Goal: Task Accomplishment & Management: Complete application form

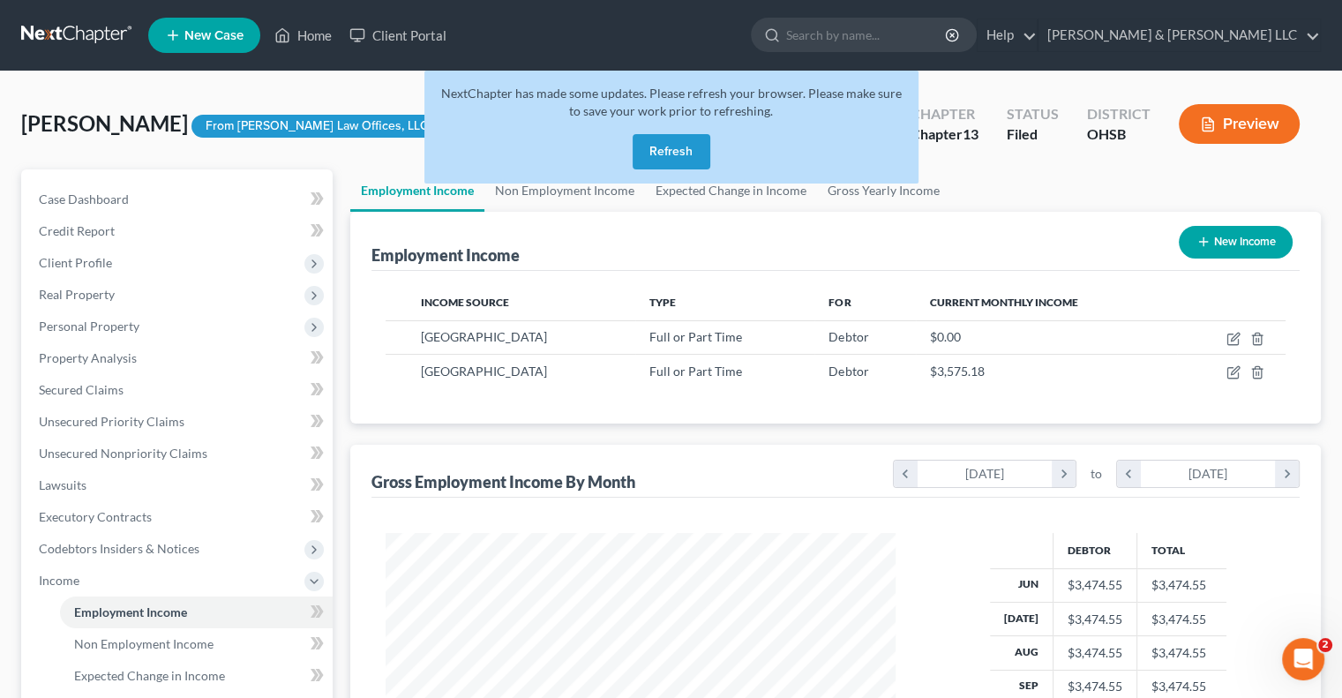
scroll to position [314, 544]
click at [660, 147] on button "Refresh" at bounding box center [671, 151] width 78 height 35
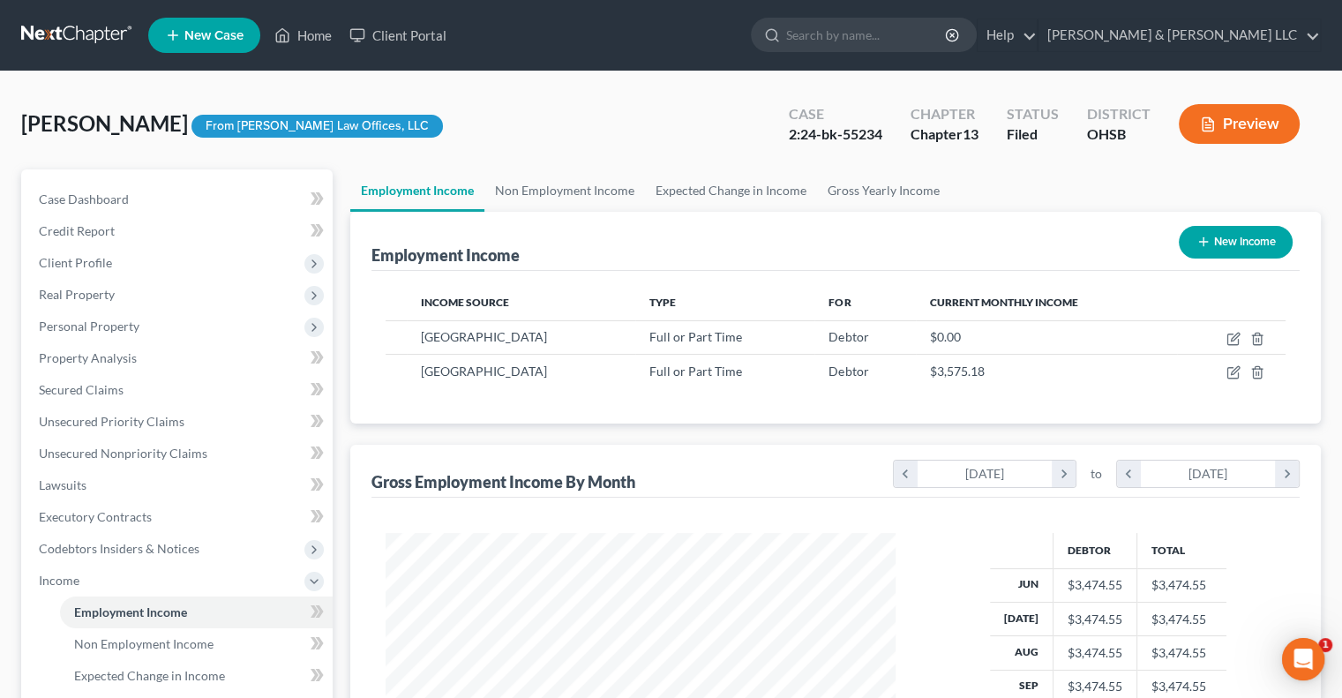
scroll to position [314, 544]
click at [580, 189] on link "Non Employment Income" at bounding box center [564, 190] width 161 height 42
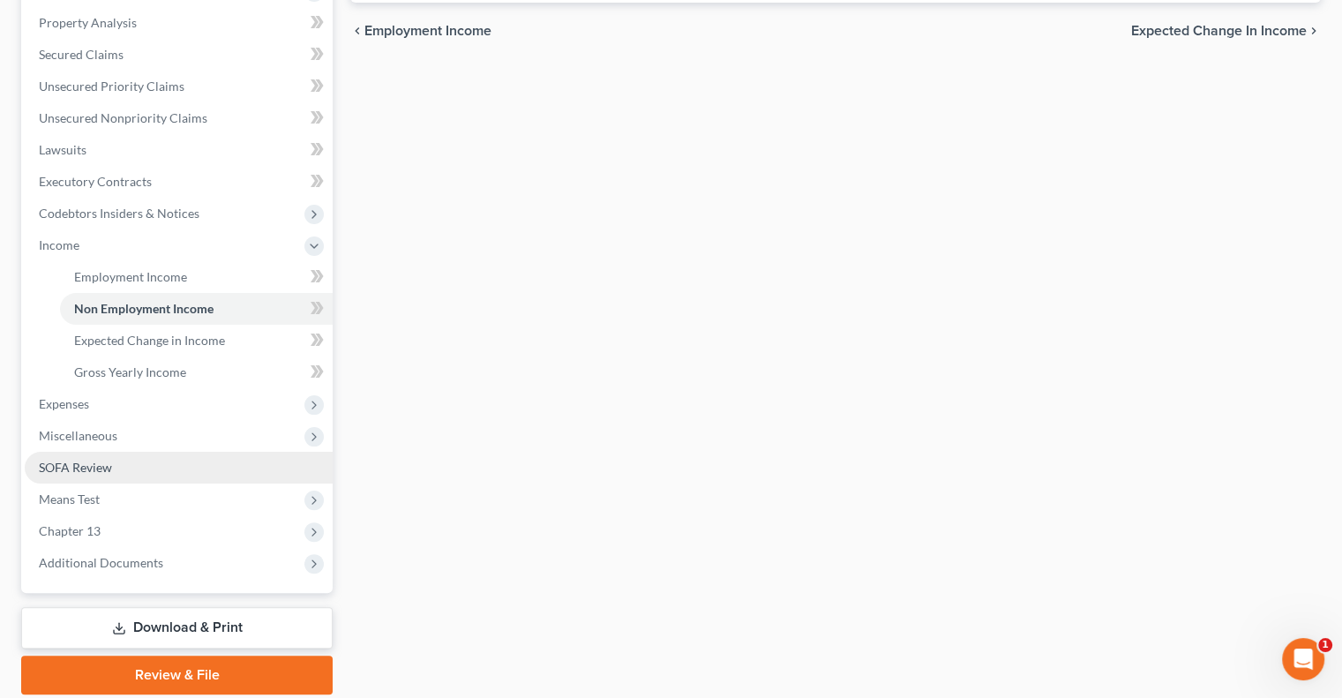
scroll to position [353, 0]
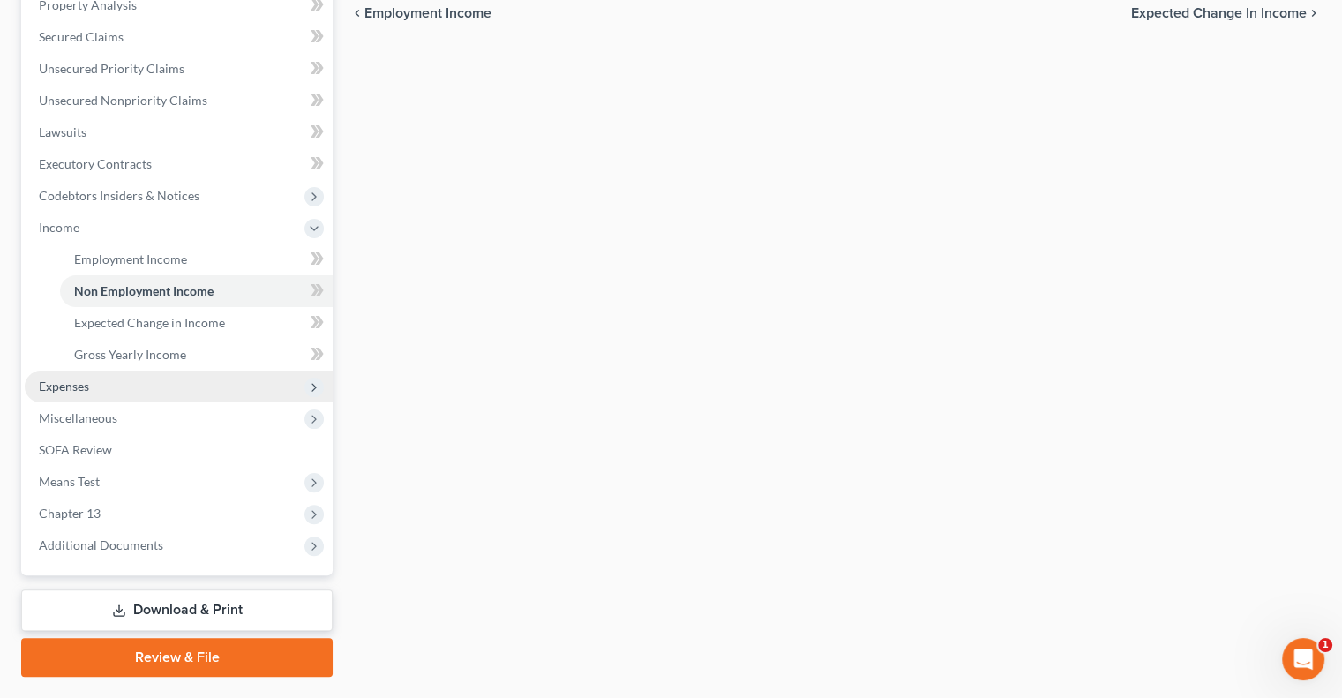
click at [67, 398] on span "Expenses" at bounding box center [179, 386] width 308 height 32
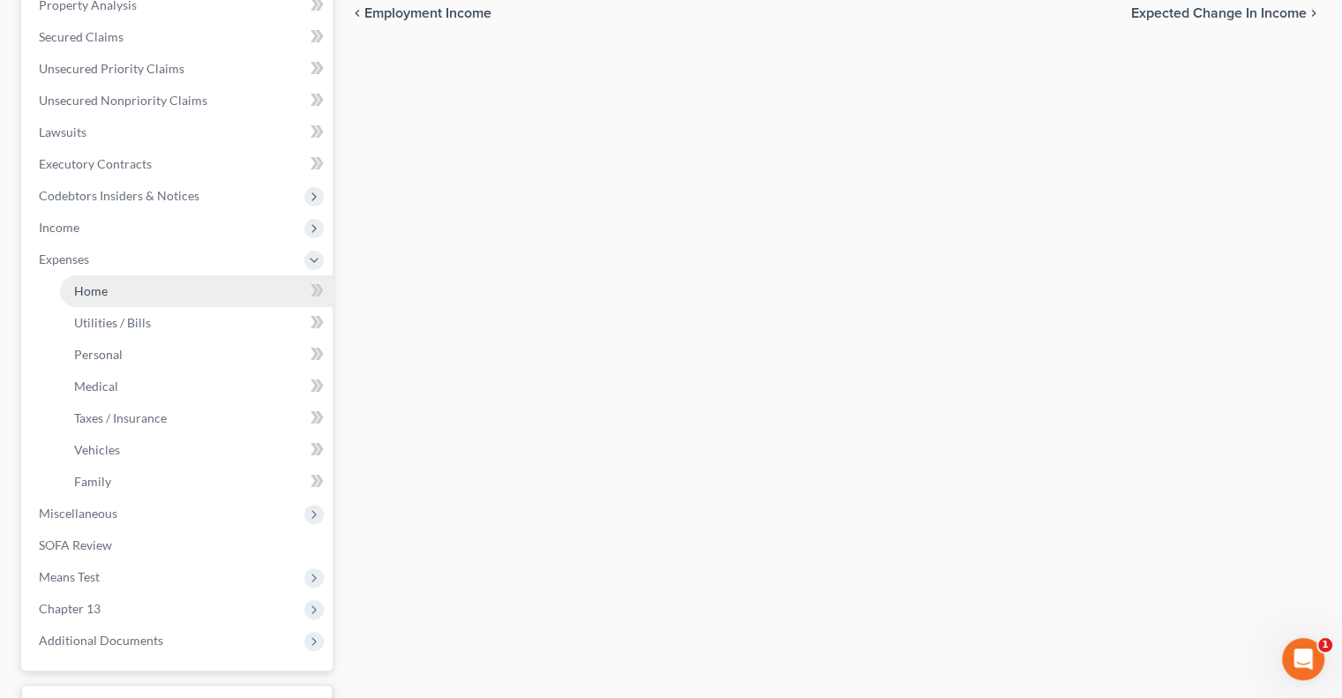
click at [89, 294] on span "Home" at bounding box center [91, 290] width 34 height 15
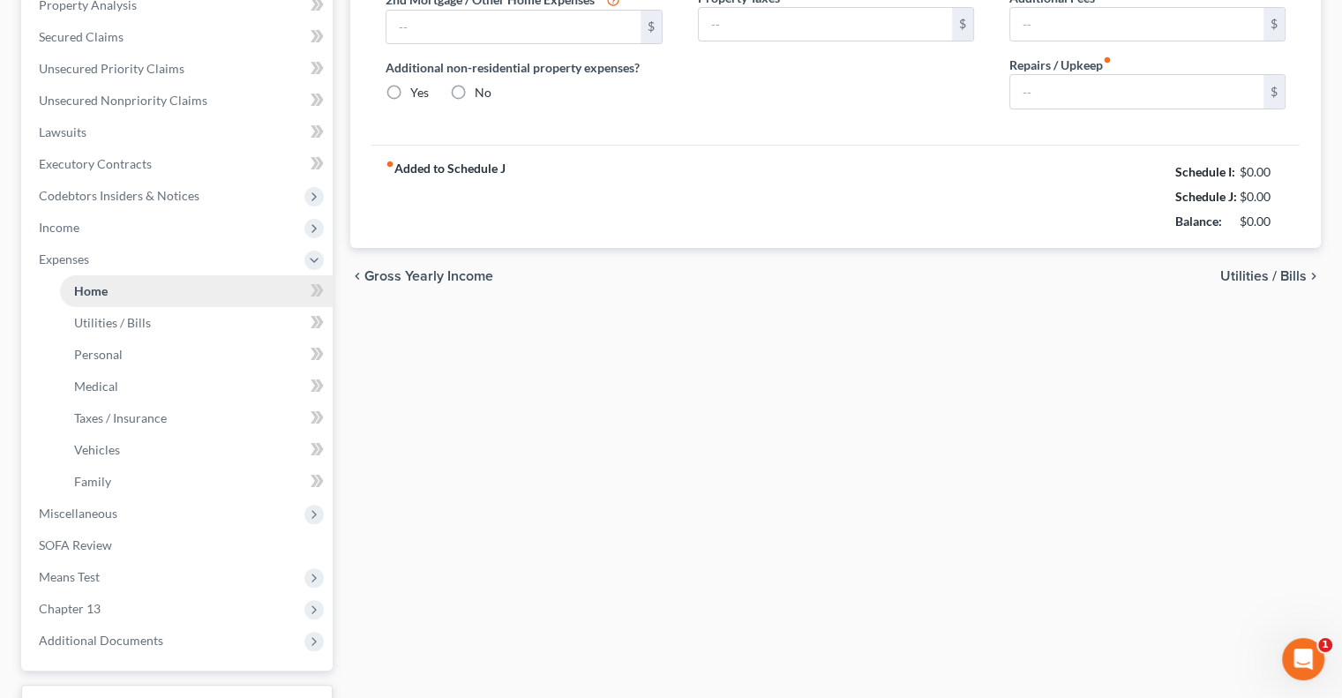
scroll to position [138, 0]
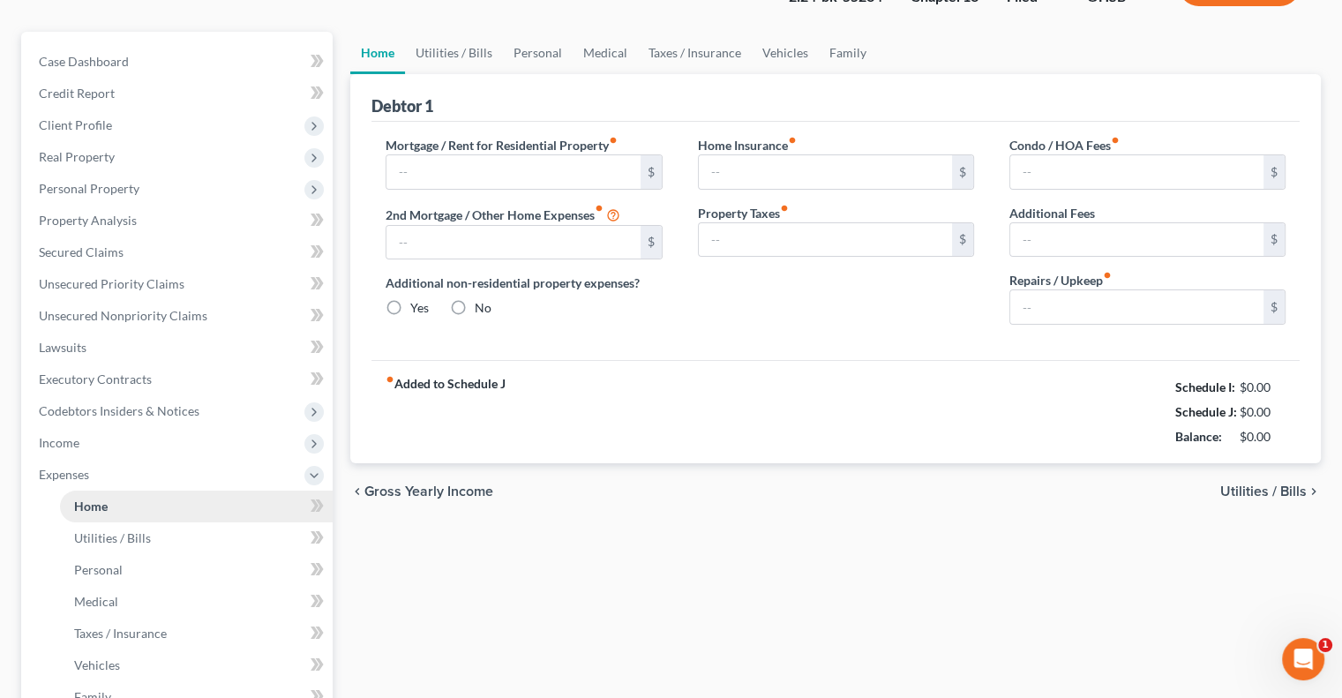
type input "0.00"
radio input "true"
type input "0.00"
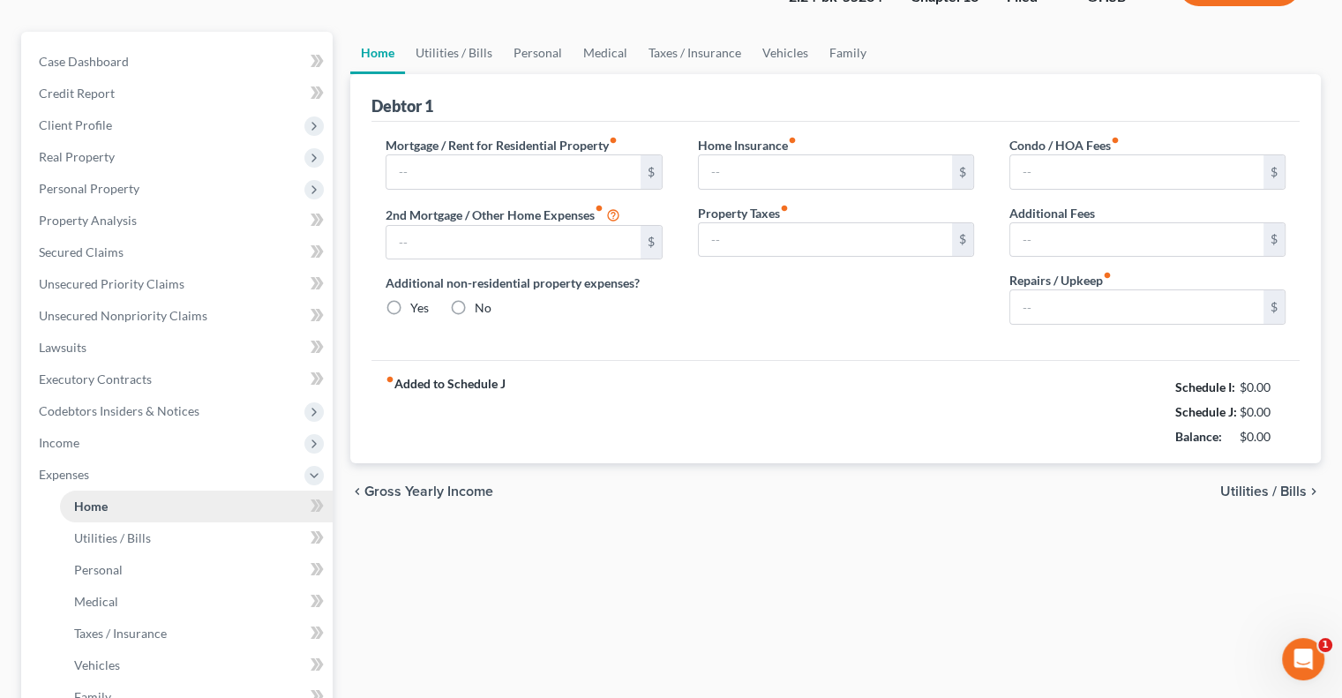
type input "0.00"
type input "40.00"
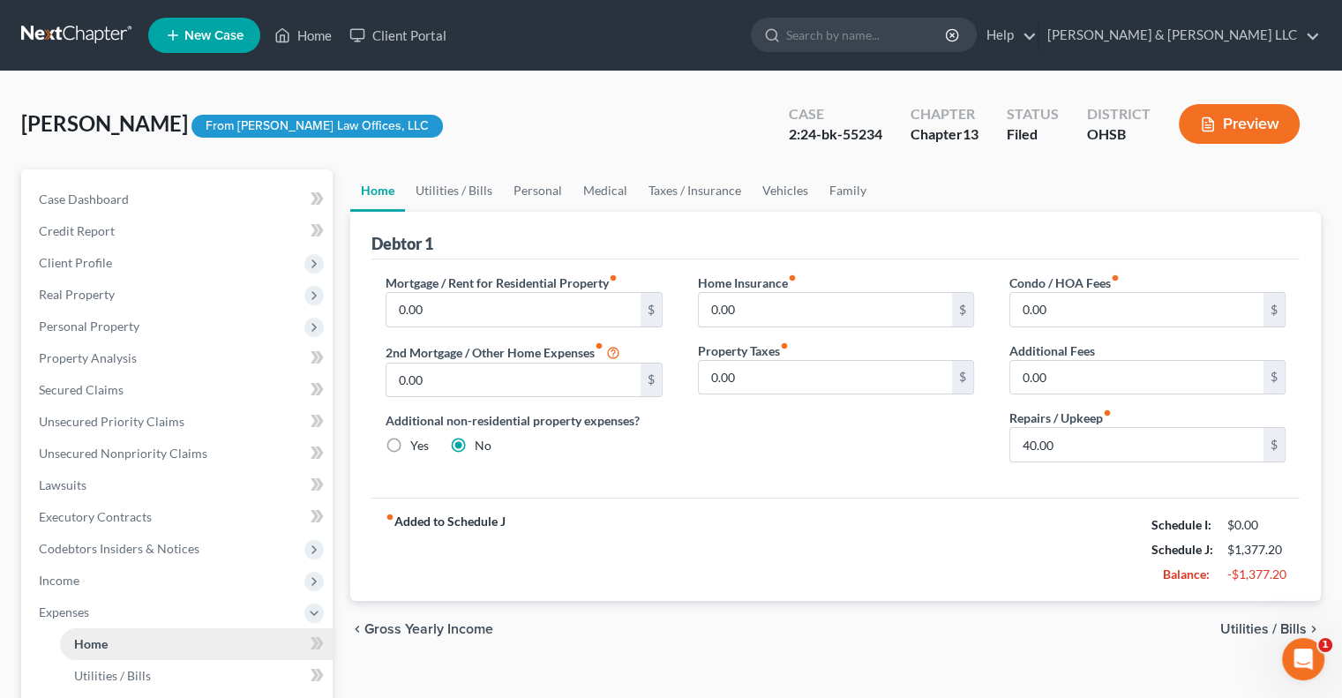
scroll to position [0, 0]
click at [443, 186] on link "Utilities / Bills" at bounding box center [454, 190] width 98 height 42
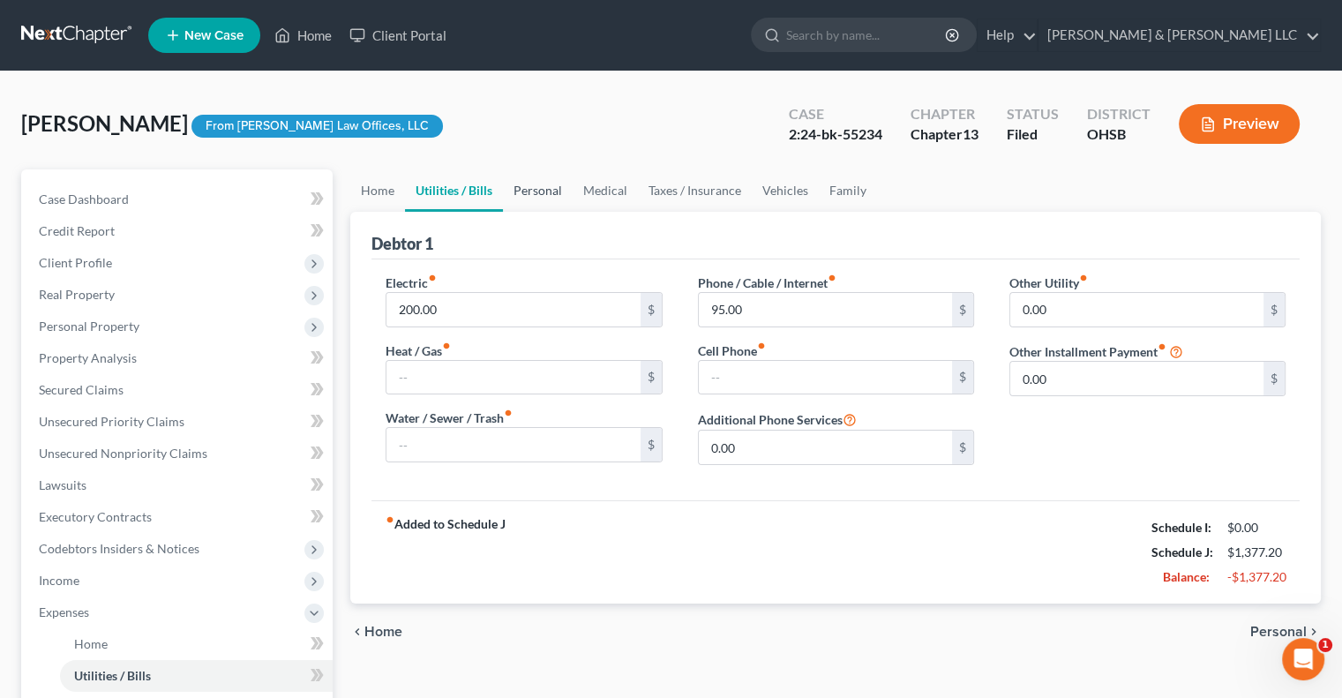
click at [539, 193] on link "Personal" at bounding box center [538, 190] width 70 height 42
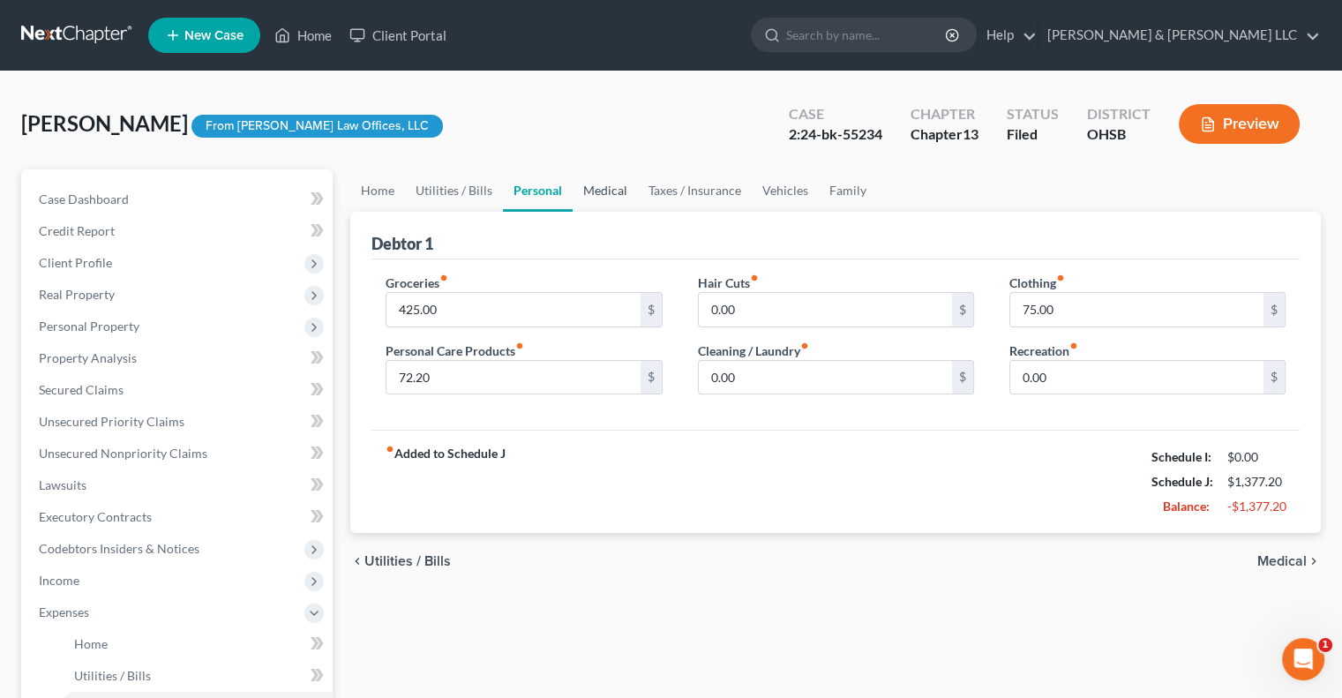
click at [622, 196] on link "Medical" at bounding box center [604, 190] width 65 height 42
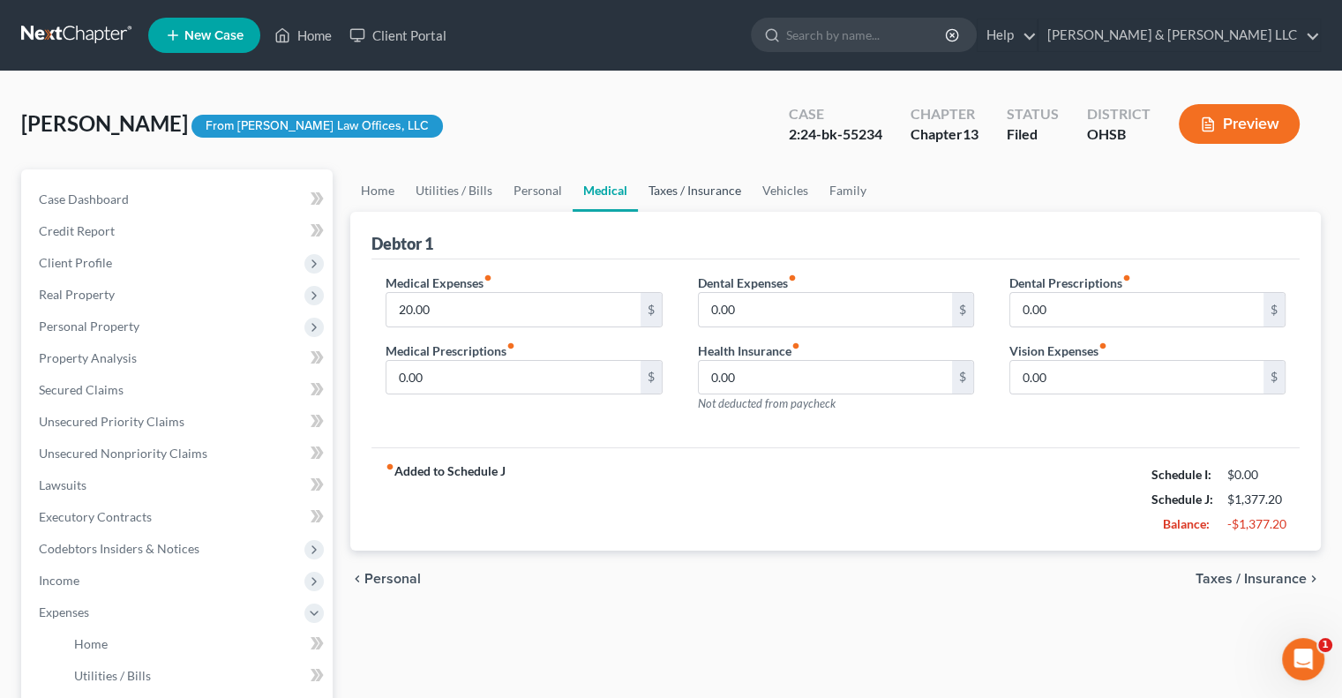
click at [677, 188] on link "Taxes / Insurance" at bounding box center [695, 190] width 114 height 42
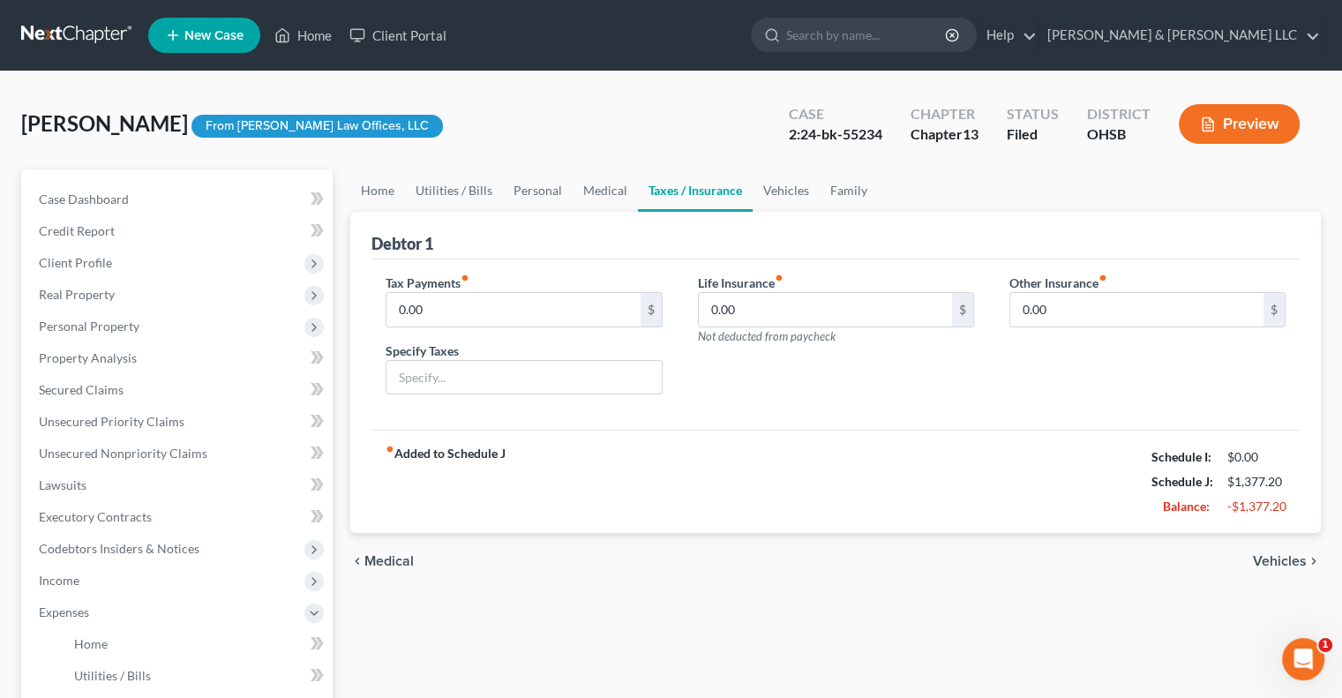
click at [742, 197] on link "Taxes / Insurance" at bounding box center [695, 190] width 115 height 42
click at [774, 200] on link "Vehicles" at bounding box center [785, 190] width 67 height 42
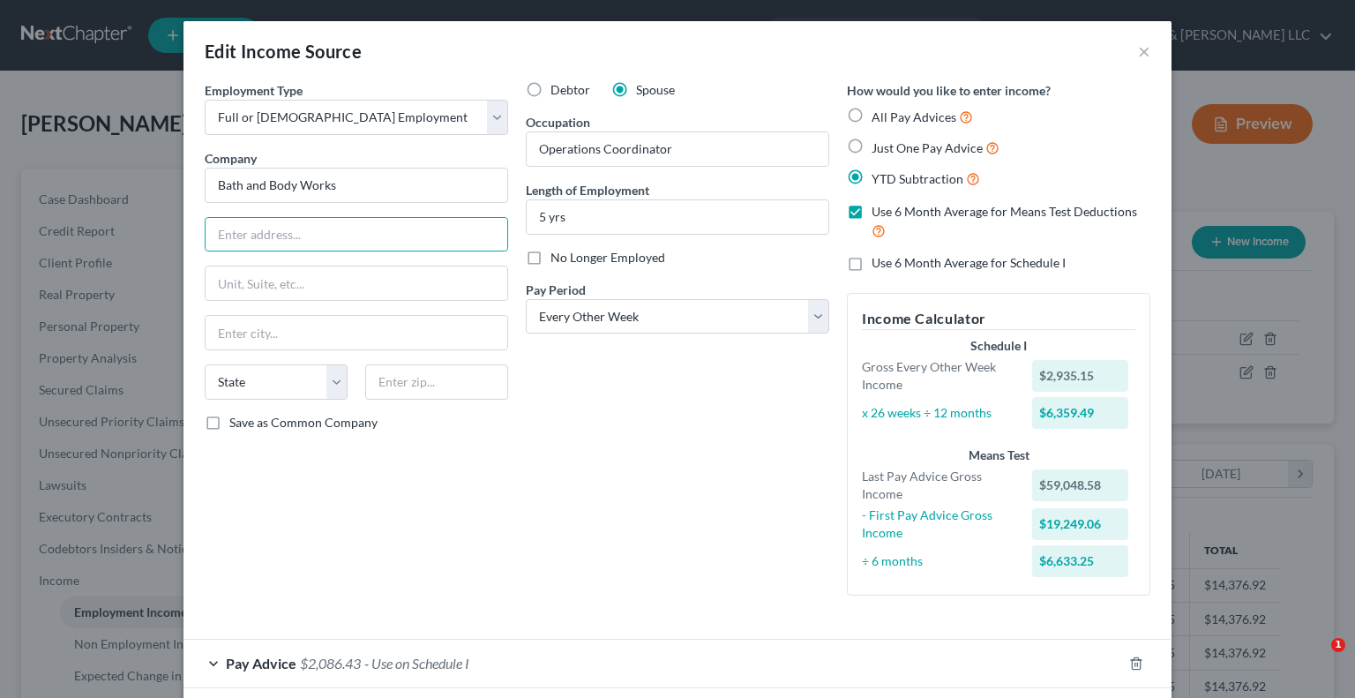
select select "0"
select select "2"
type input "7 Limited Parkway"
type input "43068"
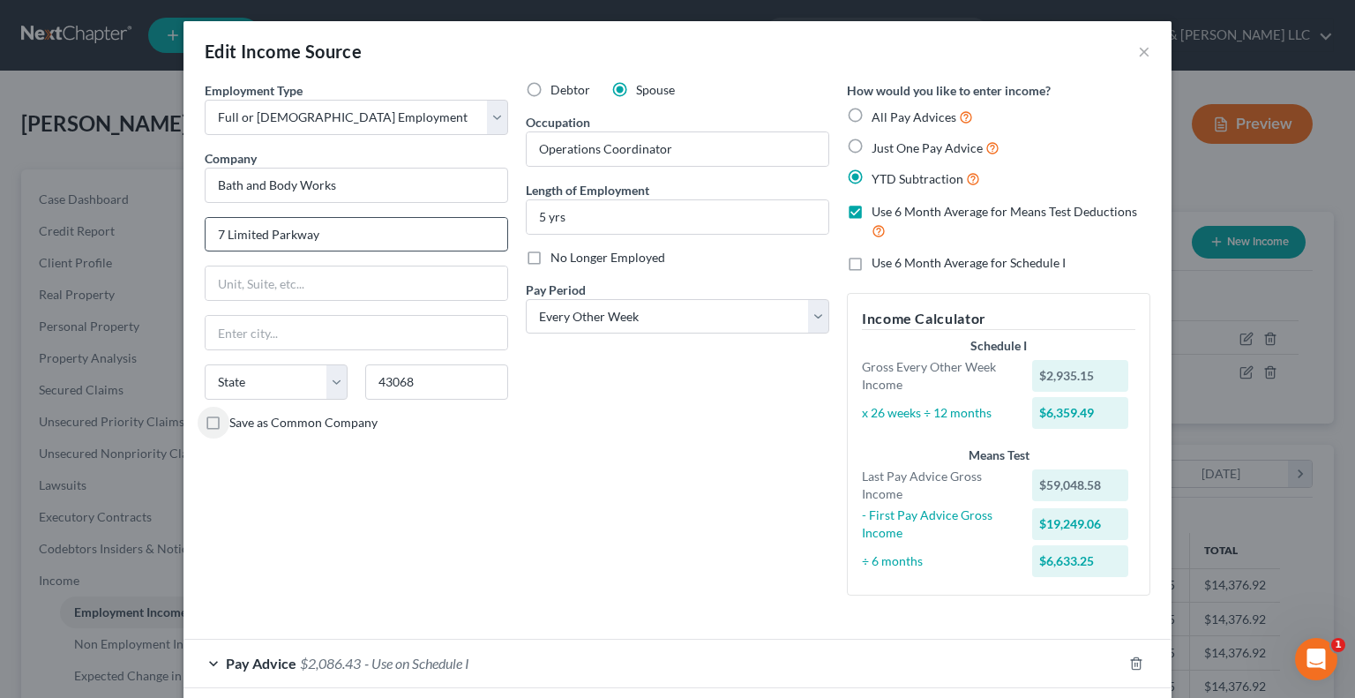
type input "Reynoldsburg"
select select "36"
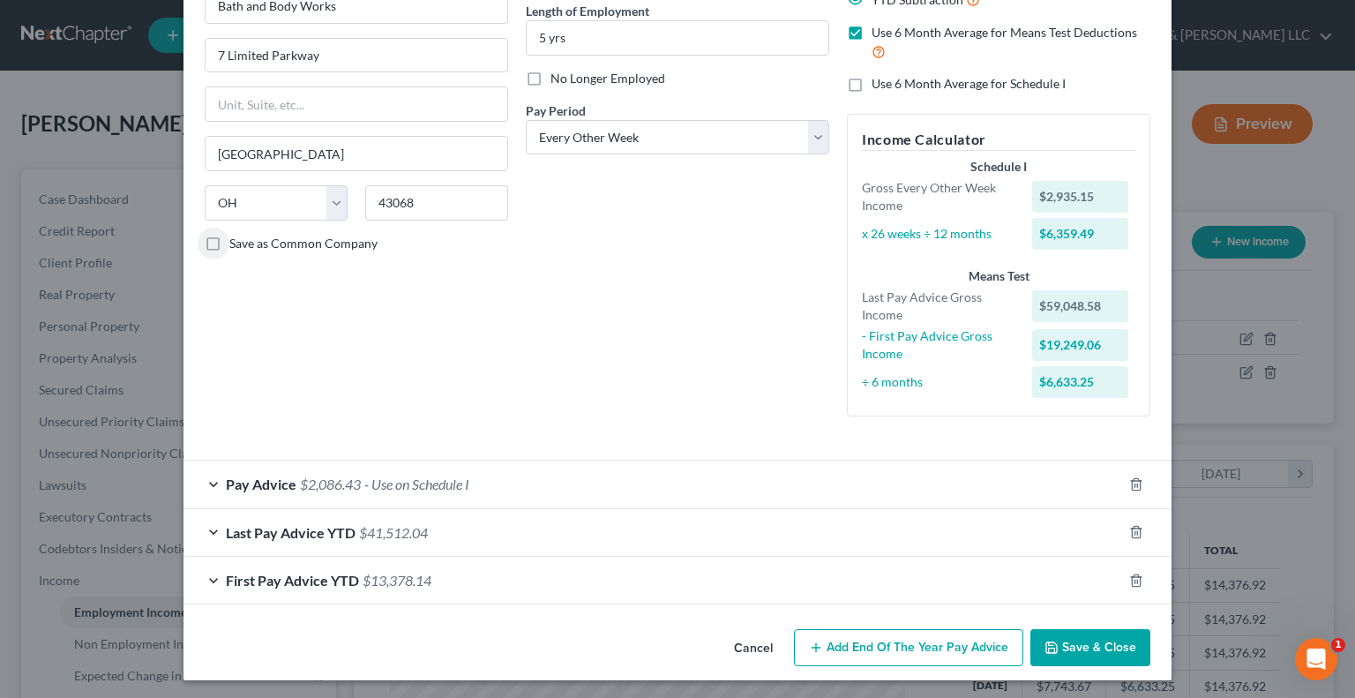
scroll to position [181, 0]
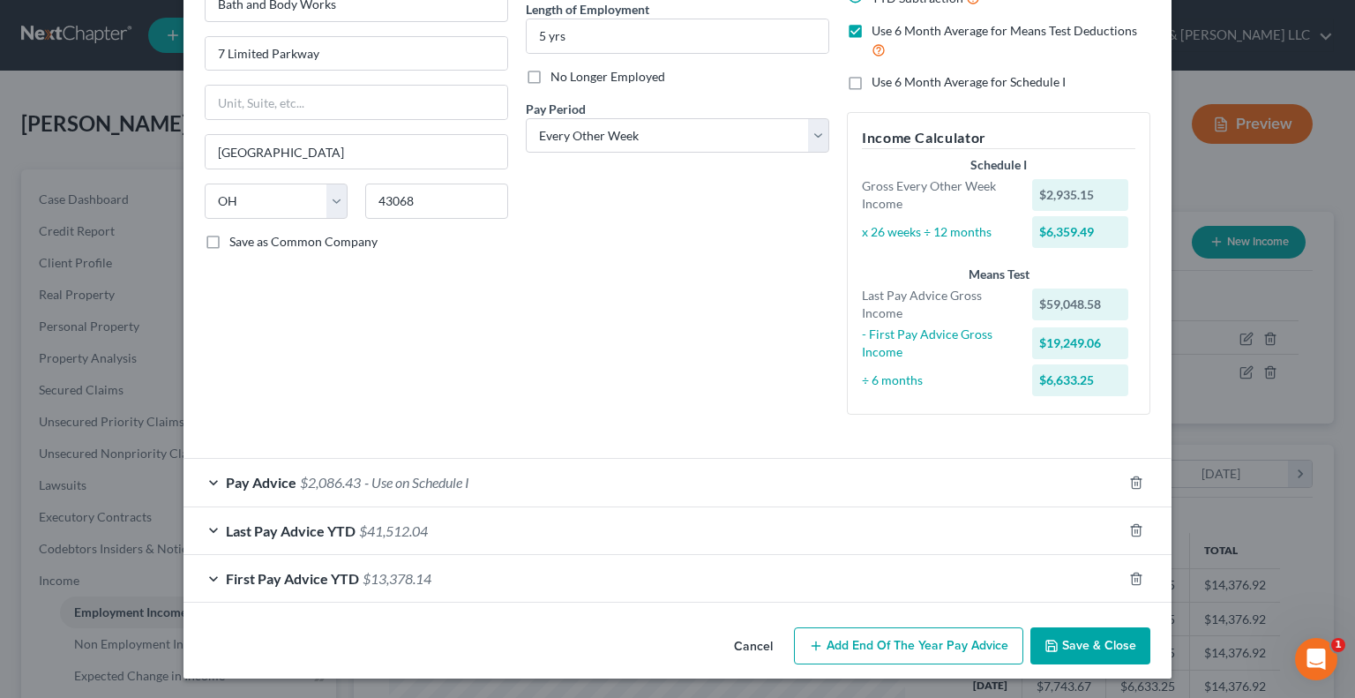
click at [282, 532] on span "Last Pay Advice YTD" at bounding box center [291, 530] width 130 height 17
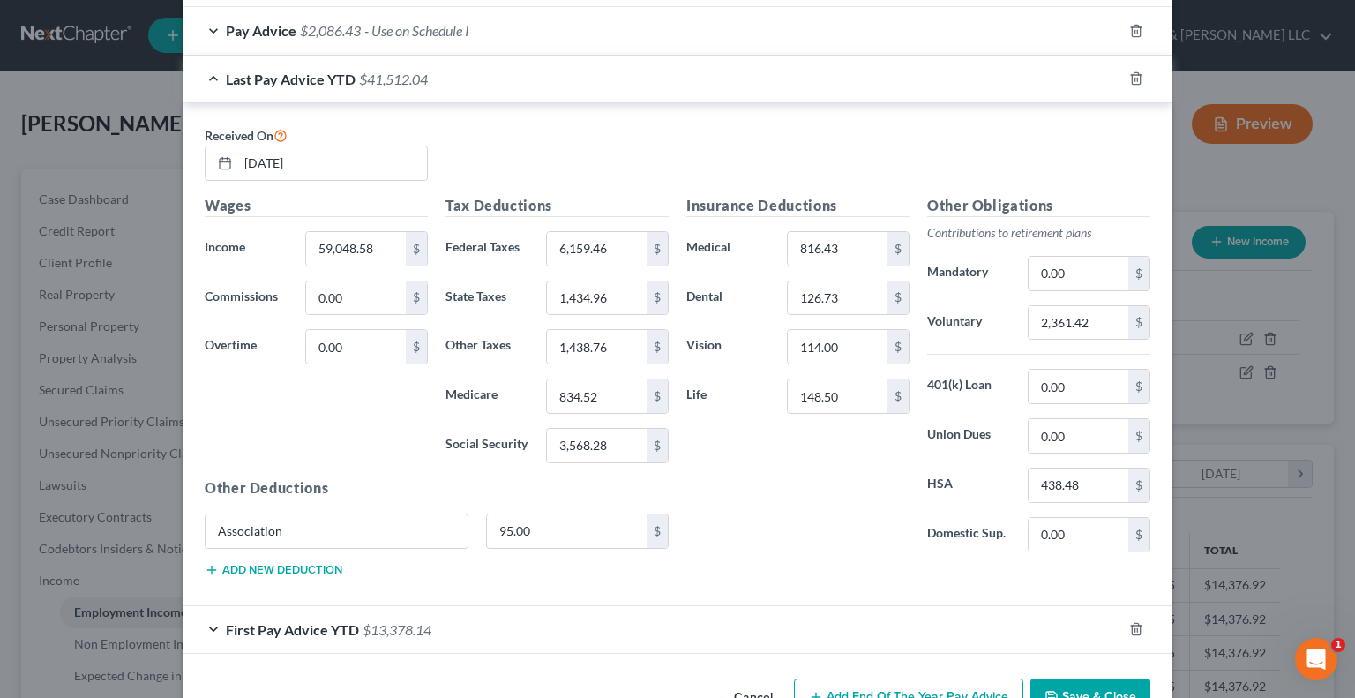
scroll to position [681, 0]
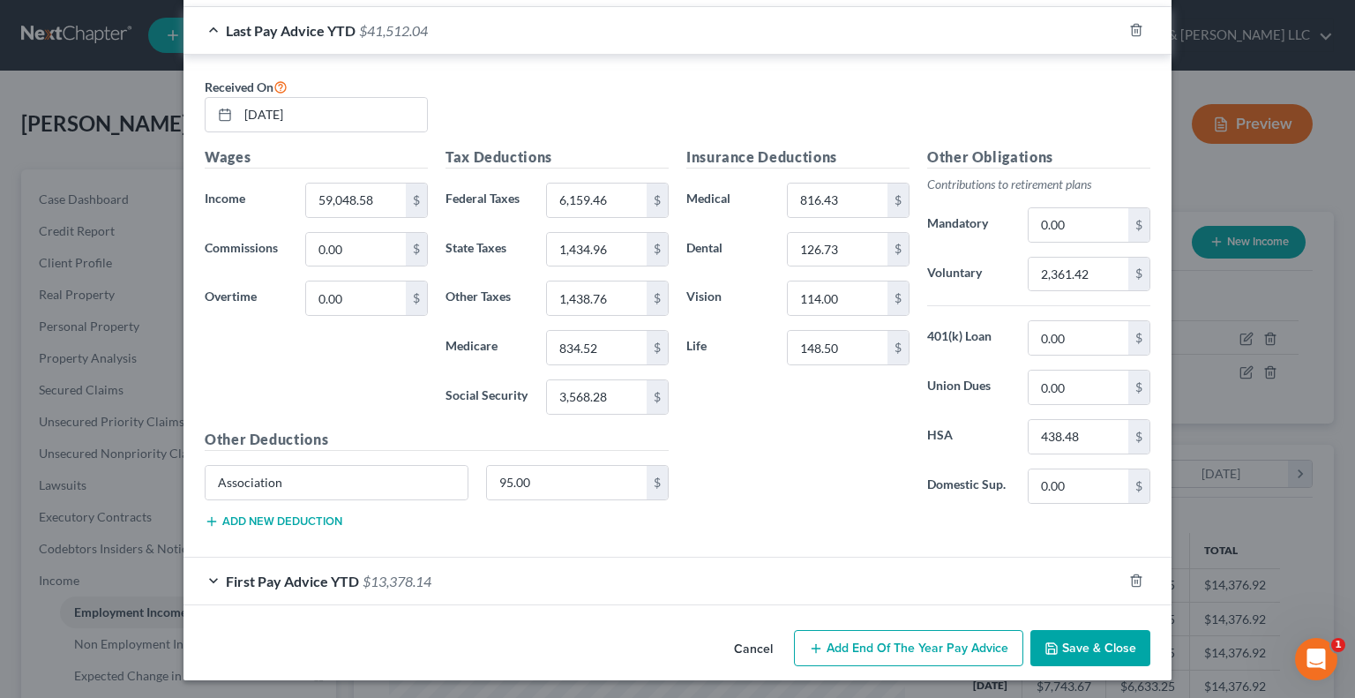
click at [256, 572] on span "First Pay Advice YTD" at bounding box center [292, 580] width 133 height 17
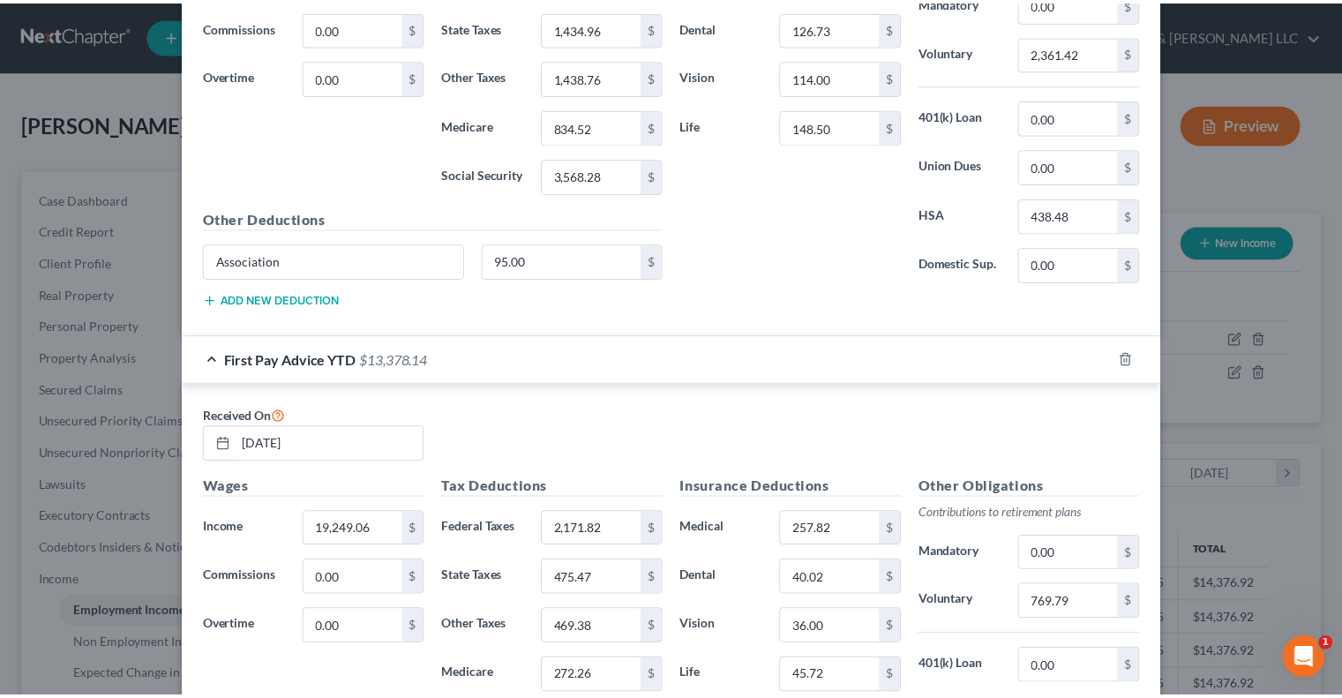
scroll to position [1179, 0]
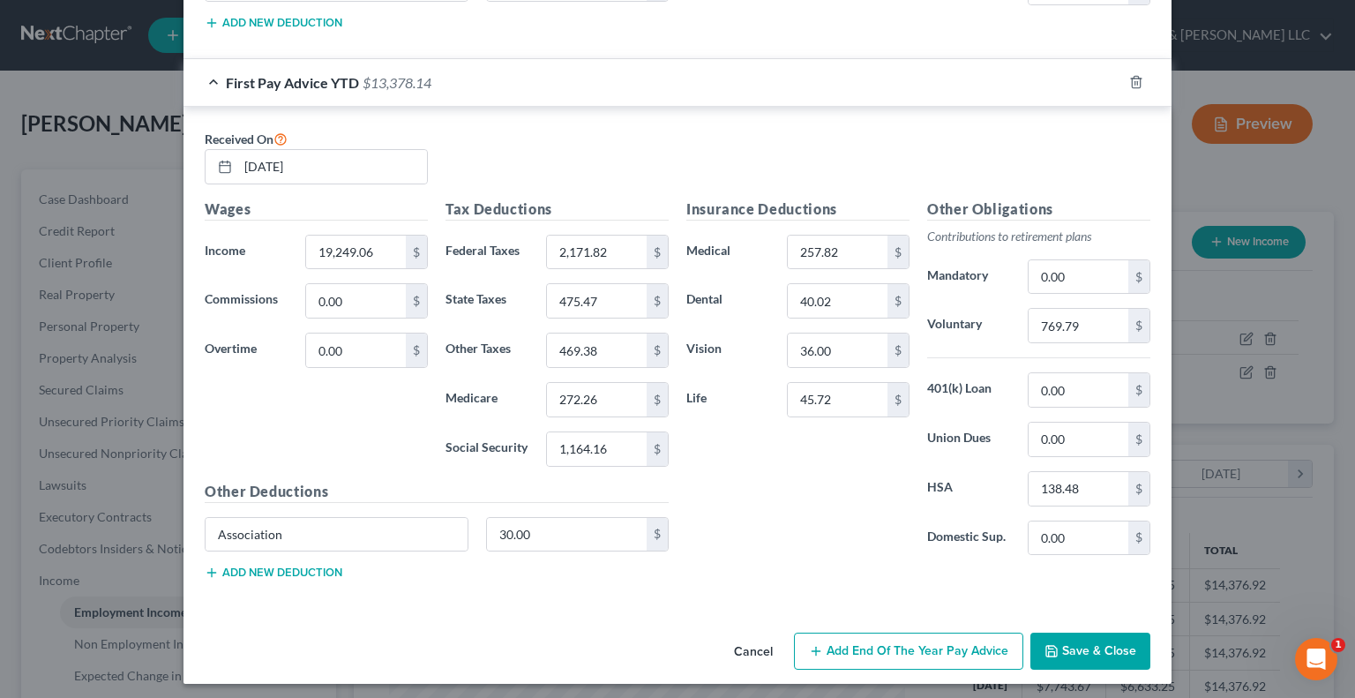
click at [1084, 649] on button "Save & Close" at bounding box center [1090, 650] width 120 height 37
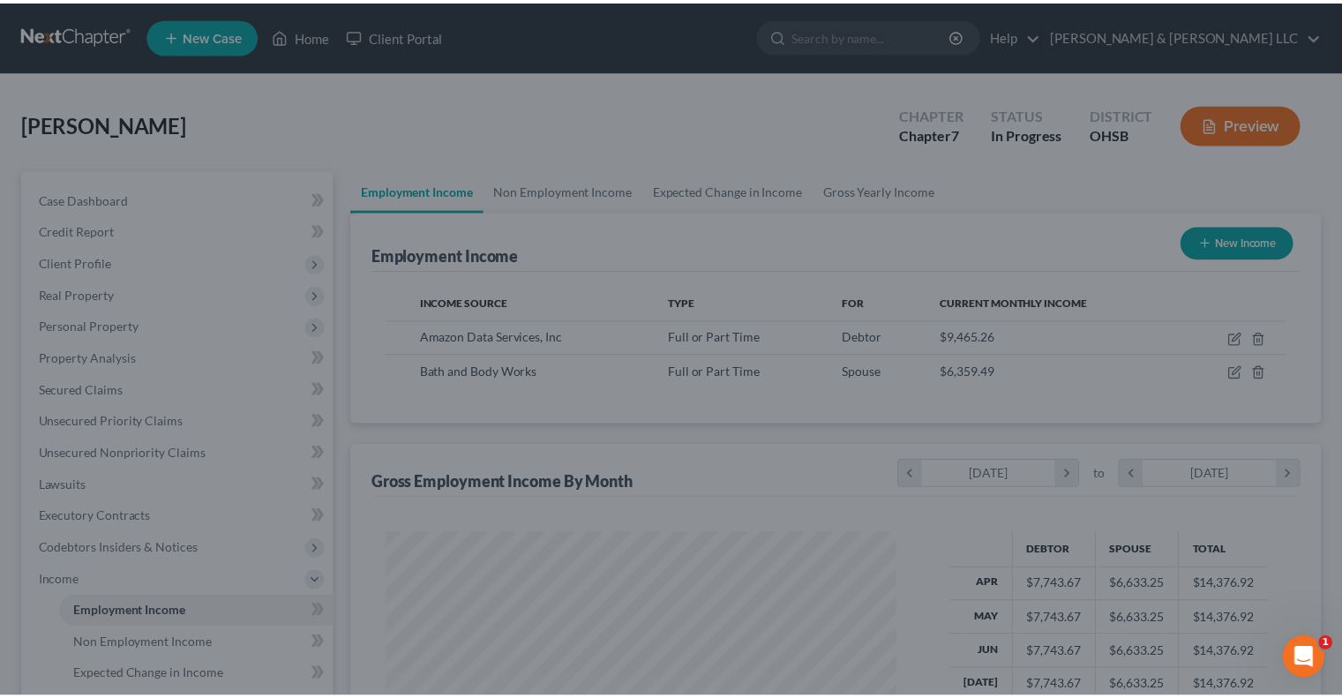
scroll to position [881810, 881579]
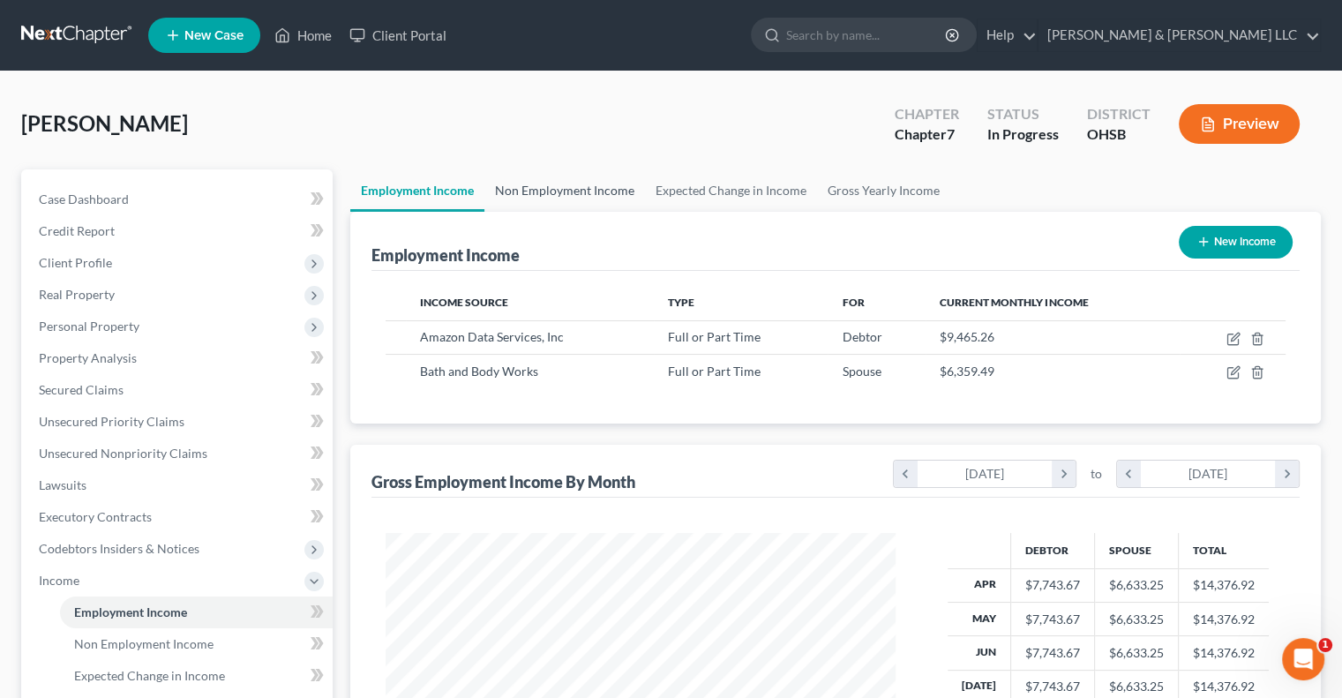
click at [596, 194] on link "Non Employment Income" at bounding box center [564, 190] width 161 height 42
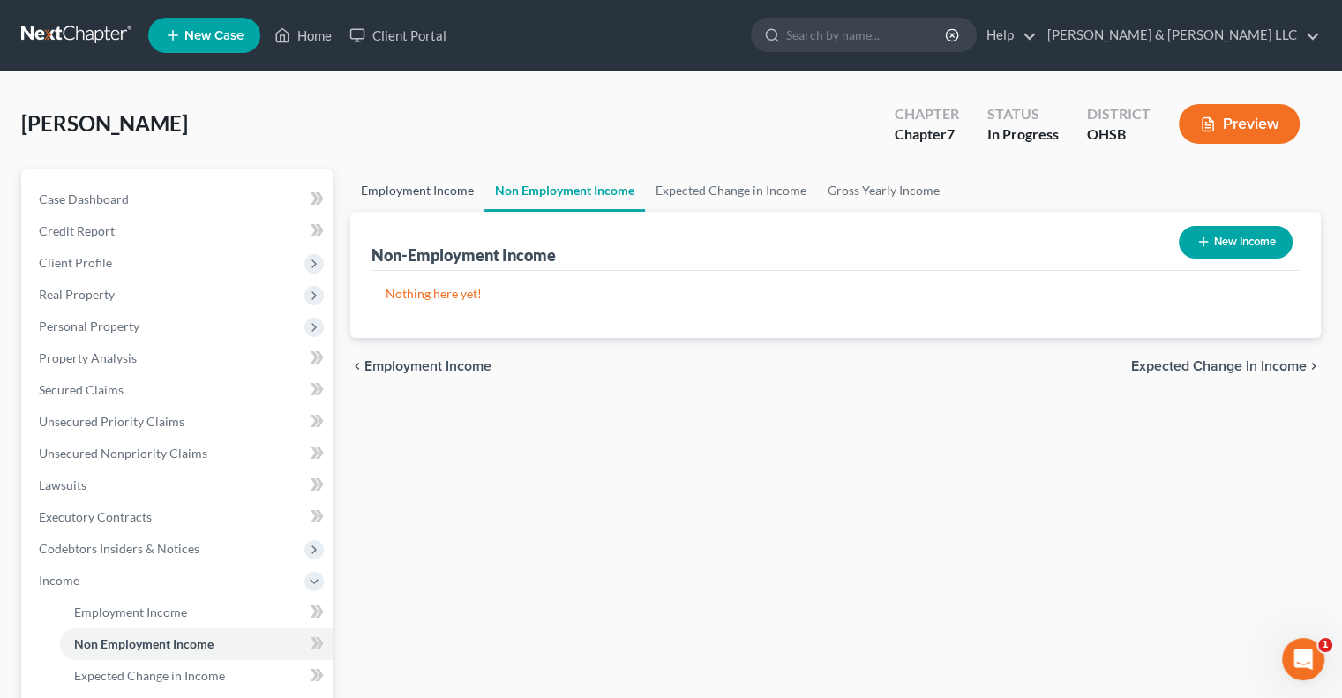
click at [417, 193] on link "Employment Income" at bounding box center [417, 190] width 134 height 42
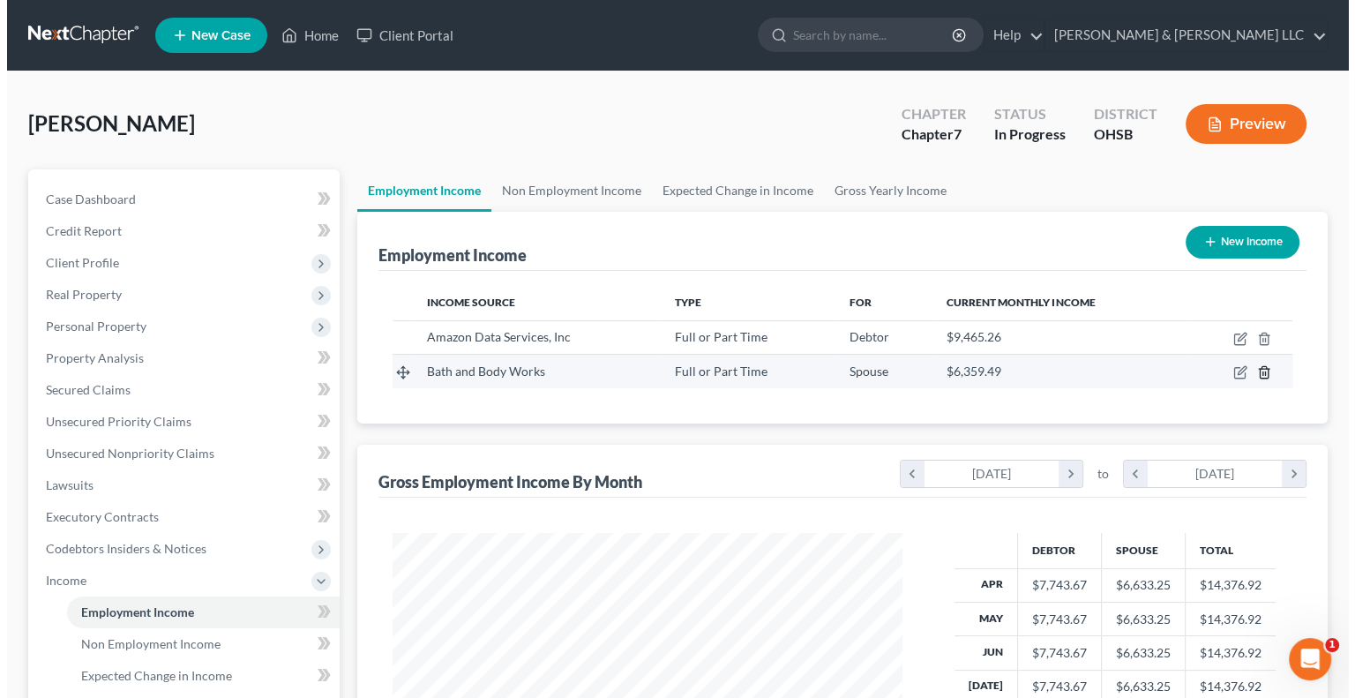
scroll to position [314, 544]
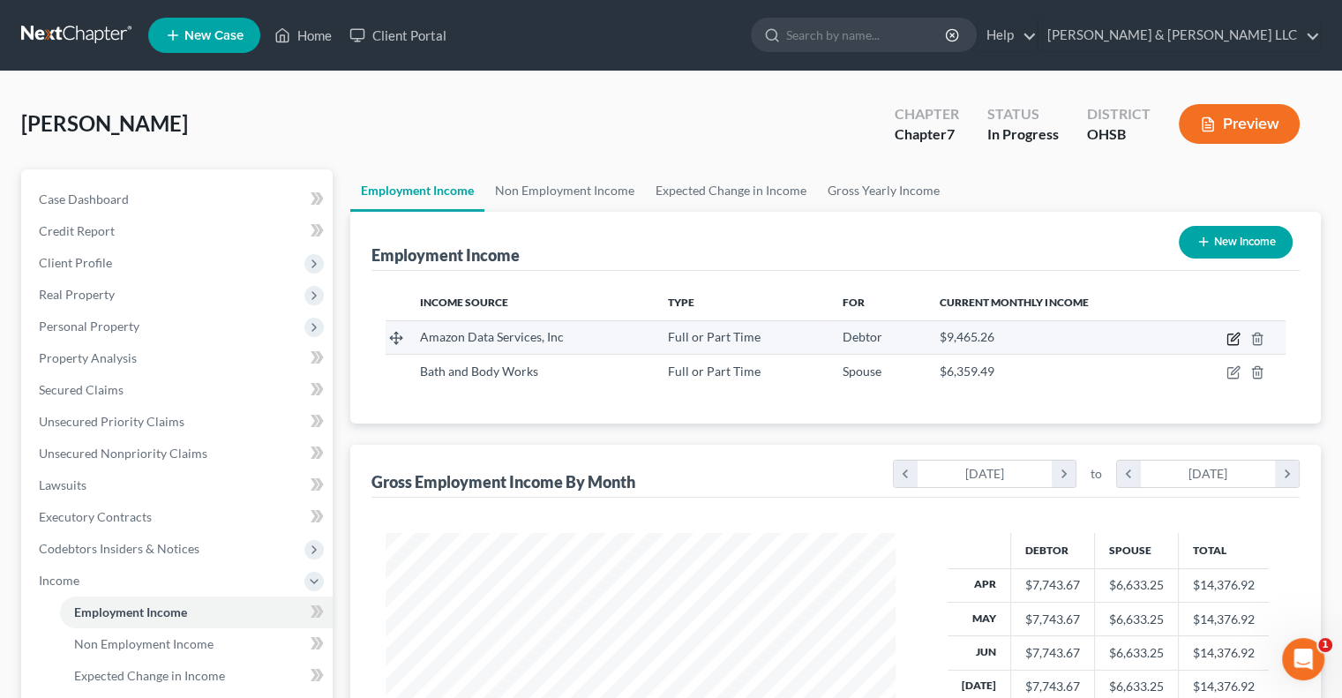
click at [1235, 338] on icon "button" at bounding box center [1235, 337] width 8 height 8
select select "0"
select select "50"
select select "3"
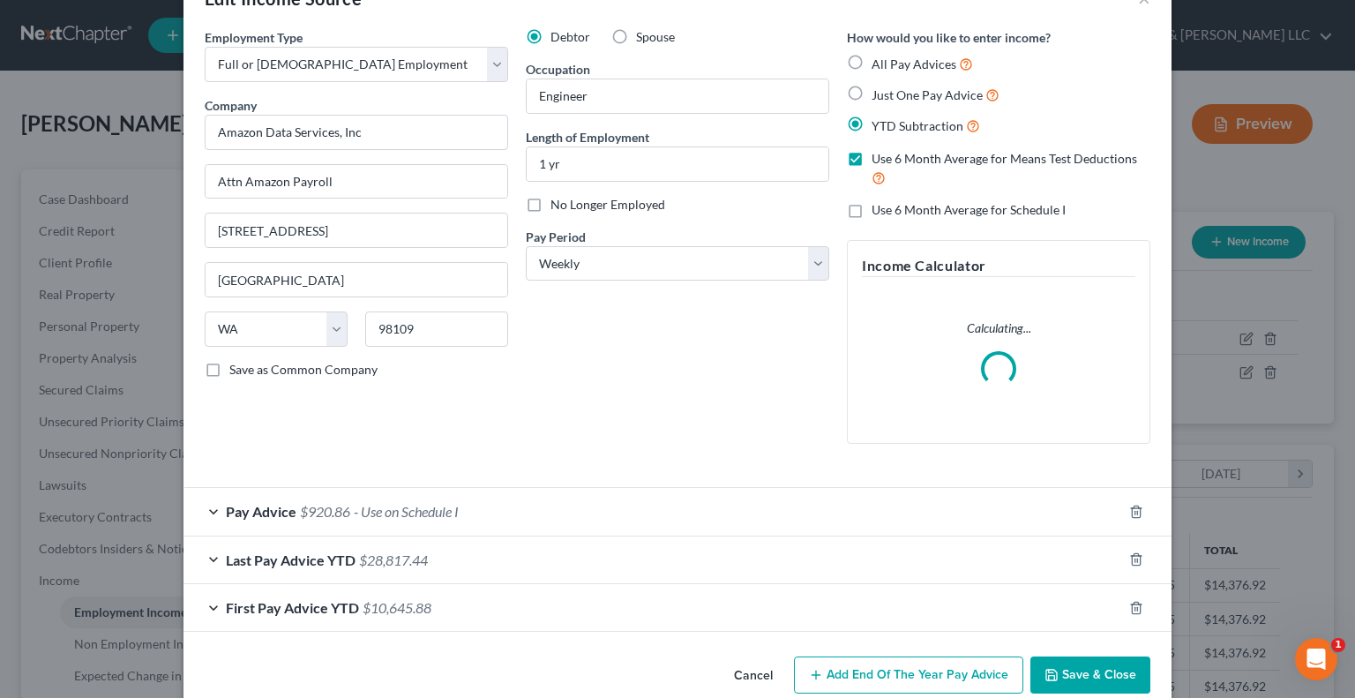
scroll to position [82, 0]
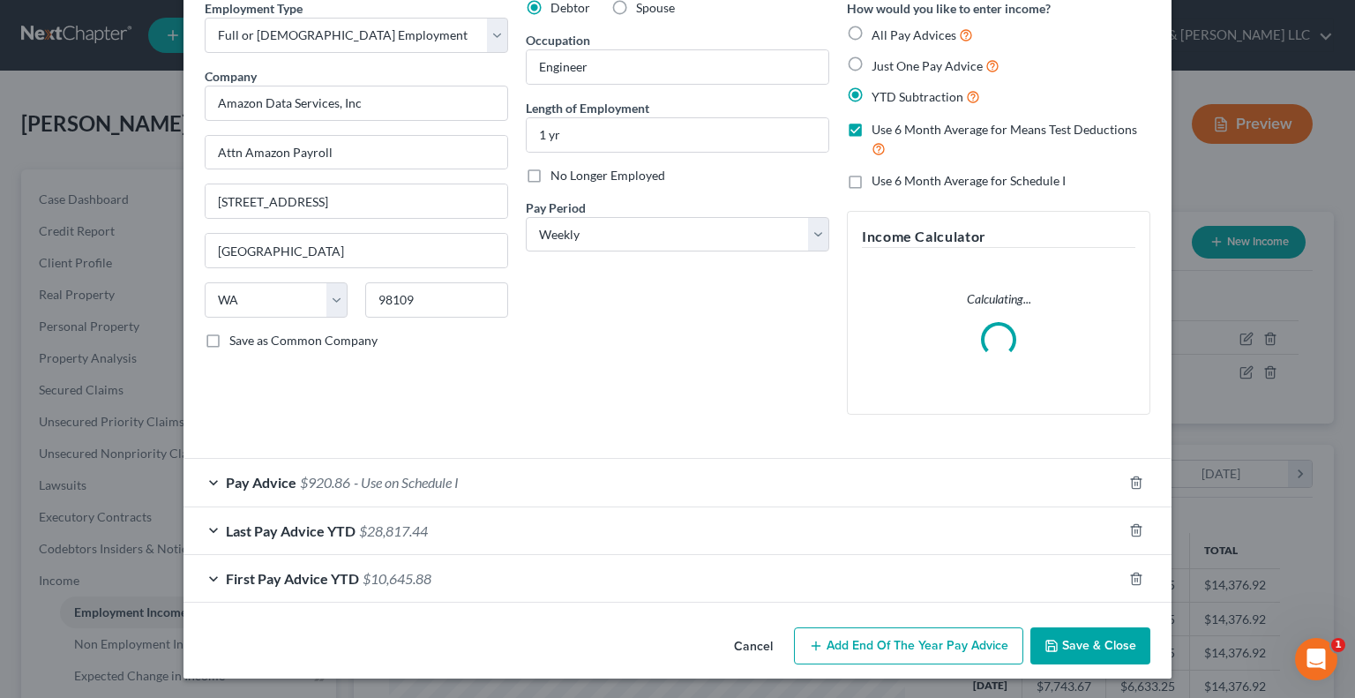
click at [266, 576] on span "First Pay Advice YTD" at bounding box center [292, 578] width 133 height 17
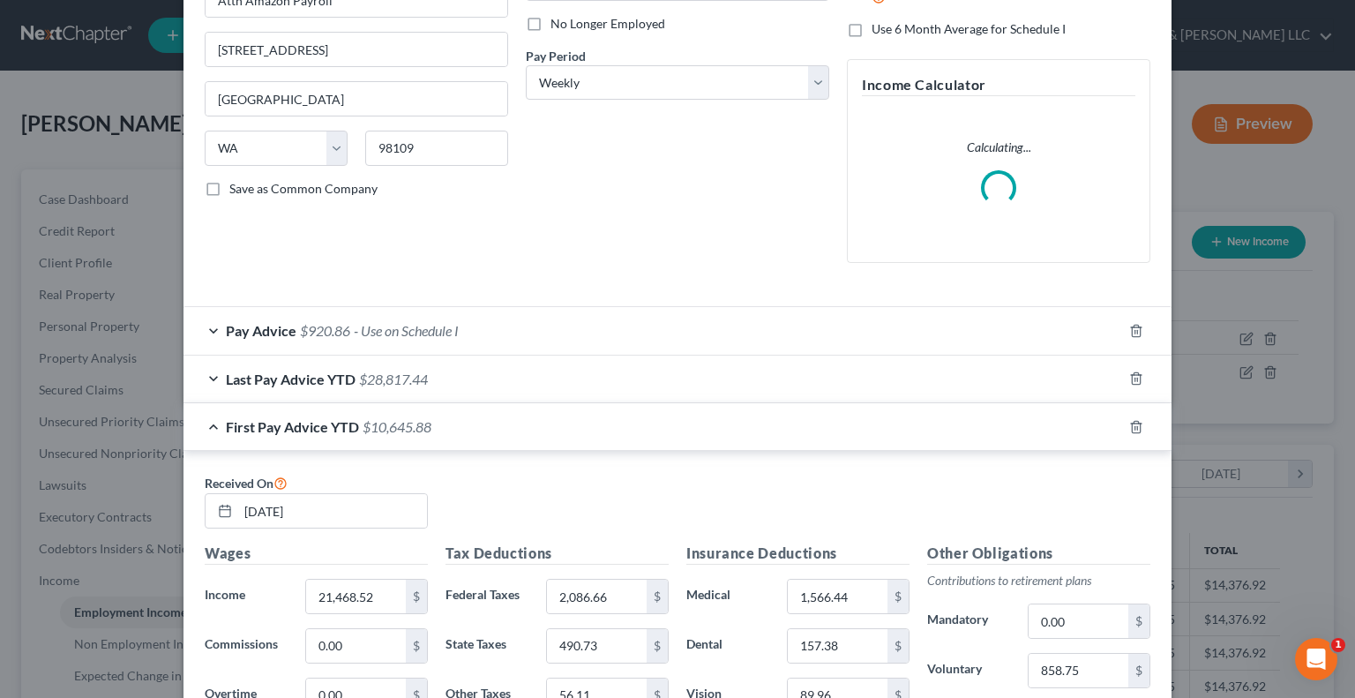
scroll to position [0, 0]
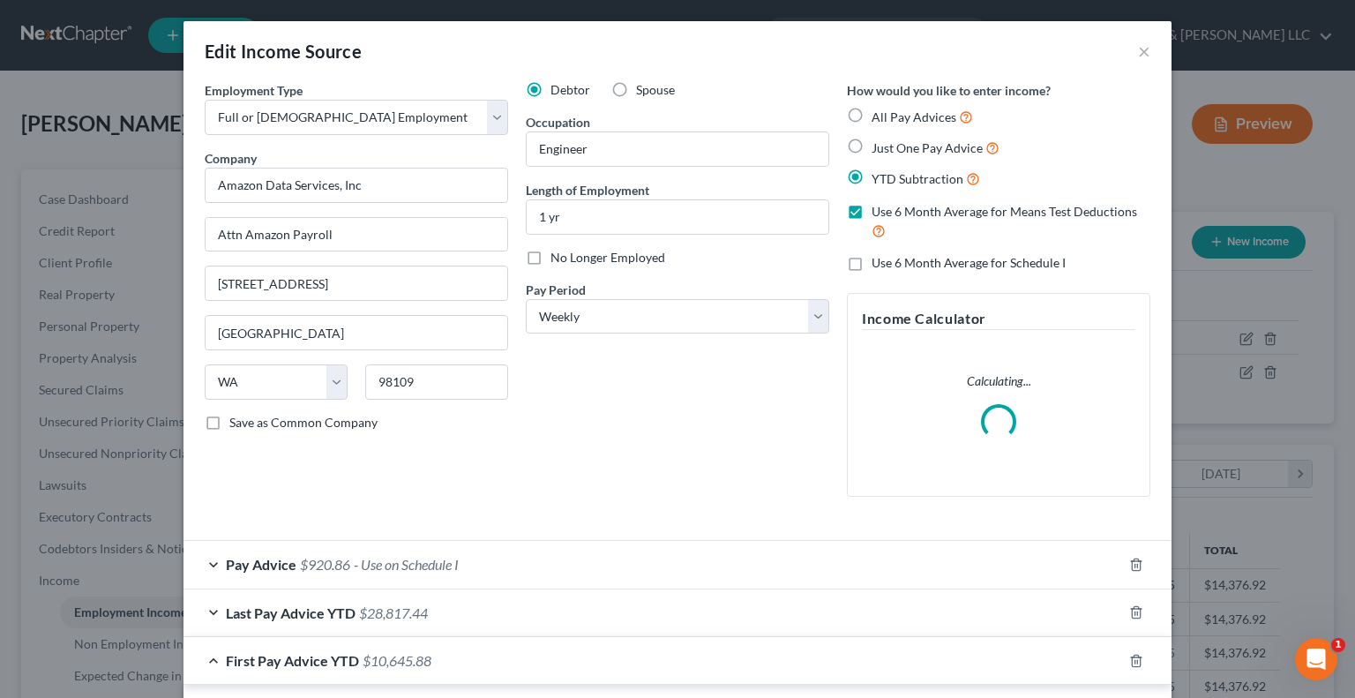
drag, startPoint x: 314, startPoint y: 606, endPoint x: 578, endPoint y: 547, distance: 270.3
click at [314, 607] on span "Last Pay Advice YTD" at bounding box center [291, 612] width 130 height 17
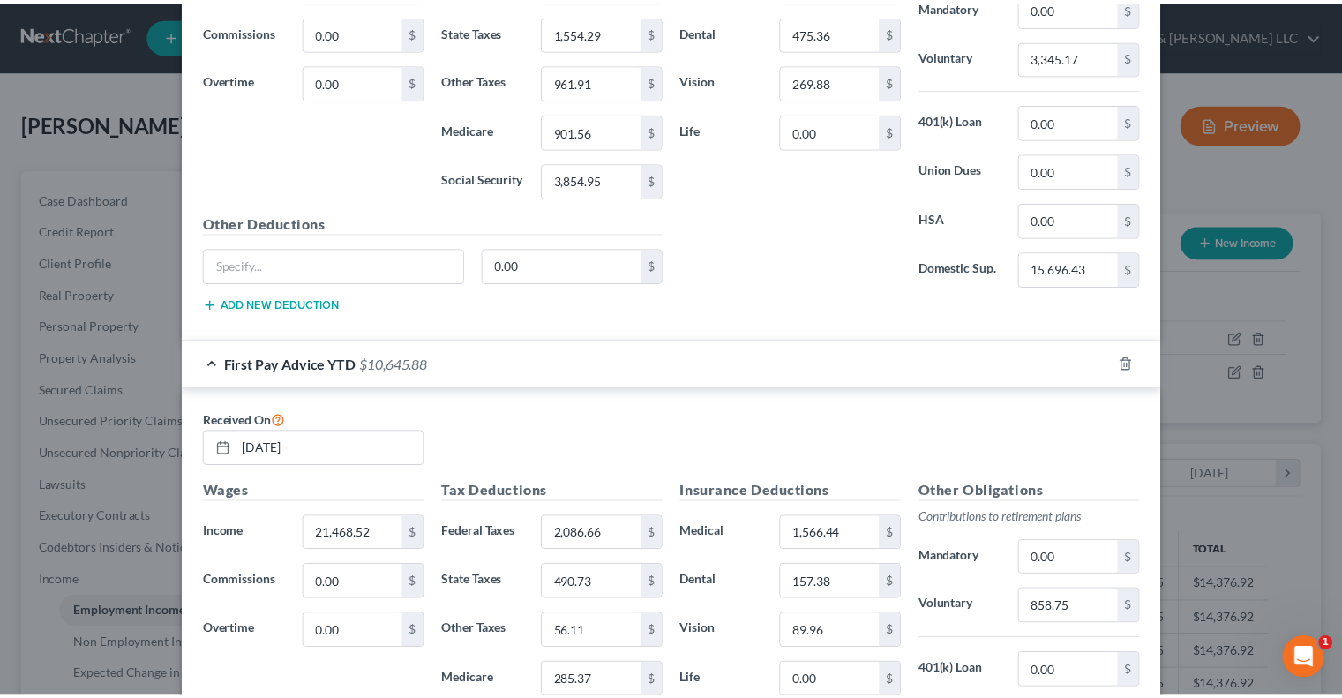
scroll to position [1081, 0]
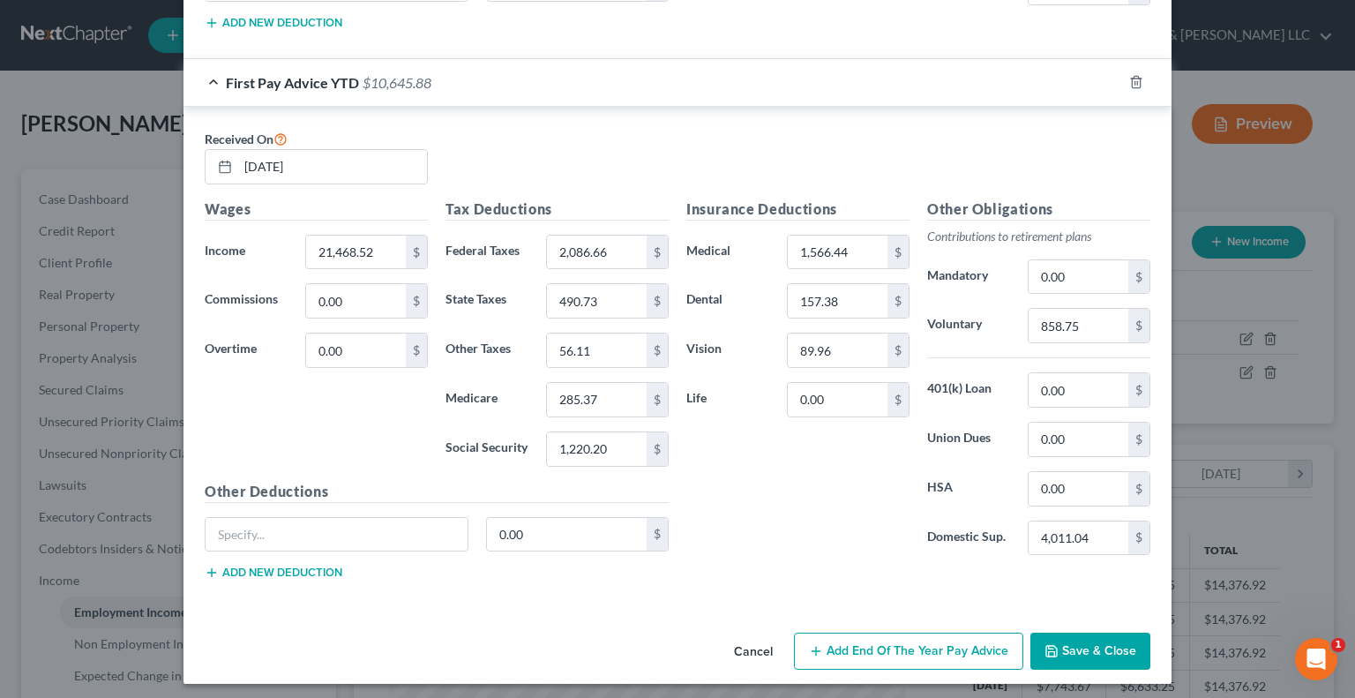
click at [1066, 647] on button "Save & Close" at bounding box center [1090, 650] width 120 height 37
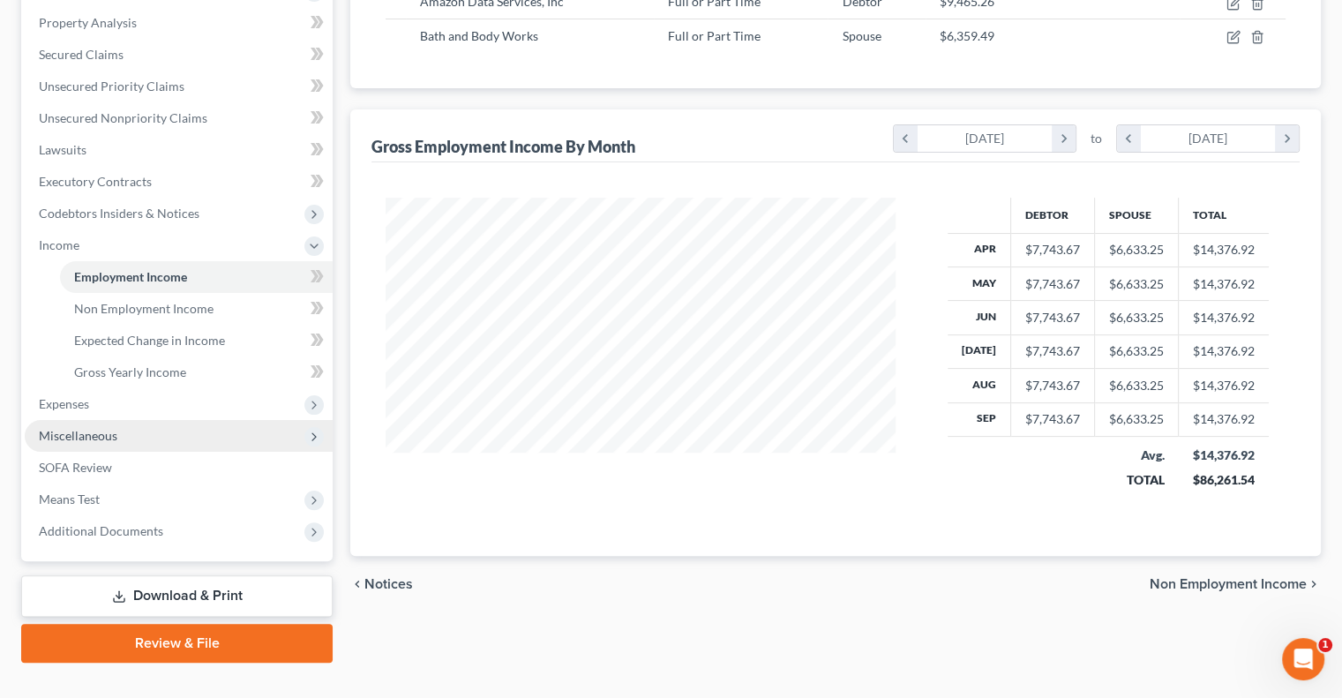
scroll to position [353, 0]
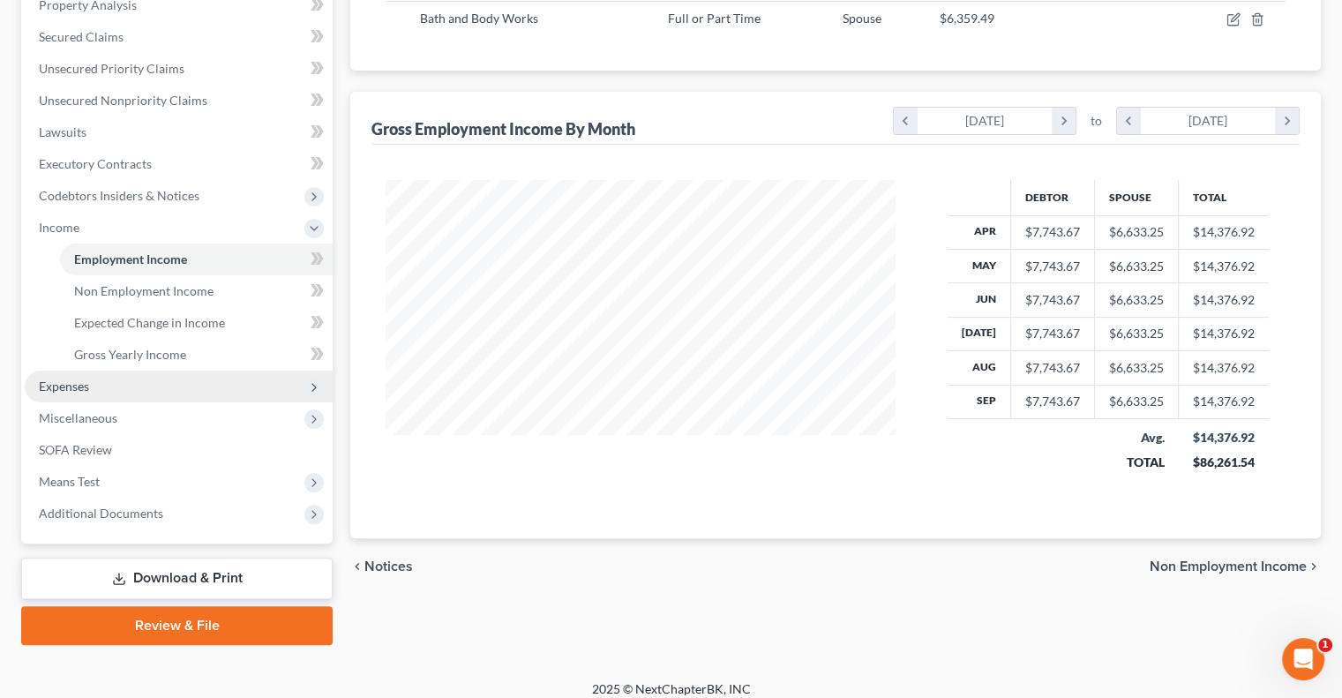
click at [56, 375] on span "Expenses" at bounding box center [179, 386] width 308 height 32
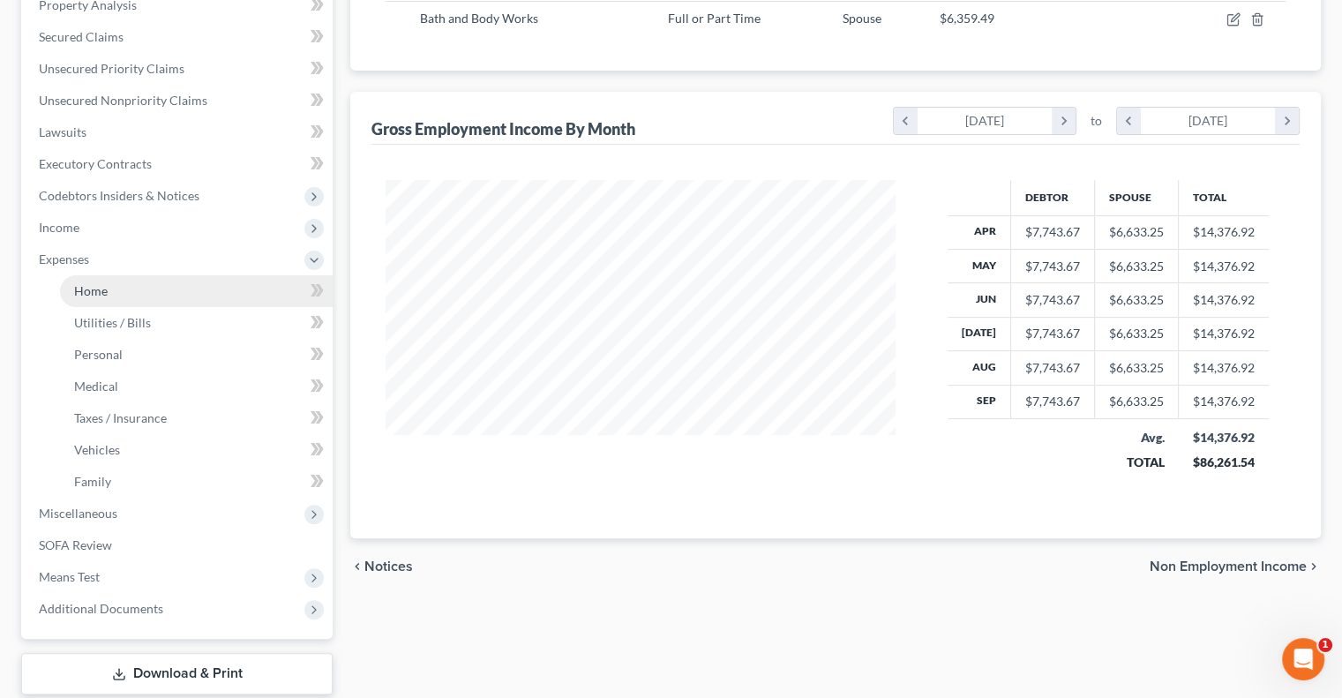
click at [106, 296] on span "Home" at bounding box center [91, 290] width 34 height 15
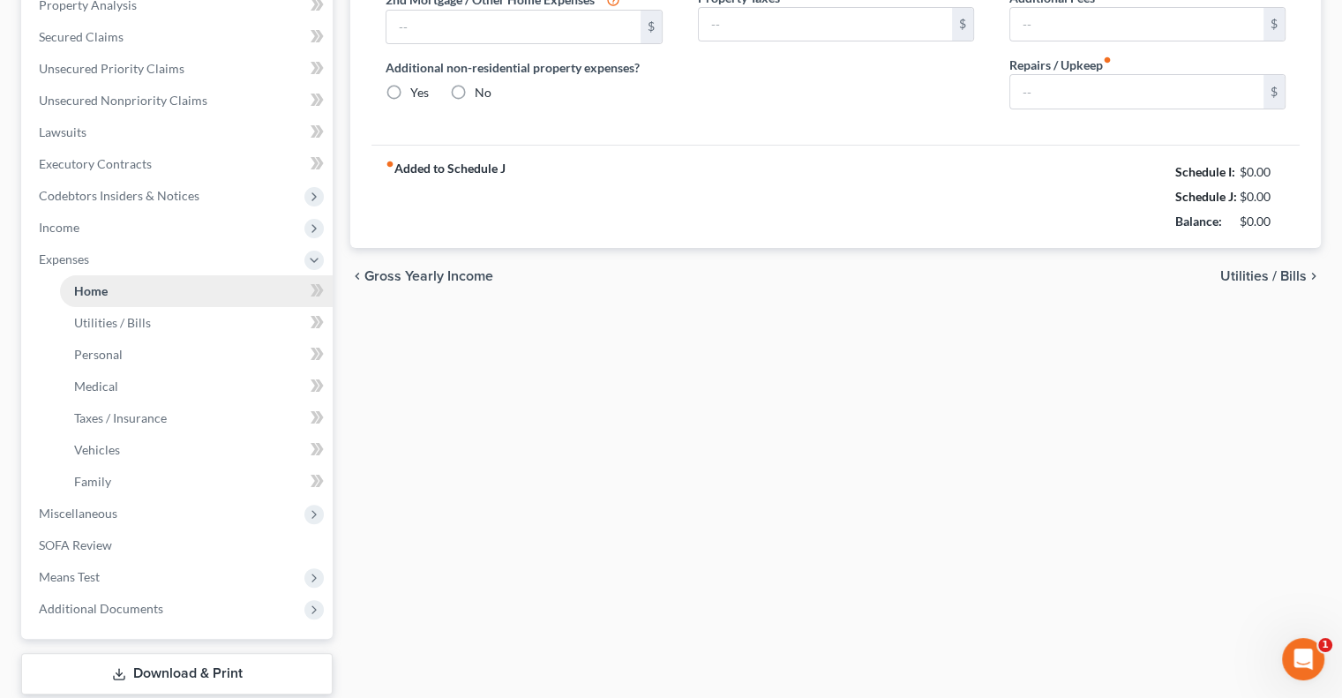
type input "200.00"
type input "0.00"
radio input "true"
type input "0.00"
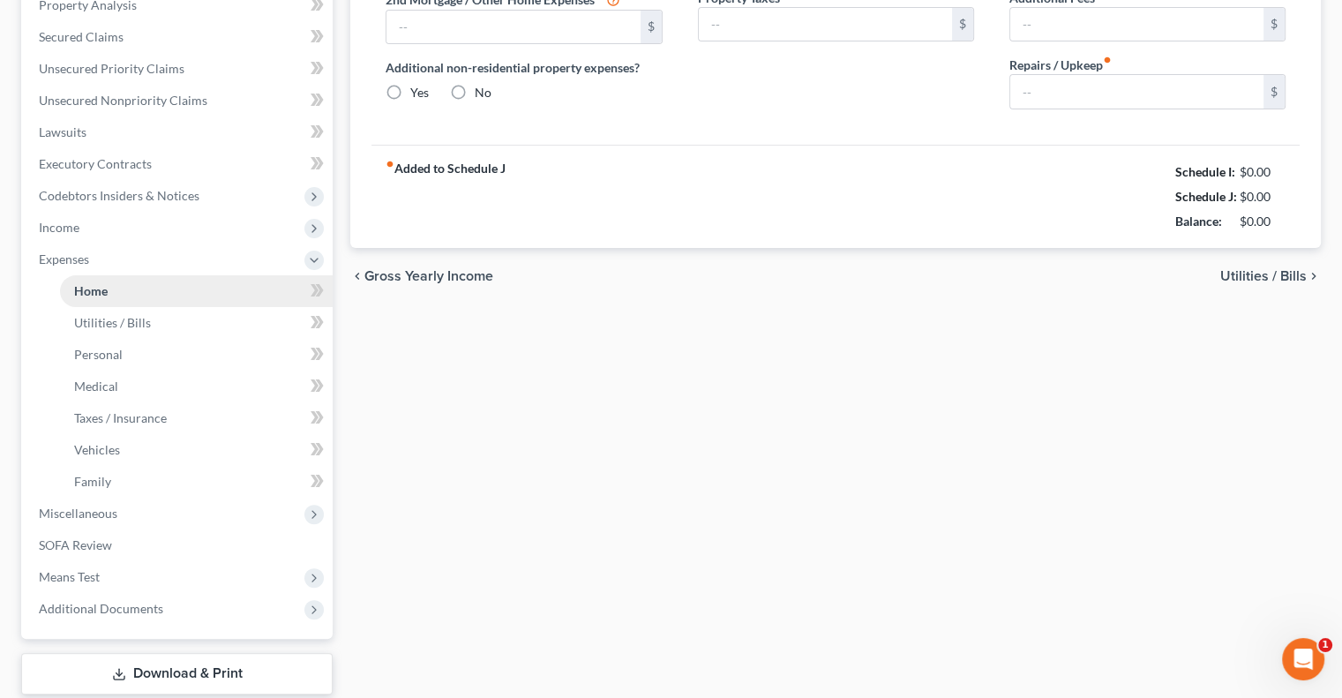
type input "0.00"
type input "100.00"
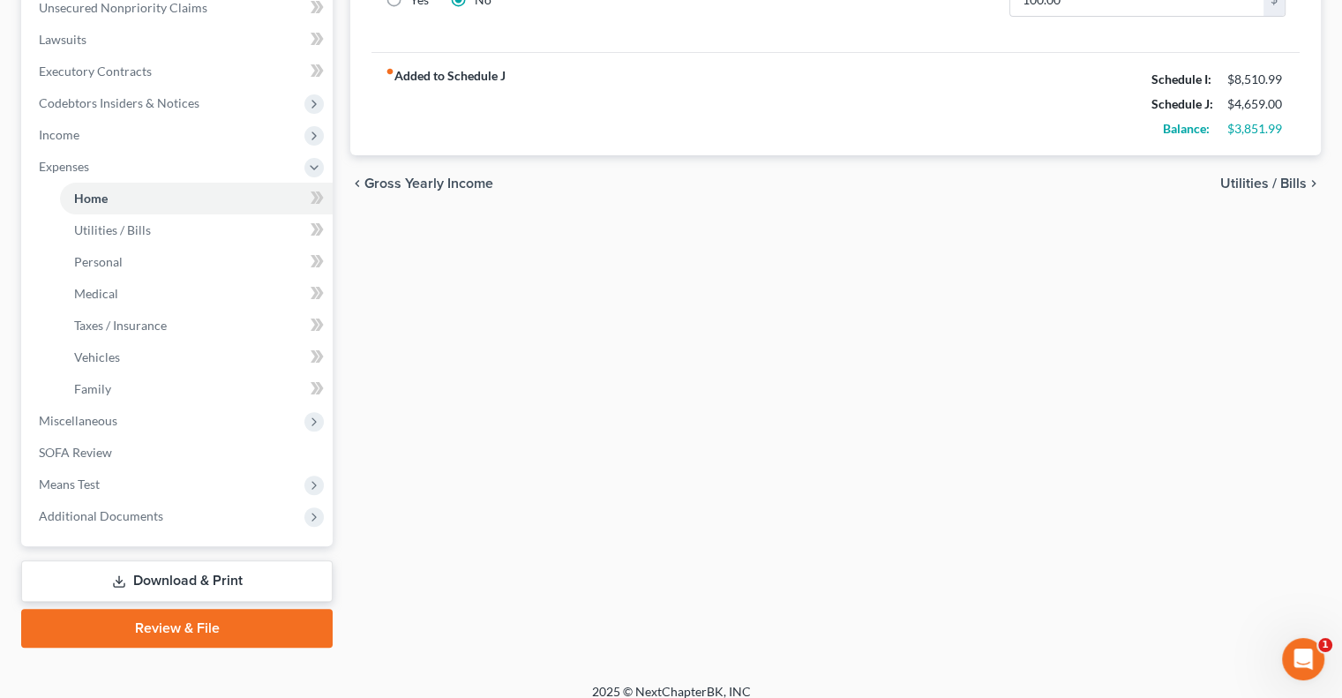
scroll to position [460, 0]
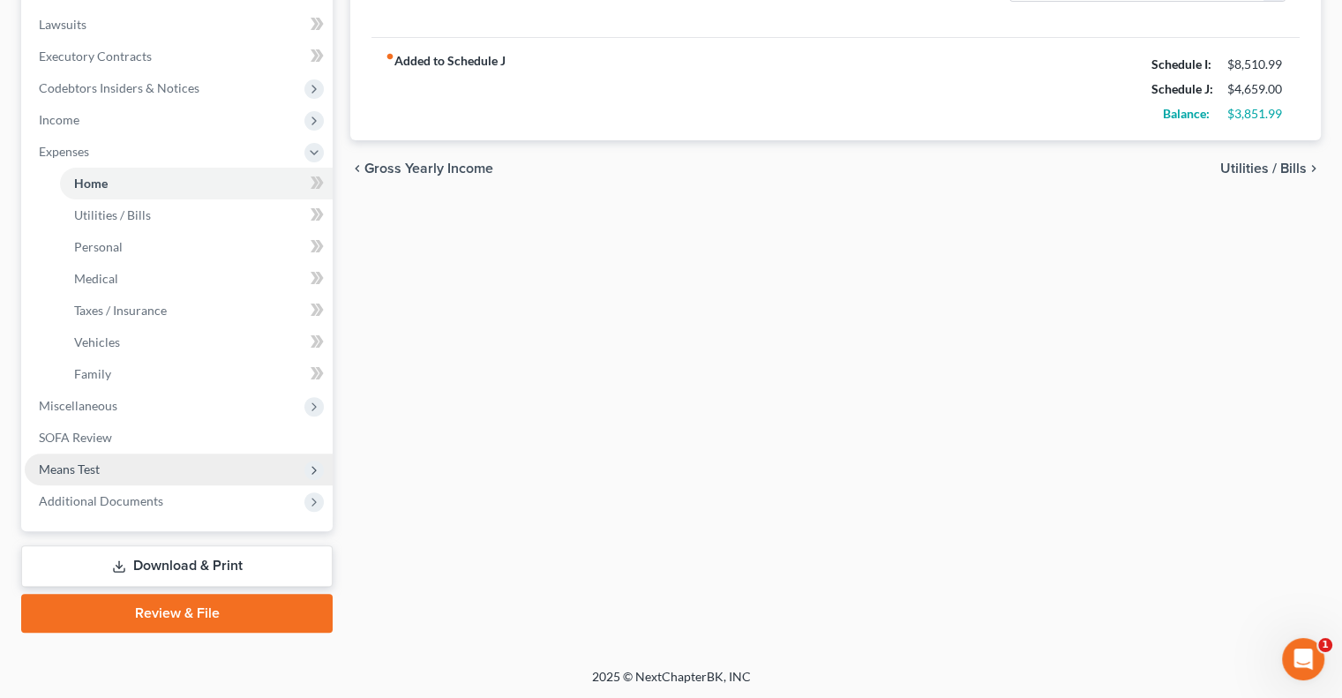
click at [74, 463] on span "Means Test" at bounding box center [69, 468] width 61 height 15
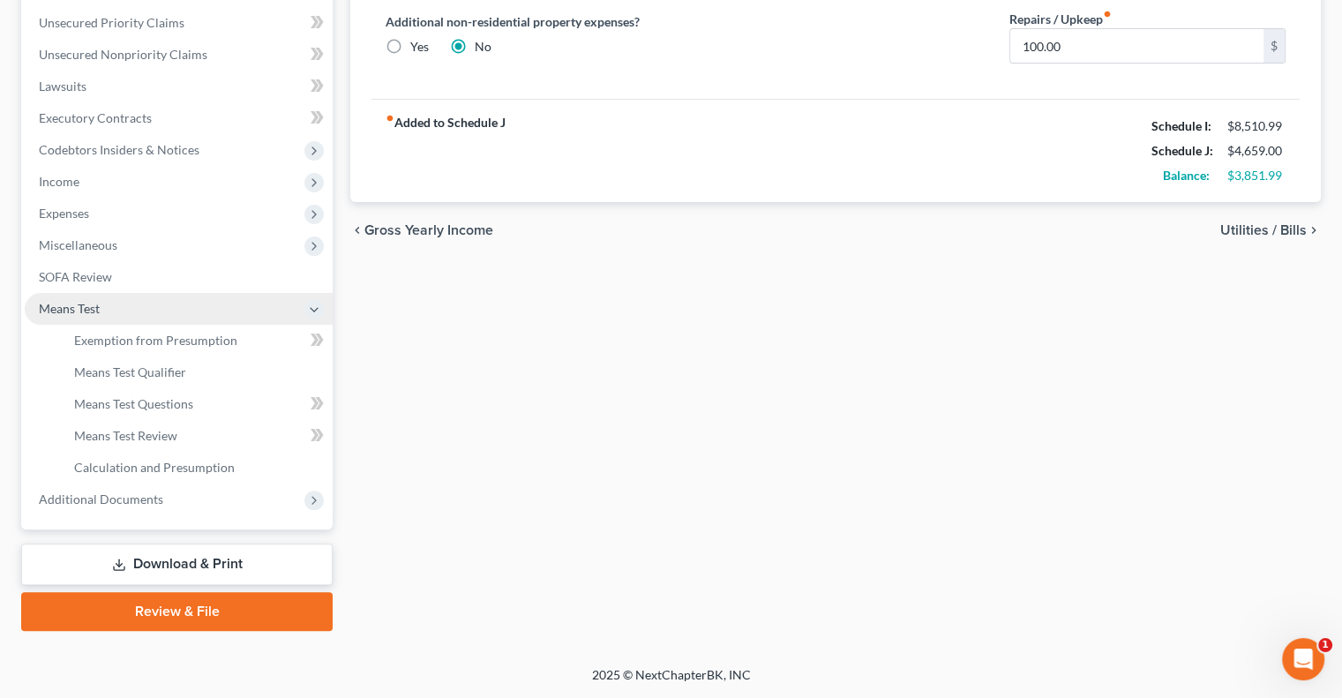
scroll to position [397, 0]
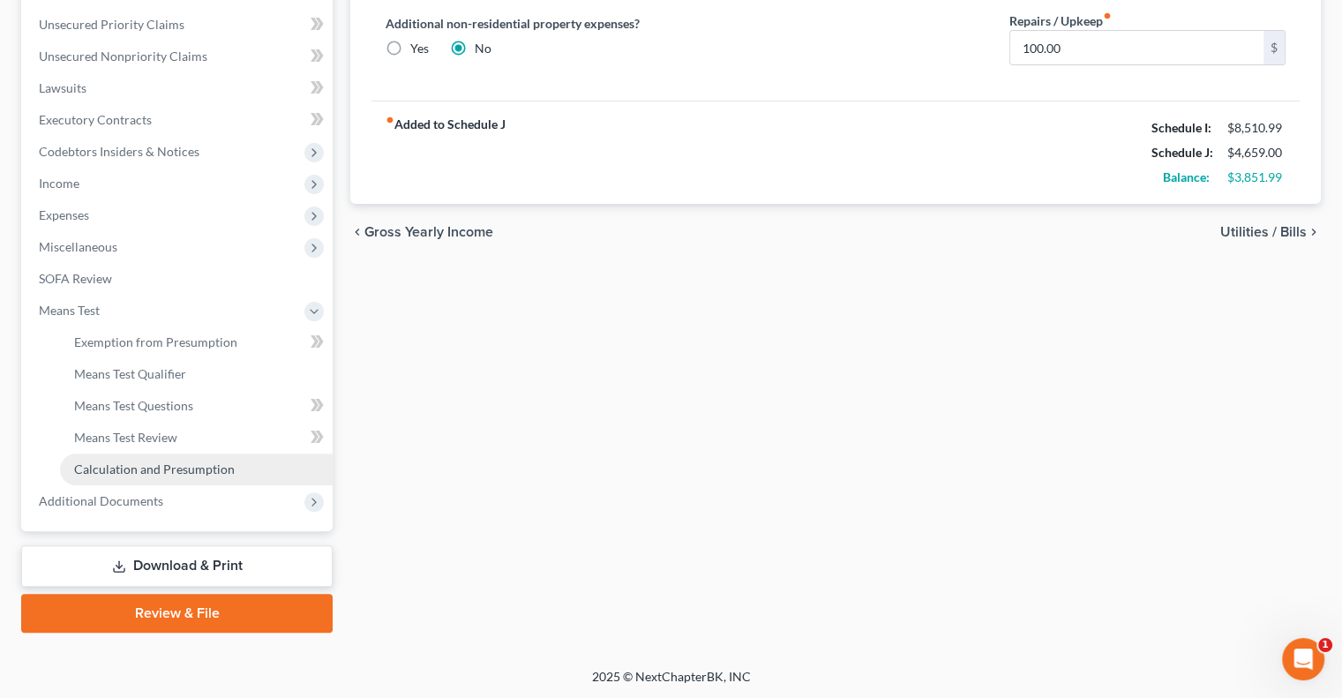
click at [158, 465] on span "Calculation and Presumption" at bounding box center [154, 468] width 161 height 15
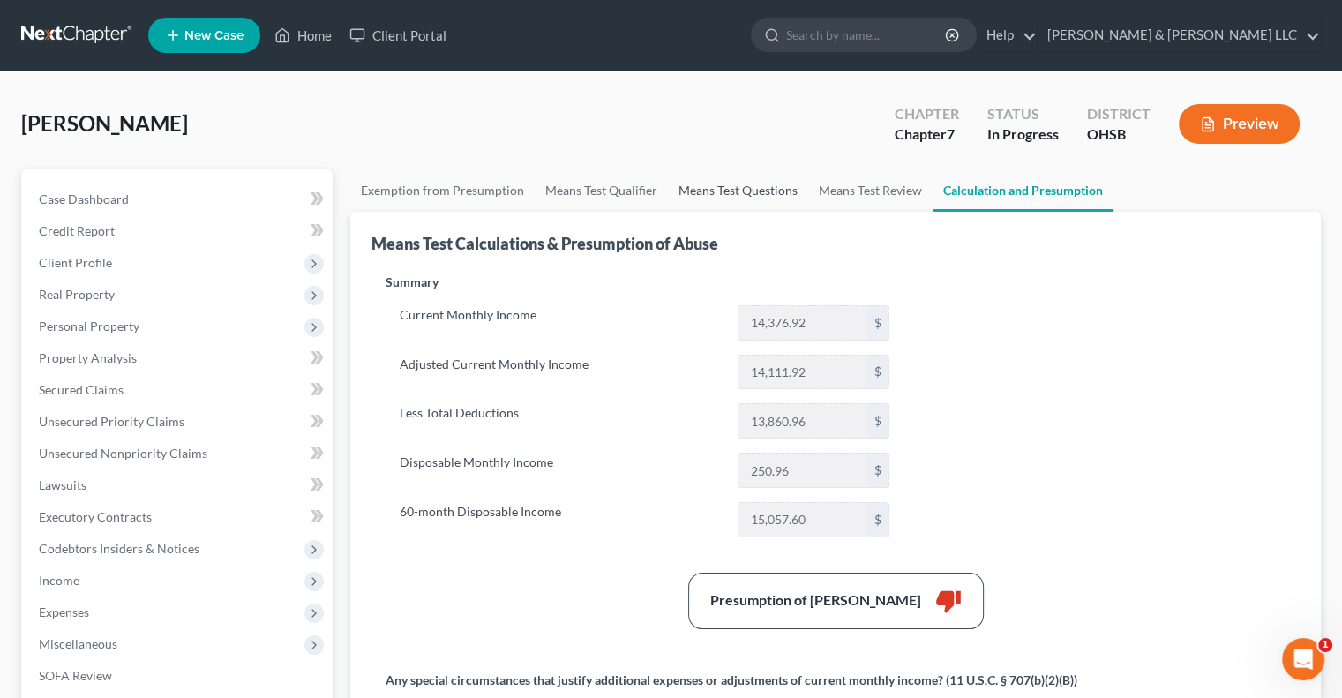
click at [766, 197] on link "Means Test Questions" at bounding box center [738, 190] width 140 height 42
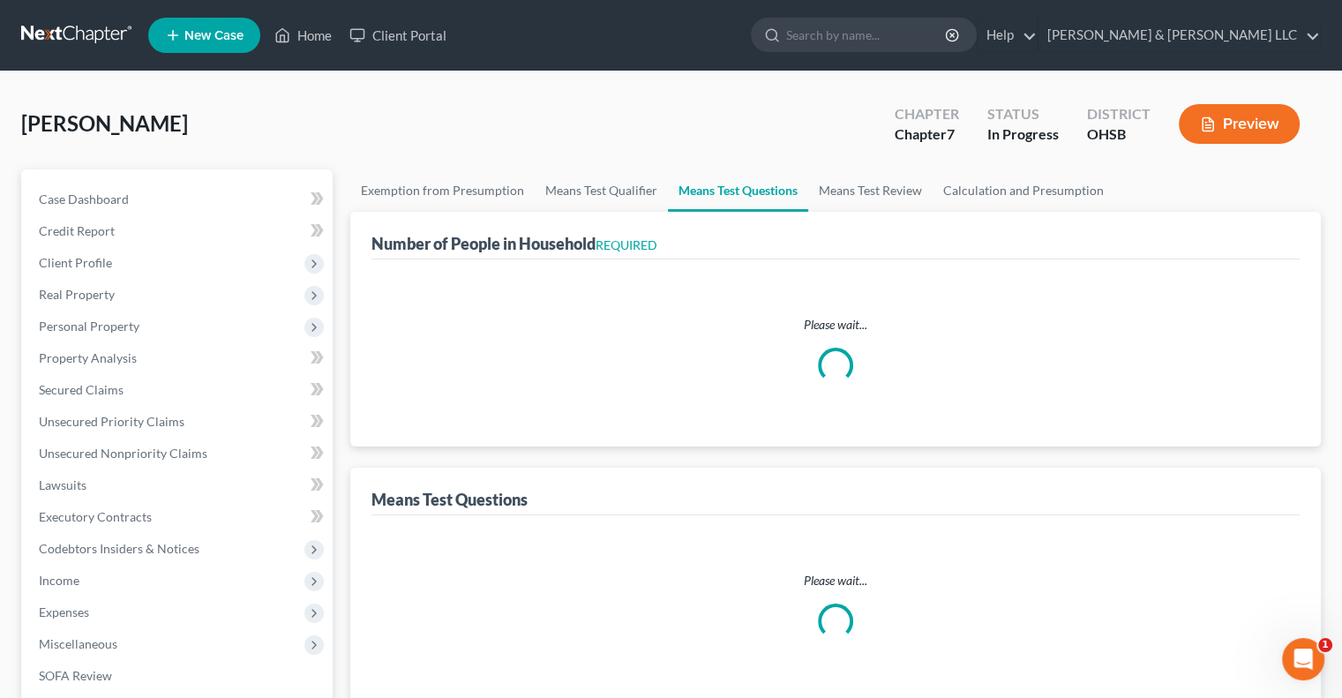
select select "1"
select select "60"
select select "8"
select select "2"
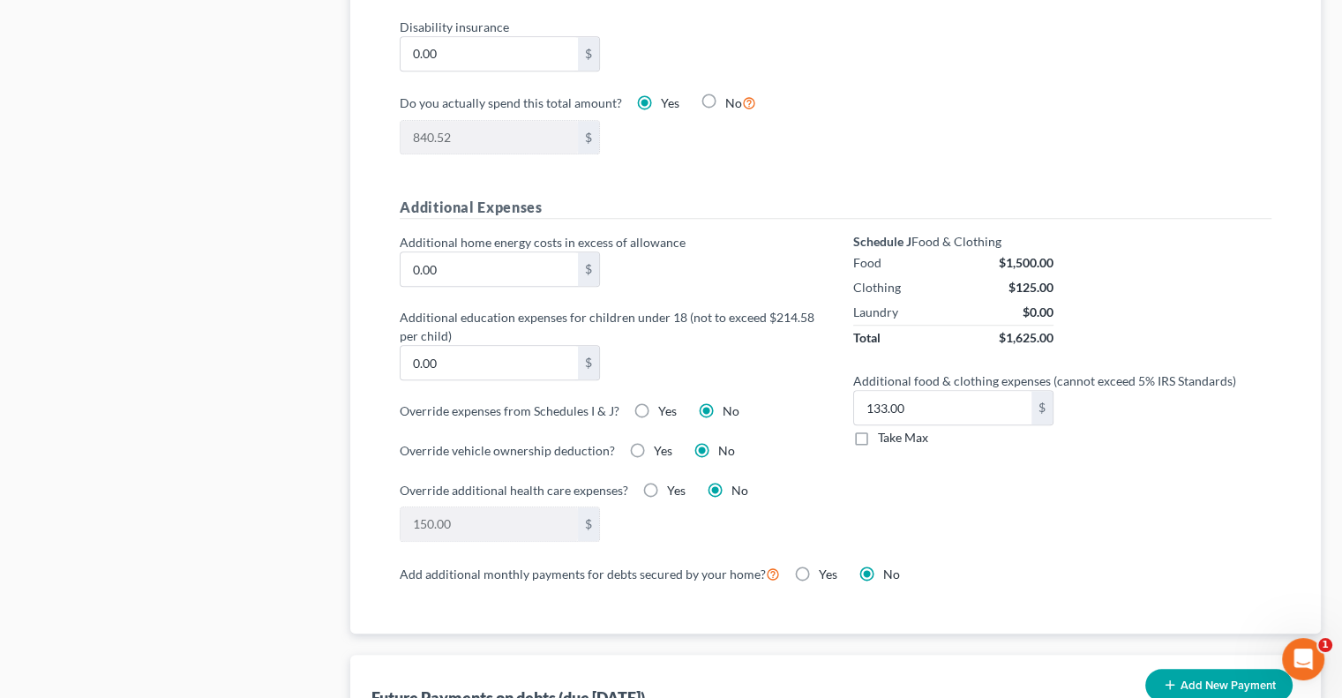
scroll to position [1147, 0]
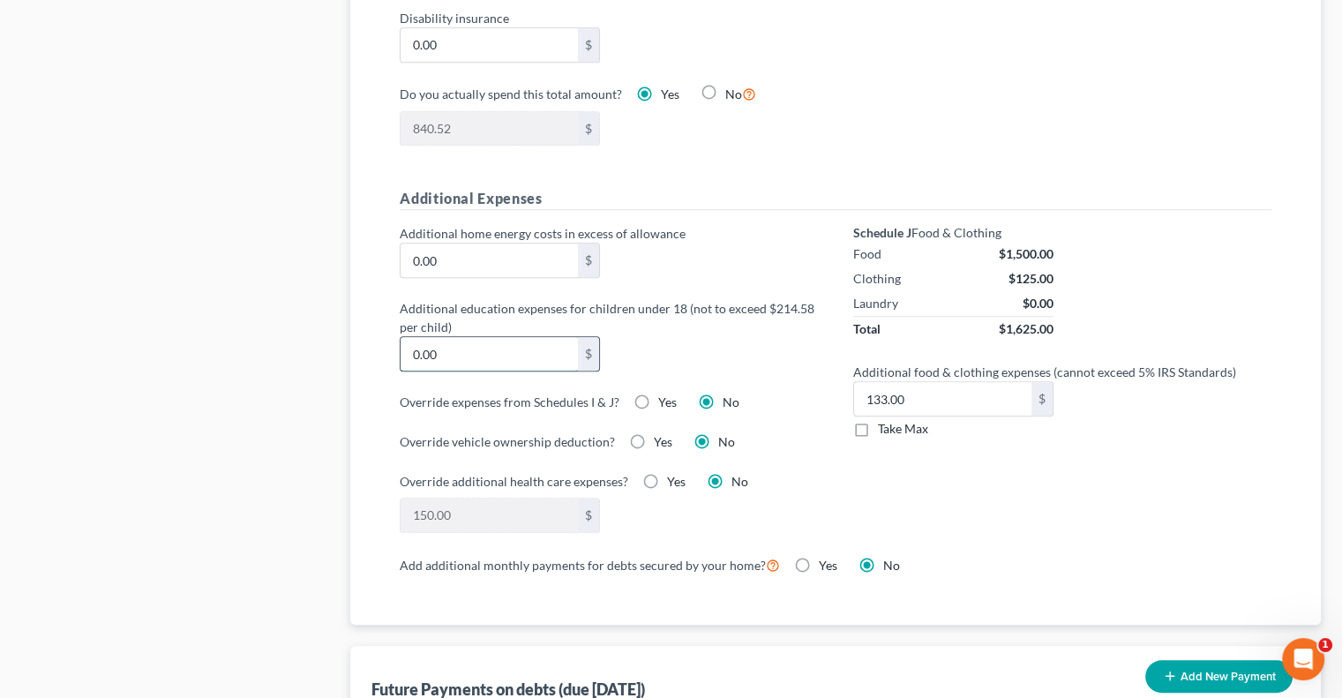
click at [445, 355] on input "0.00" at bounding box center [488, 354] width 177 height 34
type input "5"
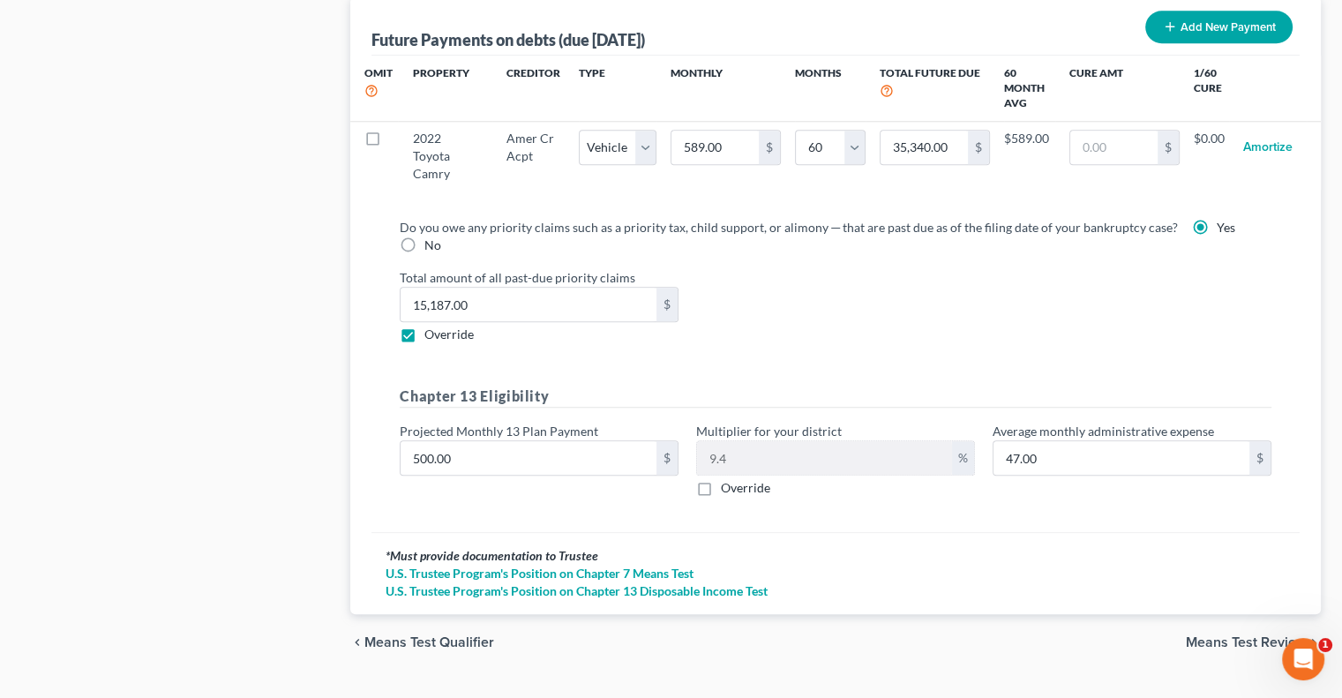
scroll to position [1829, 0]
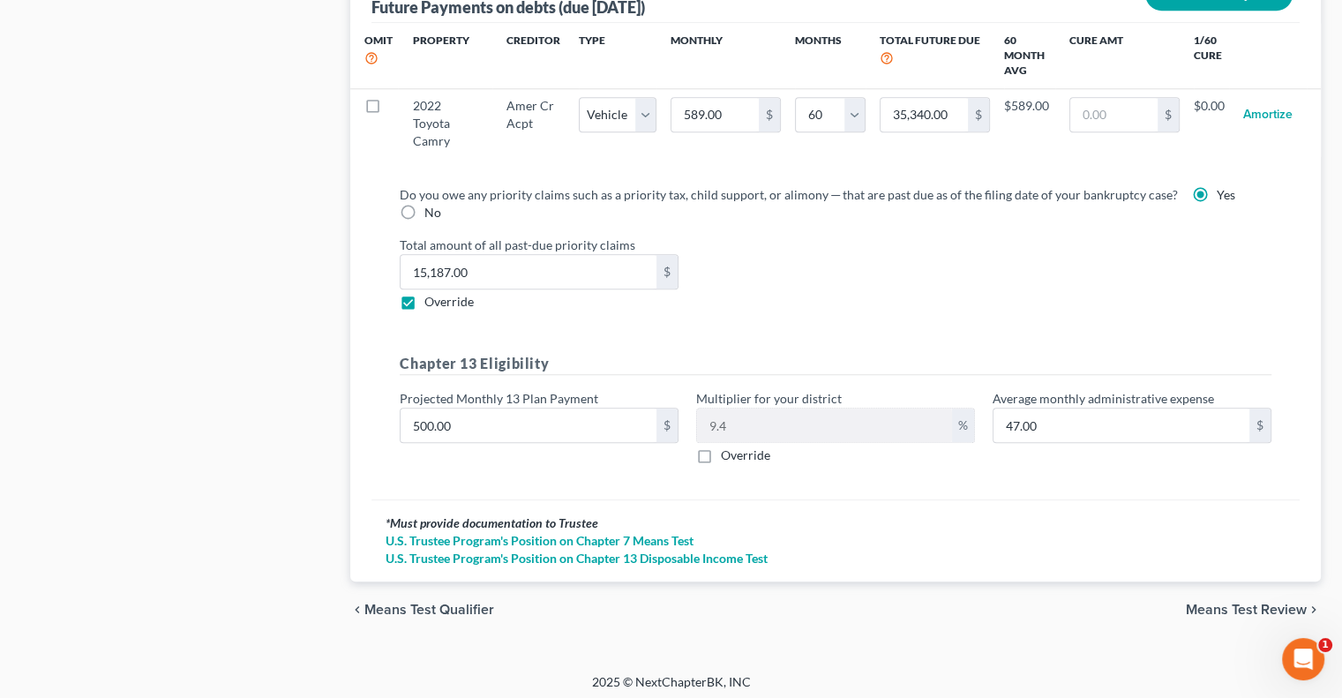
click at [1225, 610] on span "Means Test Review" at bounding box center [1246, 609] width 121 height 14
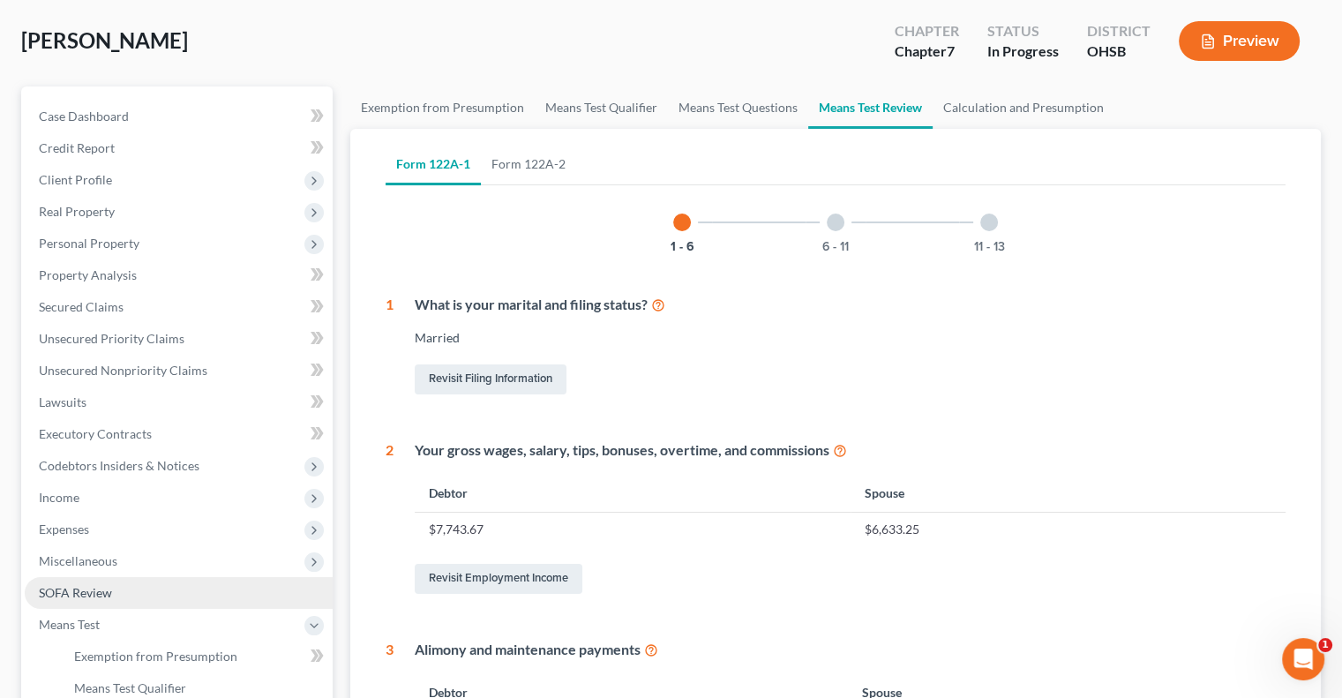
scroll to position [176, 0]
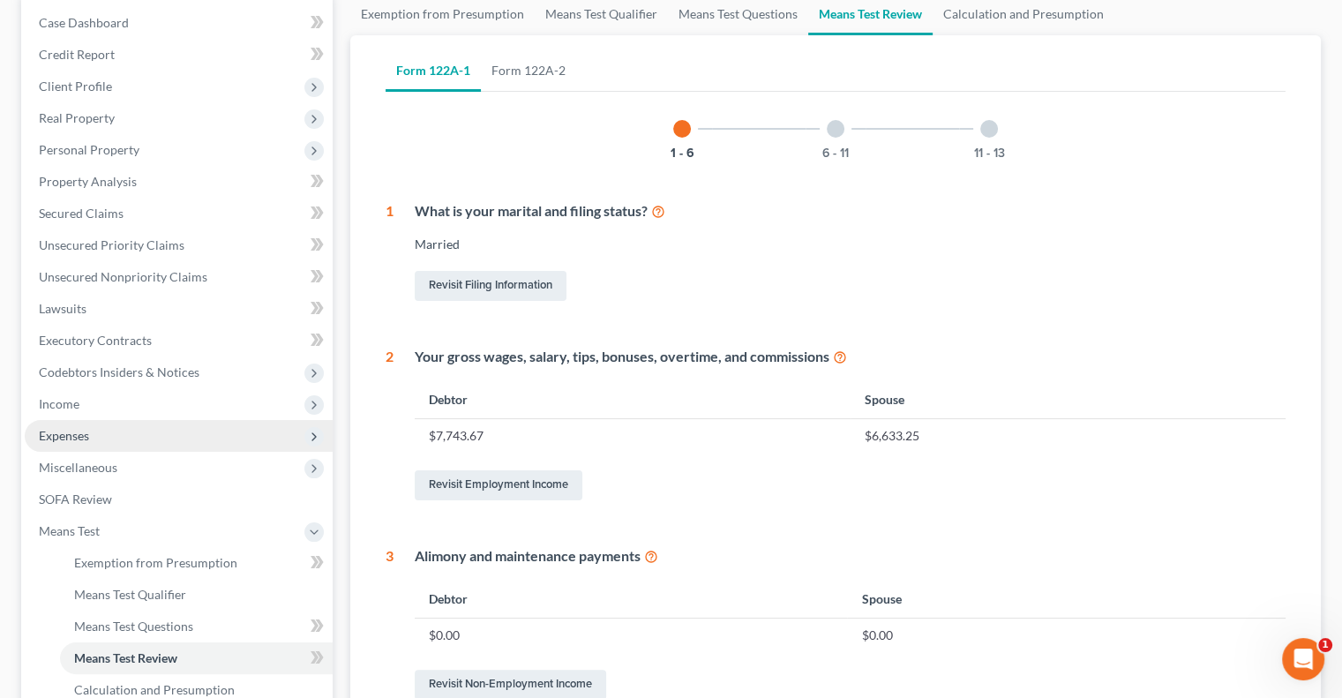
click at [92, 445] on span "Expenses" at bounding box center [179, 436] width 308 height 32
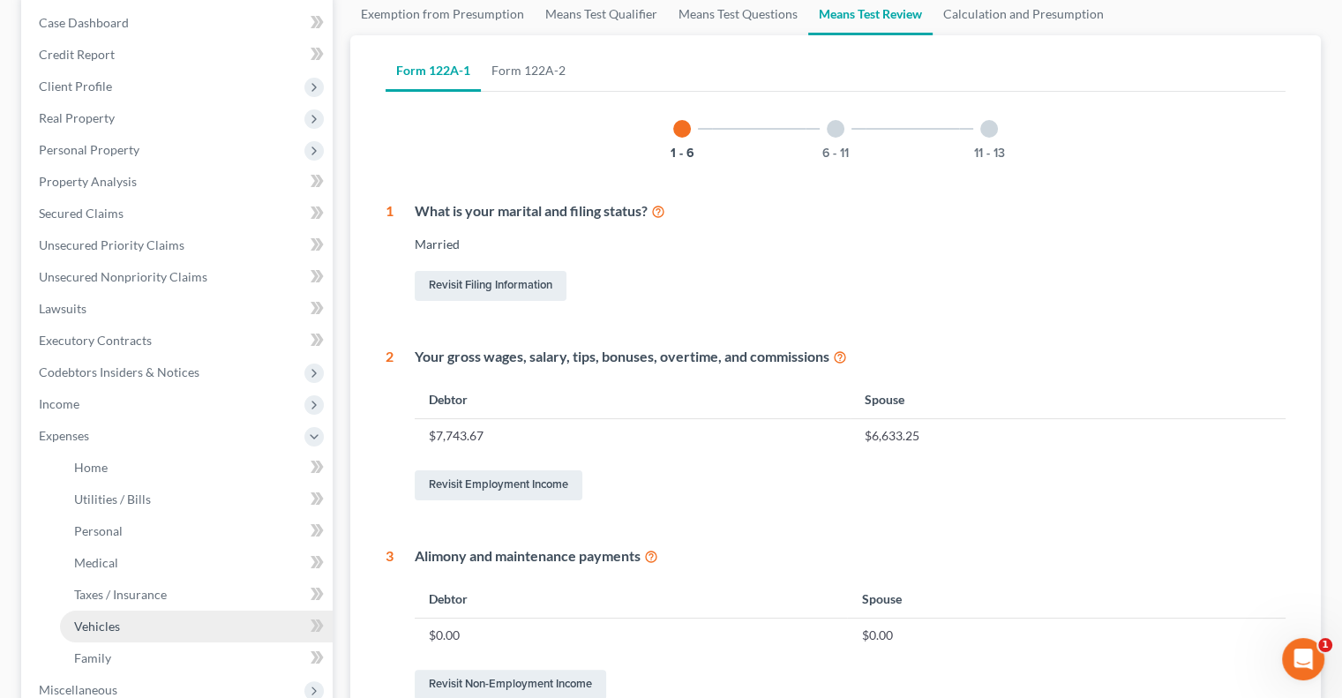
click at [129, 630] on link "Vehicles" at bounding box center [196, 626] width 273 height 32
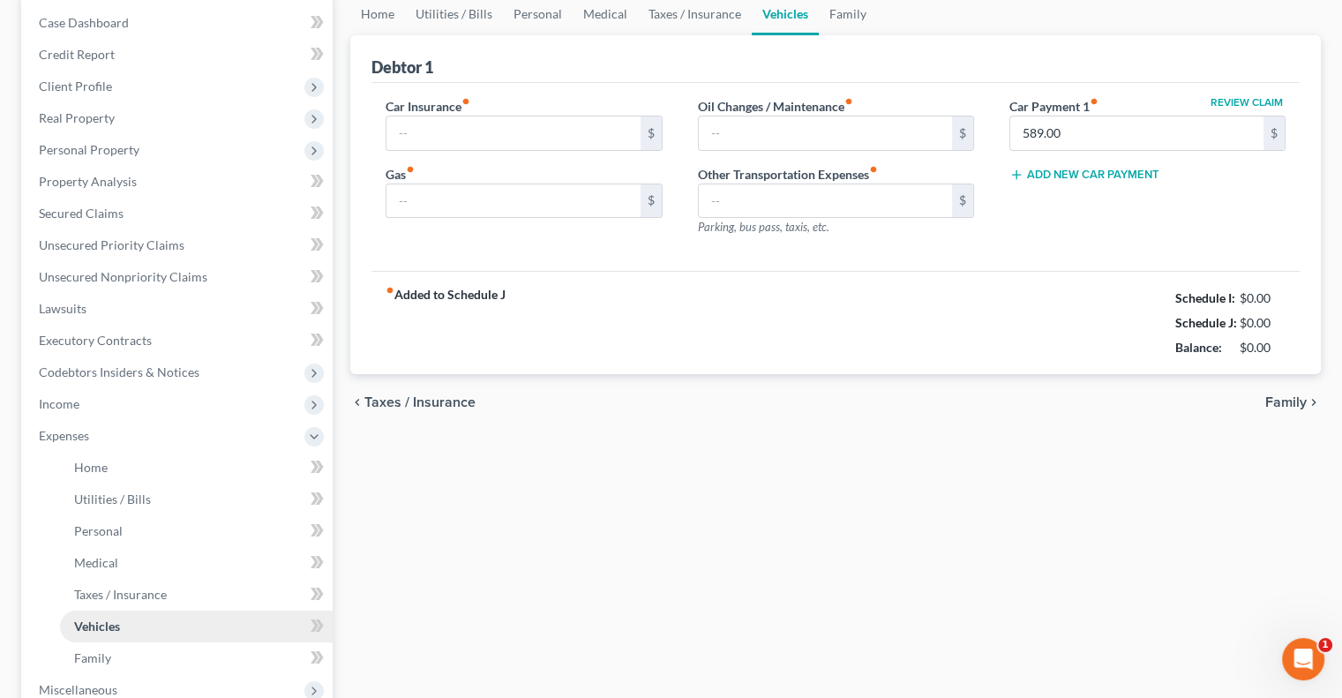
type input "250.00"
type input "385.00"
type input "0.00"
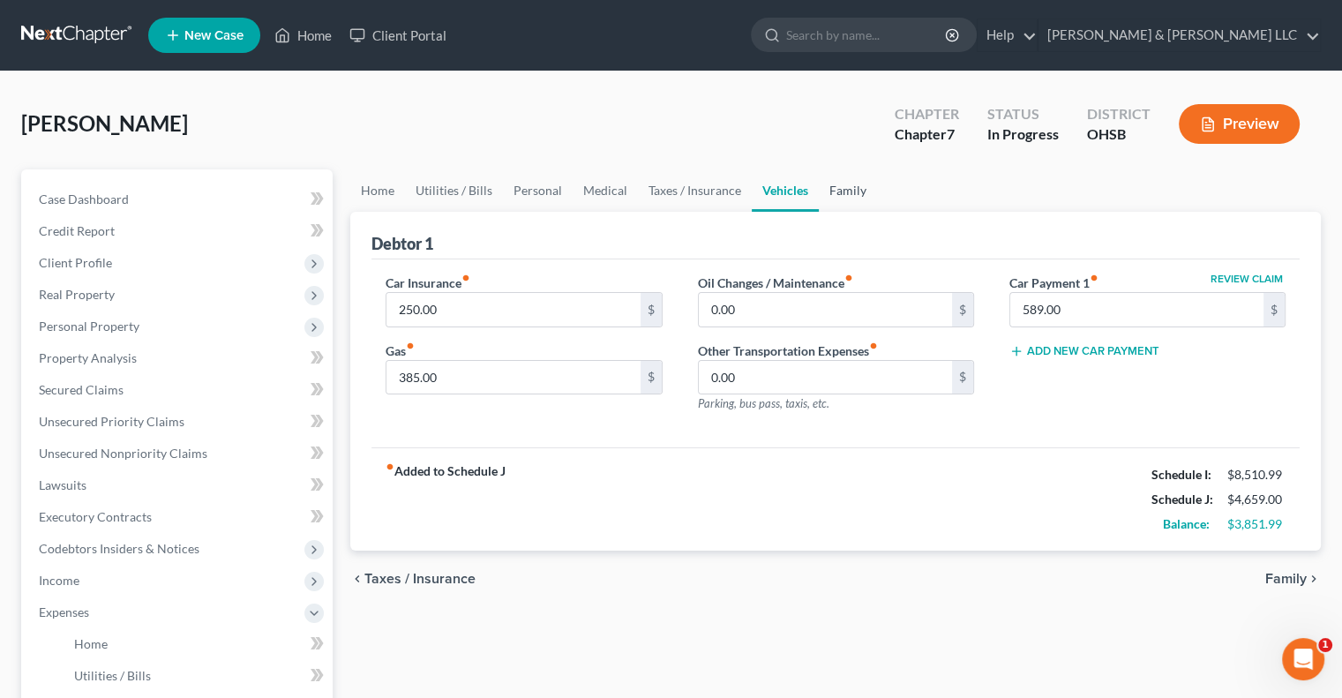
click at [836, 184] on link "Family" at bounding box center [848, 190] width 58 height 42
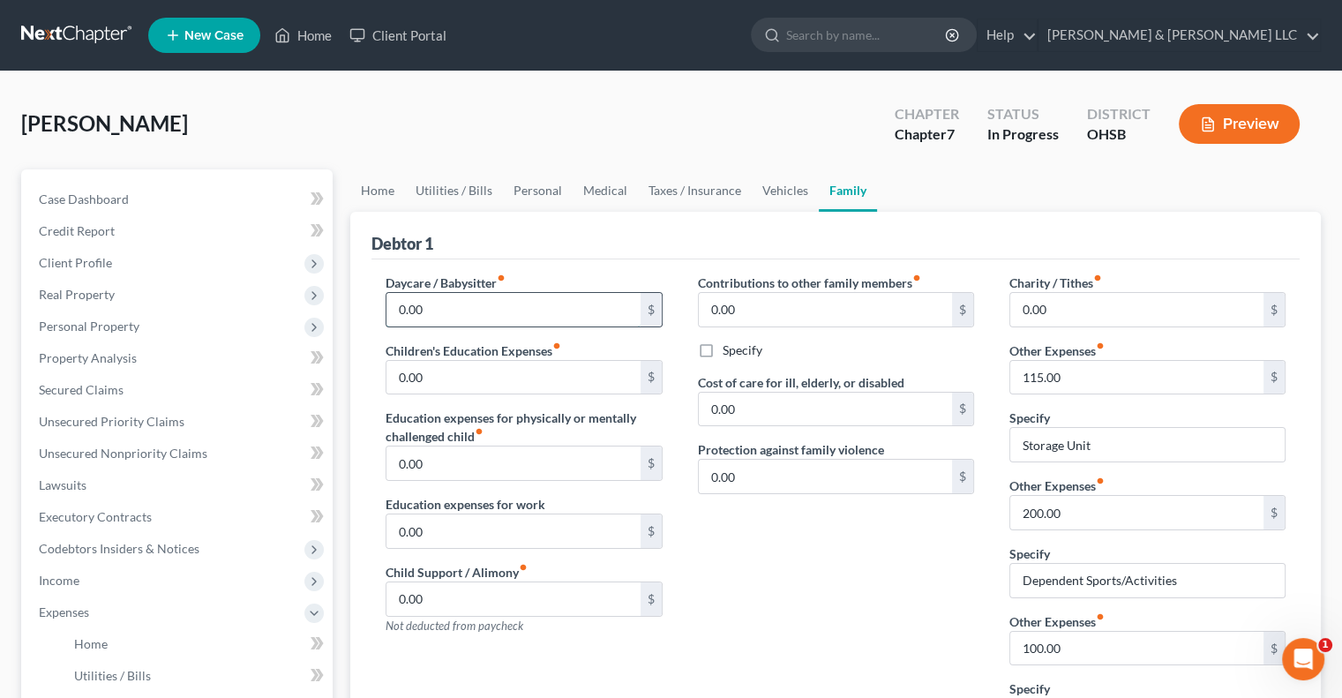
click at [438, 315] on input "0.00" at bounding box center [512, 310] width 253 height 34
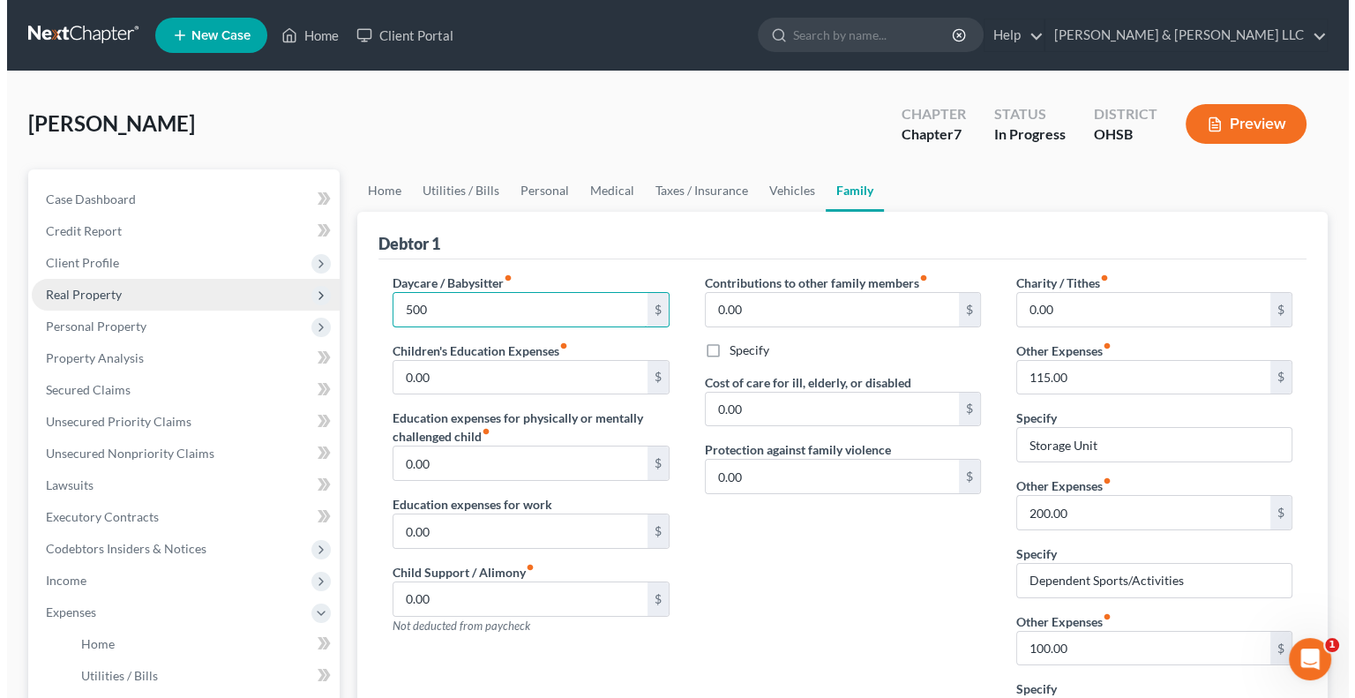
scroll to position [441, 0]
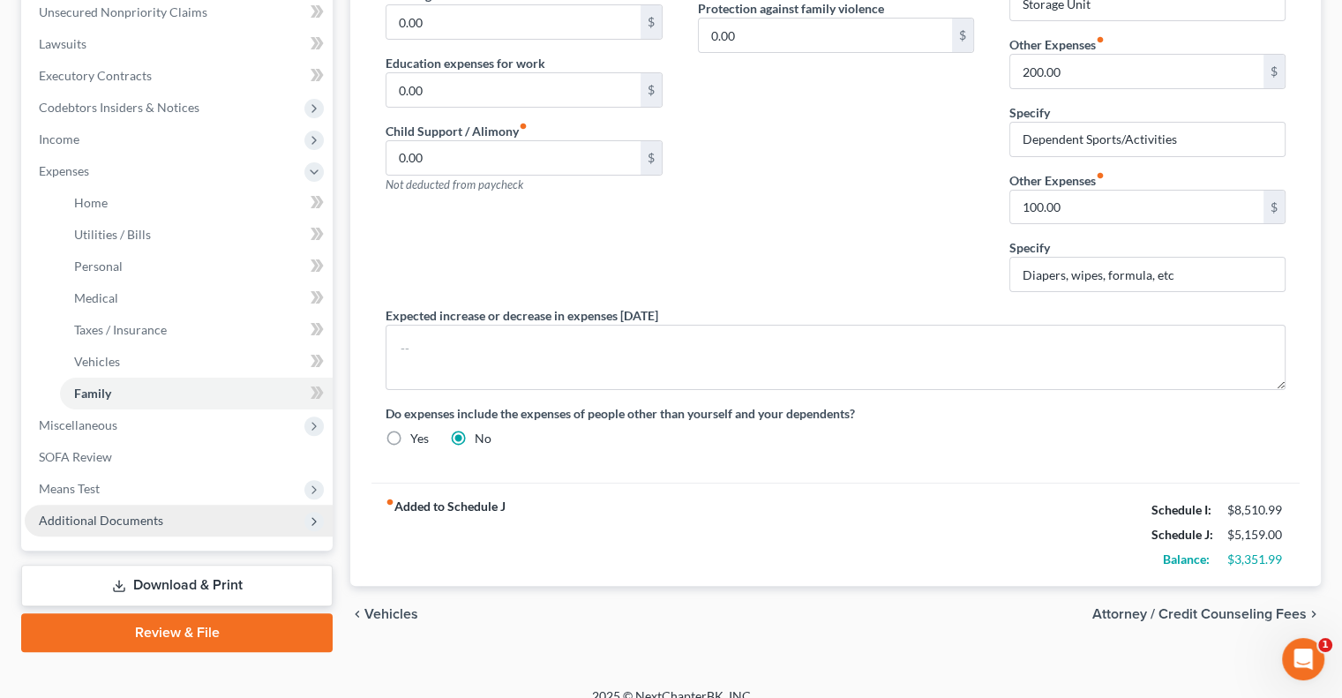
click at [123, 514] on span "Additional Documents" at bounding box center [101, 520] width 124 height 15
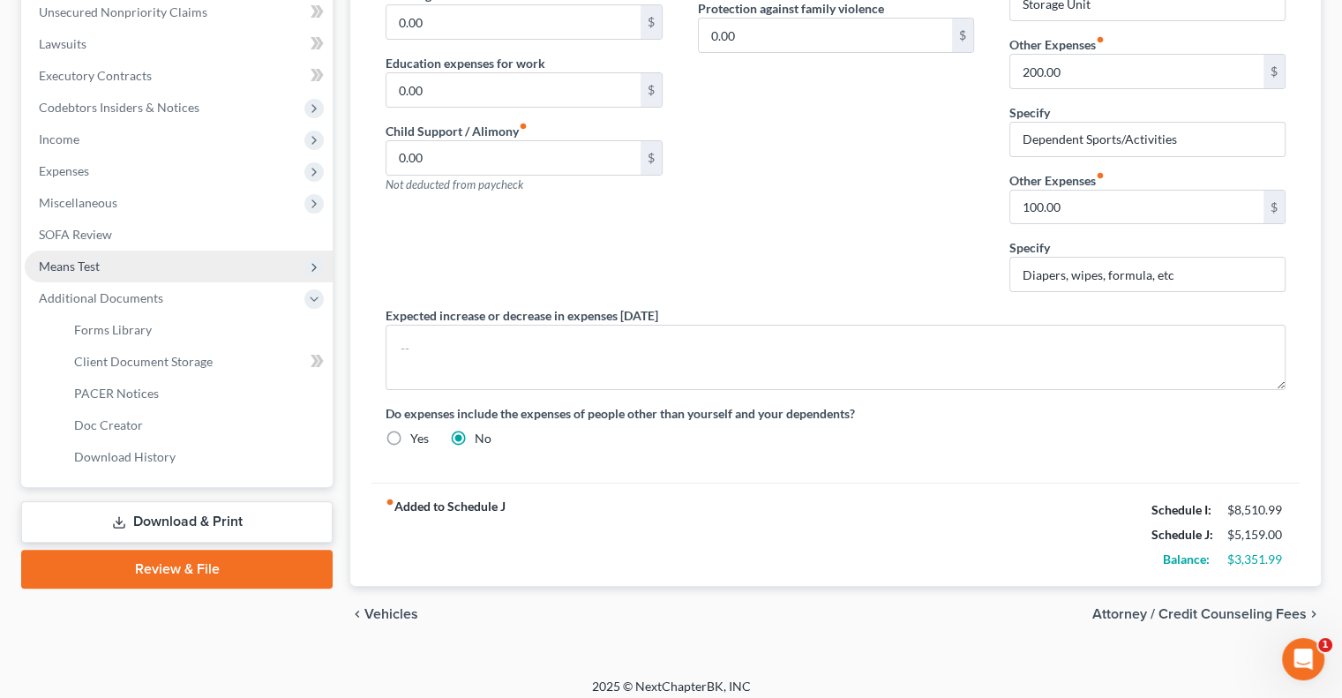
click at [123, 258] on span "Means Test" at bounding box center [179, 267] width 308 height 32
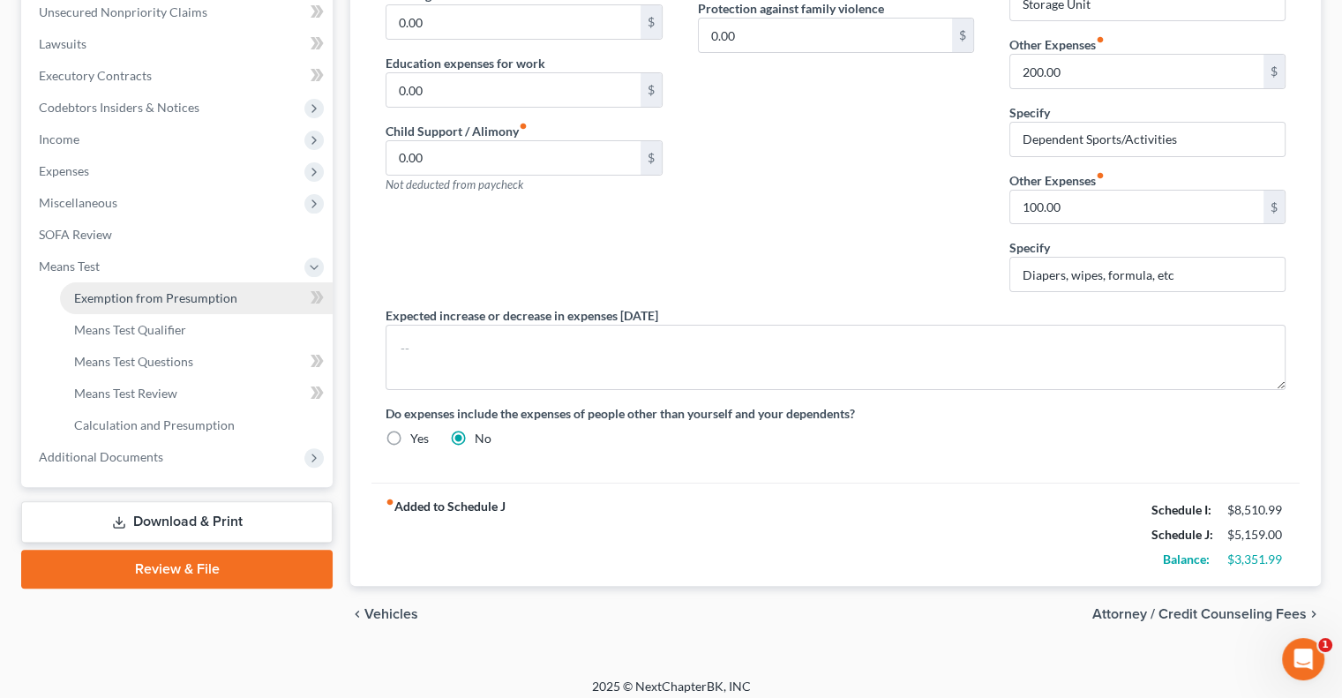
click at [139, 297] on span "Exemption from Presumption" at bounding box center [155, 297] width 163 height 15
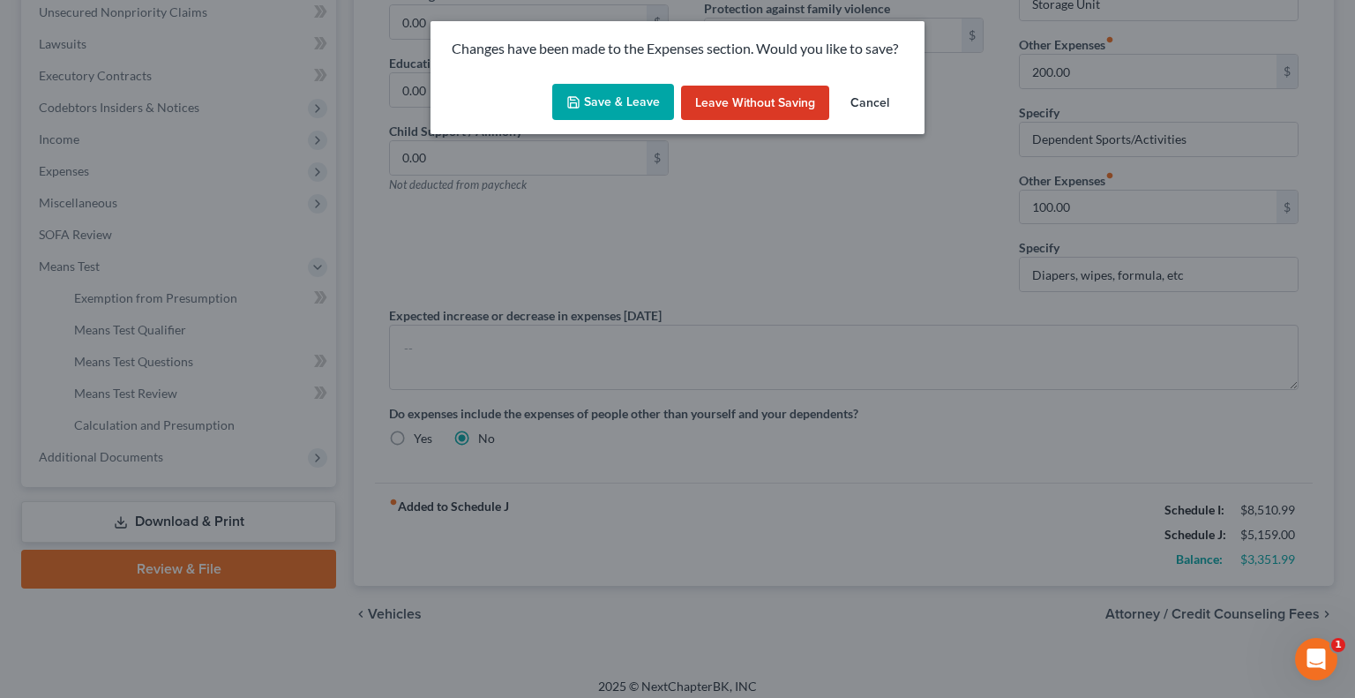
click at [606, 102] on button "Save & Leave" at bounding box center [613, 102] width 122 height 37
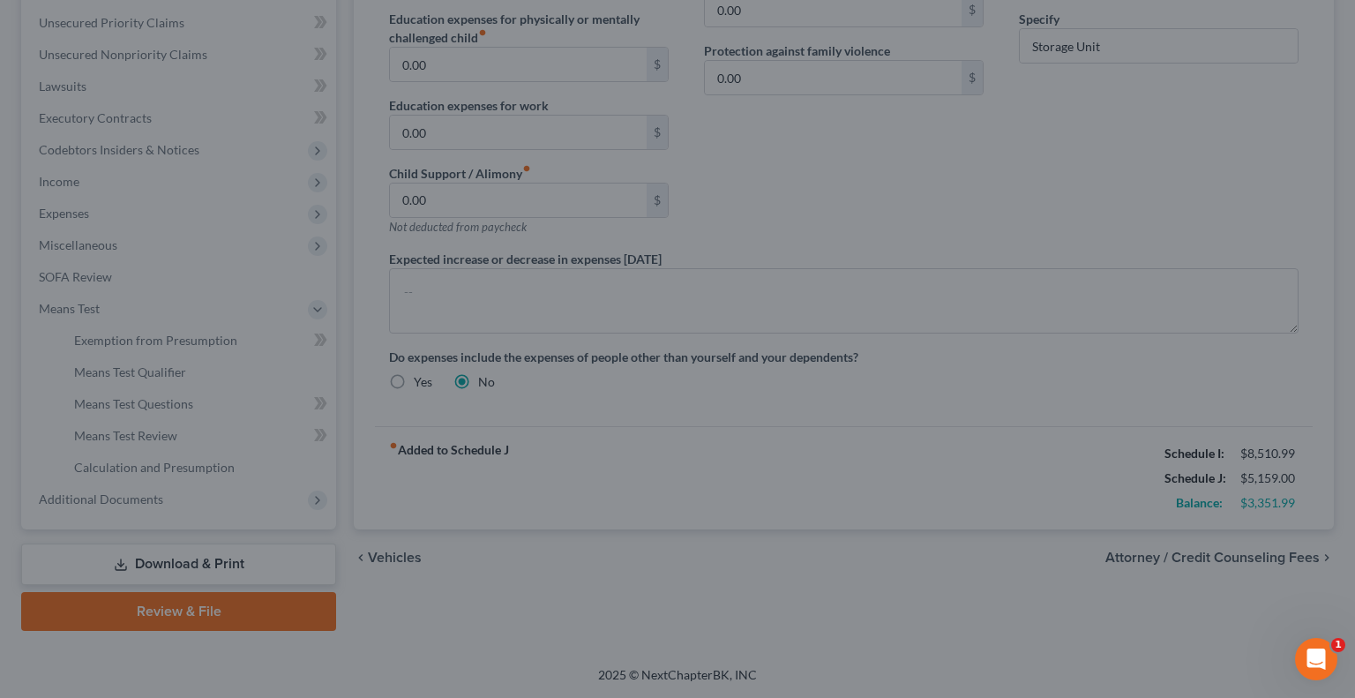
type input "500.00"
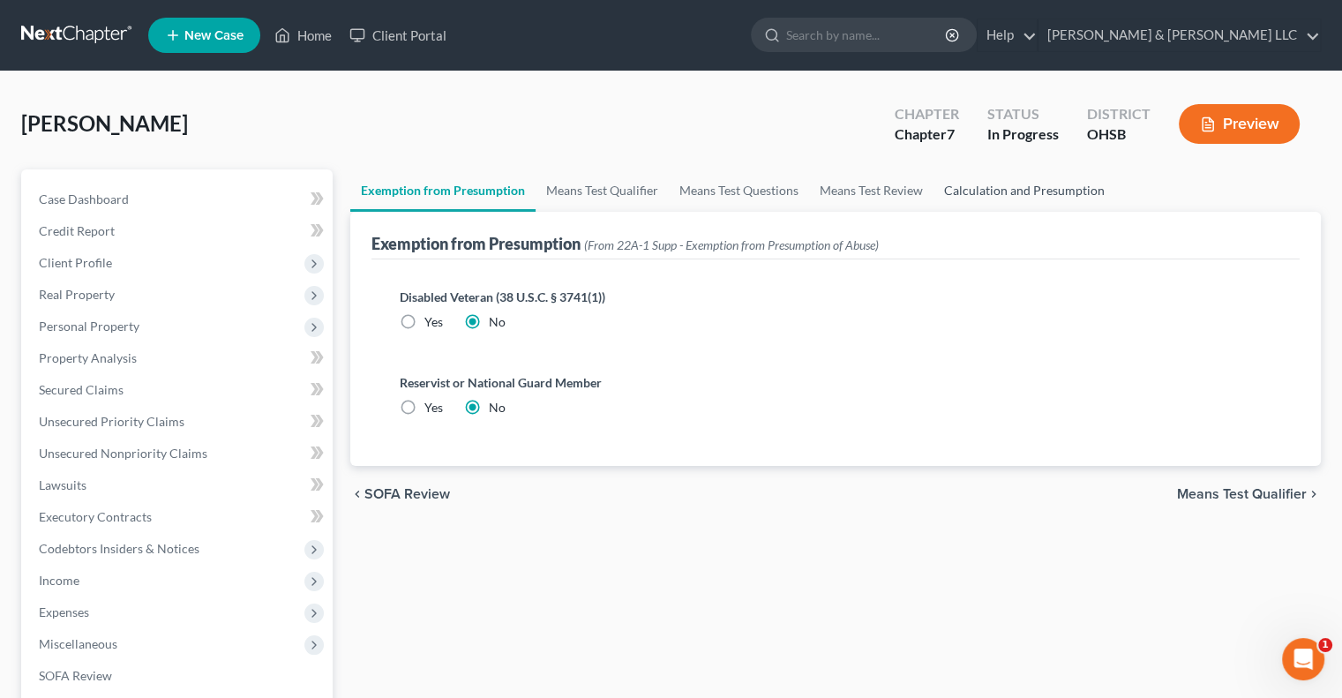
click at [975, 186] on link "Calculation and Presumption" at bounding box center [1024, 190] width 182 height 42
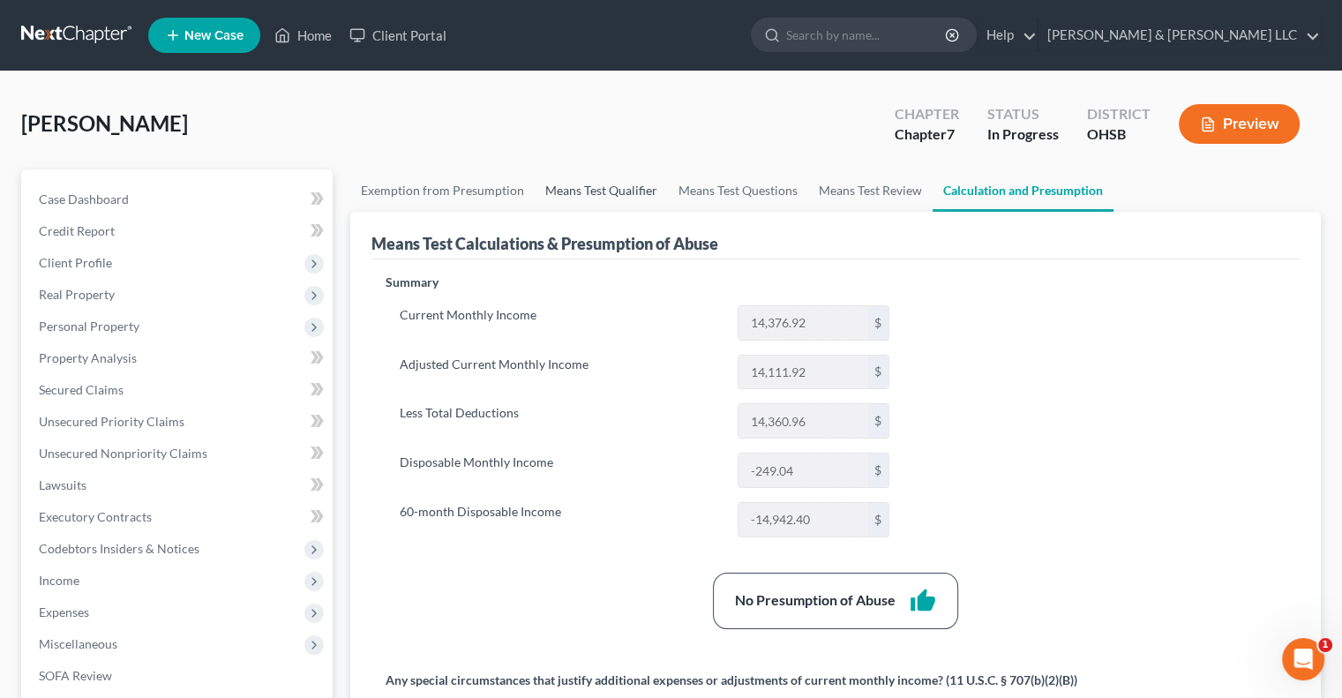
click at [600, 176] on link "Means Test Qualifier" at bounding box center [601, 190] width 133 height 42
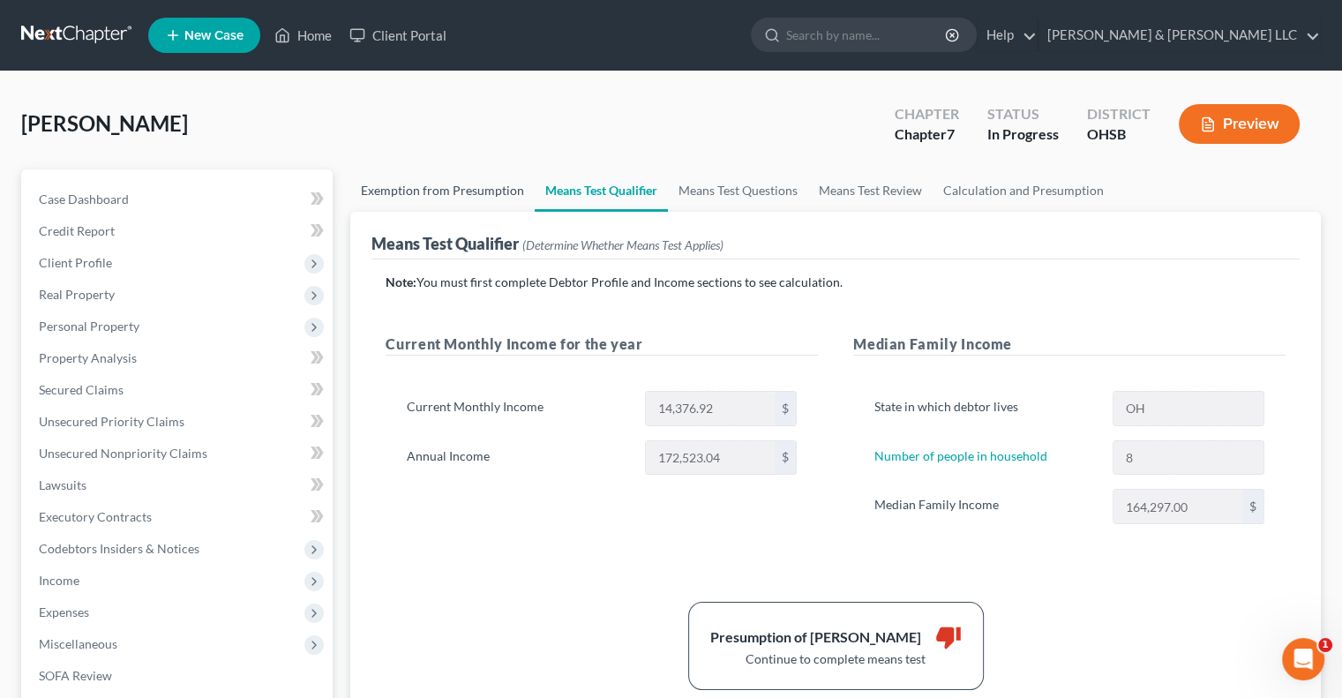
click at [430, 193] on link "Exemption from Presumption" at bounding box center [442, 190] width 184 height 42
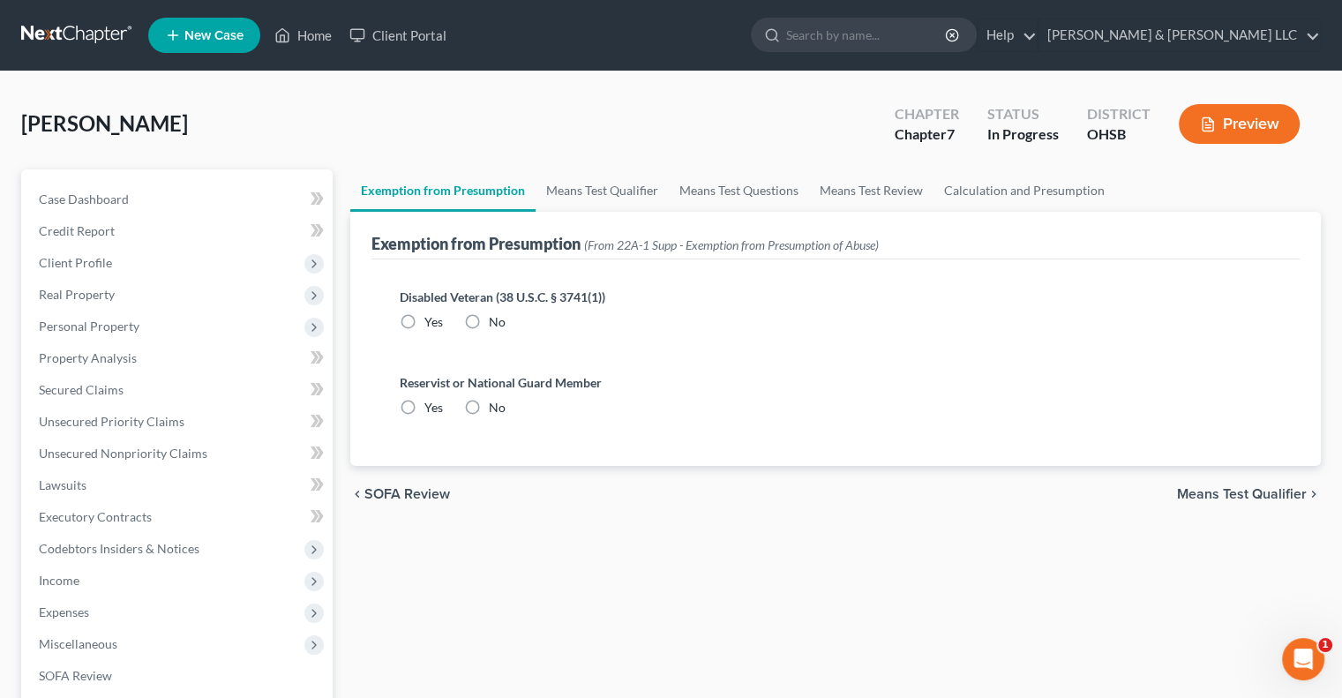
radio input "true"
click at [755, 193] on link "Means Test Questions" at bounding box center [739, 190] width 140 height 42
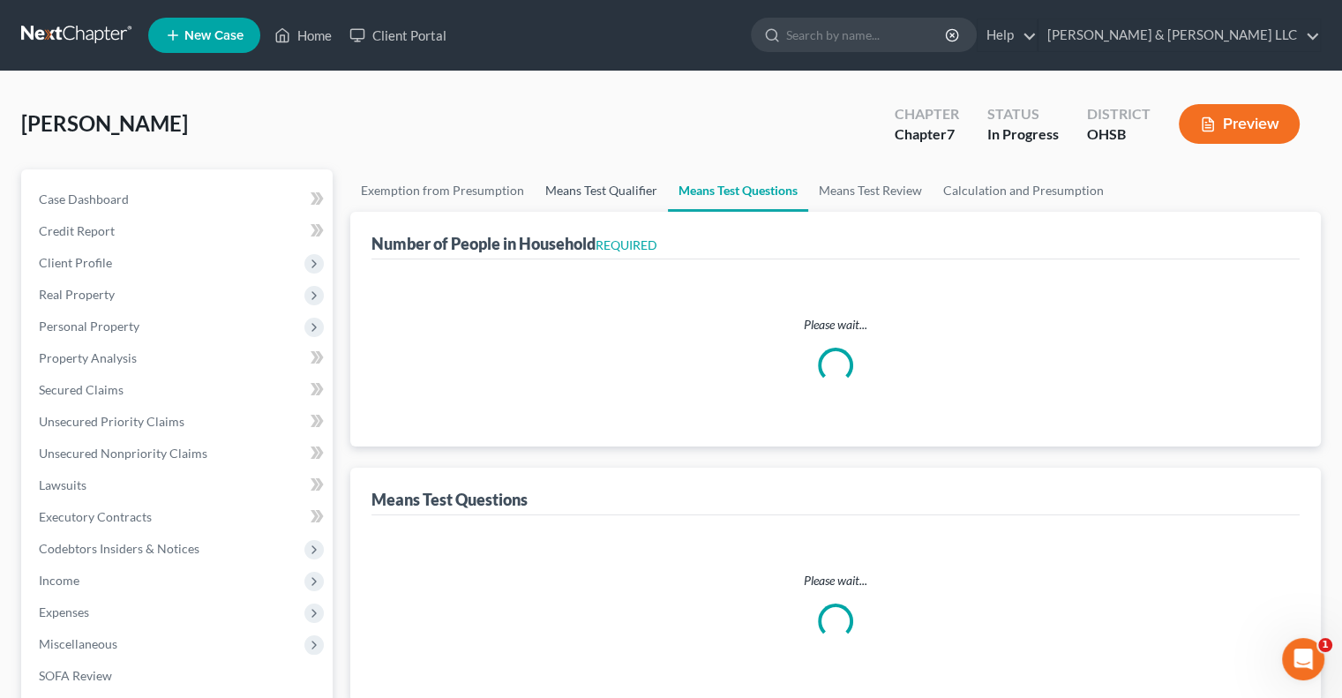
select select "1"
select select "60"
select select "2"
select select "8"
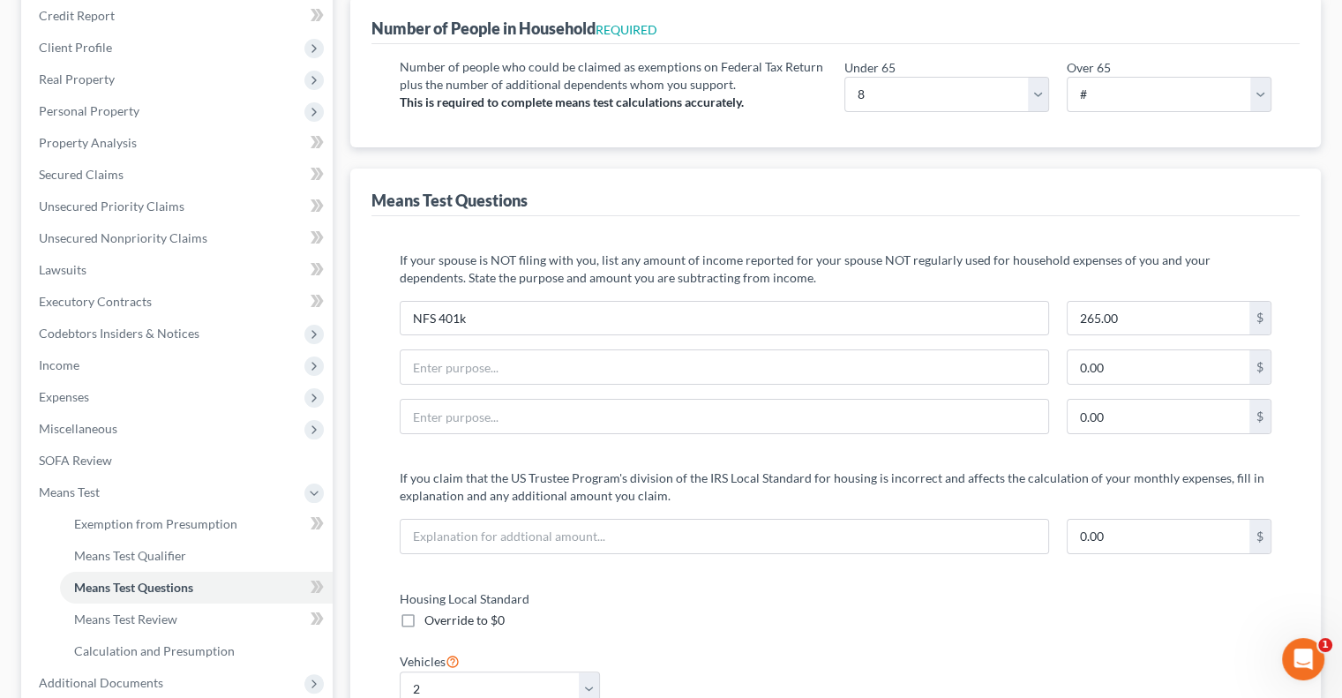
scroll to position [265, 0]
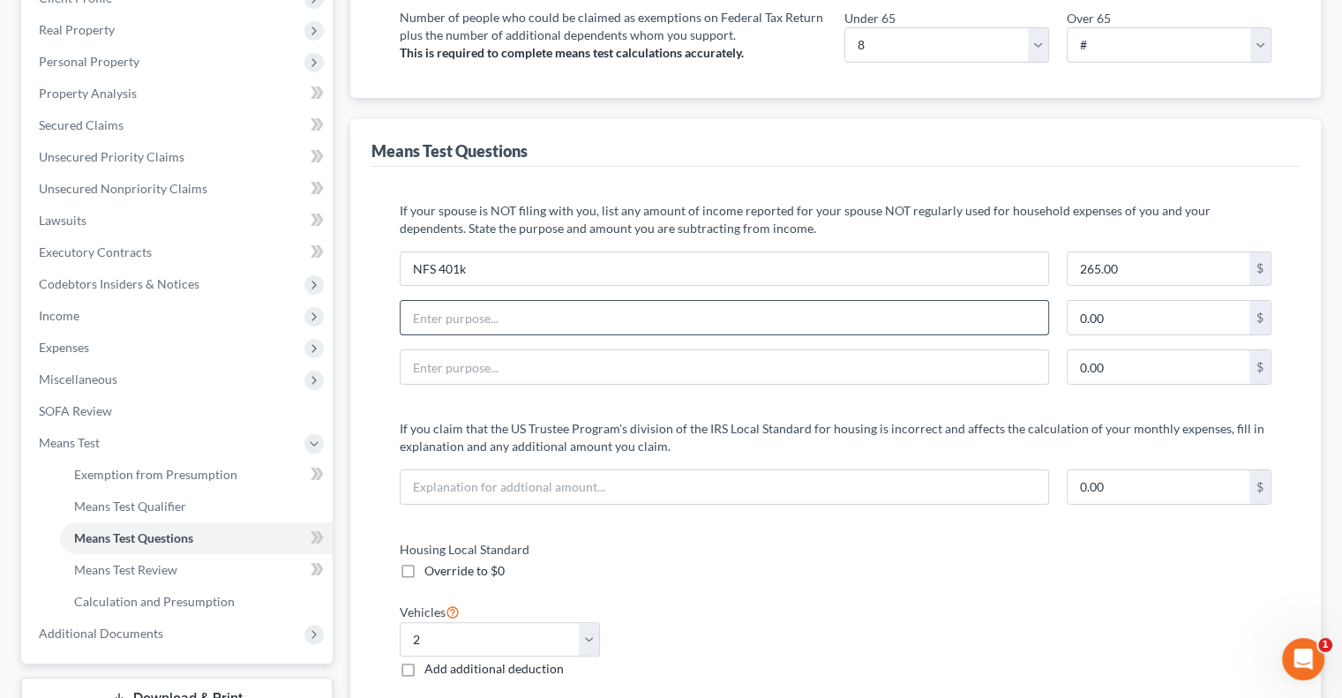
click at [536, 312] on input "text" at bounding box center [723, 318] width 647 height 34
type input "NFS"
click at [587, 635] on select "Select 0 1 2 3 4 5" at bounding box center [500, 639] width 200 height 35
select select "1"
click at [400, 622] on select "Select 0 1 2 3 4 5" at bounding box center [500, 639] width 200 height 35
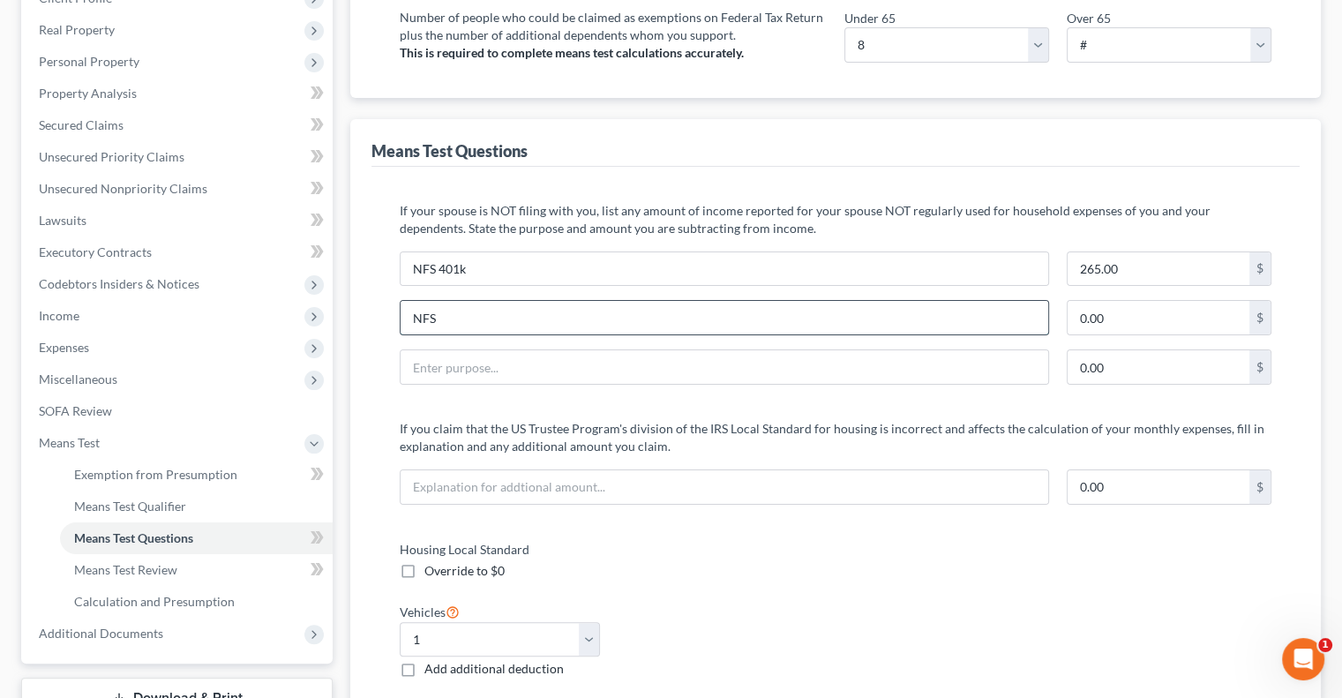
click at [755, 326] on input "NFS" at bounding box center [723, 318] width 647 height 34
type input "NFS Auto Payment"
type input "500"
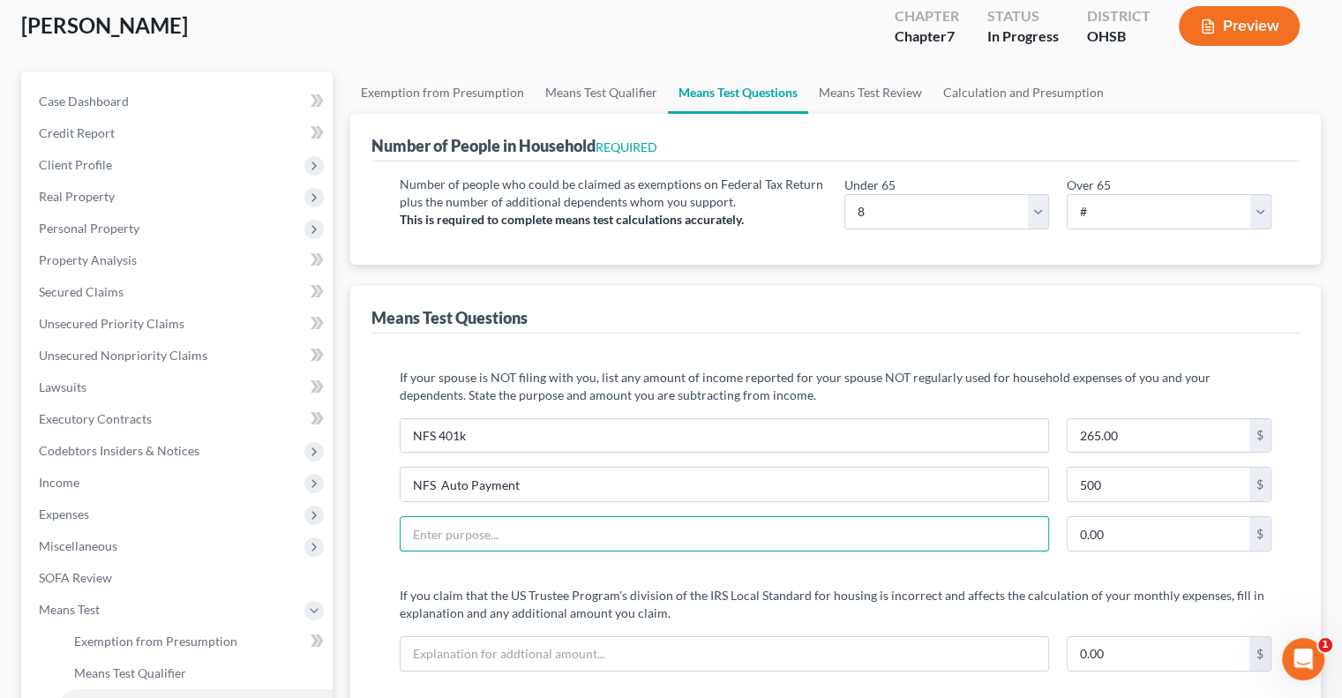
scroll to position [0, 0]
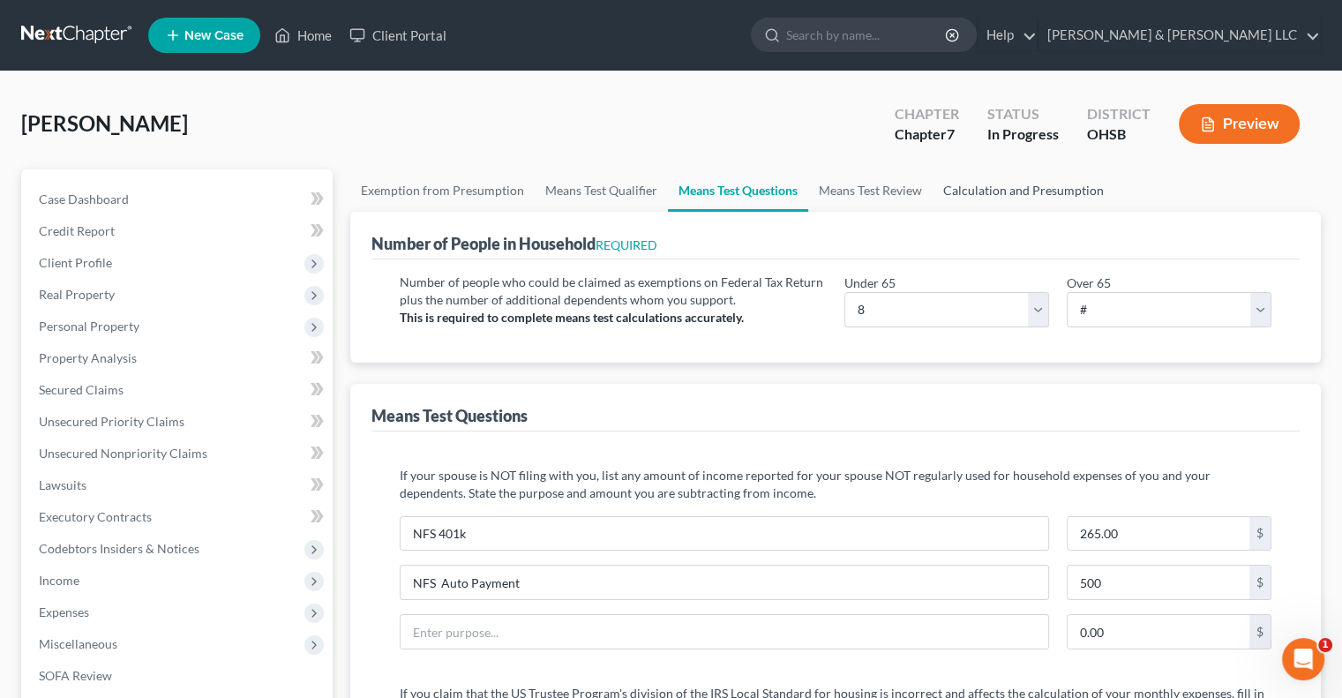
click at [968, 190] on link "Calculation and Presumption" at bounding box center [1023, 190] width 182 height 42
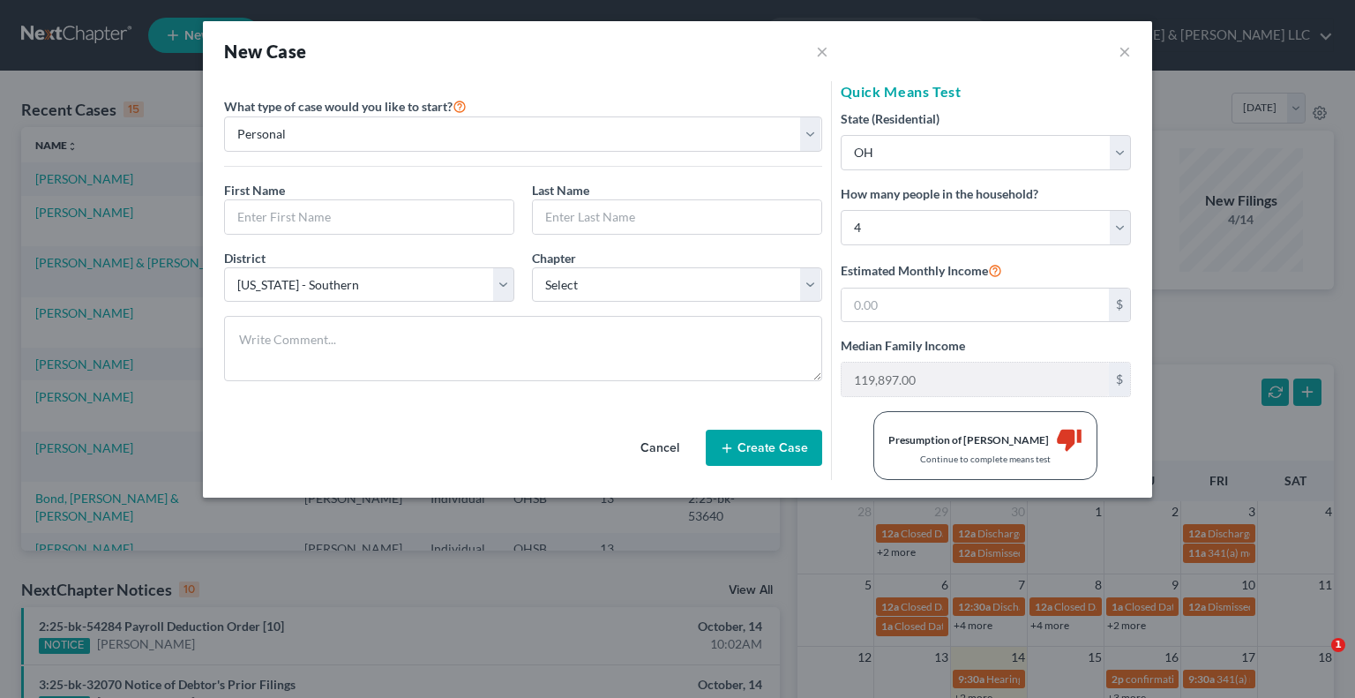
select select "62"
select select "36"
select select "3"
click at [1120, 54] on button "×" at bounding box center [1125, 51] width 12 height 21
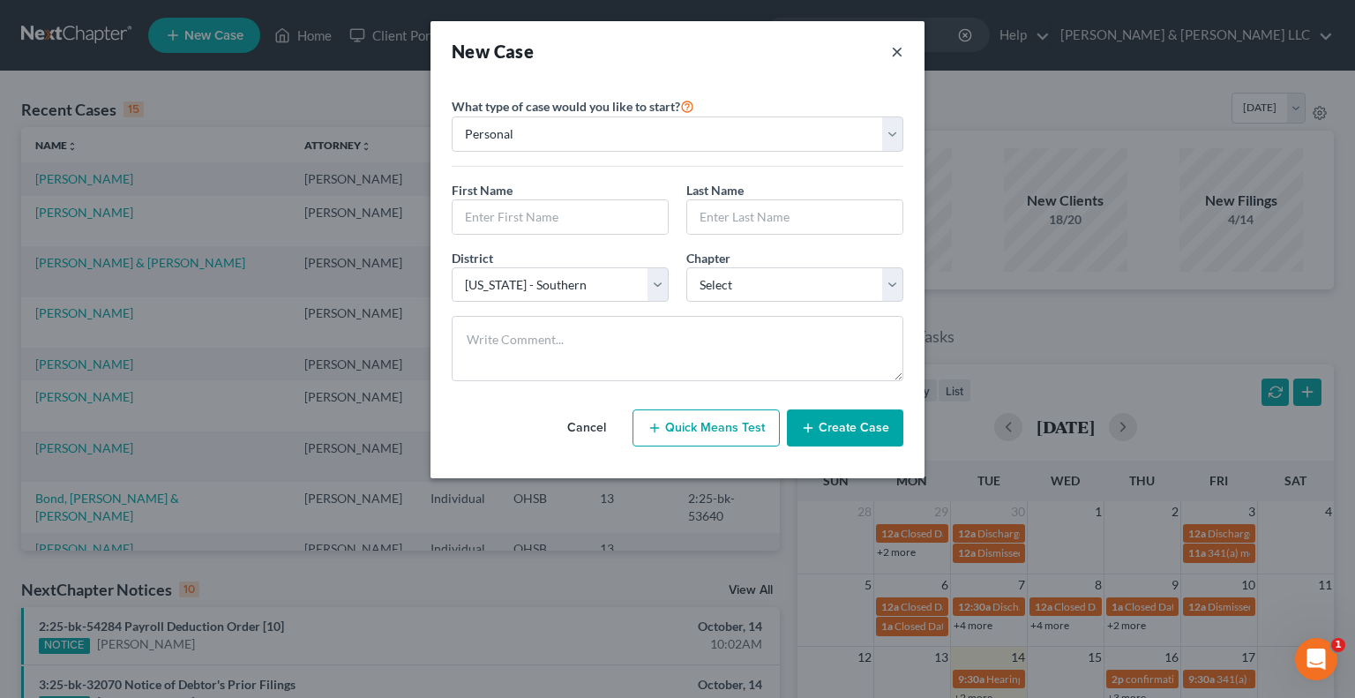
click at [895, 48] on button "×" at bounding box center [897, 51] width 12 height 25
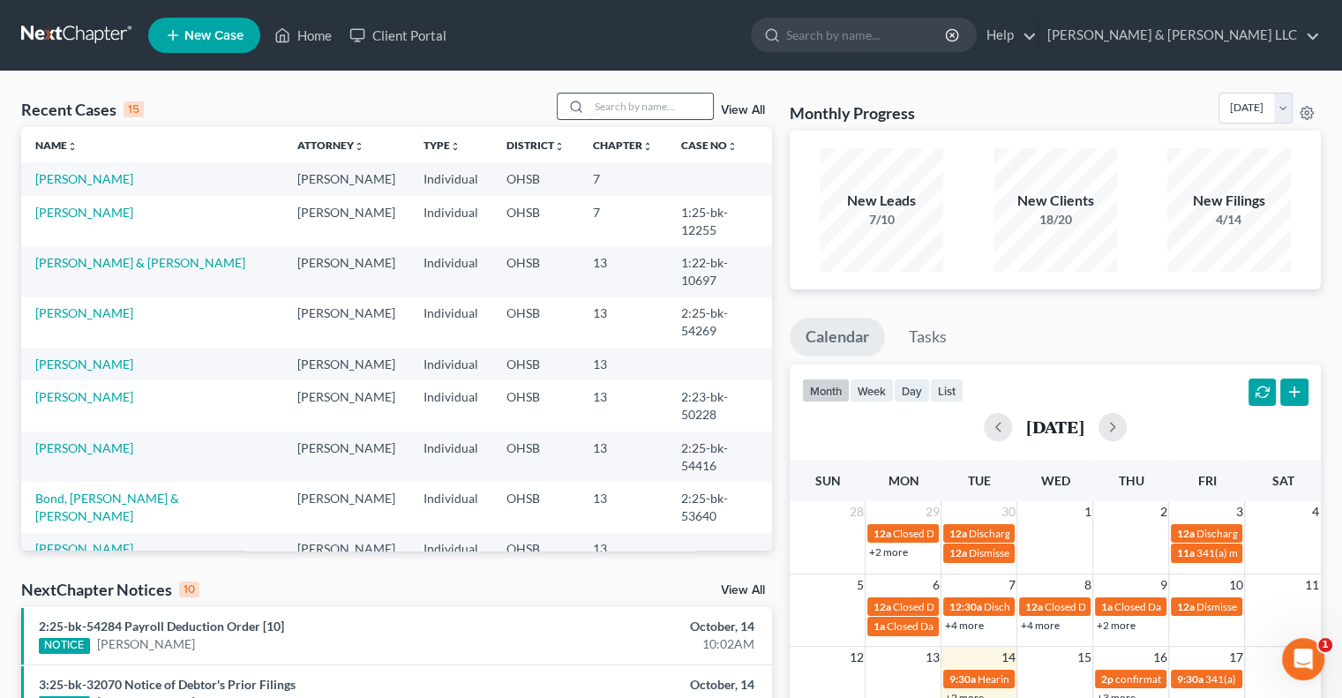
click at [661, 108] on input "search" at bounding box center [650, 107] width 123 height 26
click at [732, 105] on link "View All" at bounding box center [743, 110] width 44 height 12
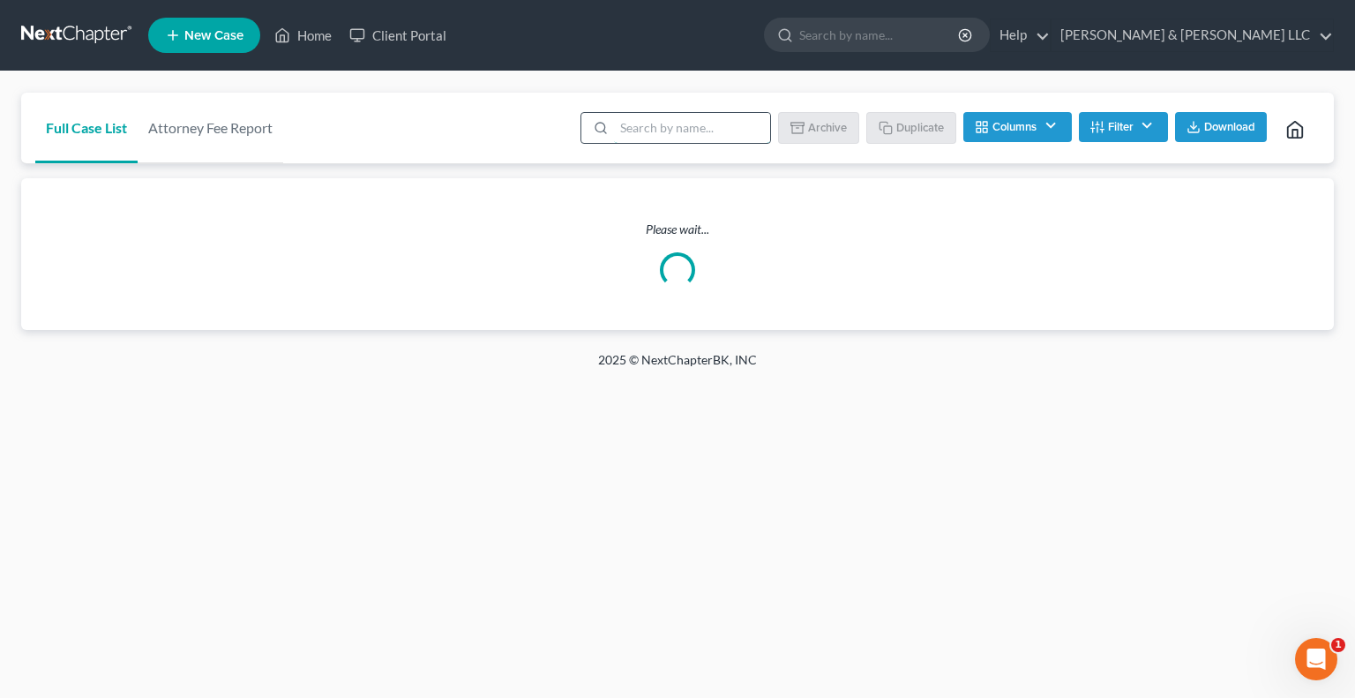
click at [672, 123] on input "search" at bounding box center [692, 128] width 156 height 30
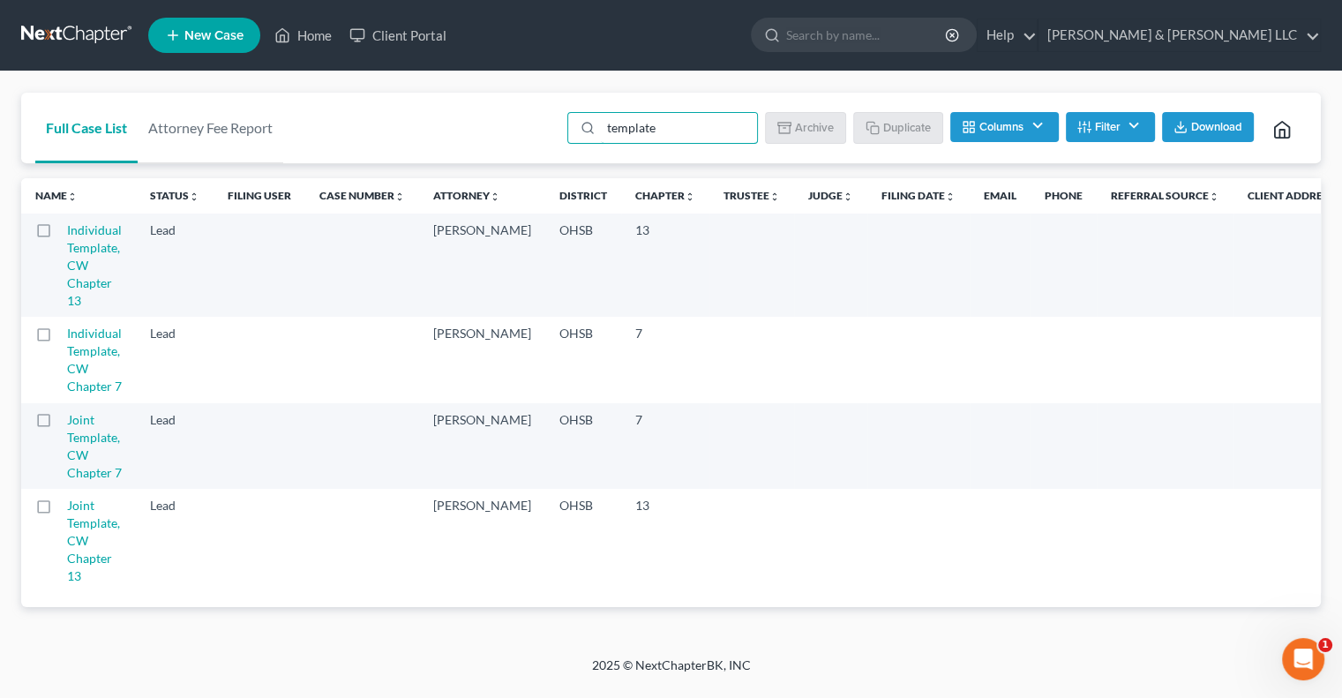
type input "template"
click at [1111, 120] on button "Filter" at bounding box center [1110, 127] width 89 height 30
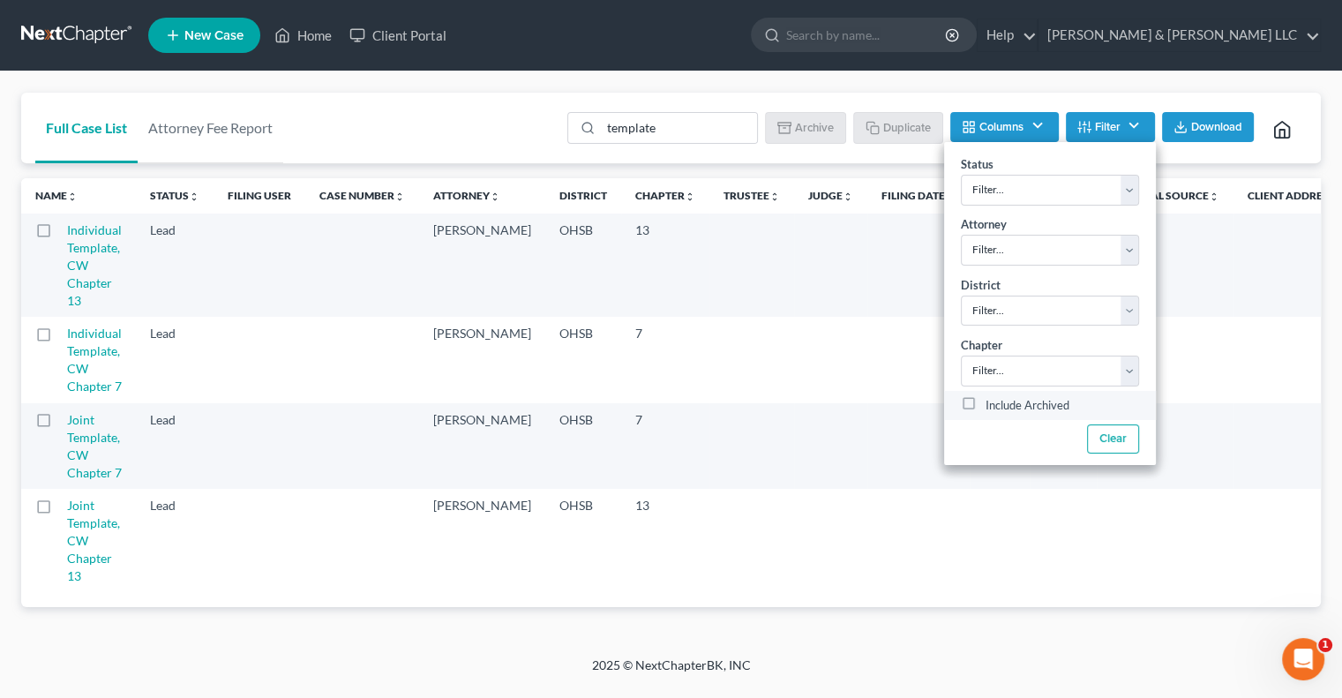
click at [985, 404] on label "Include Archived" at bounding box center [1027, 405] width 84 height 21
click at [992, 404] on input "Include Archived" at bounding box center [997, 400] width 11 height 11
checkbox input "true"
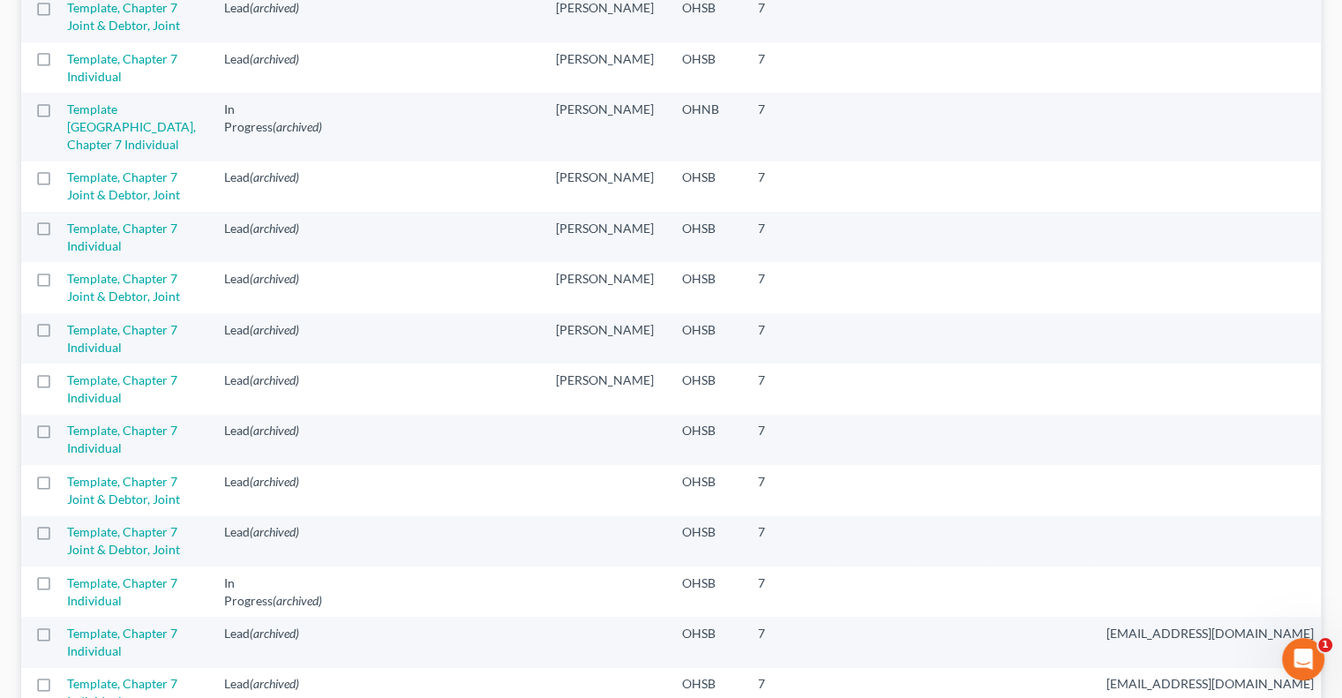
scroll to position [529, 0]
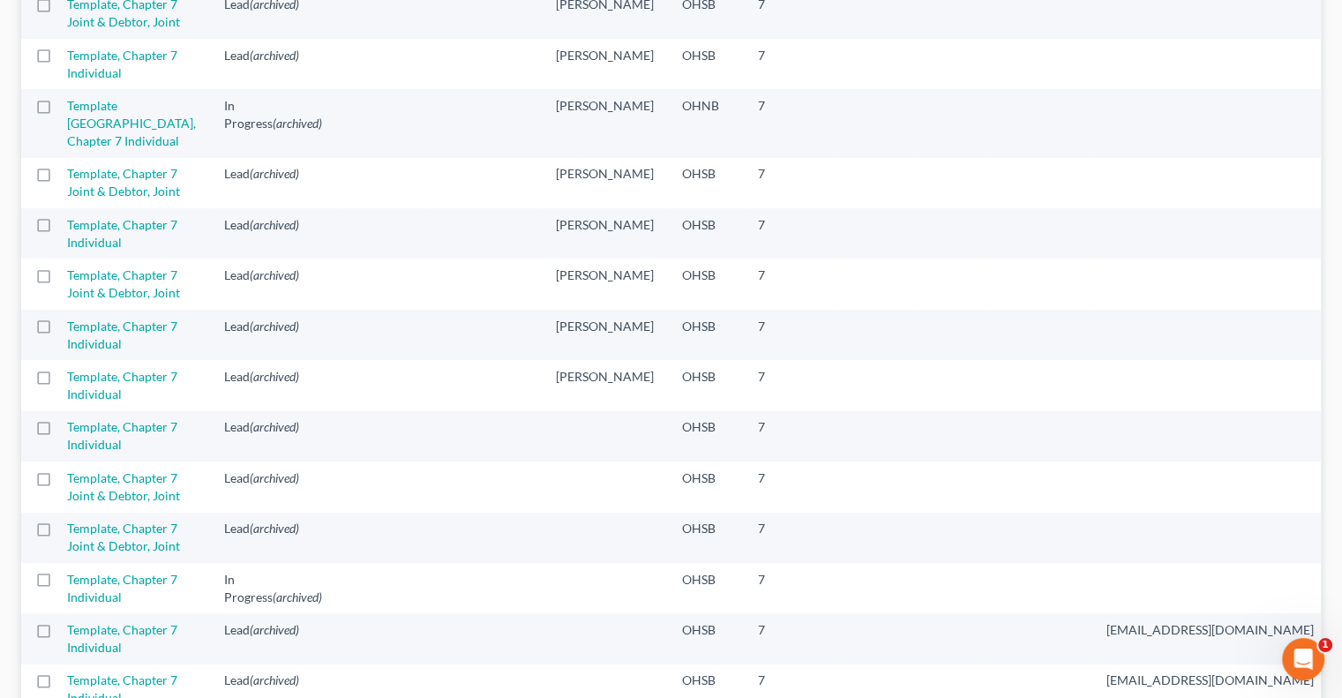
click at [60, 110] on label at bounding box center [60, 110] width 0 height 0
click at [67, 109] on input "checkbox" at bounding box center [72, 102] width 11 height 11
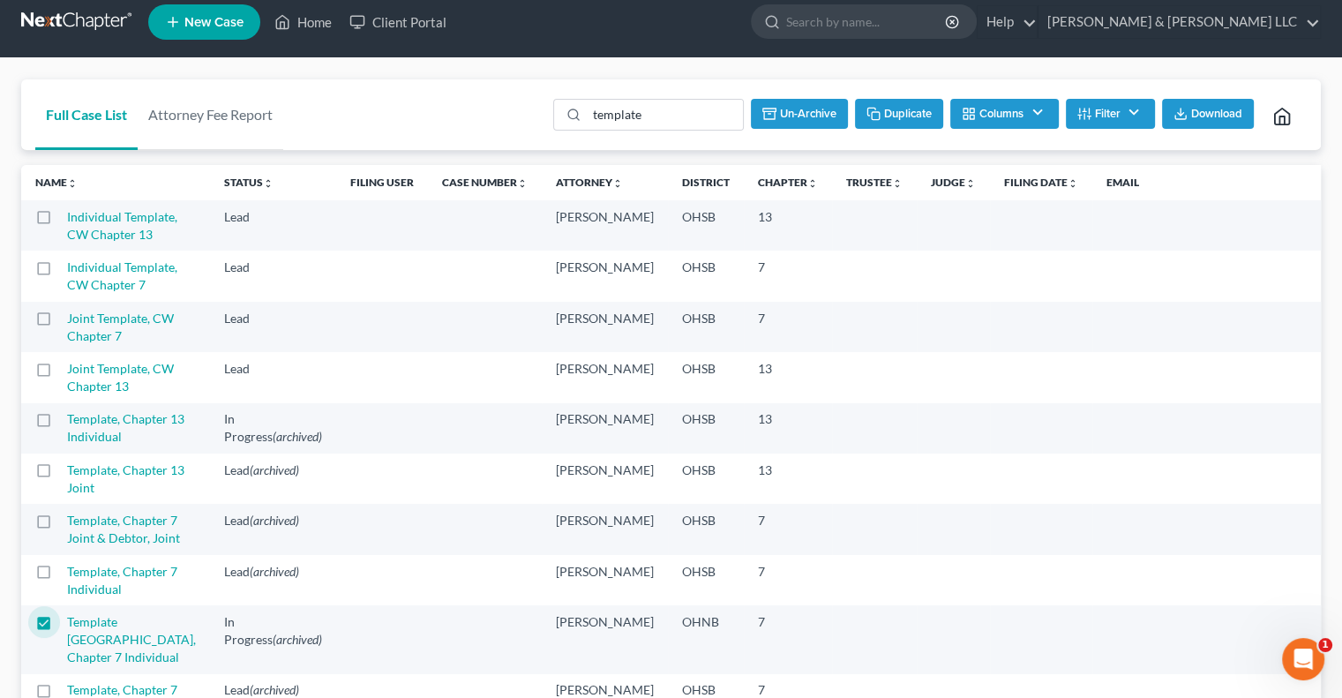
scroll to position [0, 0]
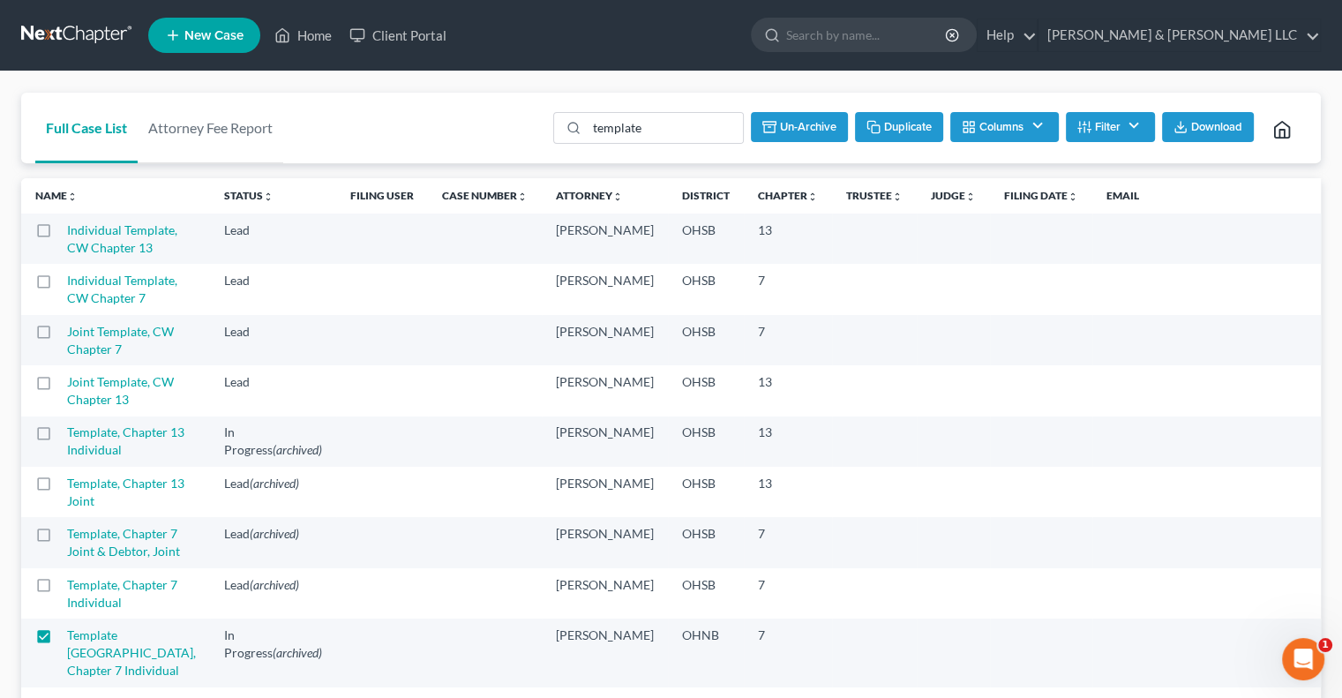
click at [885, 125] on button "Duplicate" at bounding box center [899, 127] width 88 height 30
checkbox input "false"
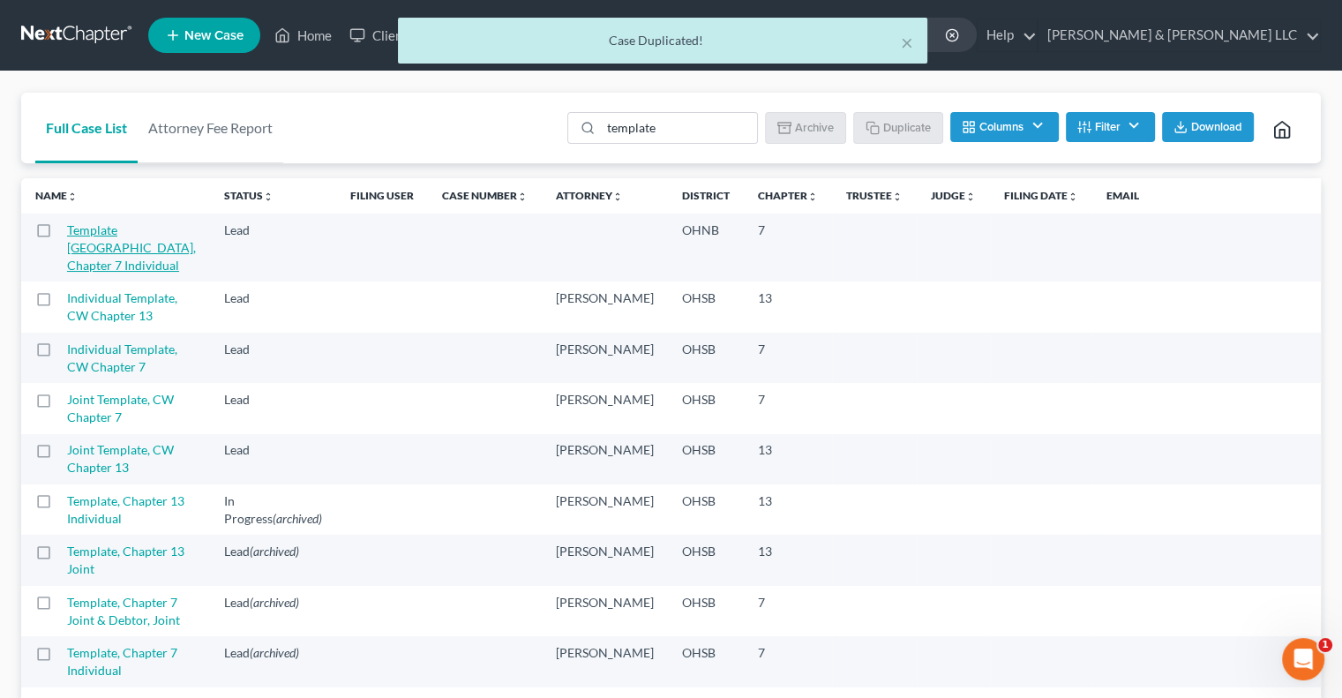
click at [81, 257] on link "Template Northern District, Chapter 7 Individual" at bounding box center [131, 247] width 129 height 50
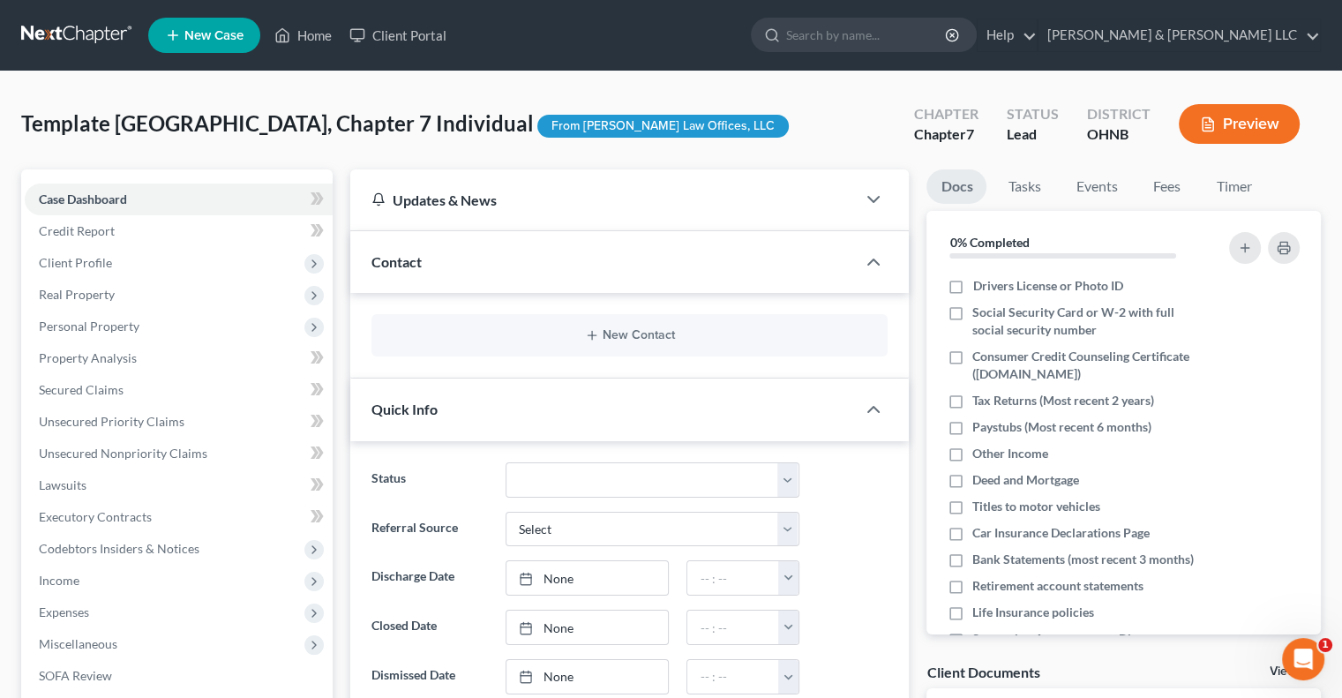
click at [81, 257] on span "Client Profile" at bounding box center [75, 262] width 73 height 15
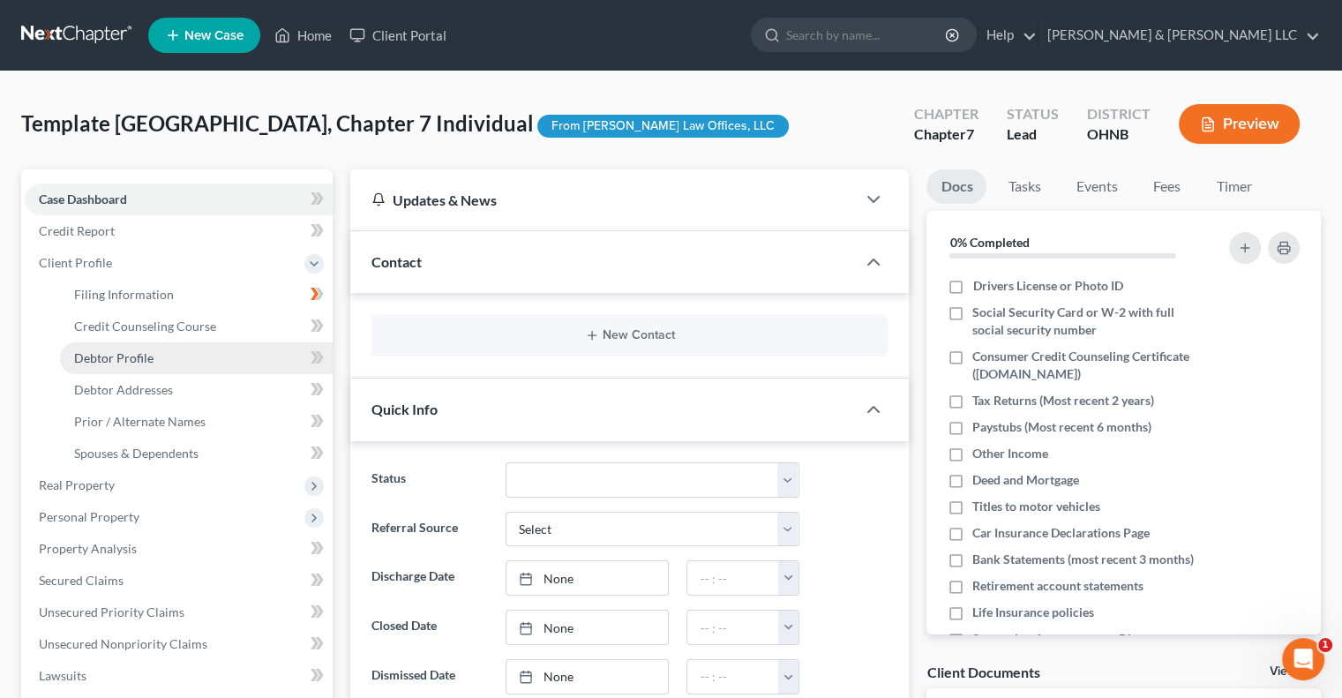
click at [136, 356] on span "Debtor Profile" at bounding box center [113, 357] width 79 height 15
select select "0"
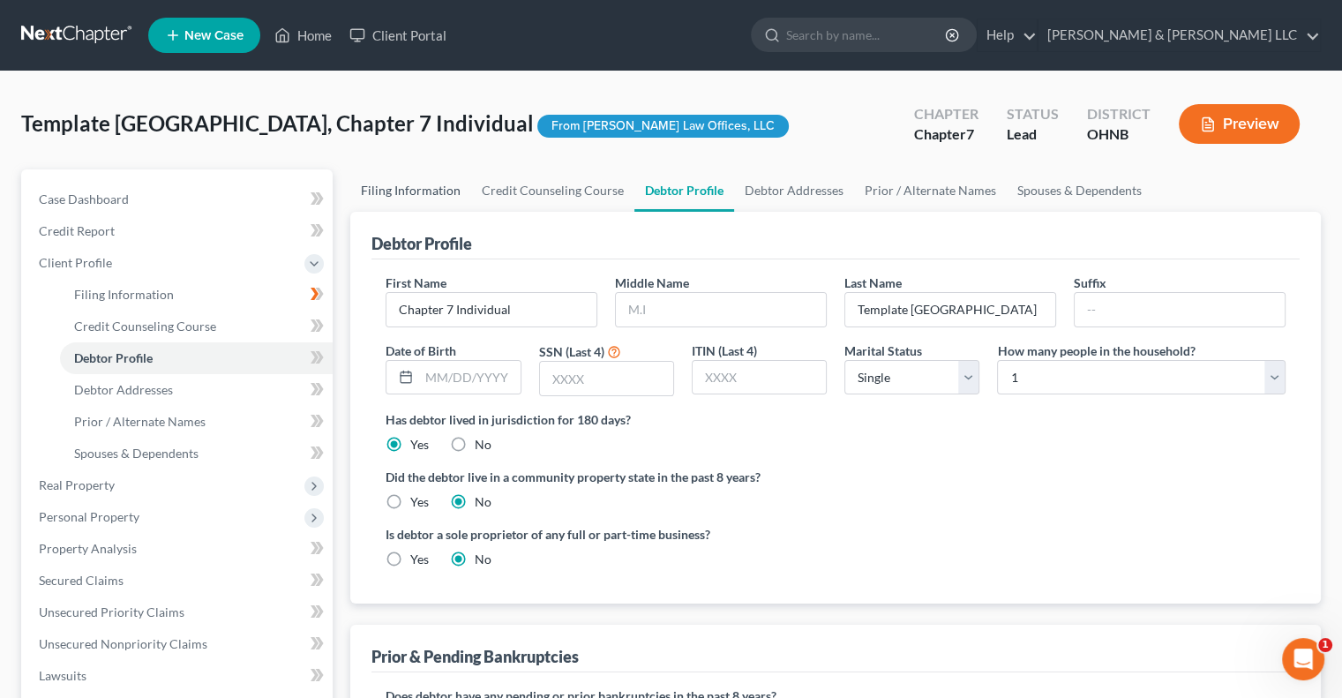
click at [447, 179] on link "Filing Information" at bounding box center [410, 190] width 121 height 42
select select "1"
select select "0"
select select "61"
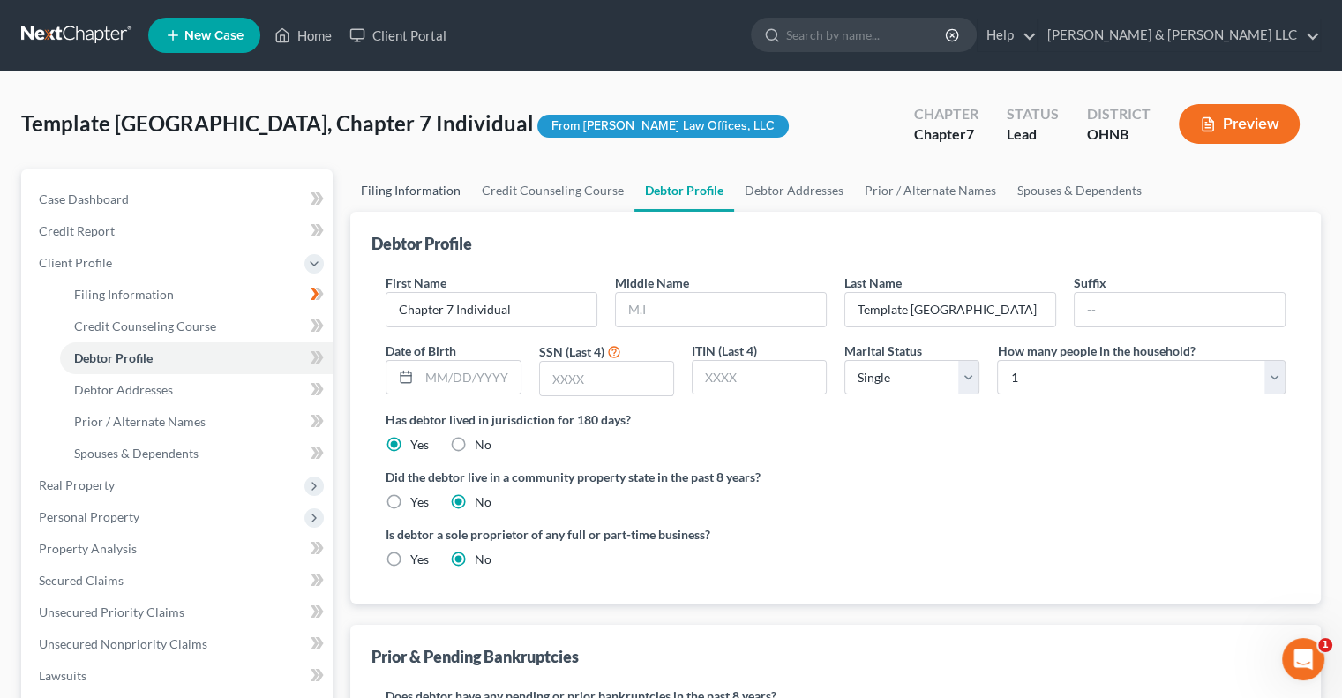
select select "1"
select select "36"
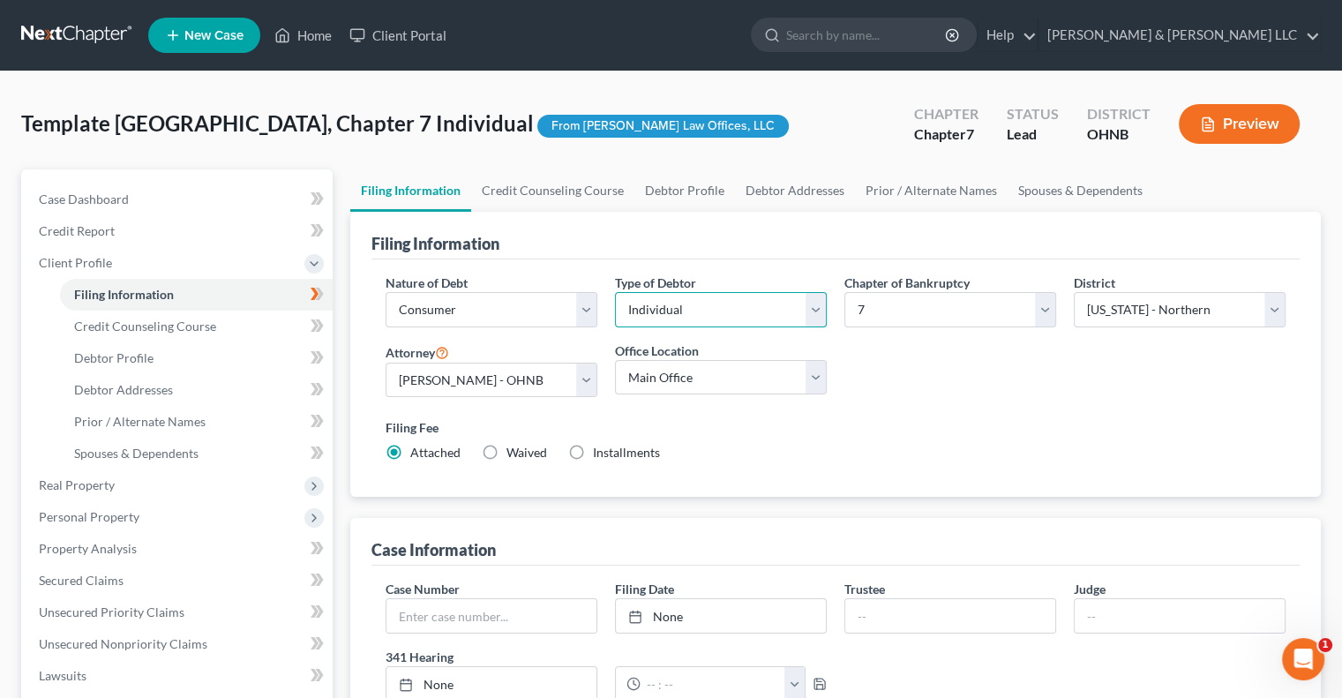
click at [812, 312] on select "Select Individual Joint" at bounding box center [721, 309] width 212 height 35
select select "1"
click at [615, 292] on select "Select Individual Joint" at bounding box center [721, 309] width 212 height 35
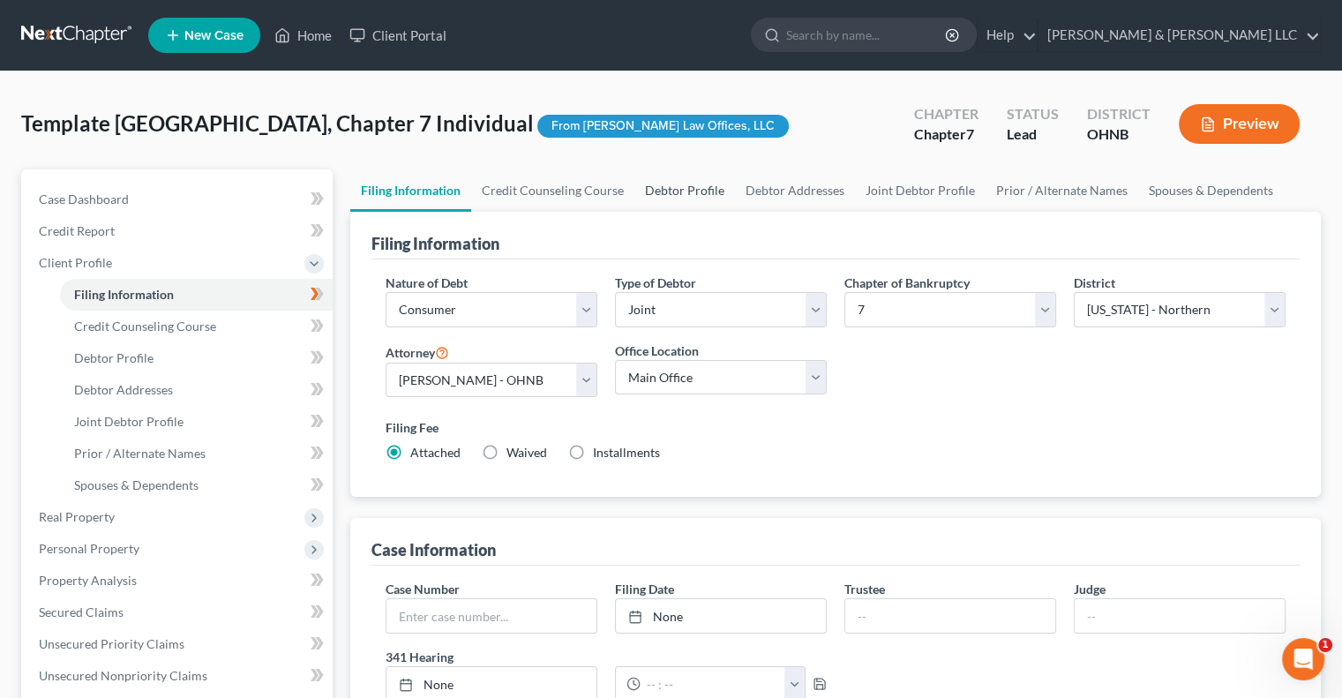
click at [698, 198] on link "Debtor Profile" at bounding box center [684, 190] width 101 height 42
select select "1"
select select "0"
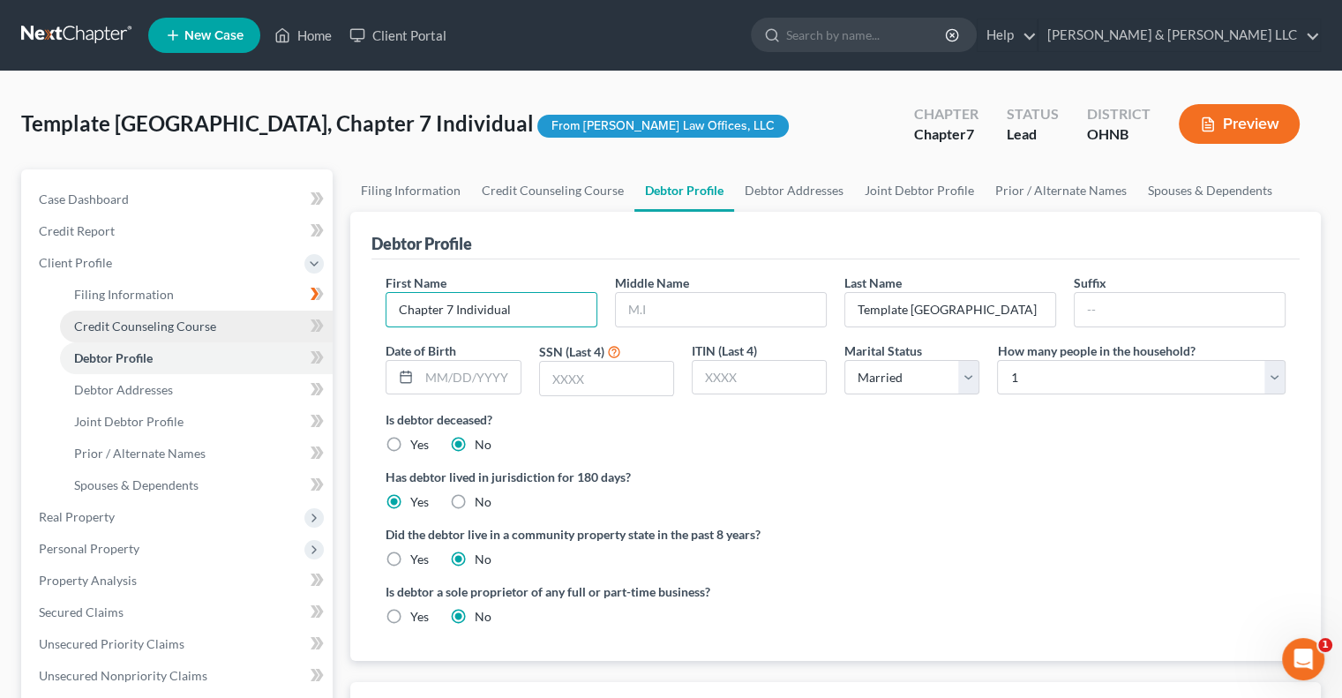
drag, startPoint x: 525, startPoint y: 315, endPoint x: 183, endPoint y: 327, distance: 341.6
click at [183, 327] on div "Petition Navigation Case Dashboard Payments Invoices Payments Payments Credit R…" at bounding box center [670, 631] width 1317 height 924
type input "Joshua"
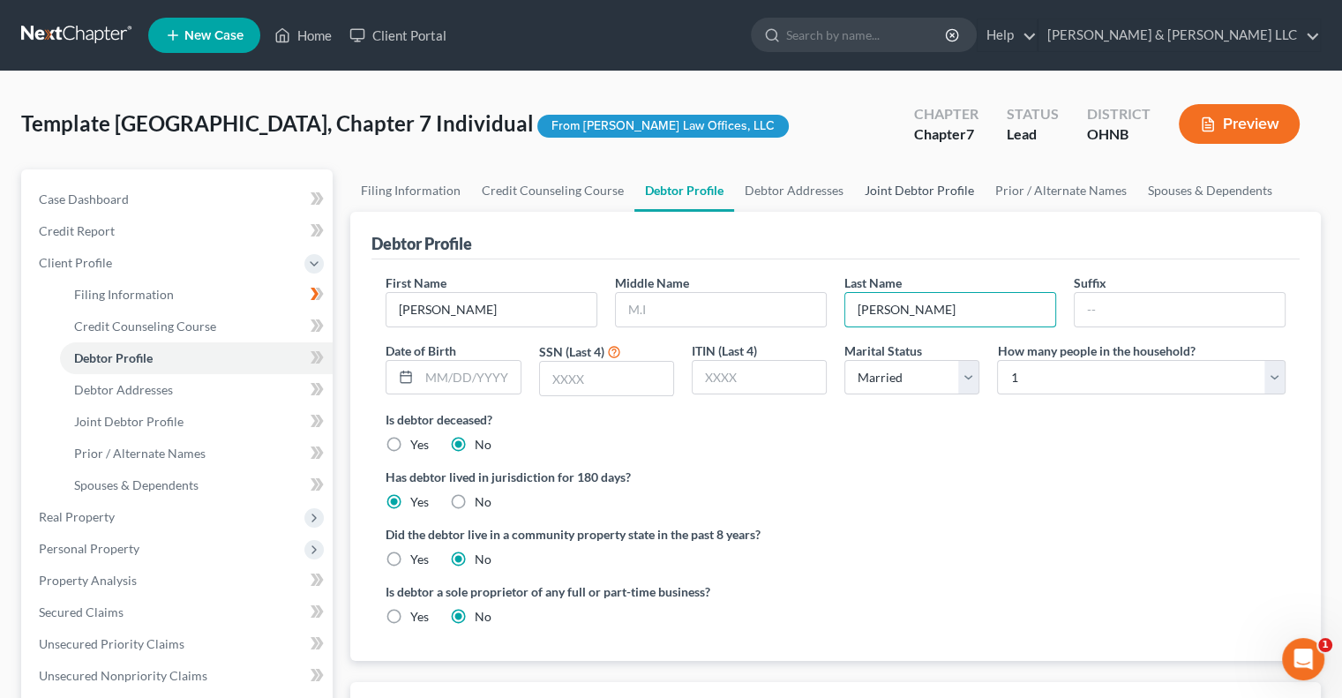
type input "Culbertson"
click at [896, 195] on link "Joint Debtor Profile" at bounding box center [919, 190] width 131 height 42
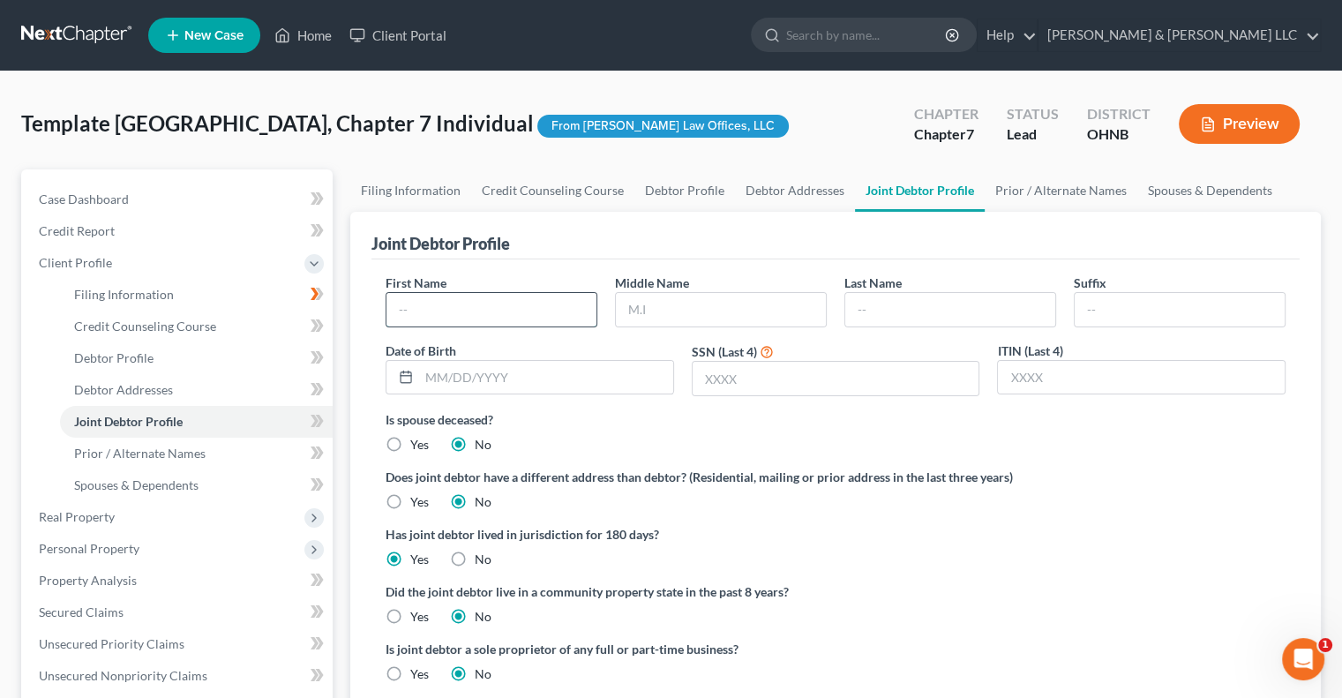
click at [550, 306] on input "text" at bounding box center [491, 310] width 210 height 34
type input "Julia"
type input "Culbertson"
click at [428, 186] on link "Filing Information" at bounding box center [410, 190] width 121 height 42
select select "1"
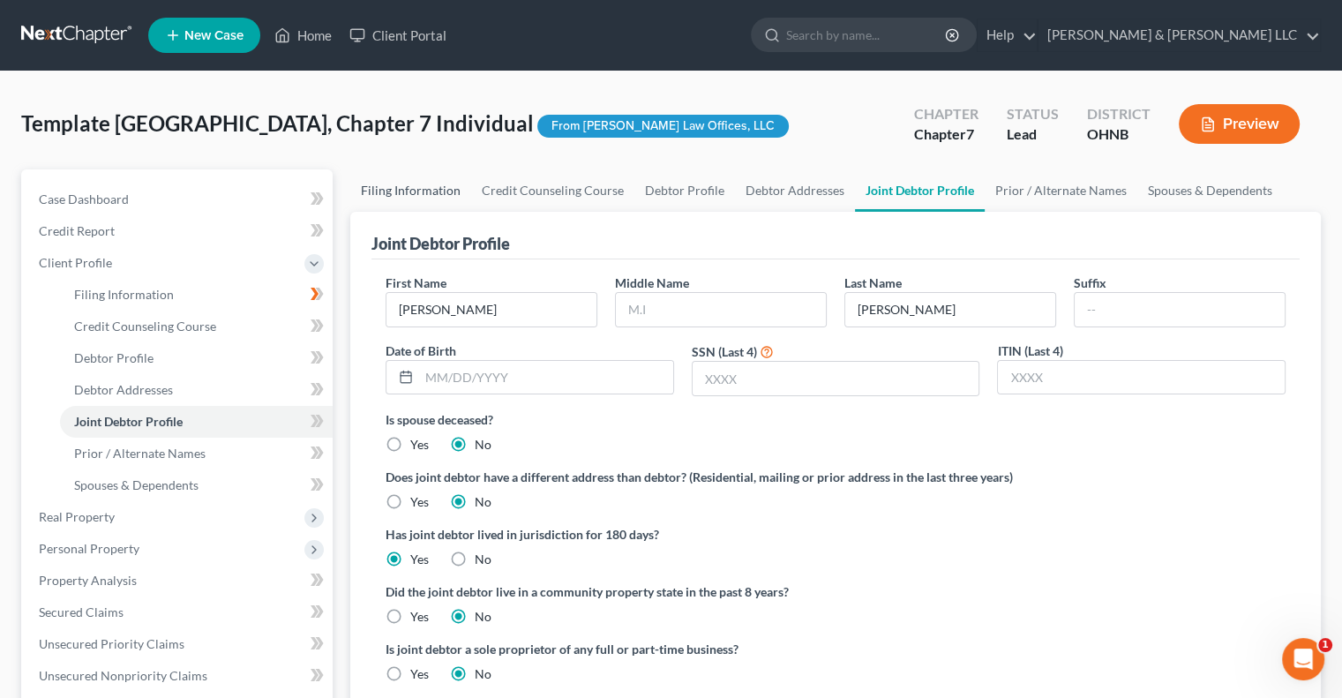
select select "1"
select select "0"
select select "61"
select select "1"
select select "36"
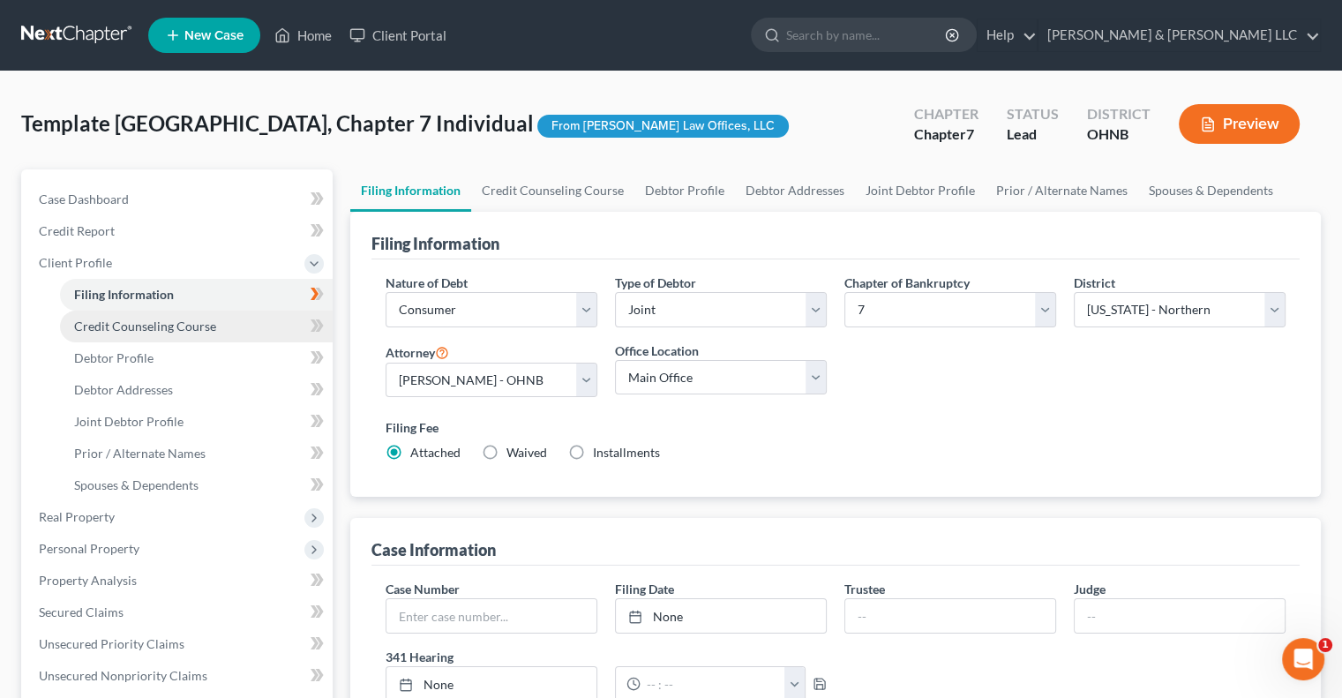
click at [182, 320] on span "Credit Counseling Course" at bounding box center [145, 325] width 142 height 15
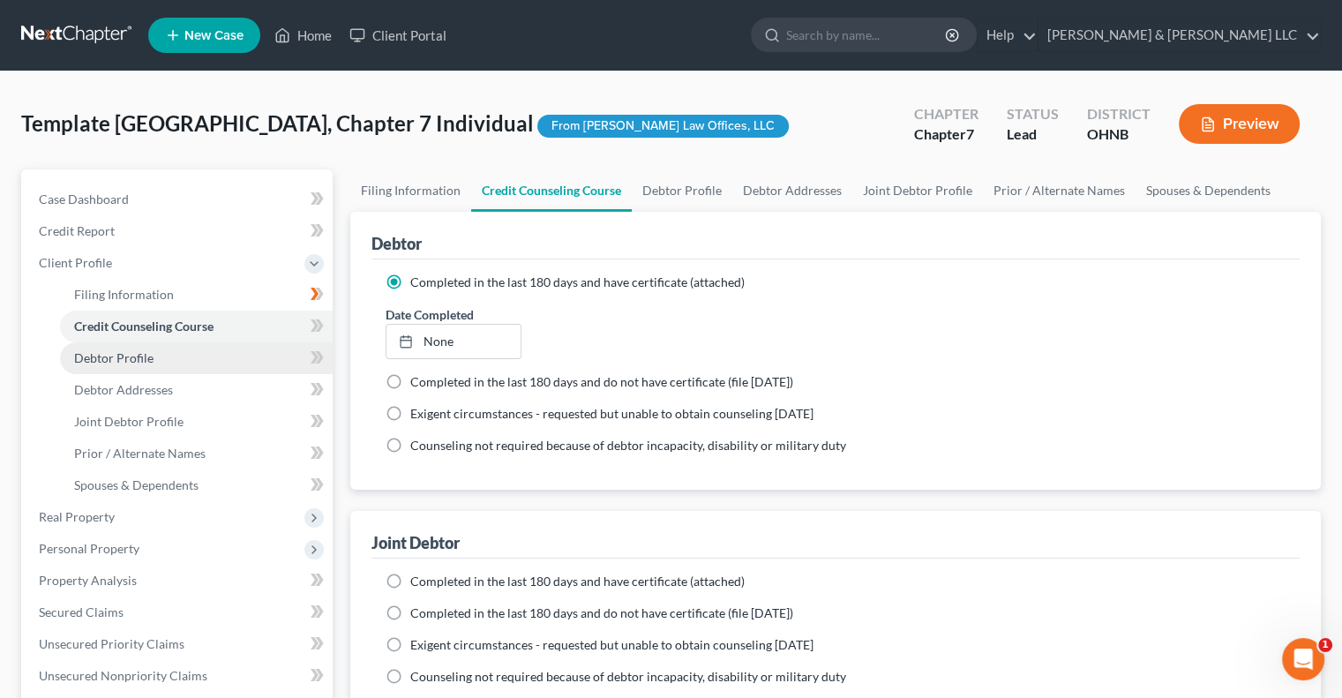
click at [164, 355] on link "Debtor Profile" at bounding box center [196, 358] width 273 height 32
select select "1"
select select "0"
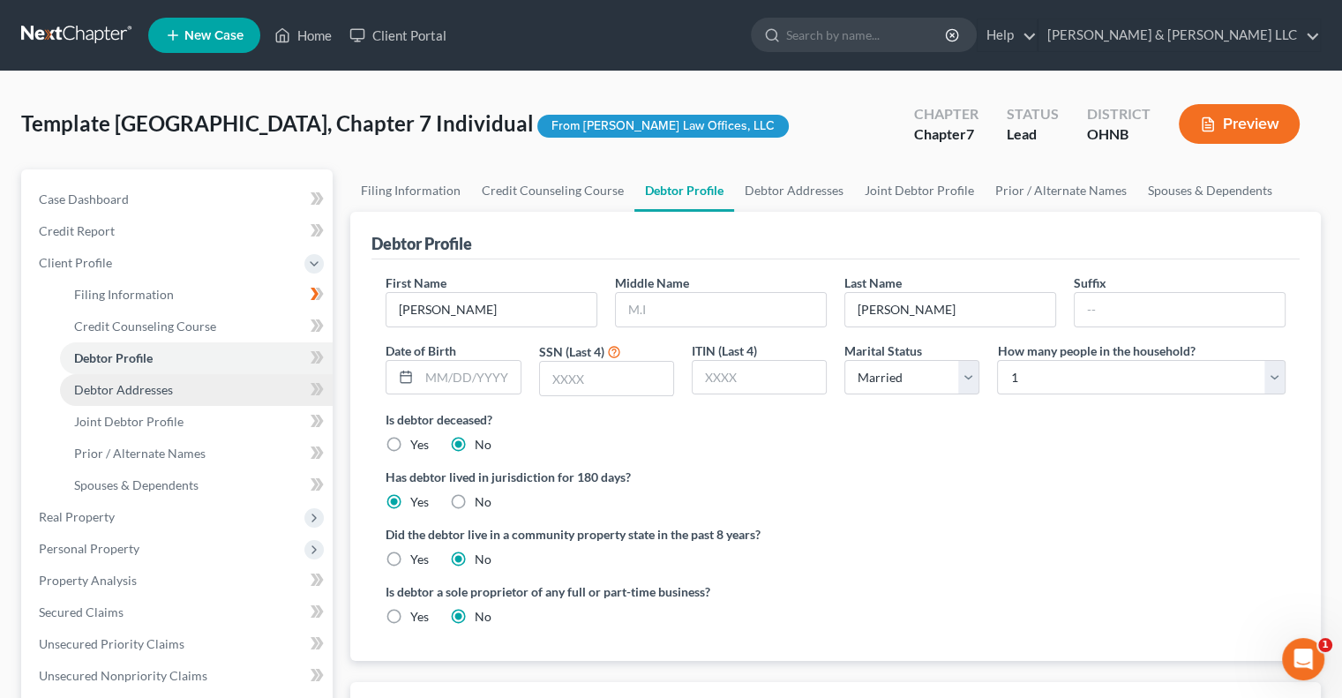
click at [155, 394] on span "Debtor Addresses" at bounding box center [123, 389] width 99 height 15
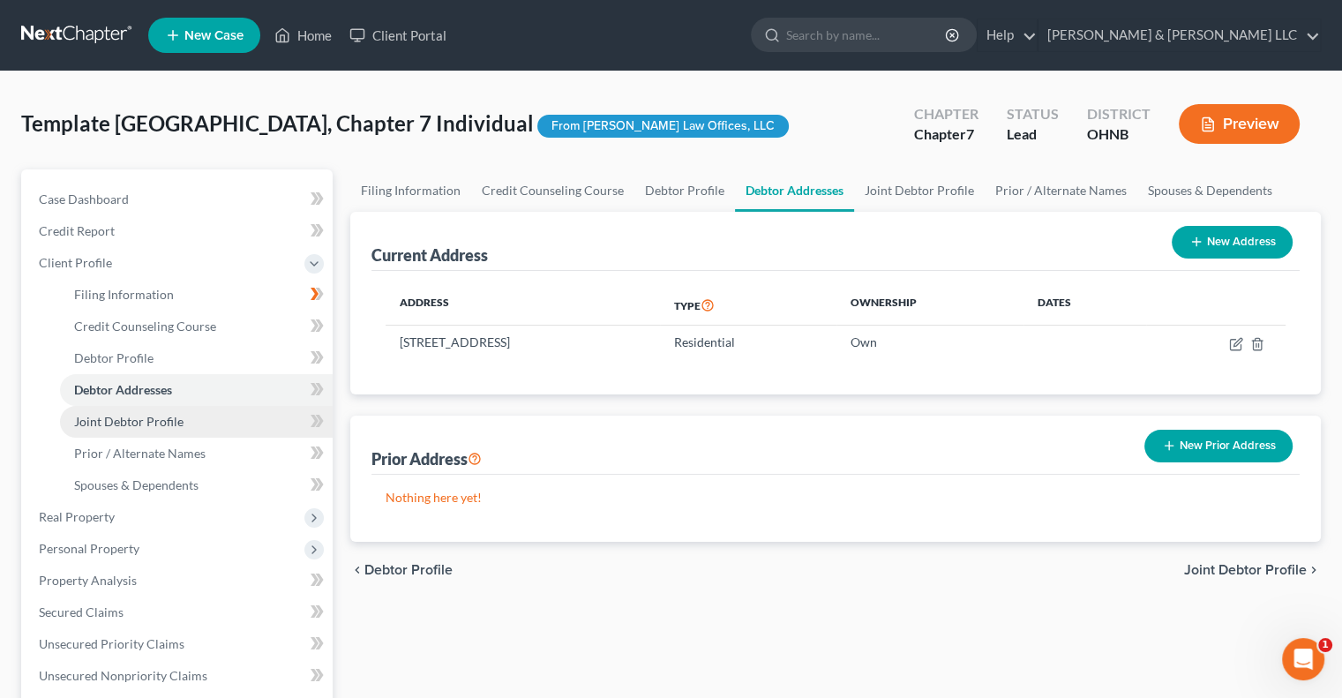
click at [159, 414] on span "Joint Debtor Profile" at bounding box center [128, 421] width 109 height 15
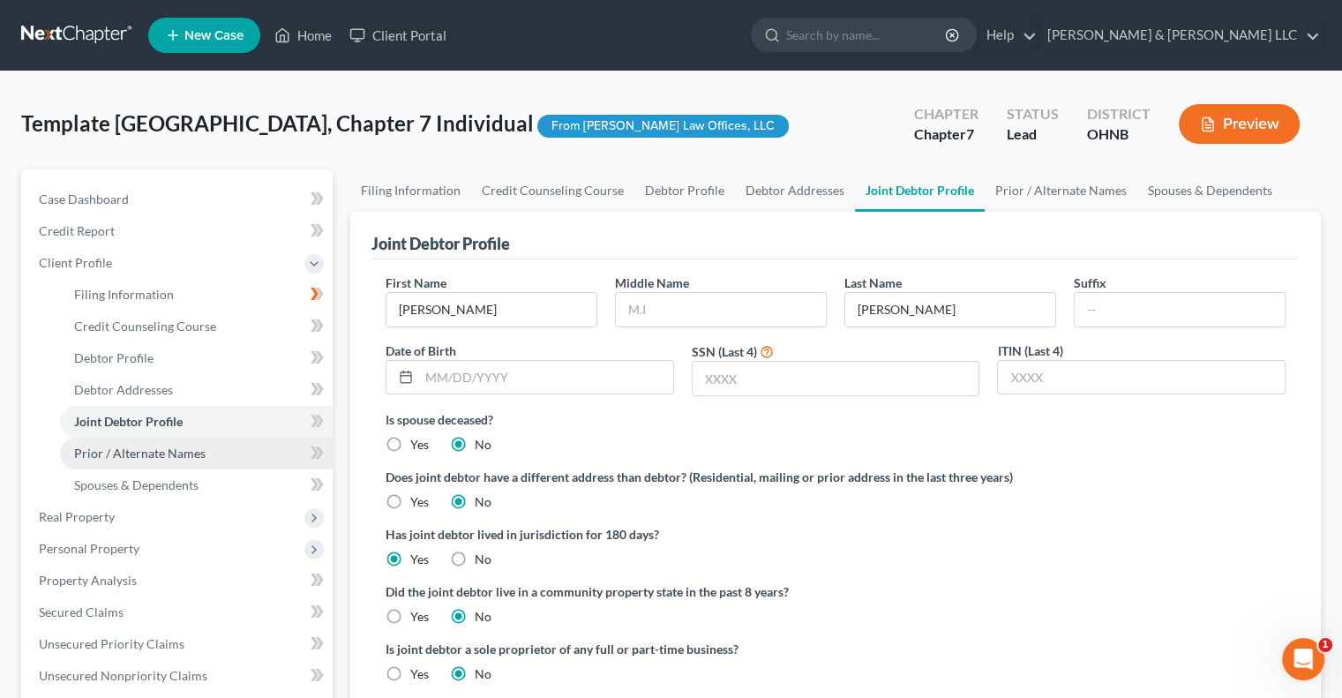
click at [162, 447] on span "Prior / Alternate Names" at bounding box center [139, 452] width 131 height 15
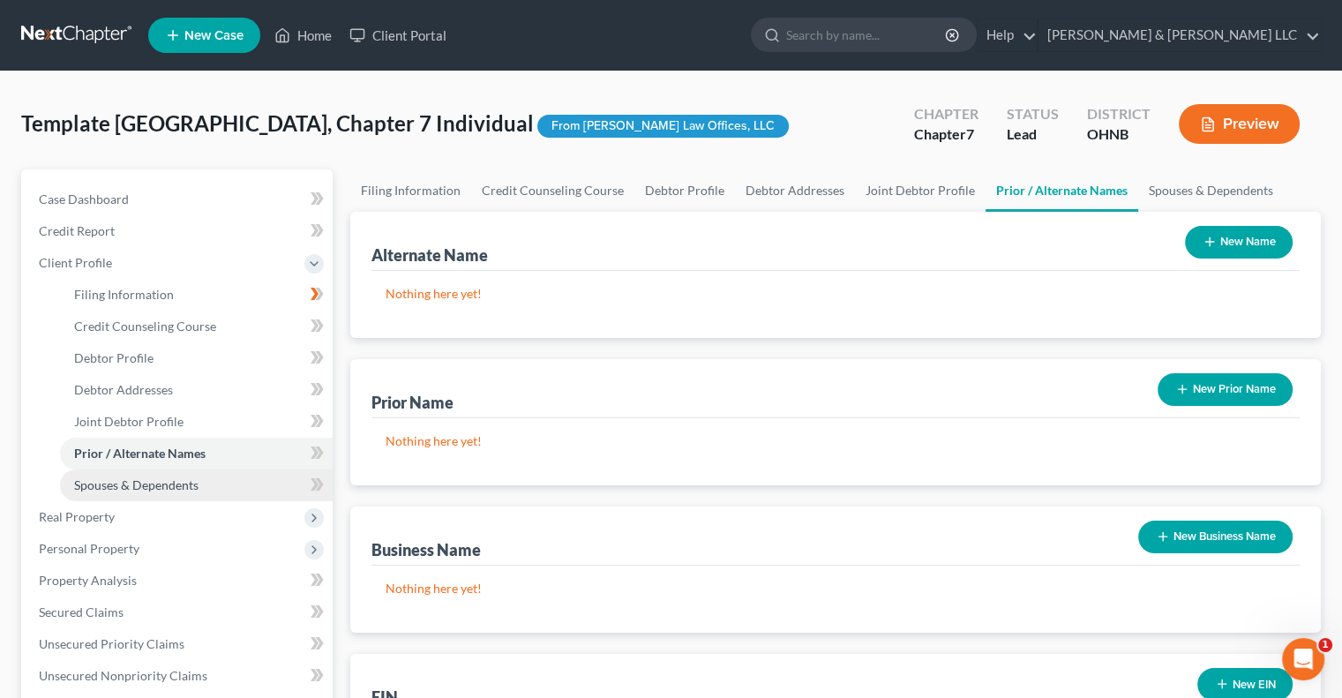
click at [159, 490] on span "Spouses & Dependents" at bounding box center [136, 484] width 124 height 15
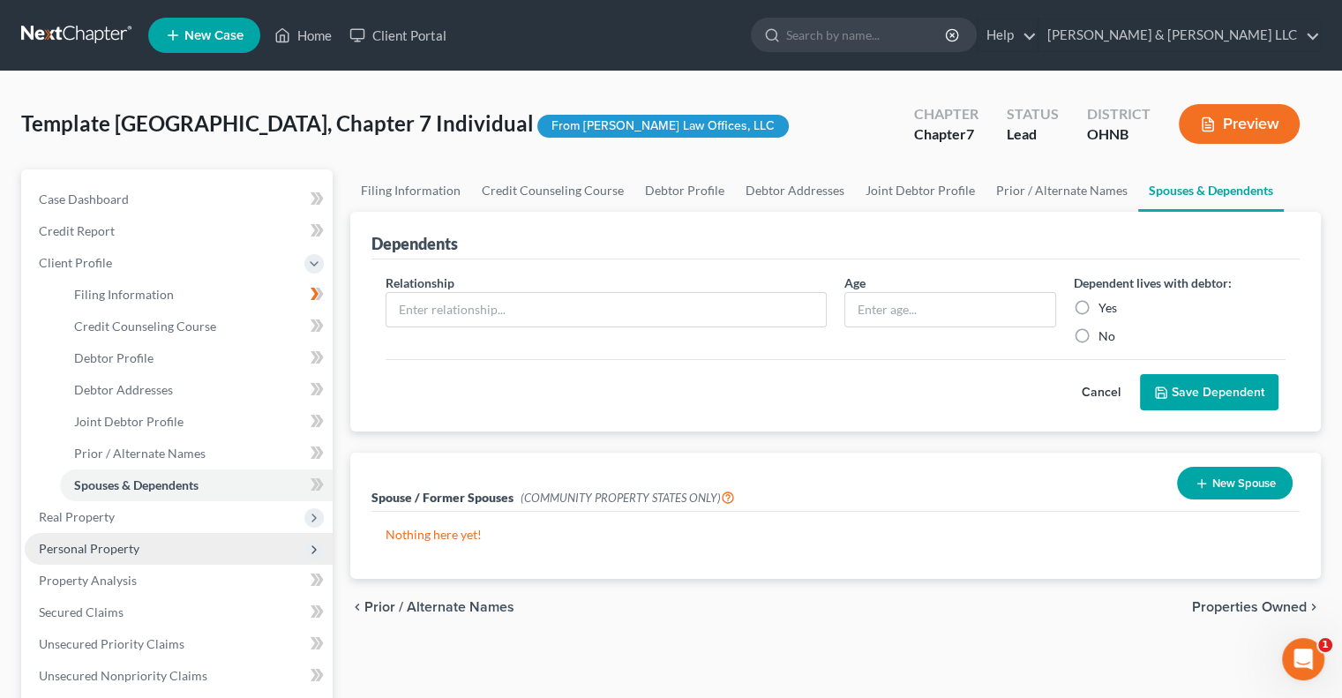
click at [105, 533] on span "Personal Property" at bounding box center [179, 549] width 308 height 32
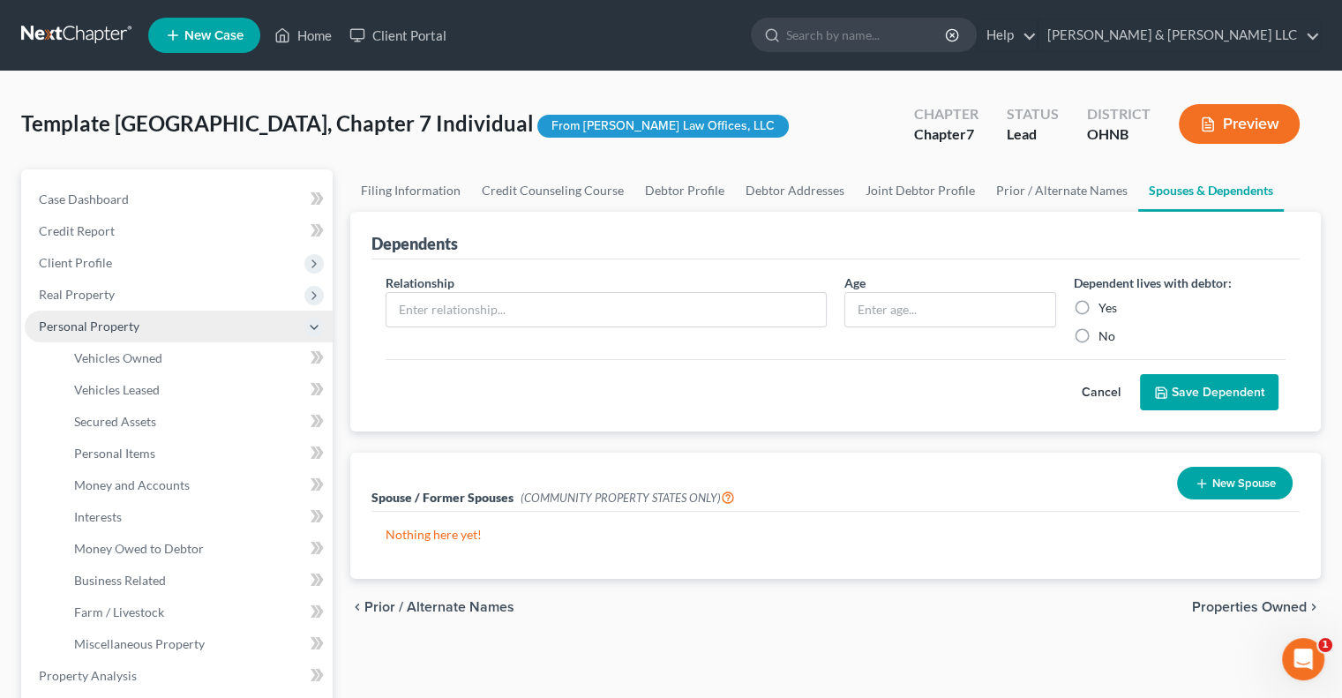
click at [92, 312] on span "Personal Property" at bounding box center [179, 327] width 308 height 32
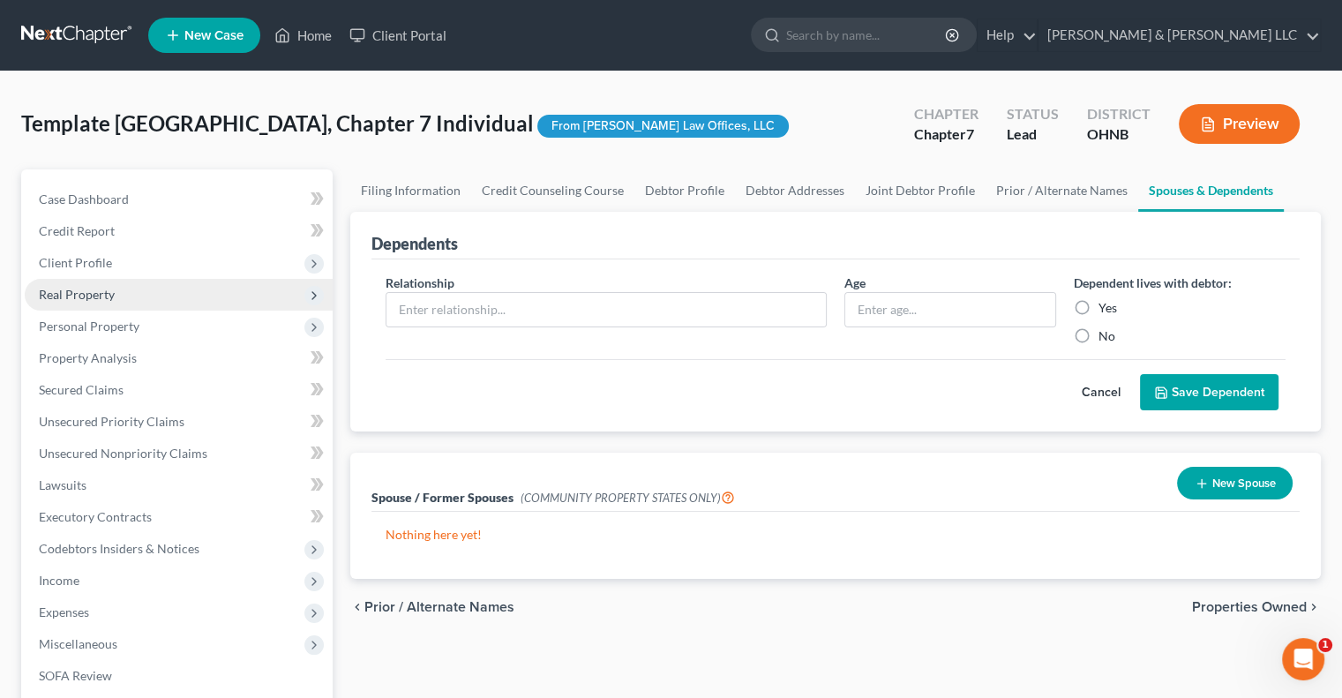
click at [92, 307] on span "Real Property" at bounding box center [179, 295] width 308 height 32
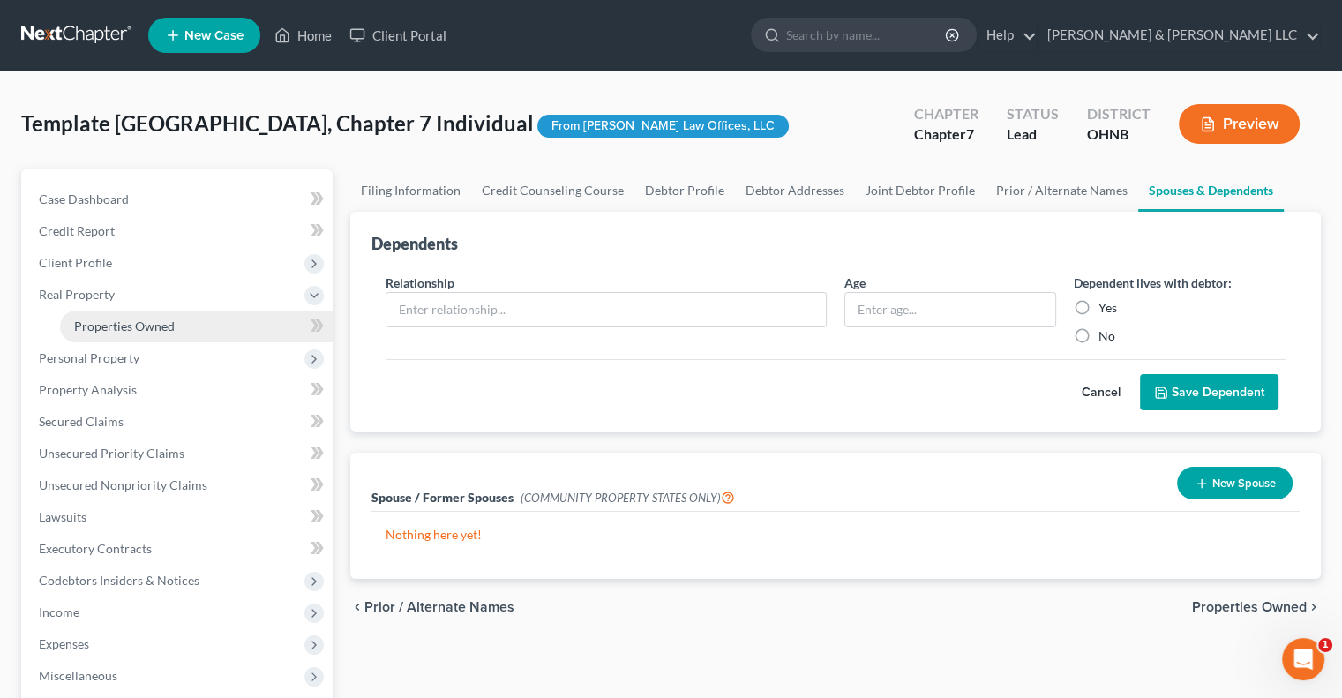
click at [92, 314] on link "Properties Owned" at bounding box center [196, 327] width 273 height 32
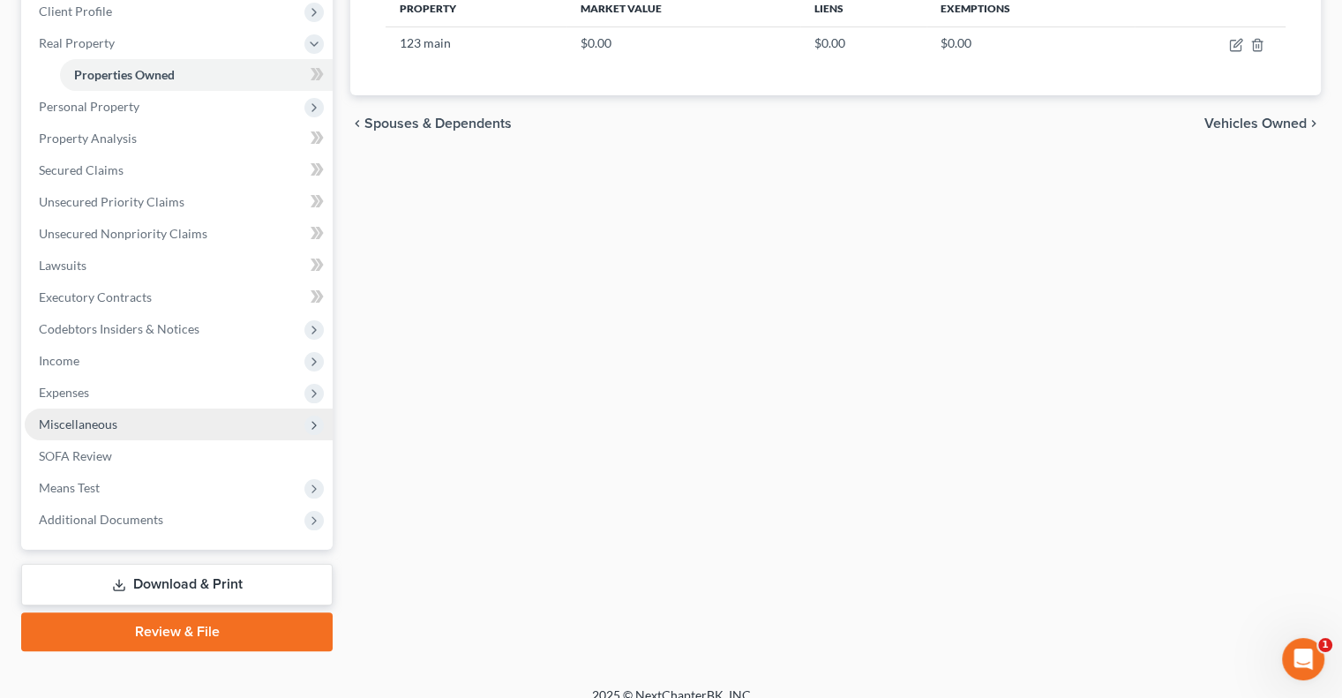
scroll to position [270, 0]
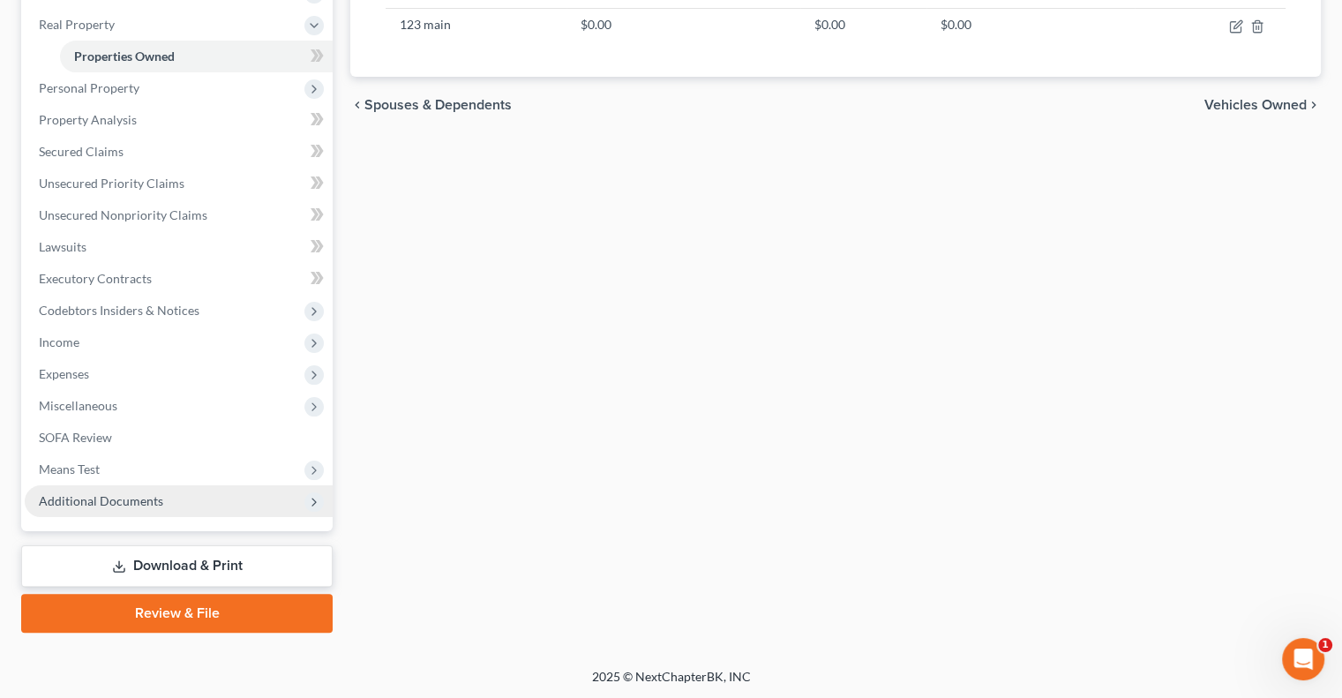
click at [103, 495] on span "Additional Documents" at bounding box center [101, 500] width 124 height 15
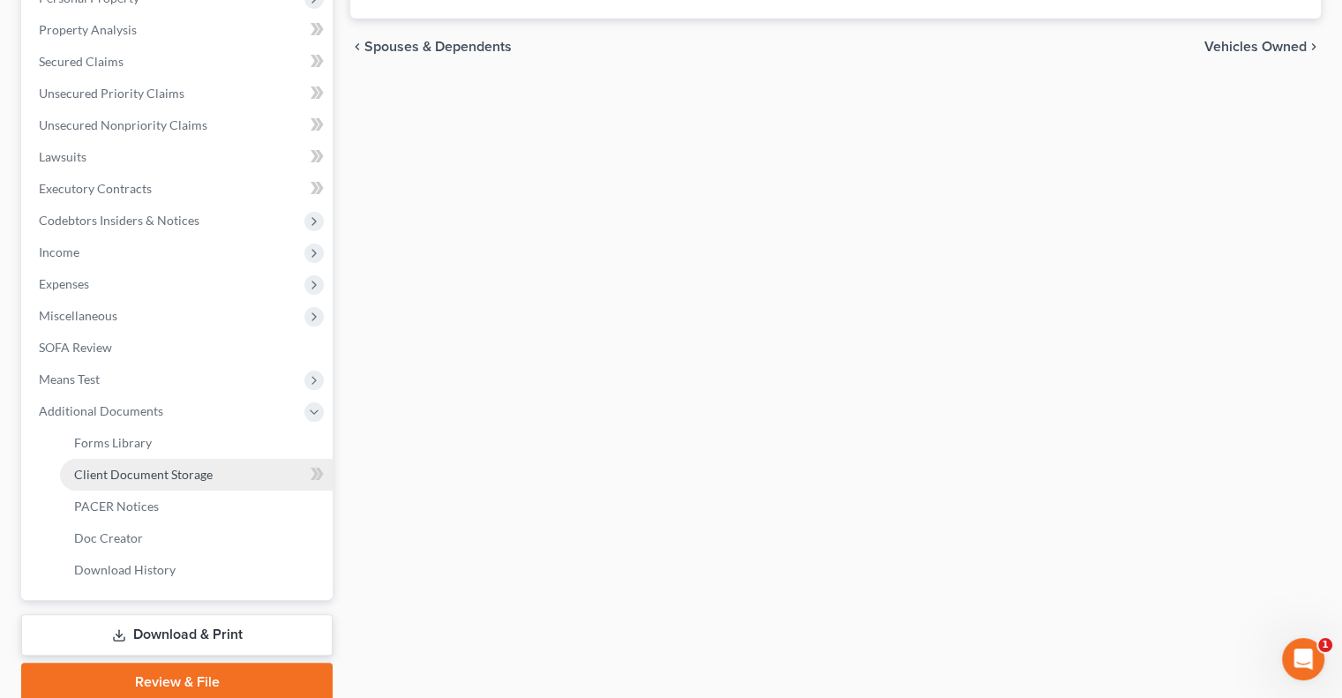
scroll to position [358, 0]
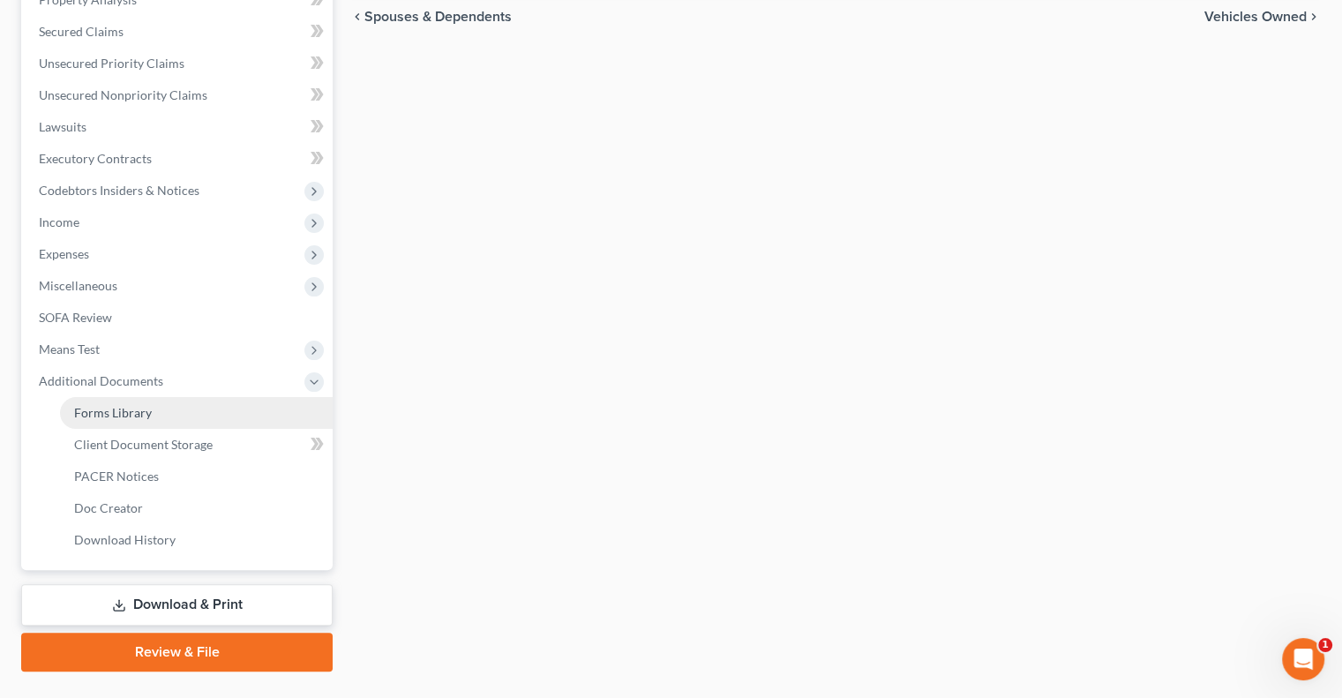
click at [109, 419] on link "Forms Library" at bounding box center [196, 413] width 273 height 32
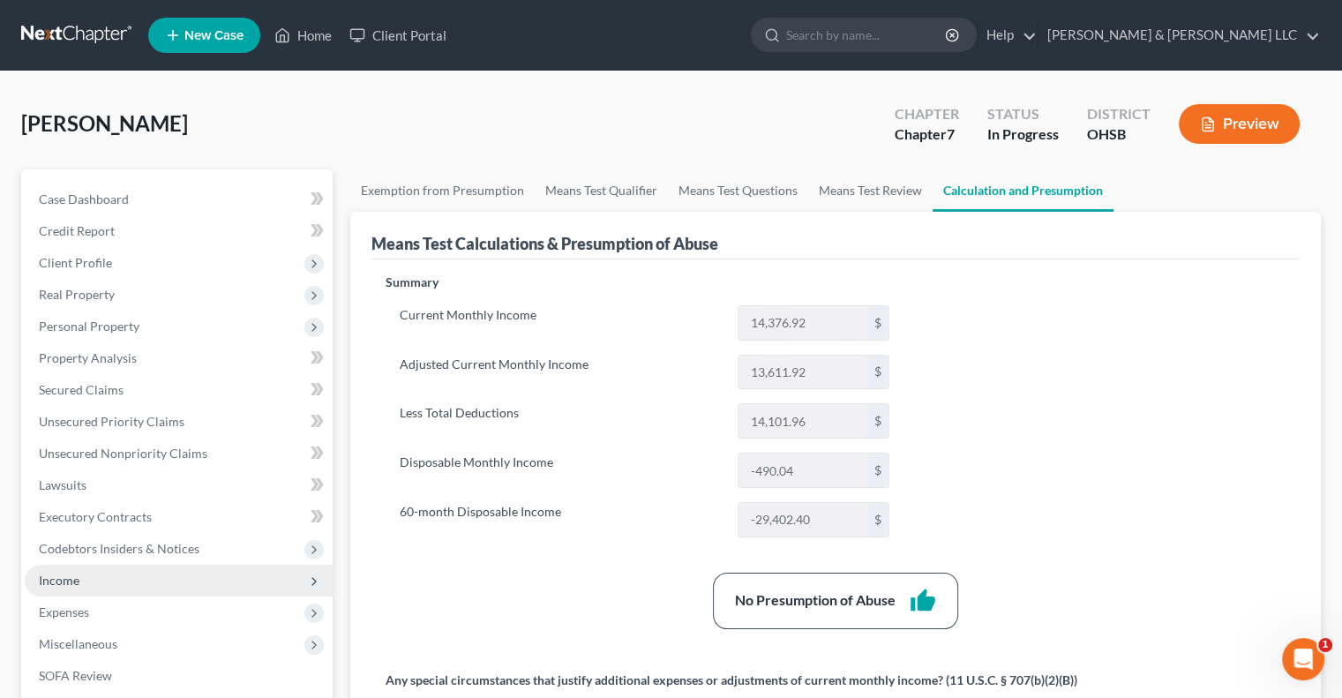
click at [138, 591] on span "Income" at bounding box center [179, 581] width 308 height 32
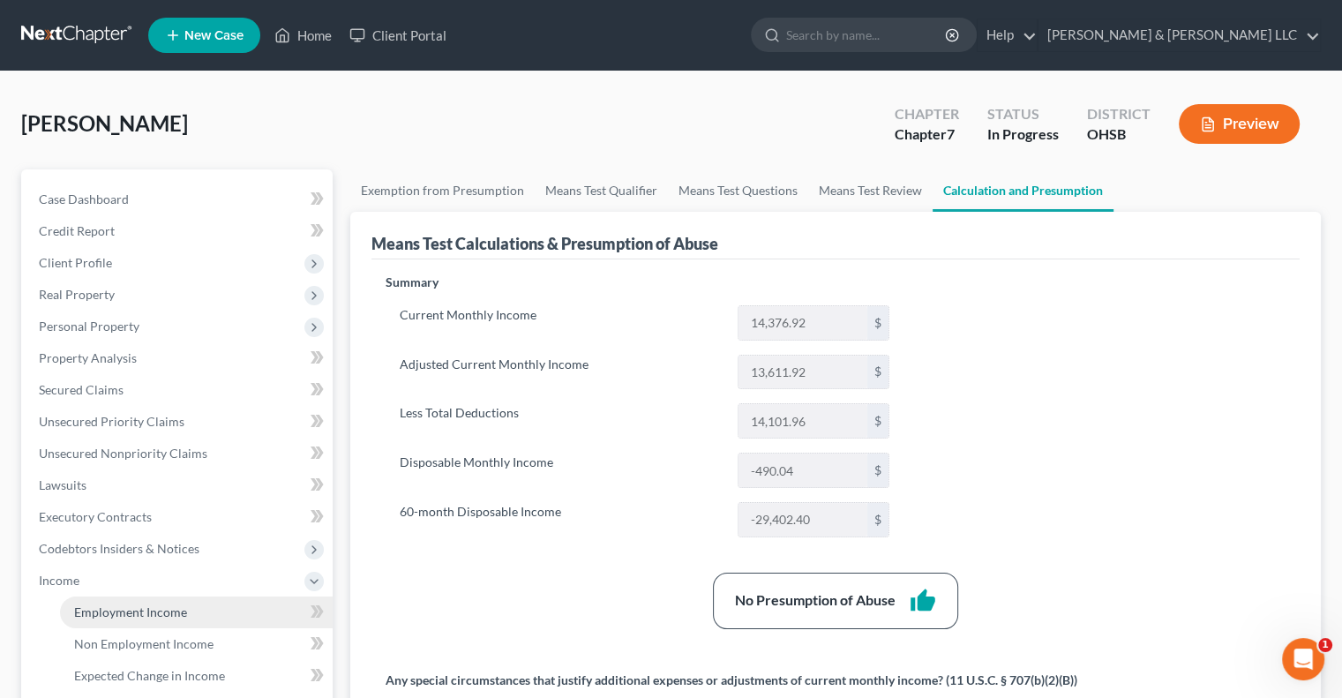
click at [145, 605] on span "Employment Income" at bounding box center [130, 611] width 113 height 15
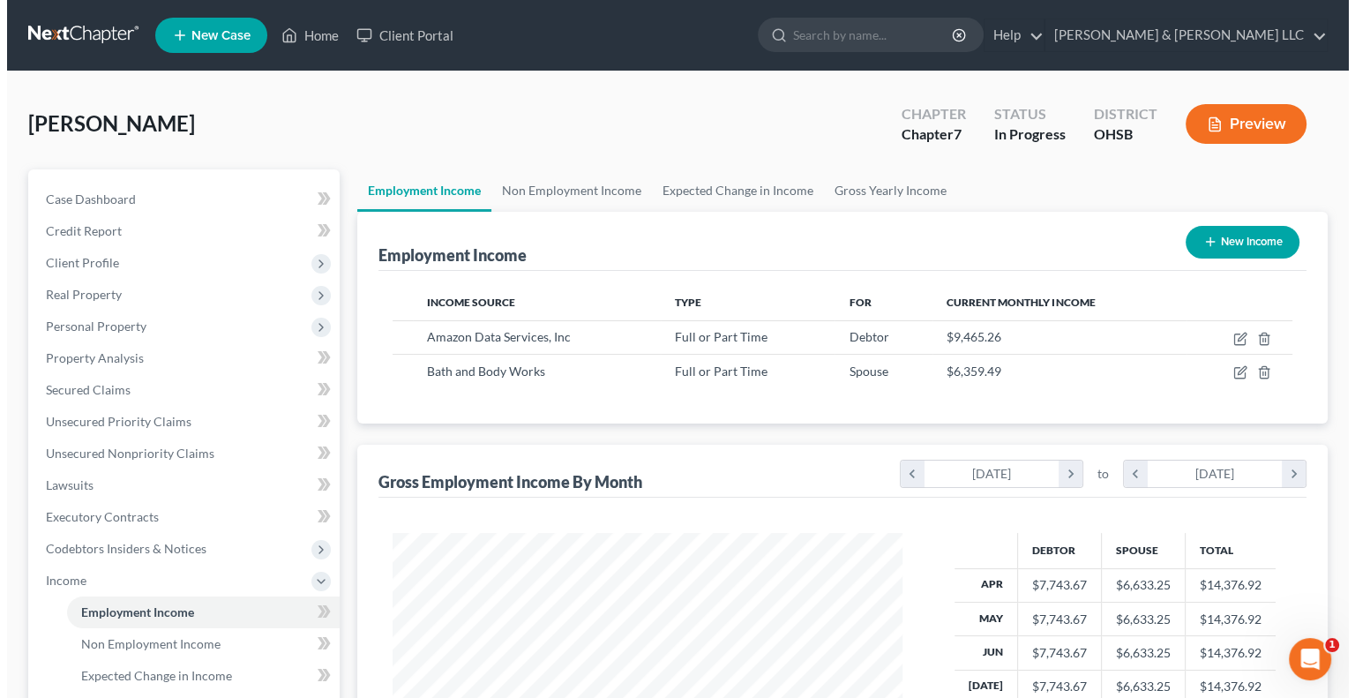
scroll to position [314, 544]
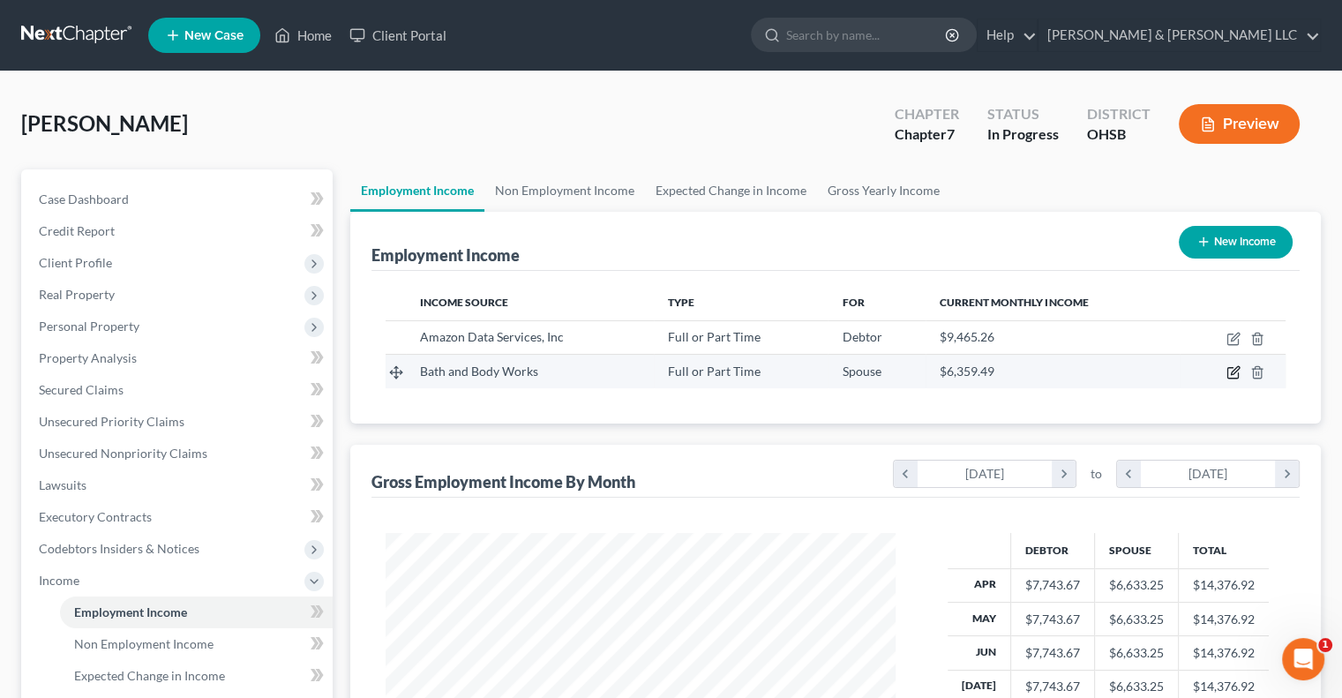
click at [1234, 373] on icon "button" at bounding box center [1235, 371] width 8 height 8
select select "0"
select select "36"
select select "2"
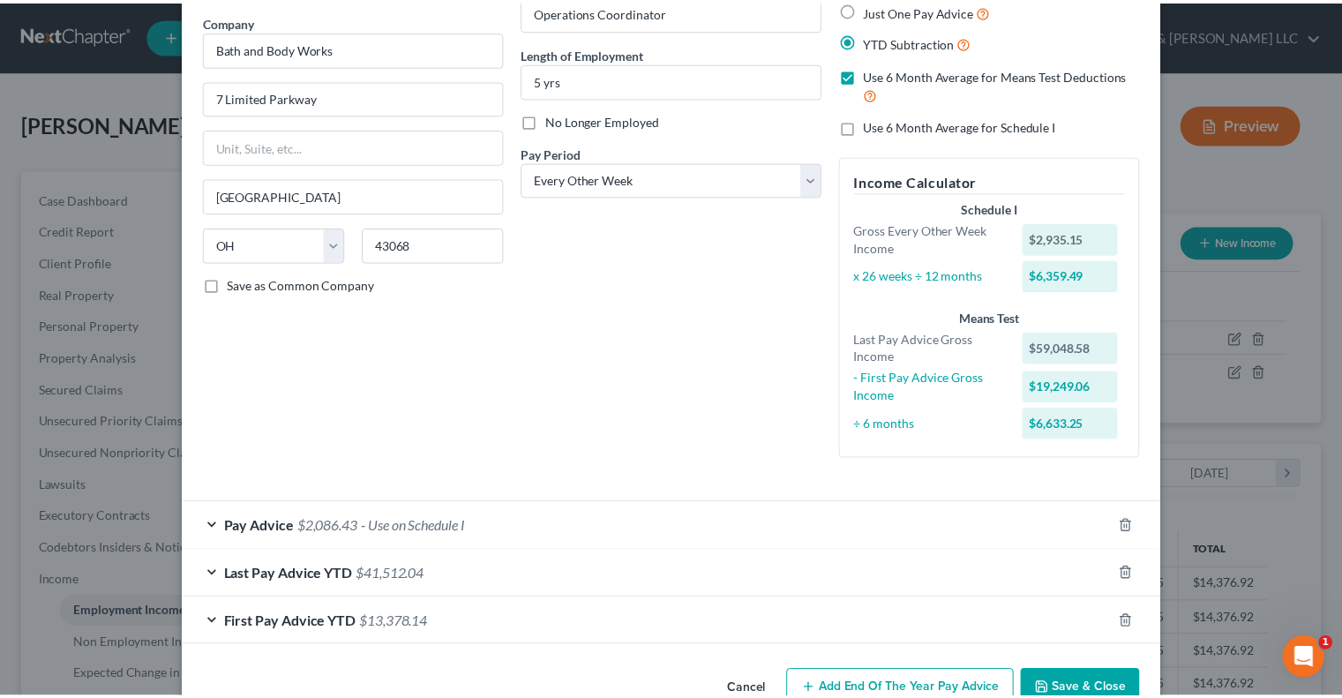
scroll to position [181, 0]
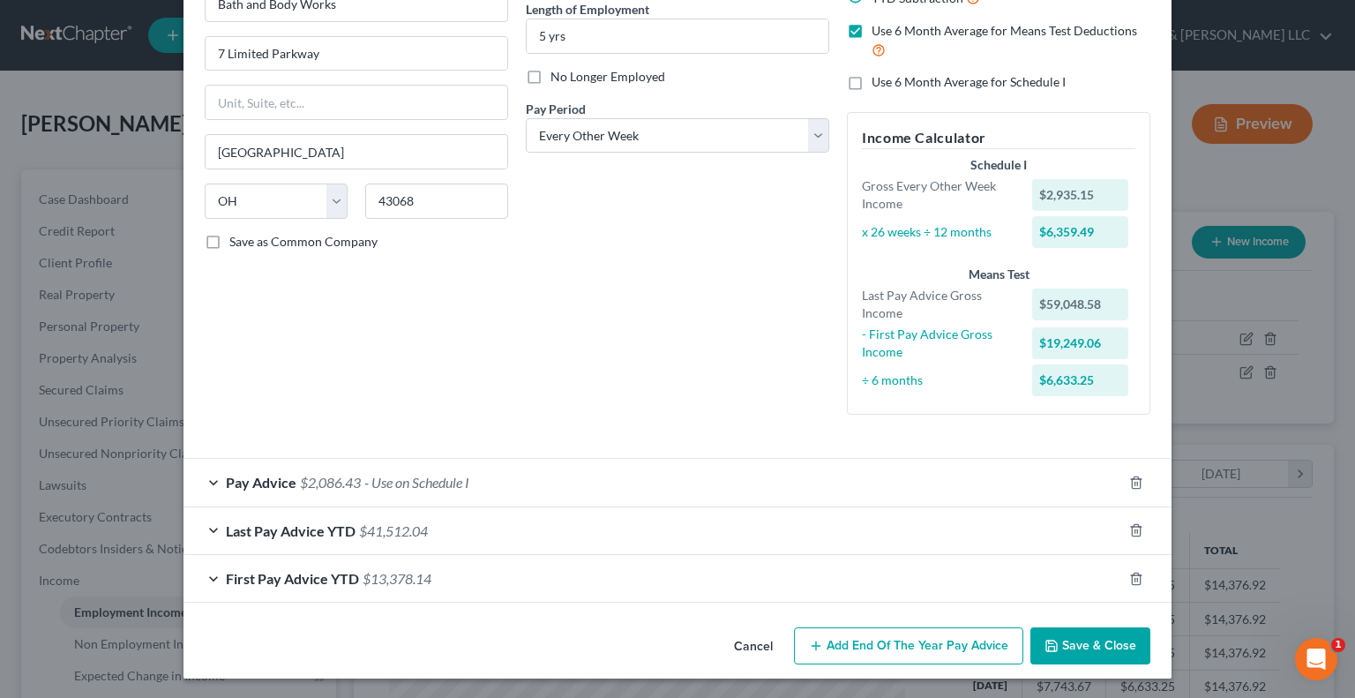
click at [1069, 640] on button "Save & Close" at bounding box center [1090, 645] width 120 height 37
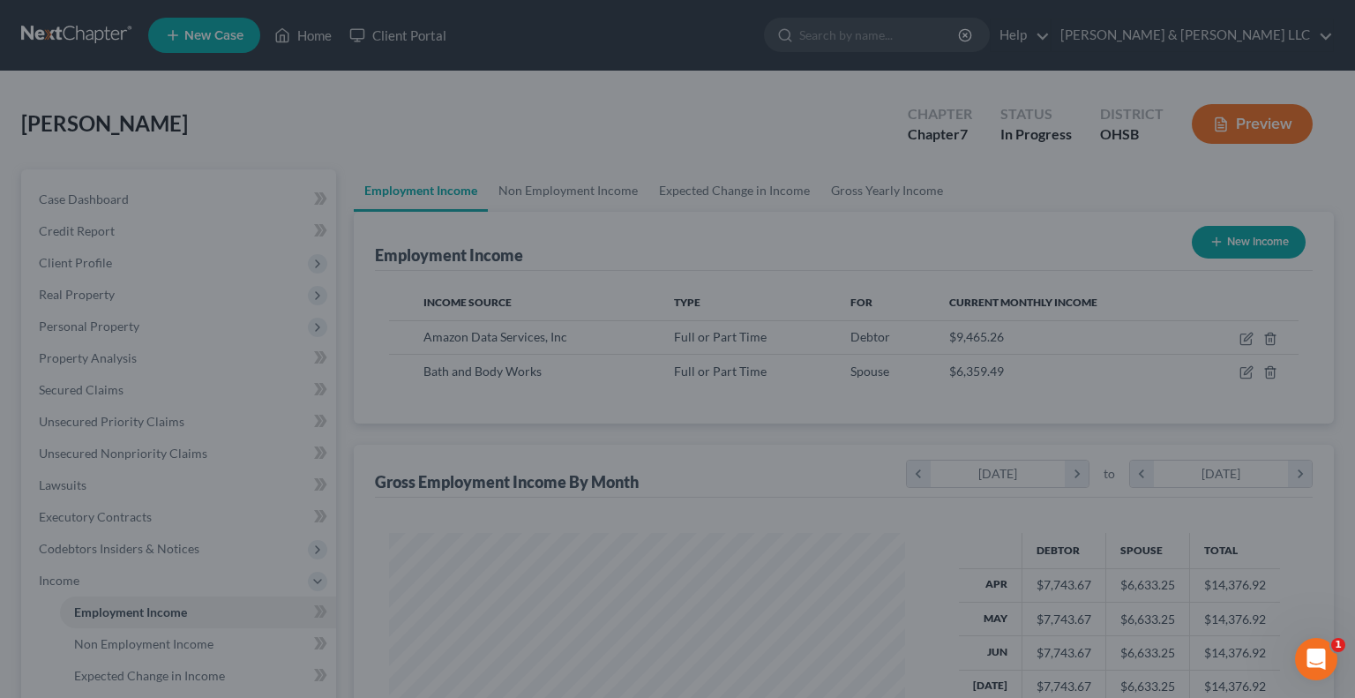
scroll to position [881810, 881579]
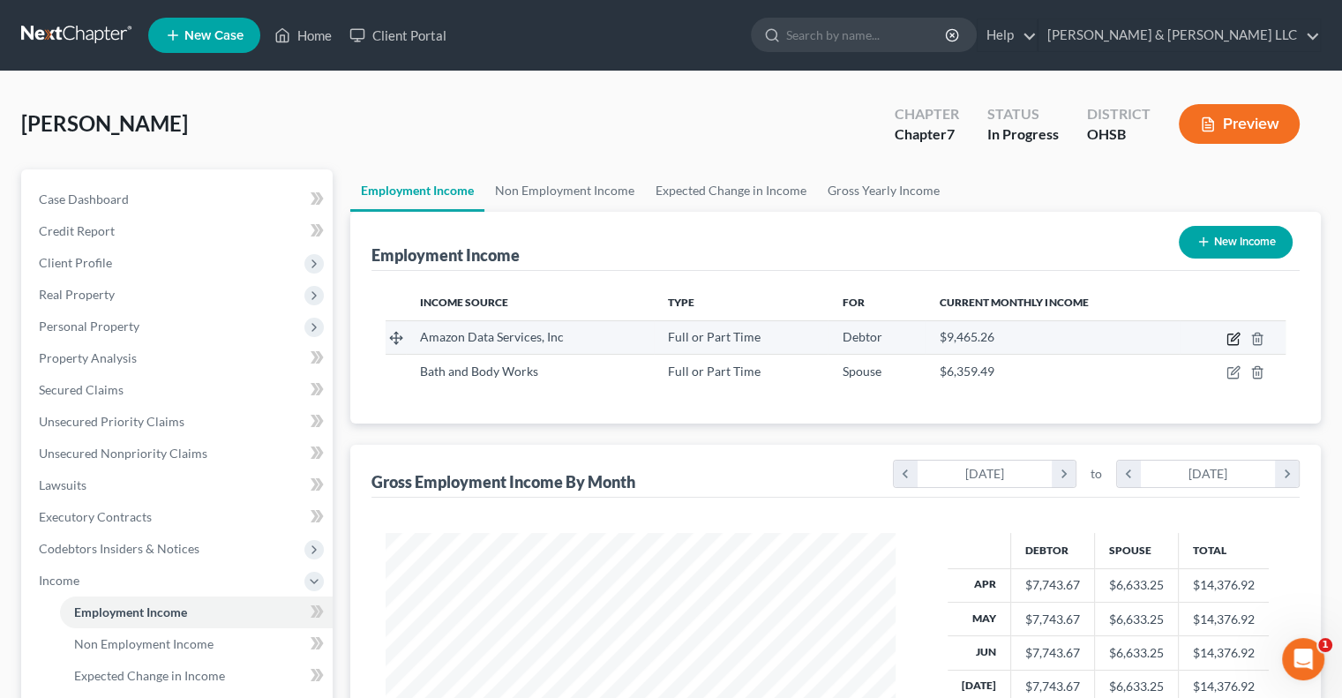
click at [1233, 339] on icon "button" at bounding box center [1235, 337] width 8 height 8
select select "0"
select select "50"
select select "3"
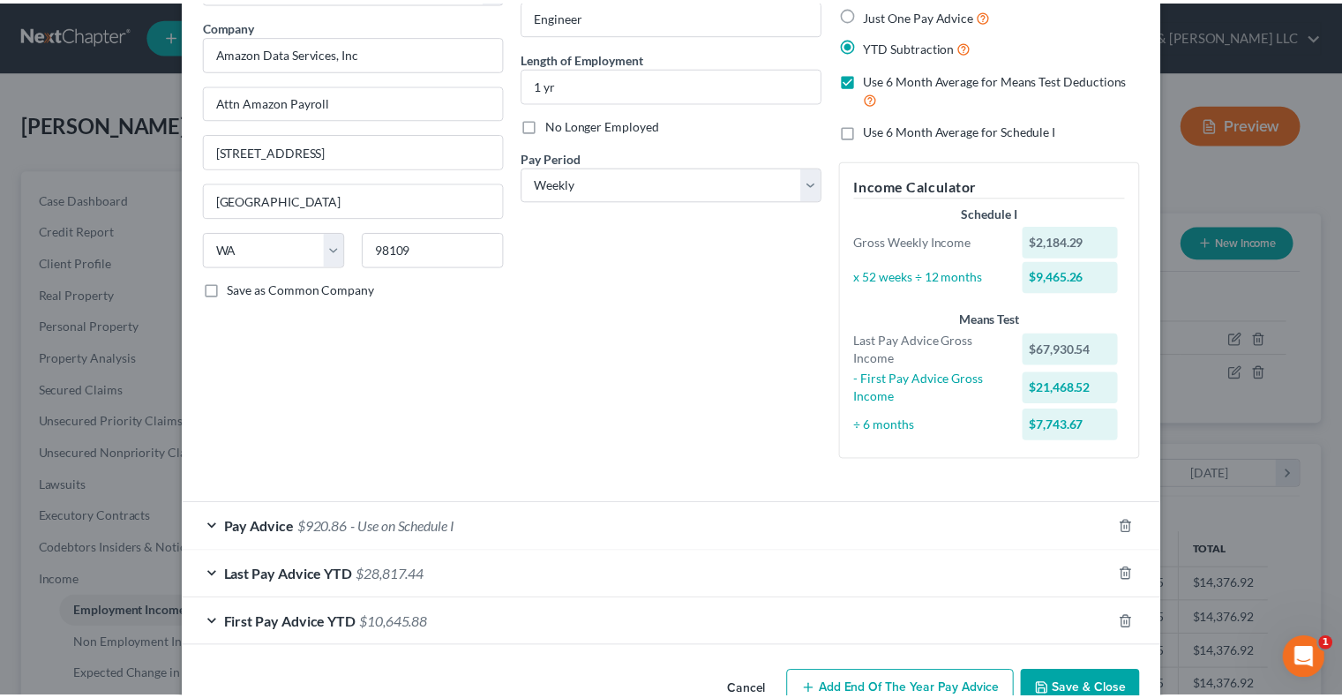
scroll to position [177, 0]
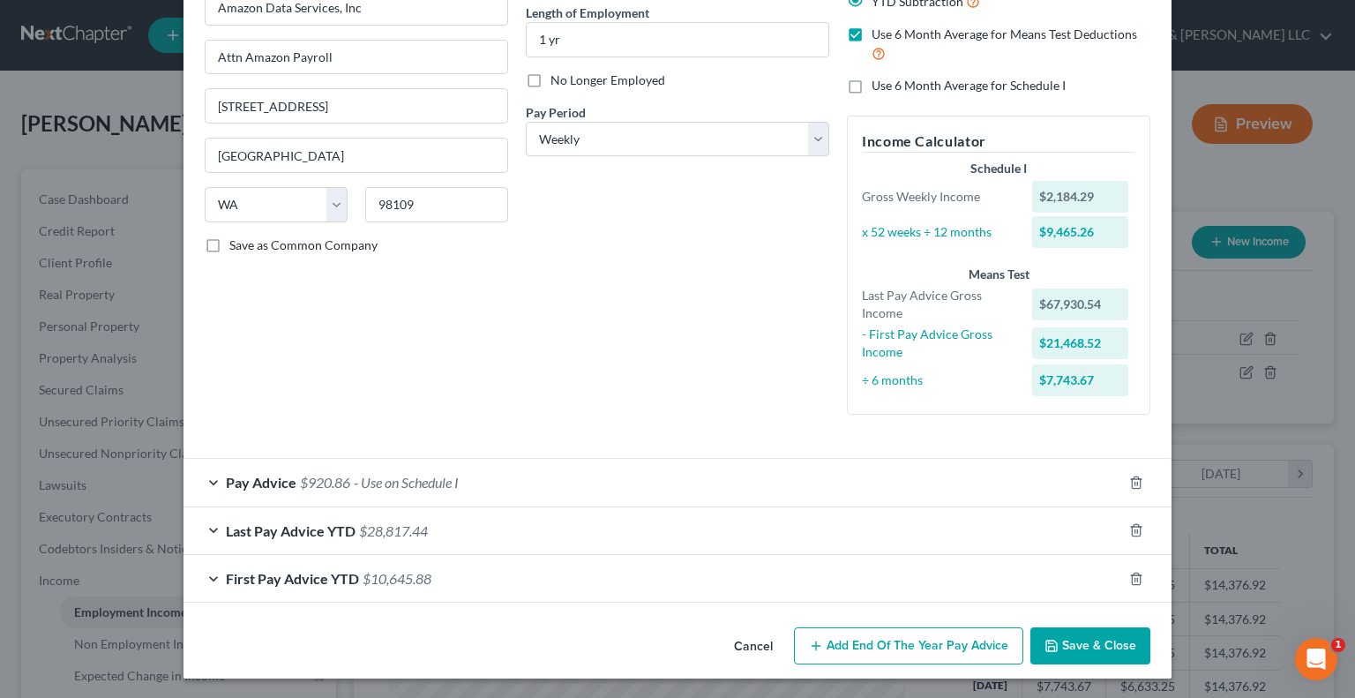
click at [1091, 646] on button "Save & Close" at bounding box center [1090, 645] width 120 height 37
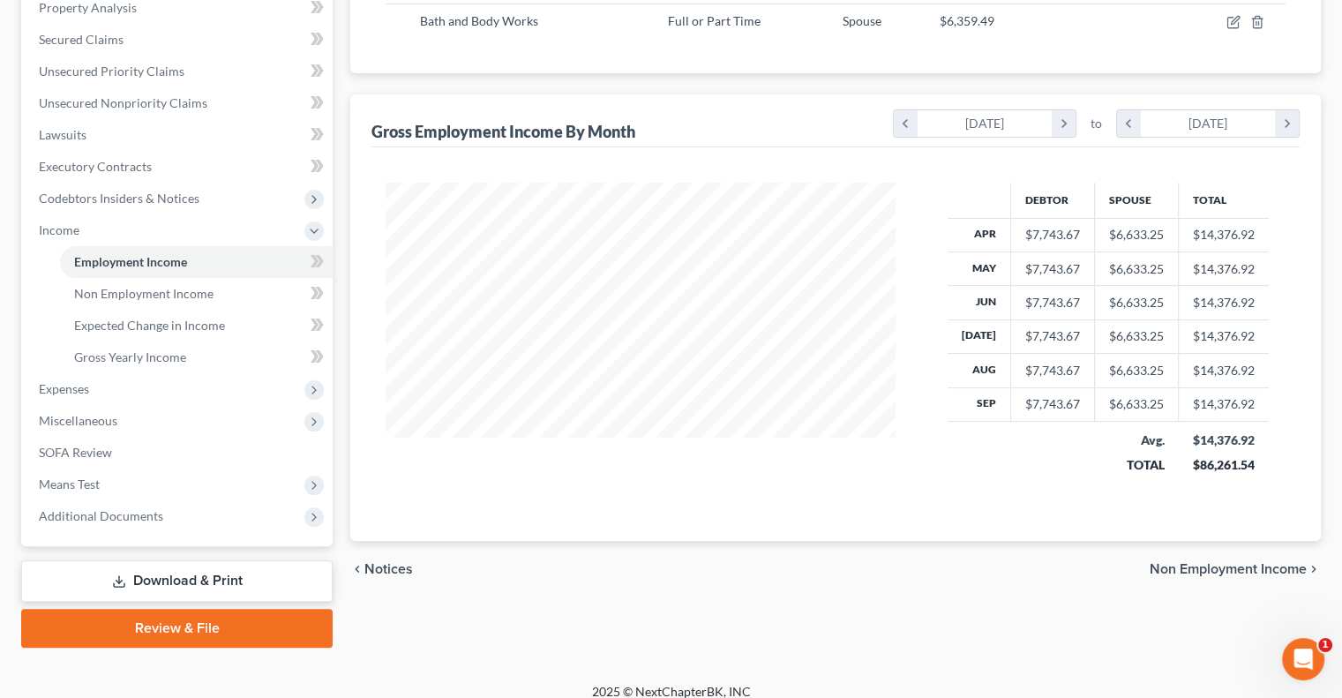
scroll to position [365, 0]
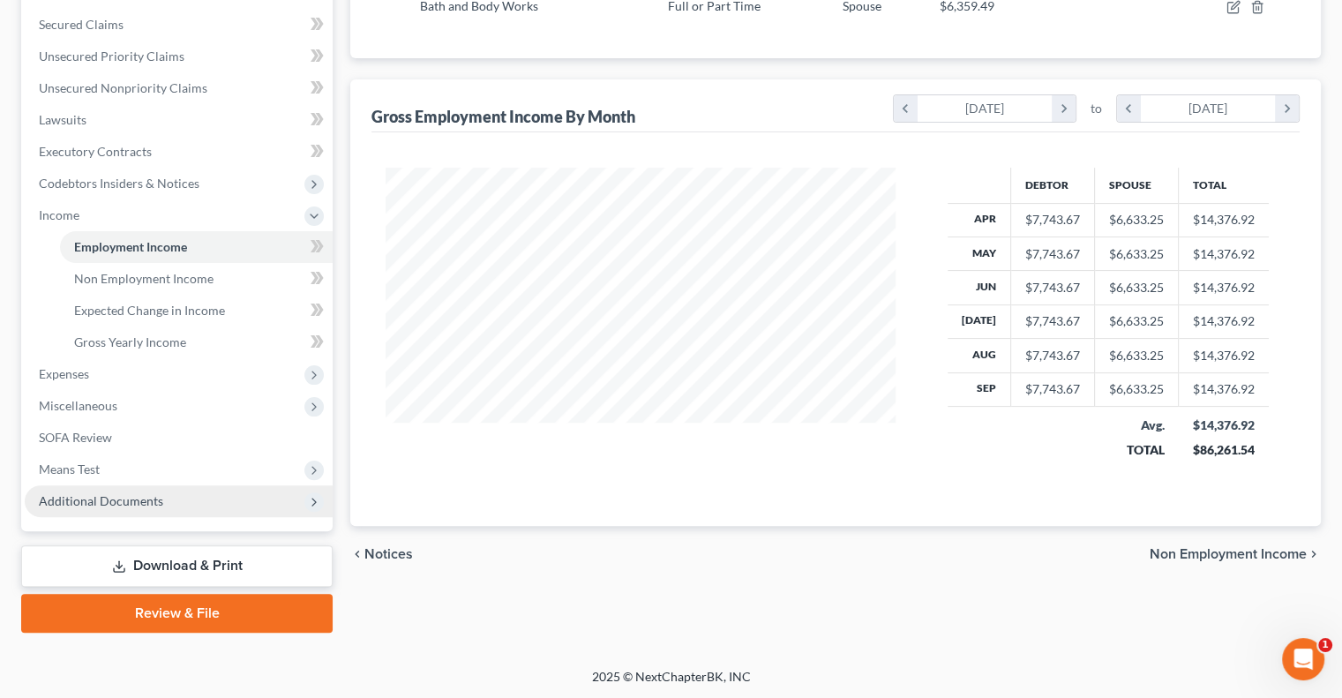
click at [103, 498] on span "Additional Documents" at bounding box center [101, 500] width 124 height 15
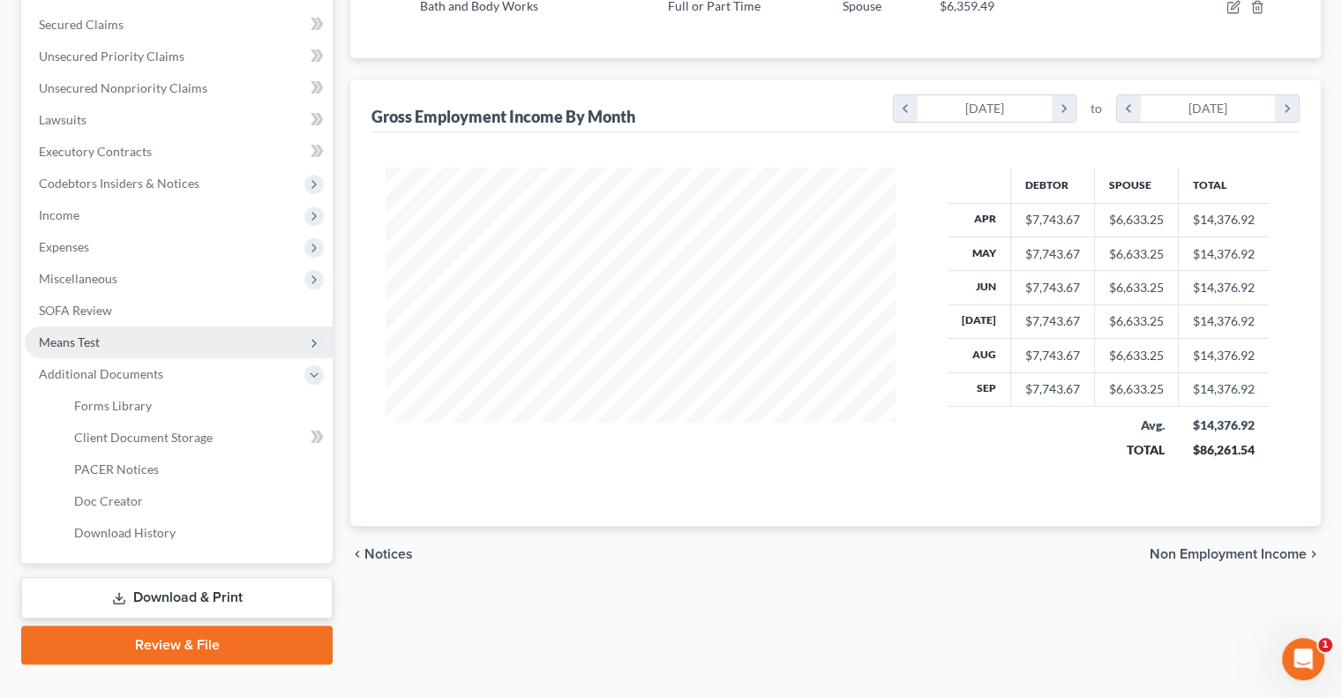
click at [95, 348] on span "Means Test" at bounding box center [69, 341] width 61 height 15
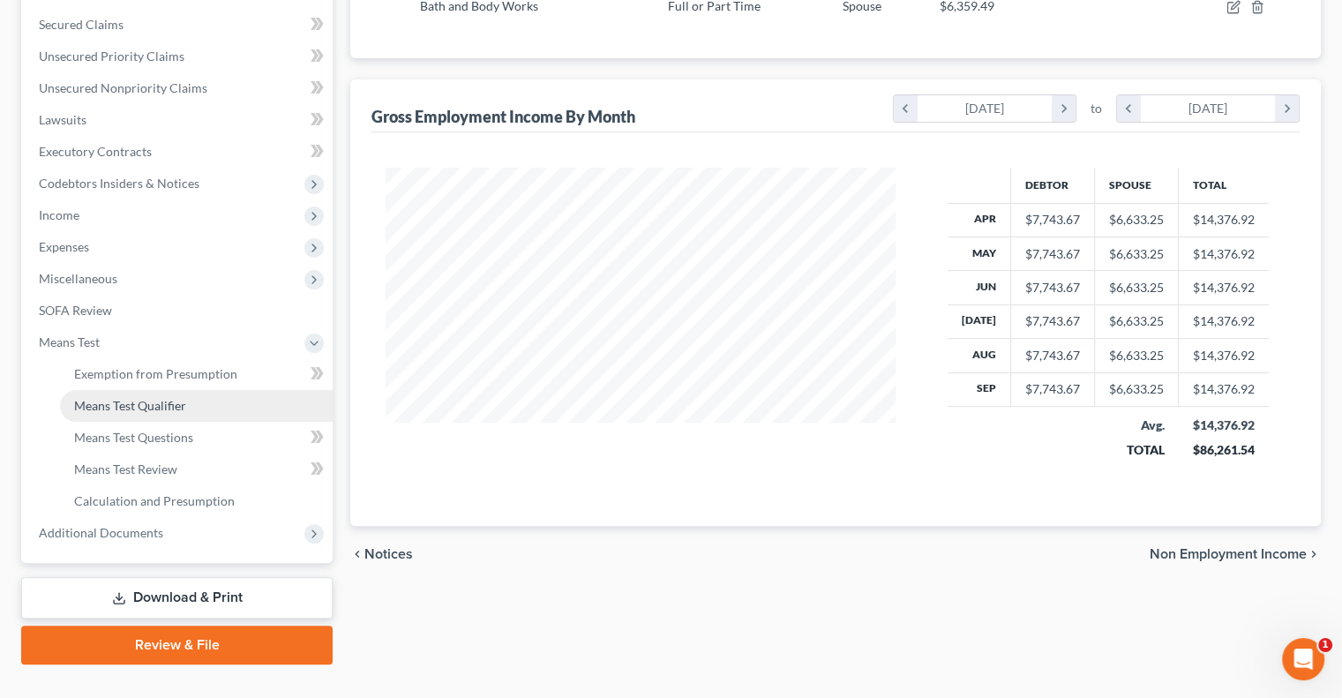
click at [111, 394] on link "Means Test Qualifier" at bounding box center [196, 406] width 273 height 32
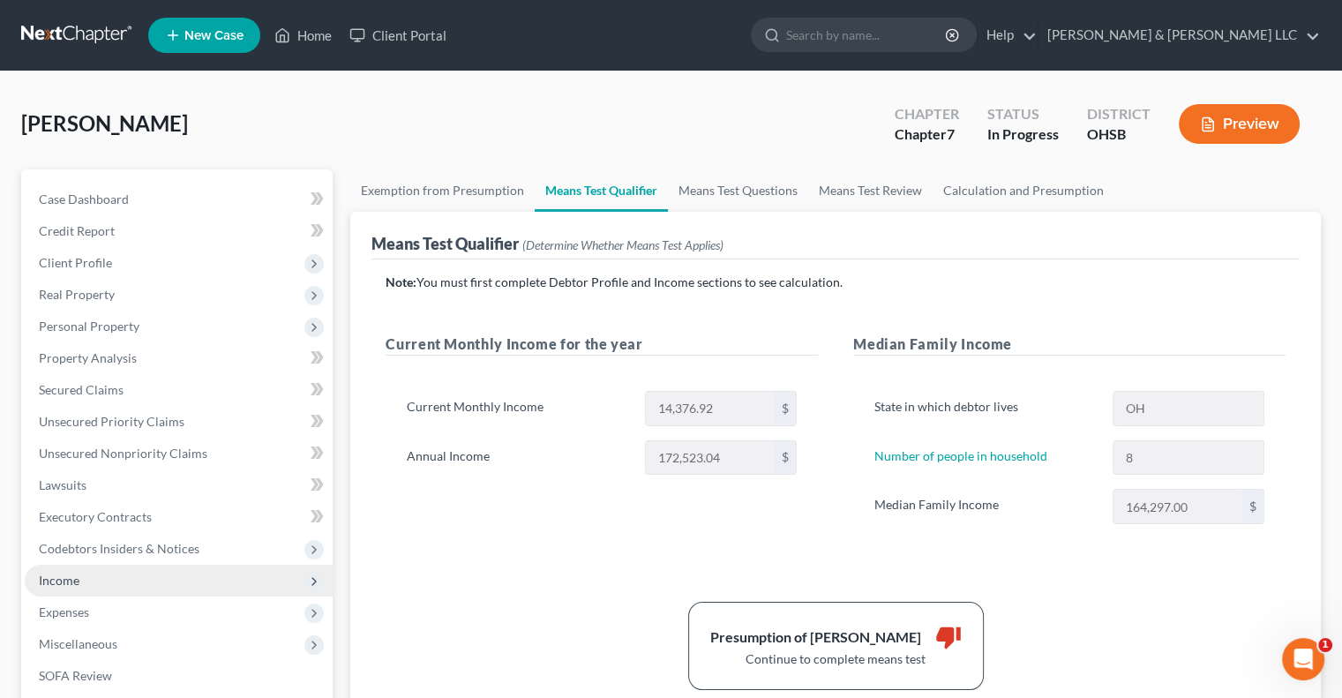
click at [71, 592] on span "Income" at bounding box center [179, 581] width 308 height 32
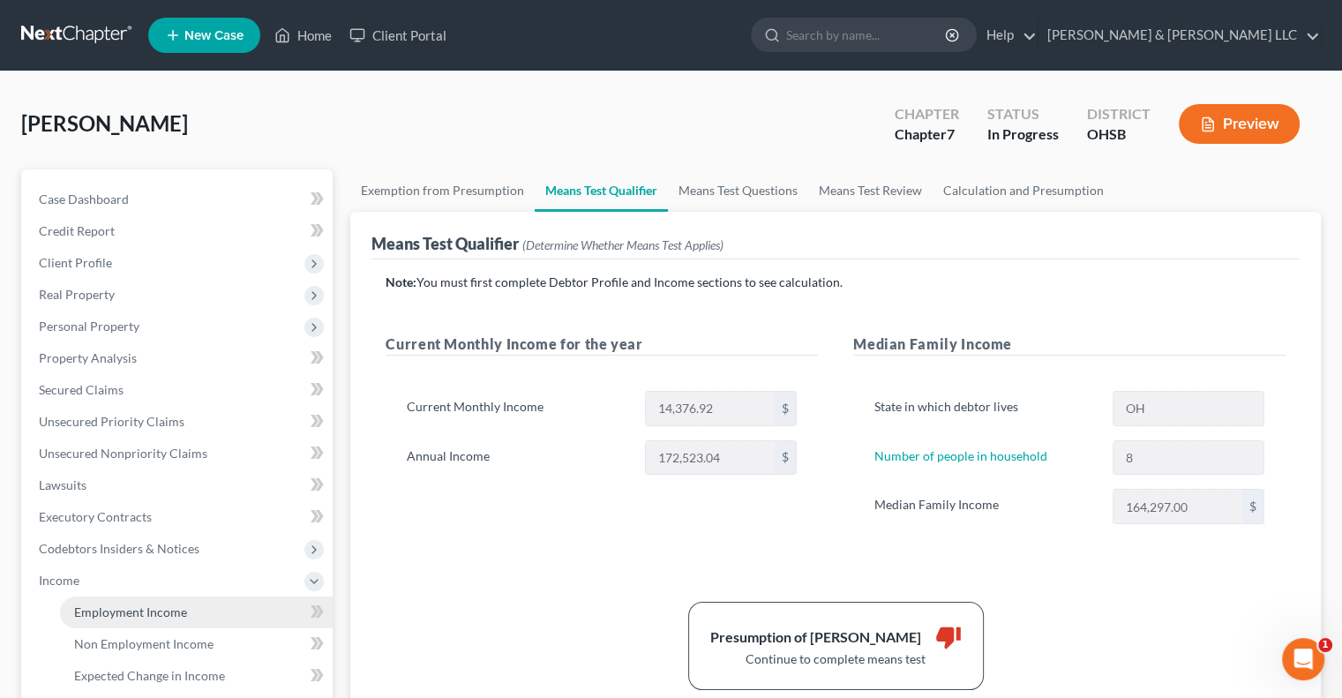
click at [120, 611] on span "Employment Income" at bounding box center [130, 611] width 113 height 15
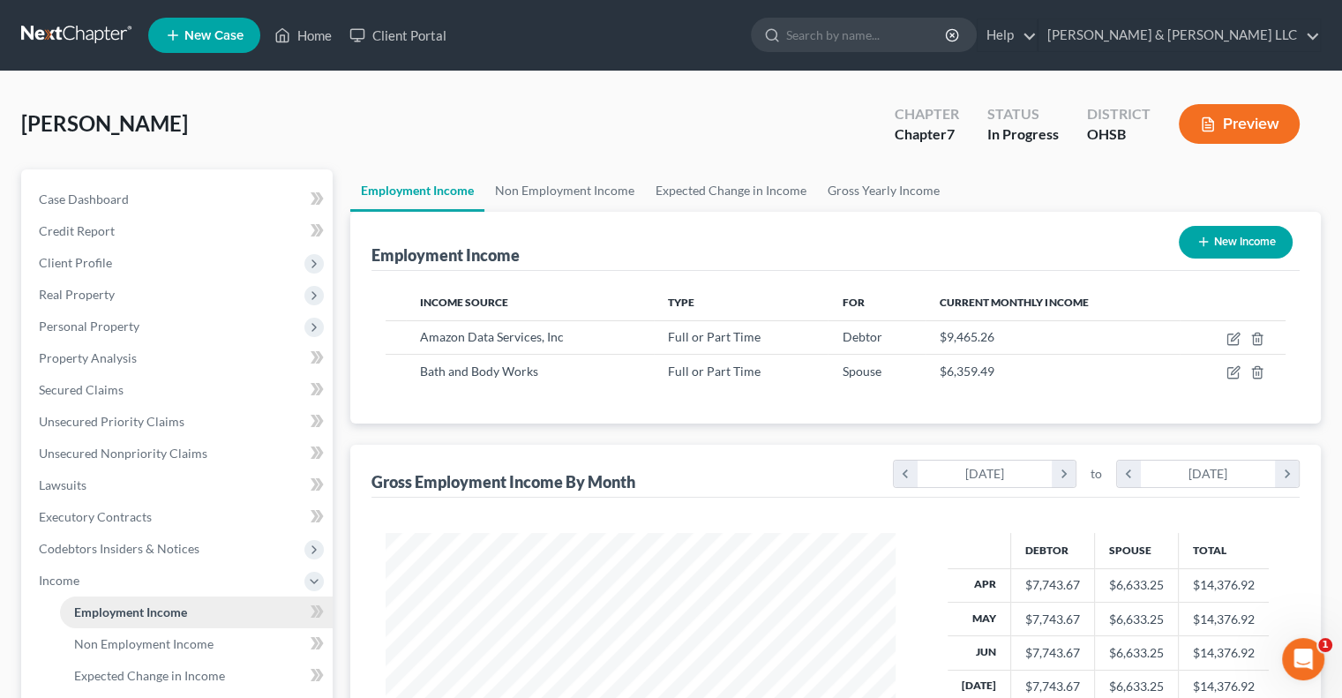
scroll to position [314, 544]
click at [600, 190] on link "Non Employment Income" at bounding box center [564, 190] width 161 height 42
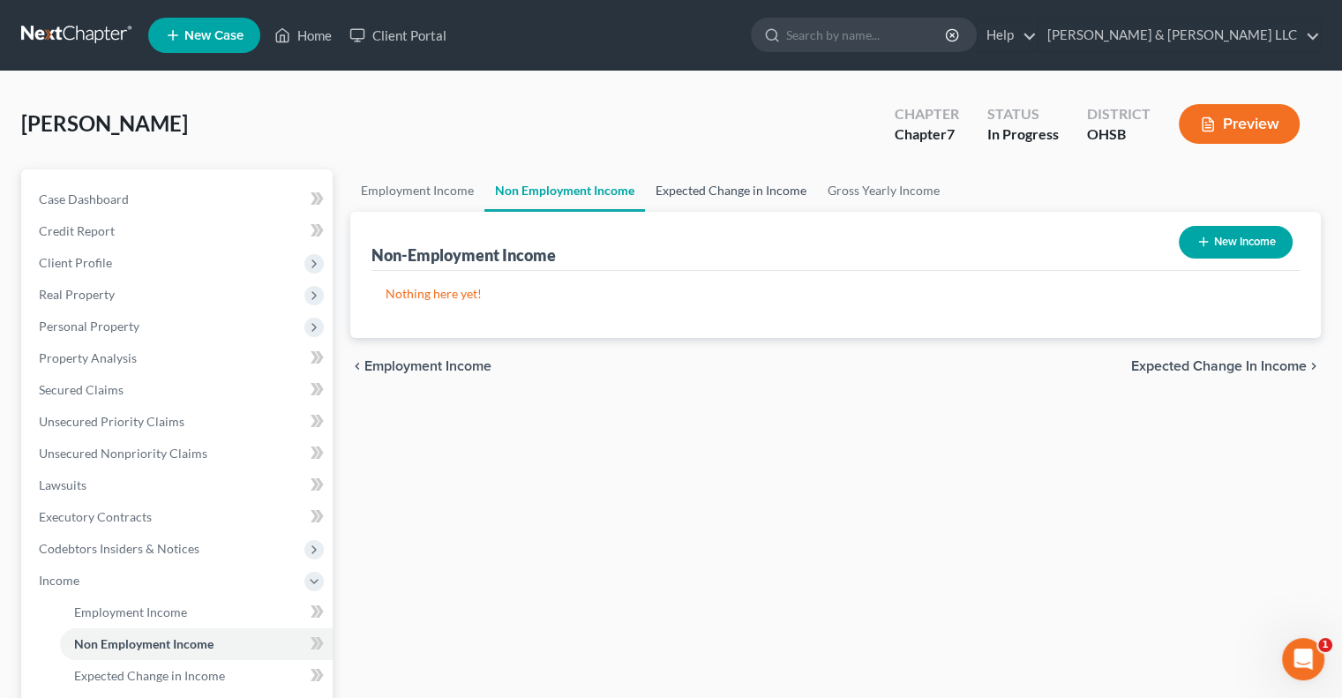
click at [752, 189] on link "Expected Change in Income" at bounding box center [731, 190] width 172 height 42
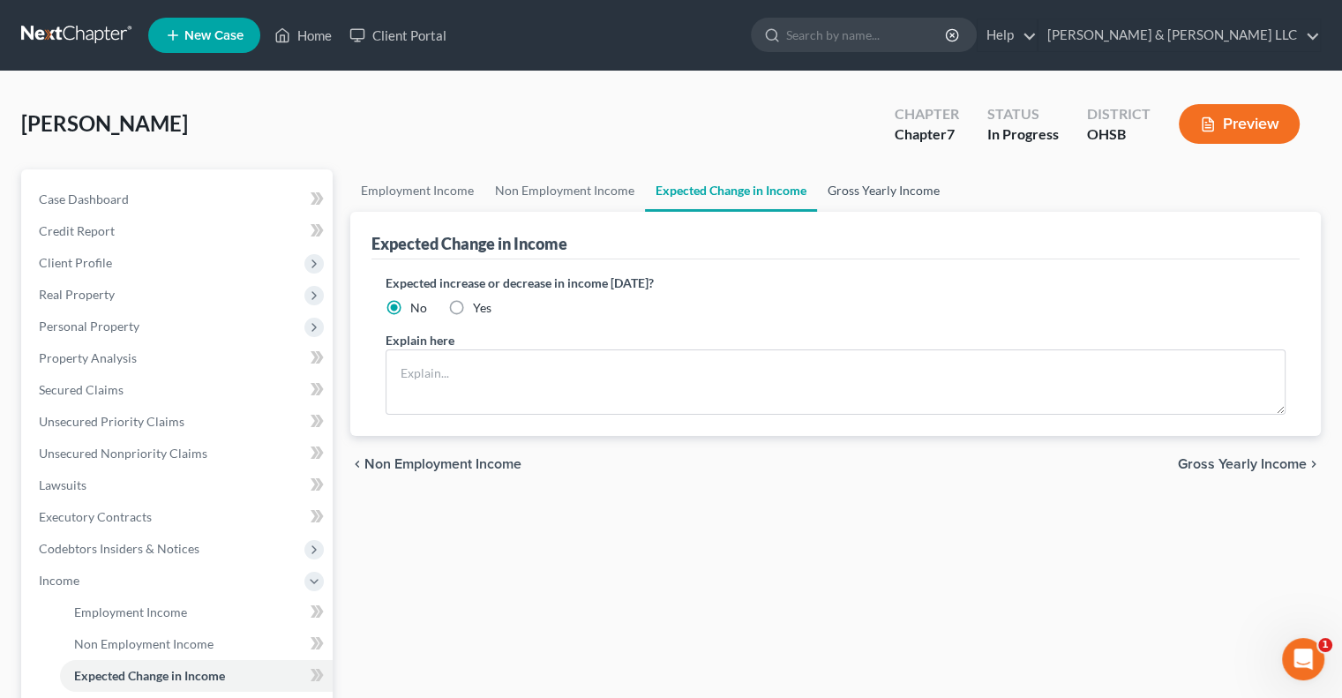
click at [900, 190] on link "Gross Yearly Income" at bounding box center [883, 190] width 133 height 42
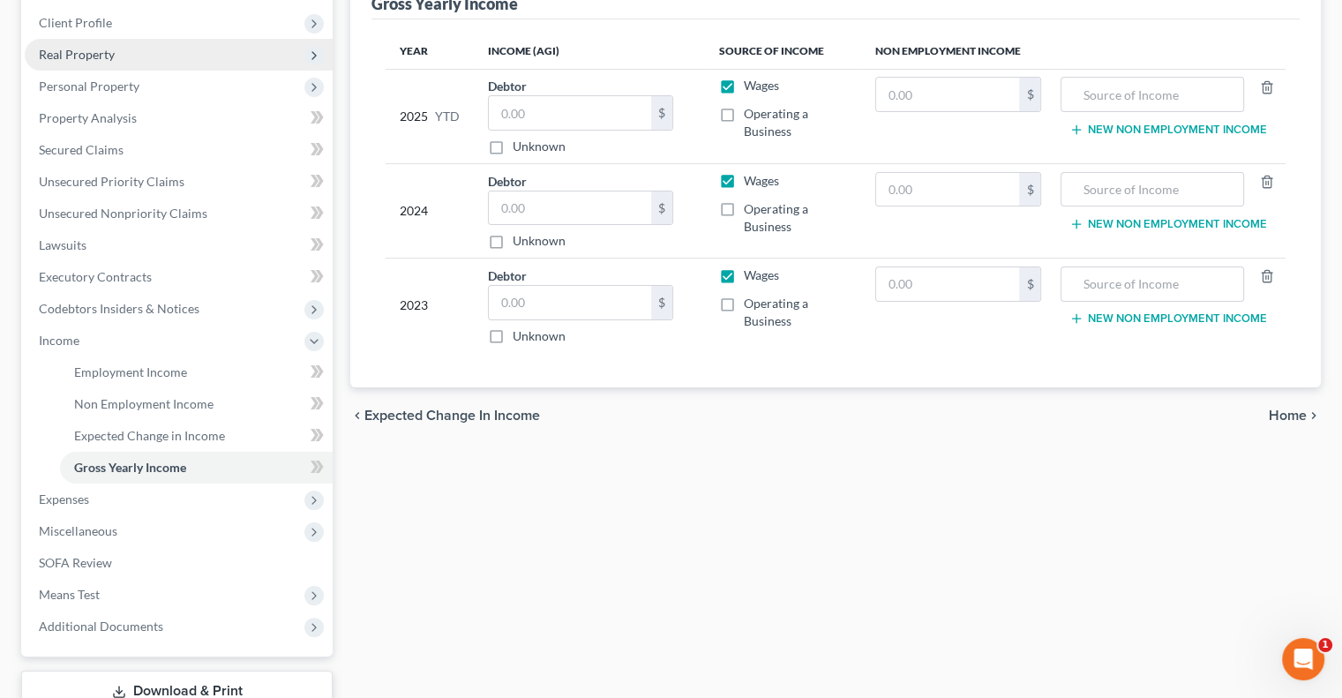
scroll to position [265, 0]
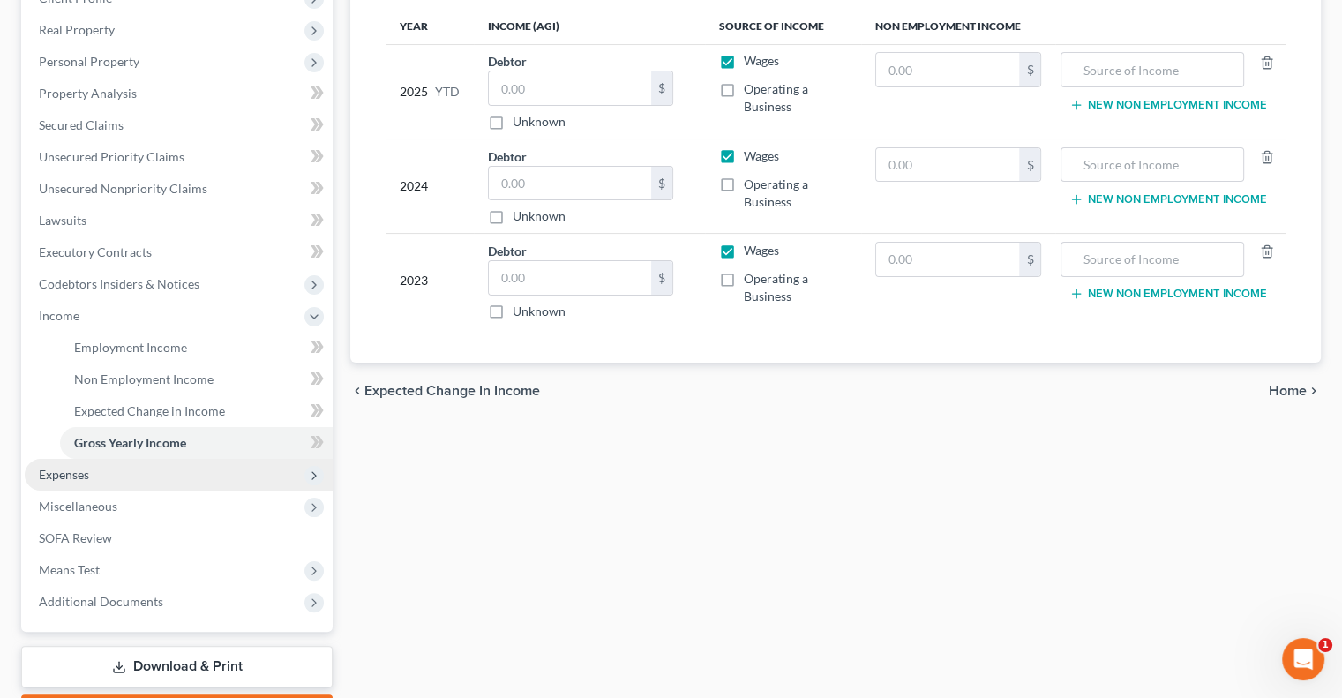
click at [122, 480] on span "Expenses" at bounding box center [179, 475] width 308 height 32
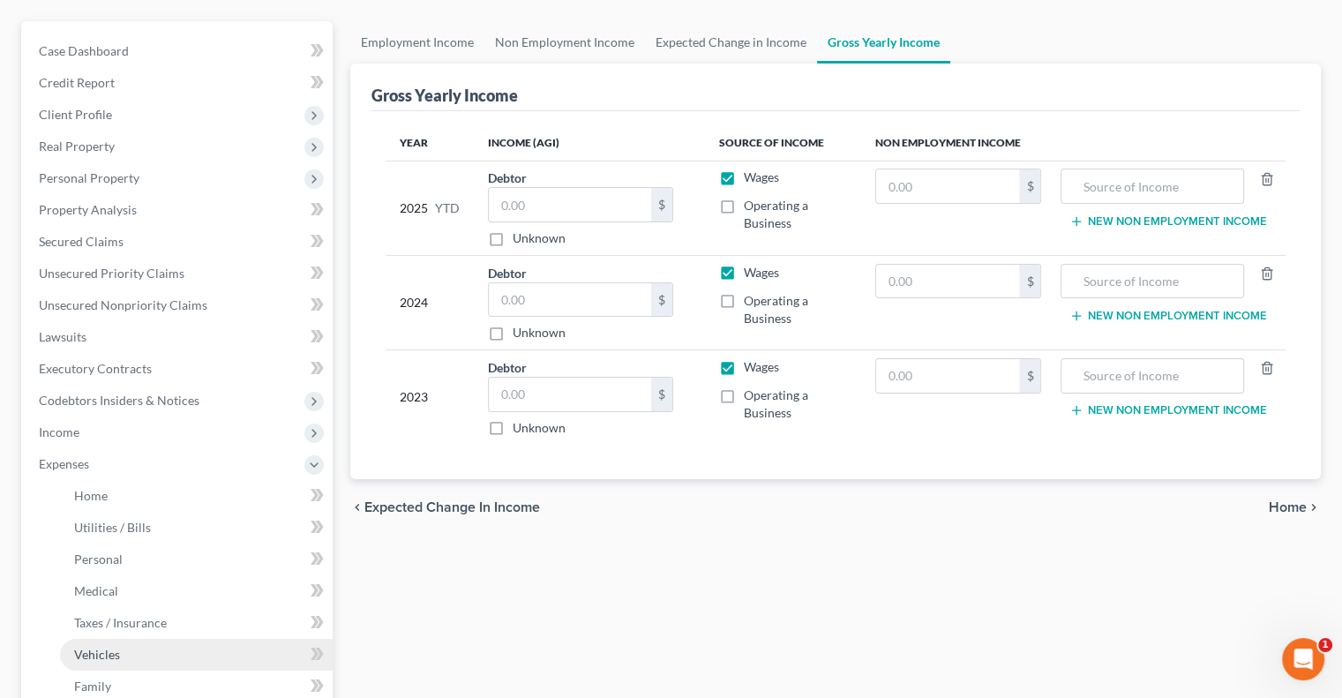
scroll to position [441, 0]
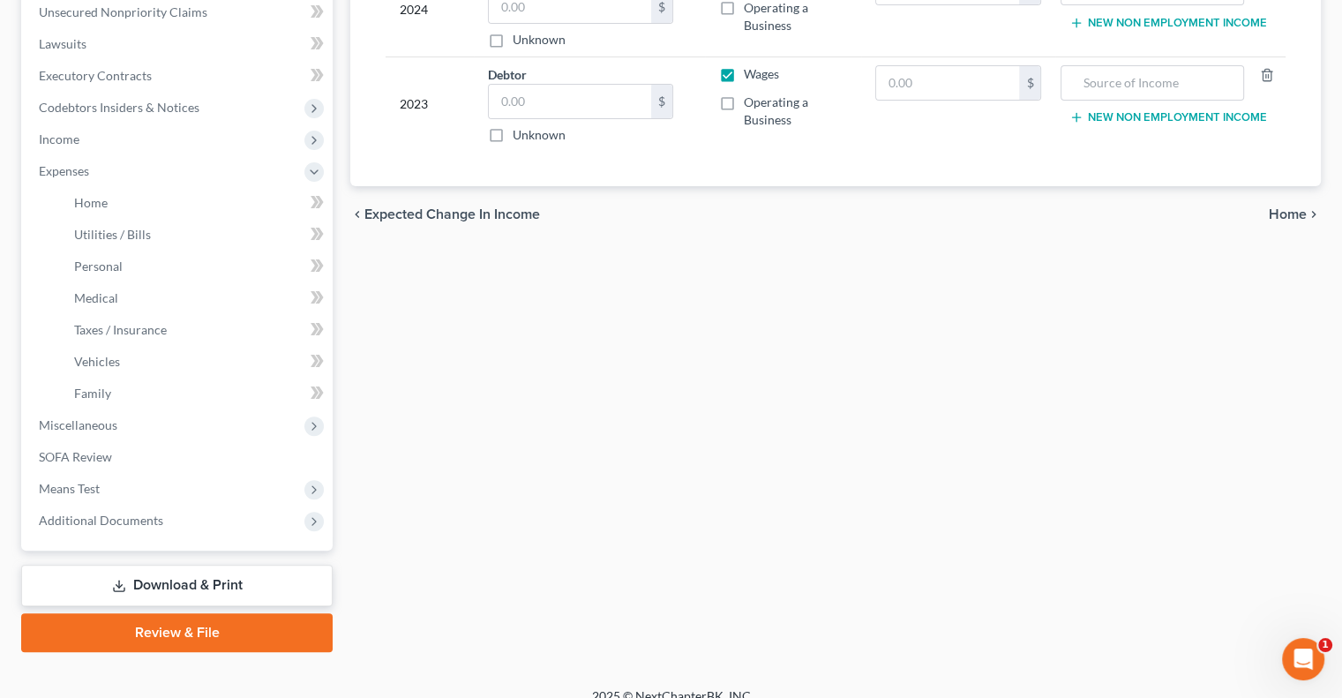
click at [173, 596] on link "Download & Print" at bounding box center [176, 585] width 311 height 41
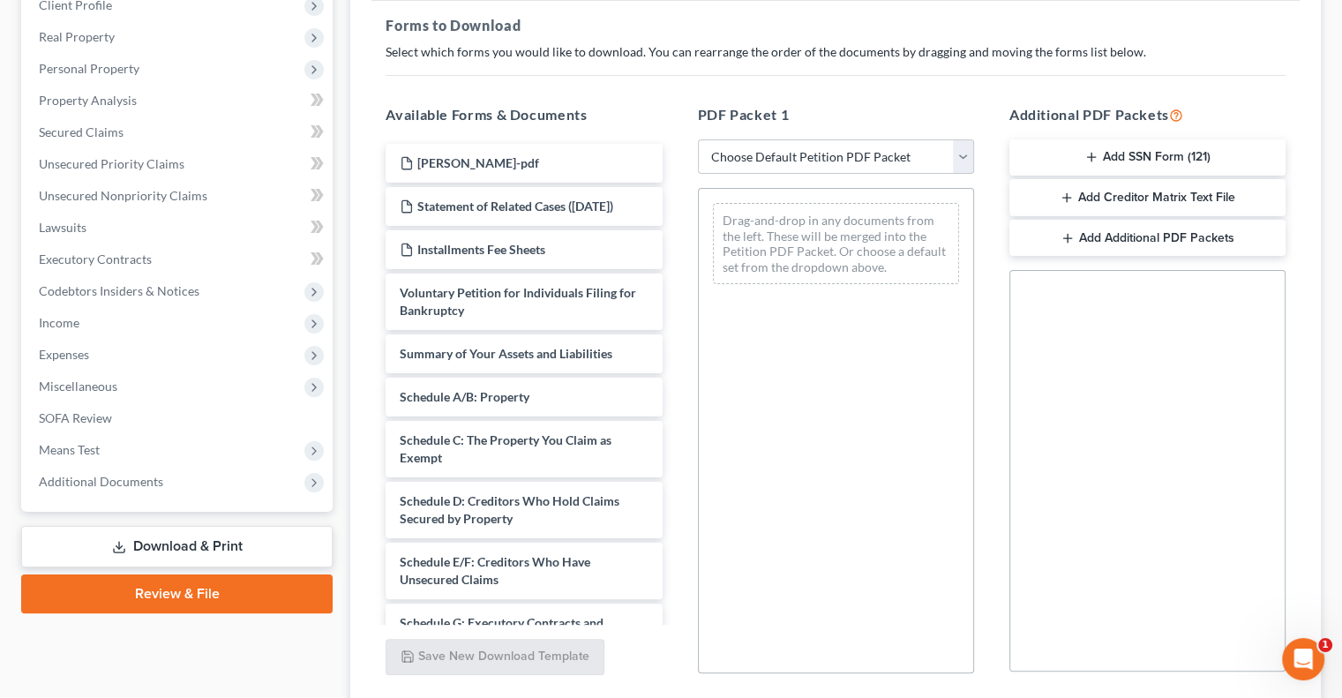
scroll to position [265, 0]
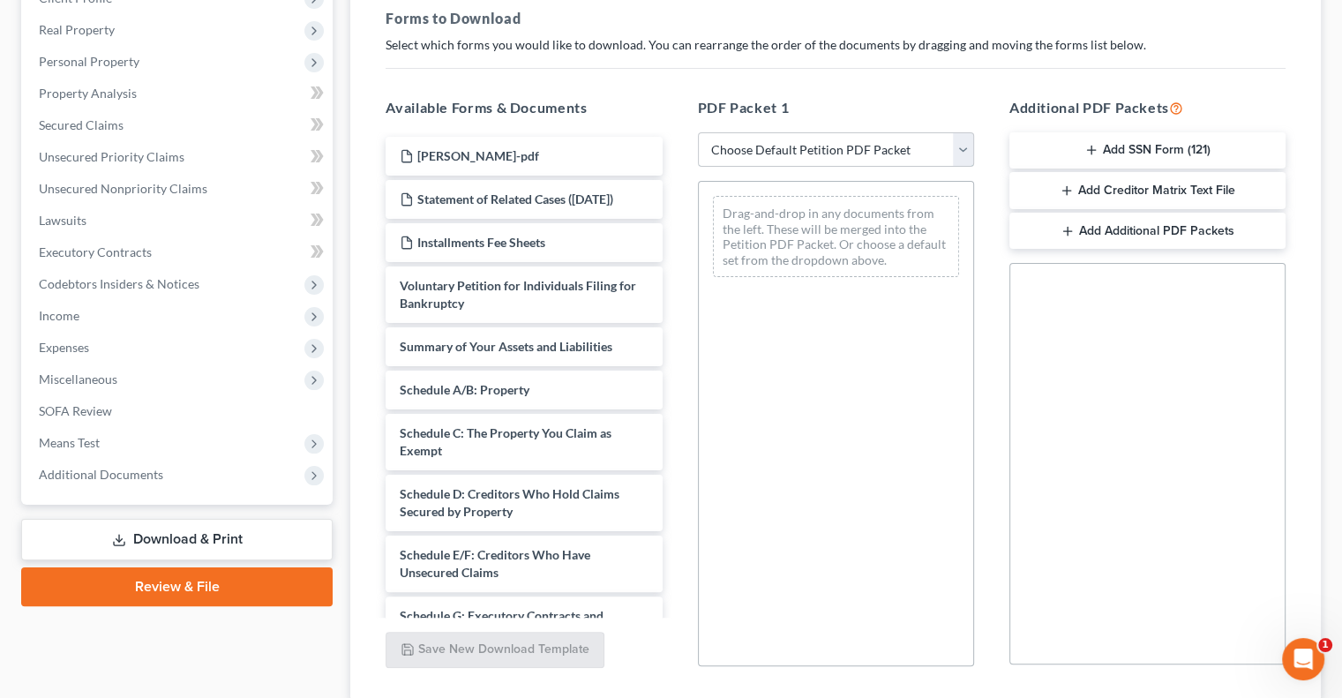
click at [966, 146] on select "Choose Default Petition PDF Packet Complete Bankruptcy Petition (all forms and …" at bounding box center [836, 149] width 276 height 35
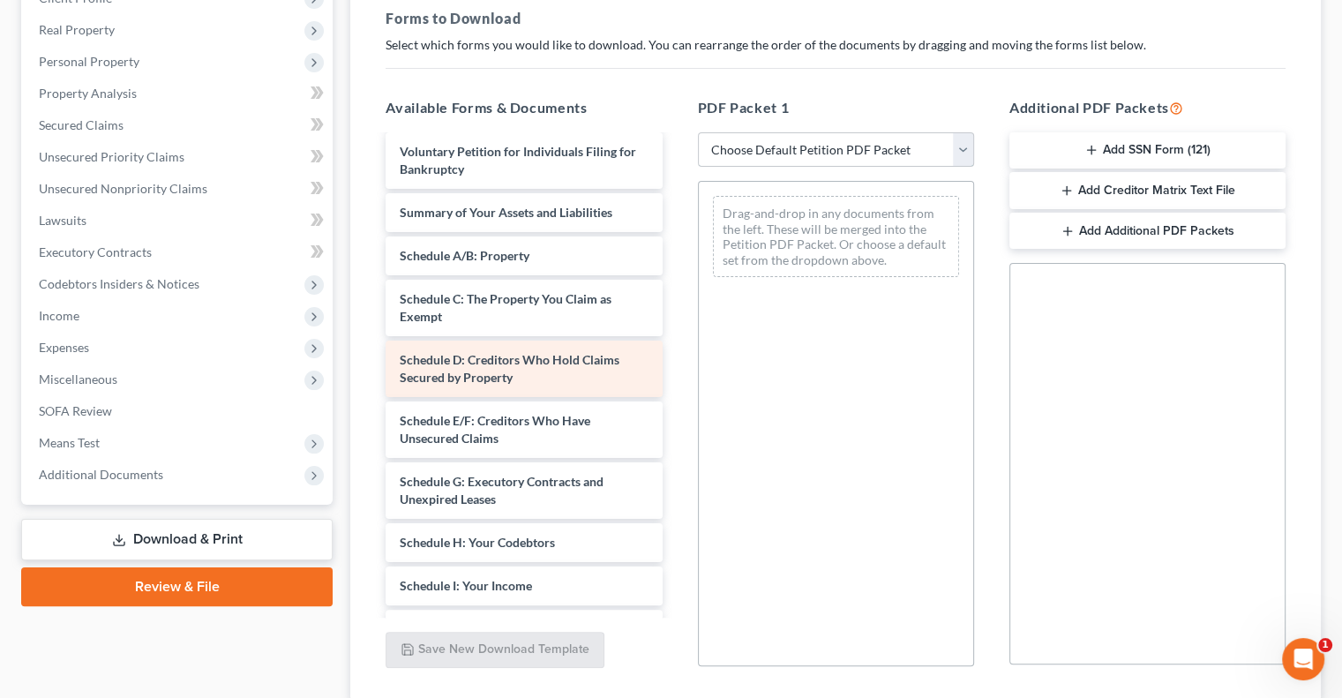
scroll to position [176, 0]
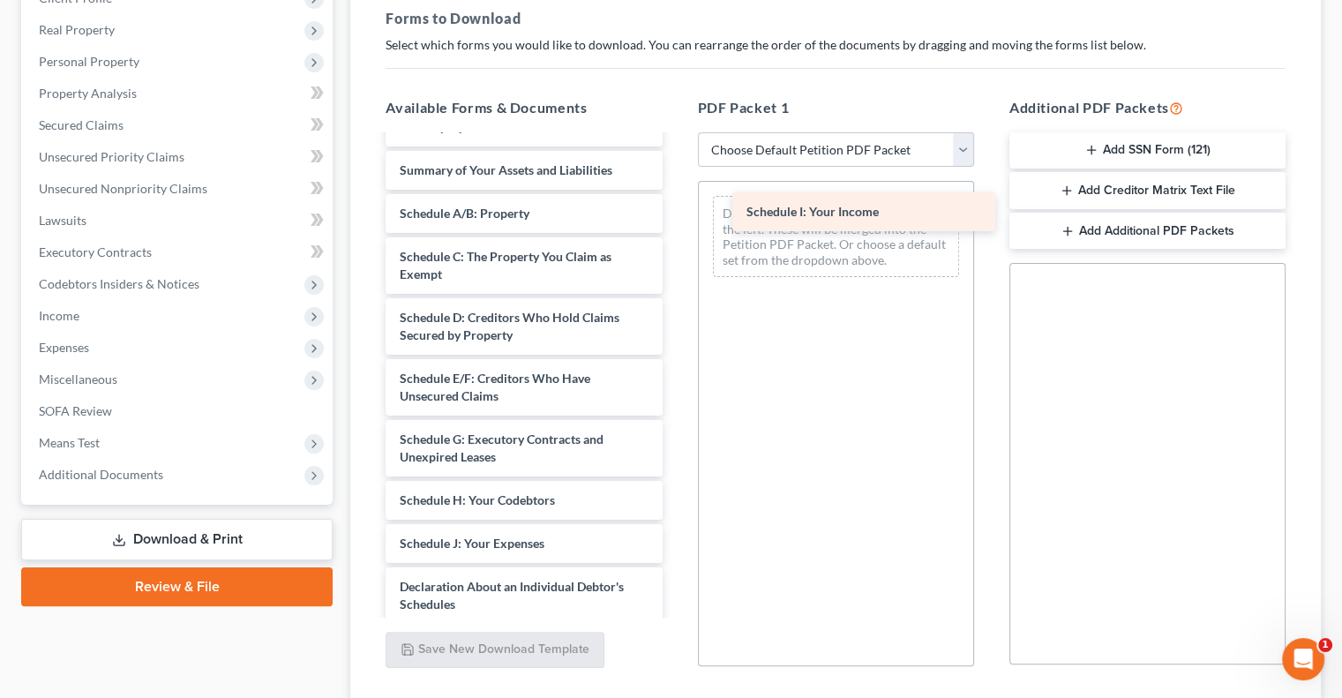
drag, startPoint x: 485, startPoint y: 560, endPoint x: 825, endPoint y: 211, distance: 487.2
click at [676, 210] on div "Schedule I: Your Income Woods, Derrick-pdf Statement of Related Cases (10/06/20…" at bounding box center [523, 500] width 304 height 1080
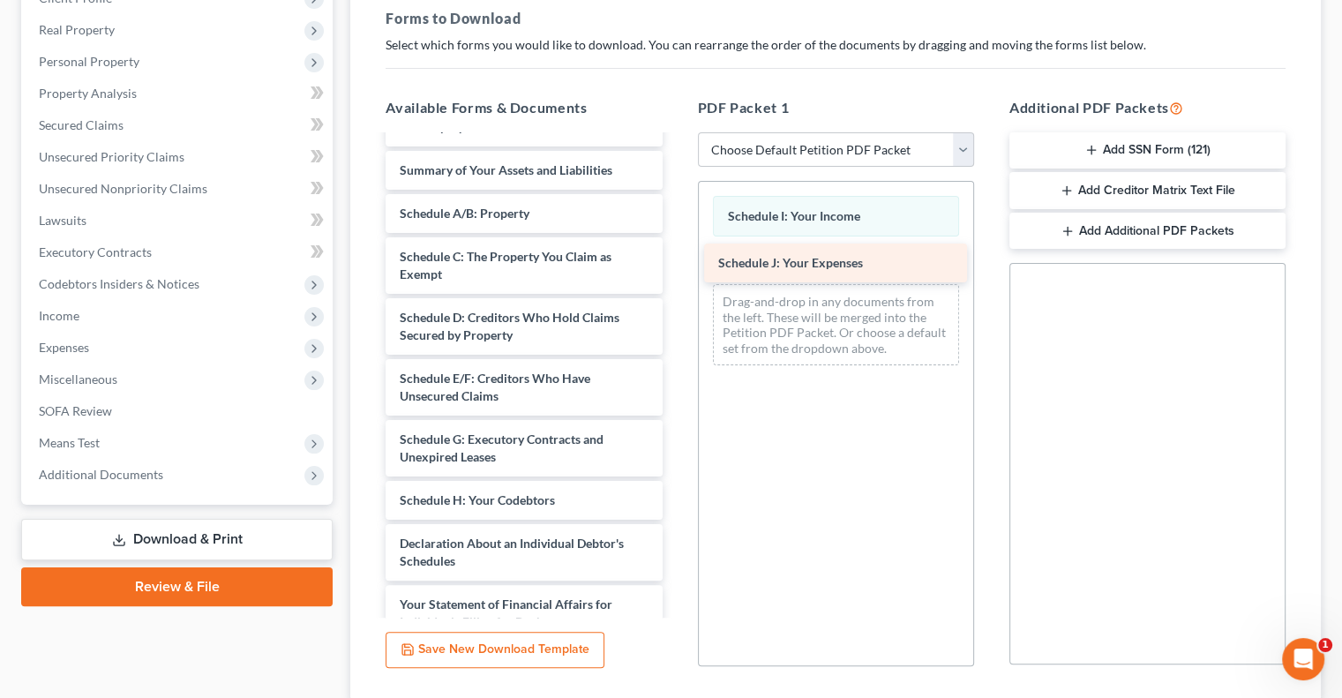
drag, startPoint x: 506, startPoint y: 565, endPoint x: 825, endPoint y: 269, distance: 435.0
click at [676, 269] on div "Schedule J: Your Expenses Woods, Derrick-pdf Statement of Related Cases (10/06/…" at bounding box center [523, 478] width 304 height 1036
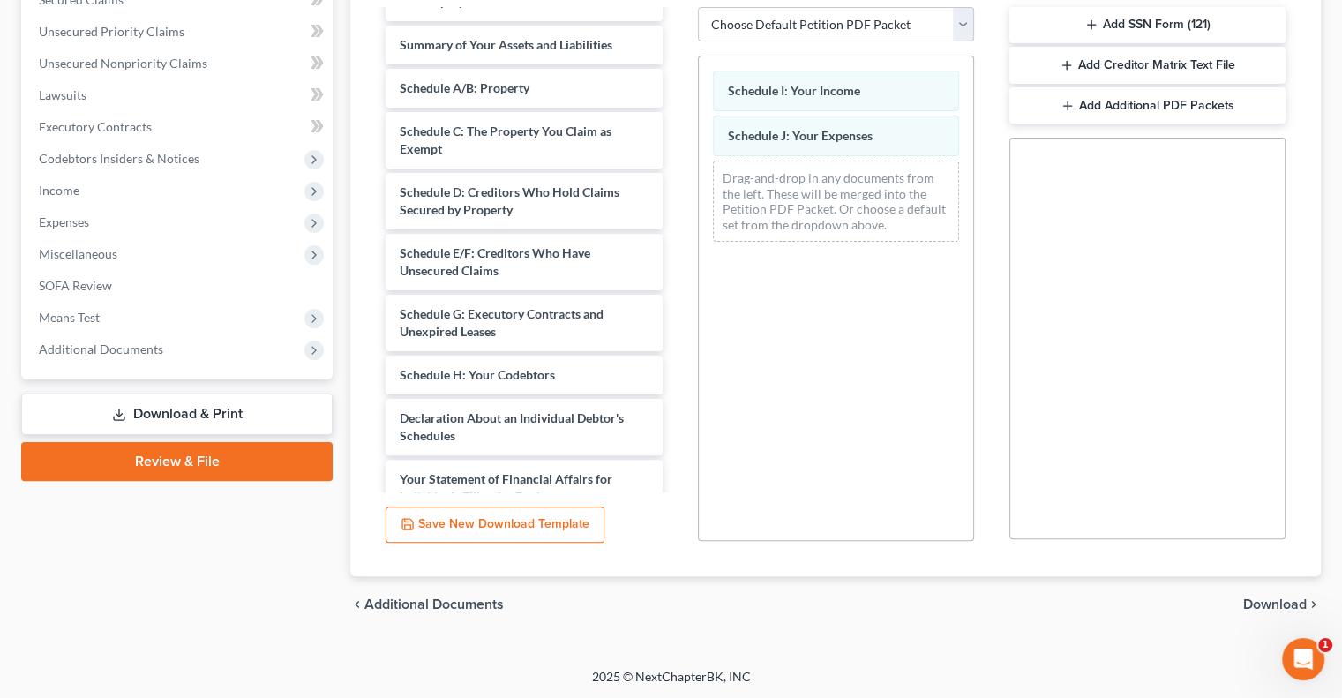
click at [1268, 608] on span "Download" at bounding box center [1275, 604] width 64 height 14
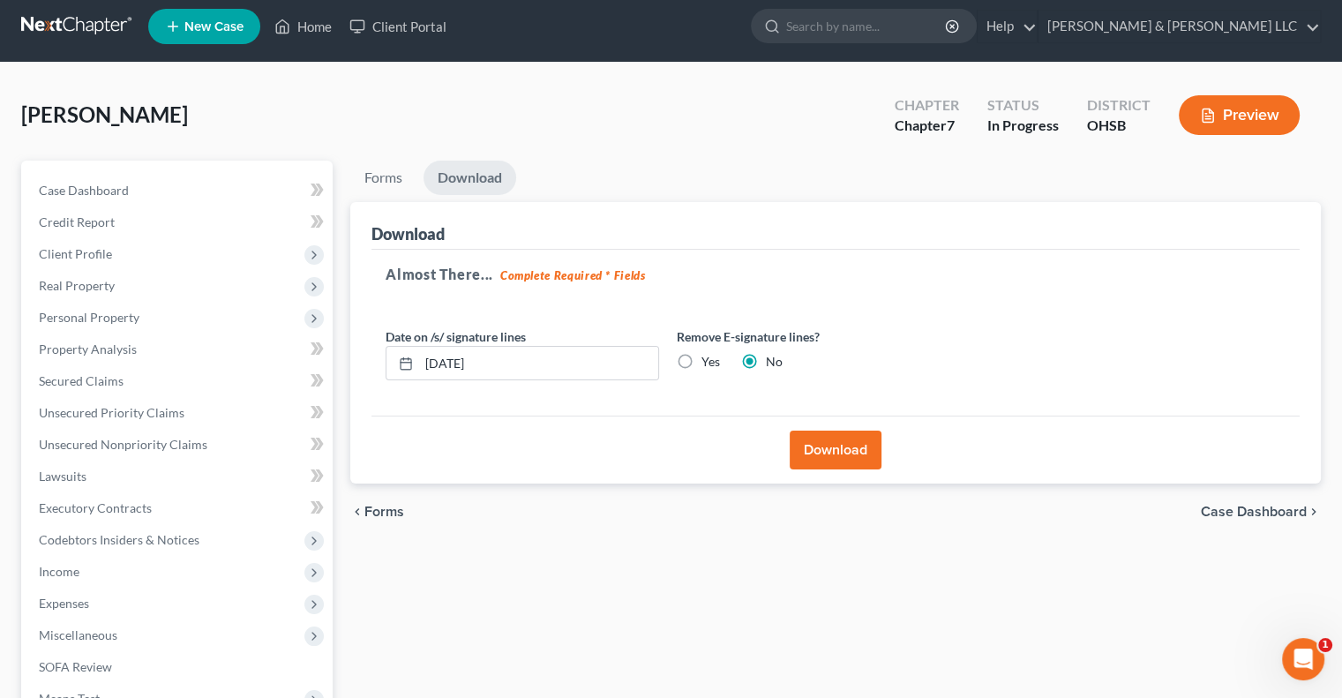
scroll to position [0, 0]
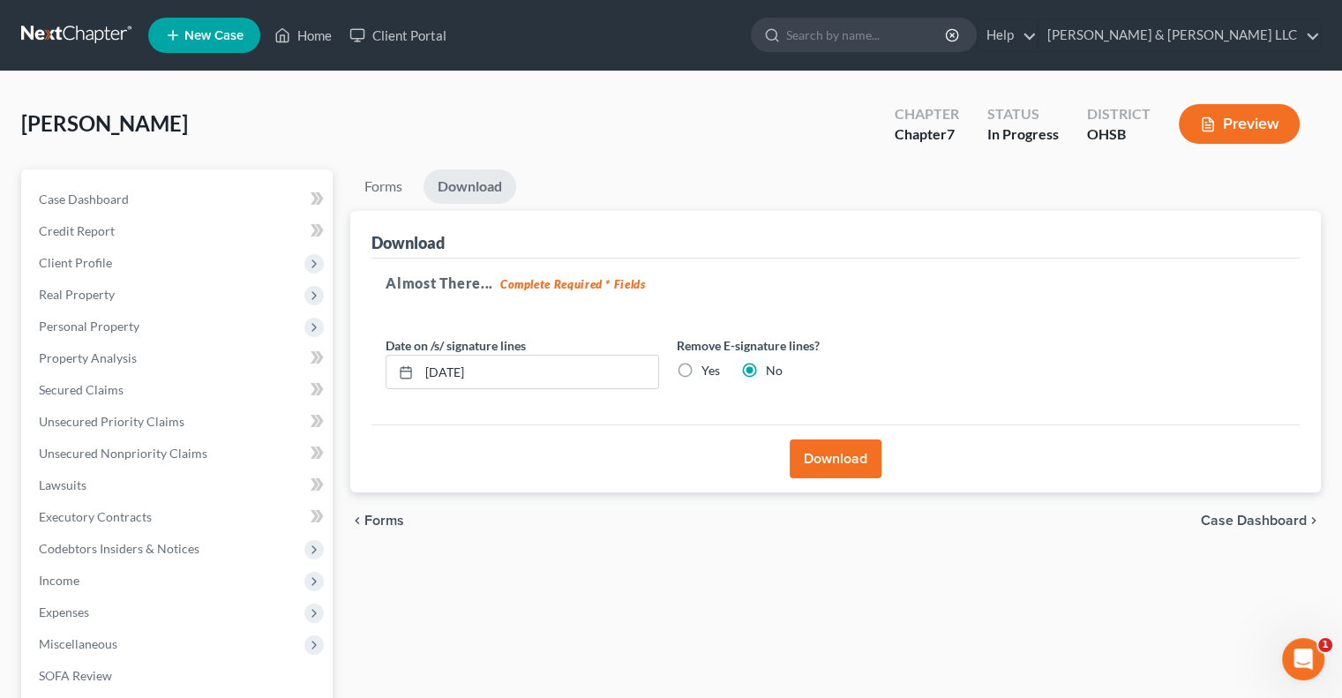
click at [830, 466] on button "Download" at bounding box center [836, 458] width 92 height 39
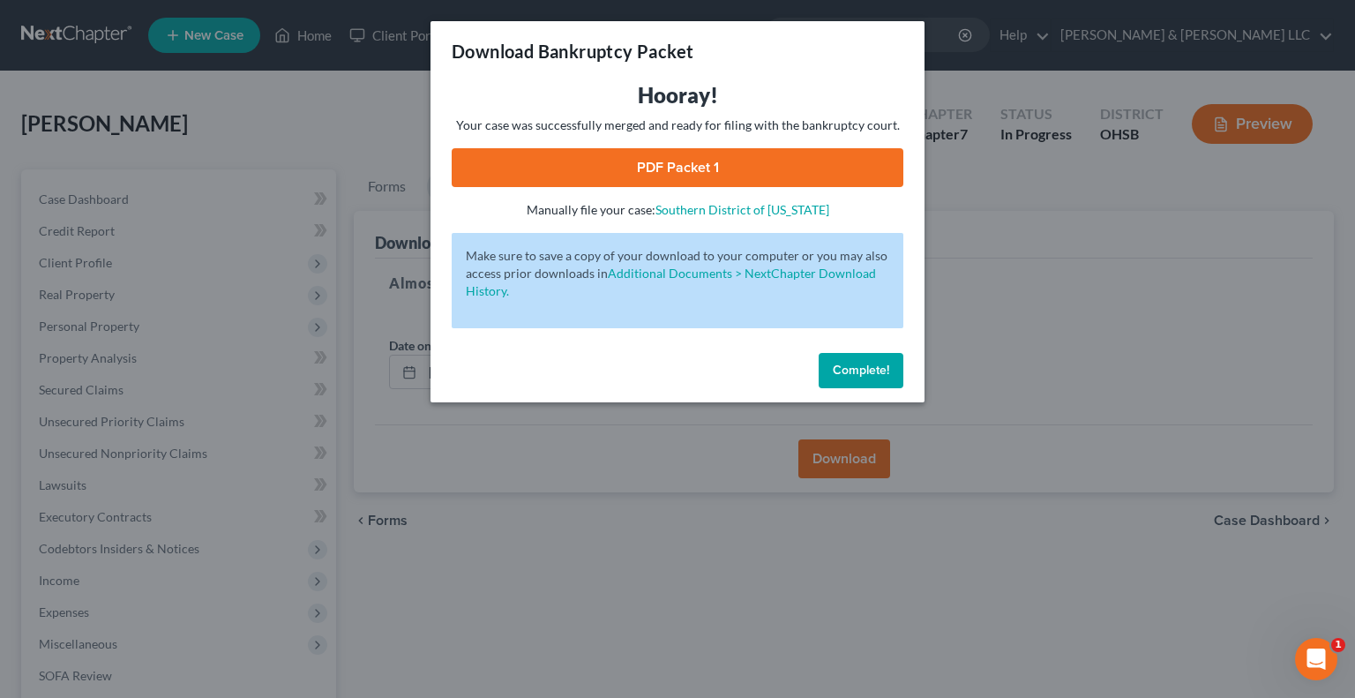
click at [636, 163] on link "PDF Packet 1" at bounding box center [678, 167] width 452 height 39
drag, startPoint x: 843, startPoint y: 373, endPoint x: 806, endPoint y: 386, distance: 39.3
click at [843, 373] on span "Complete!" at bounding box center [861, 370] width 56 height 15
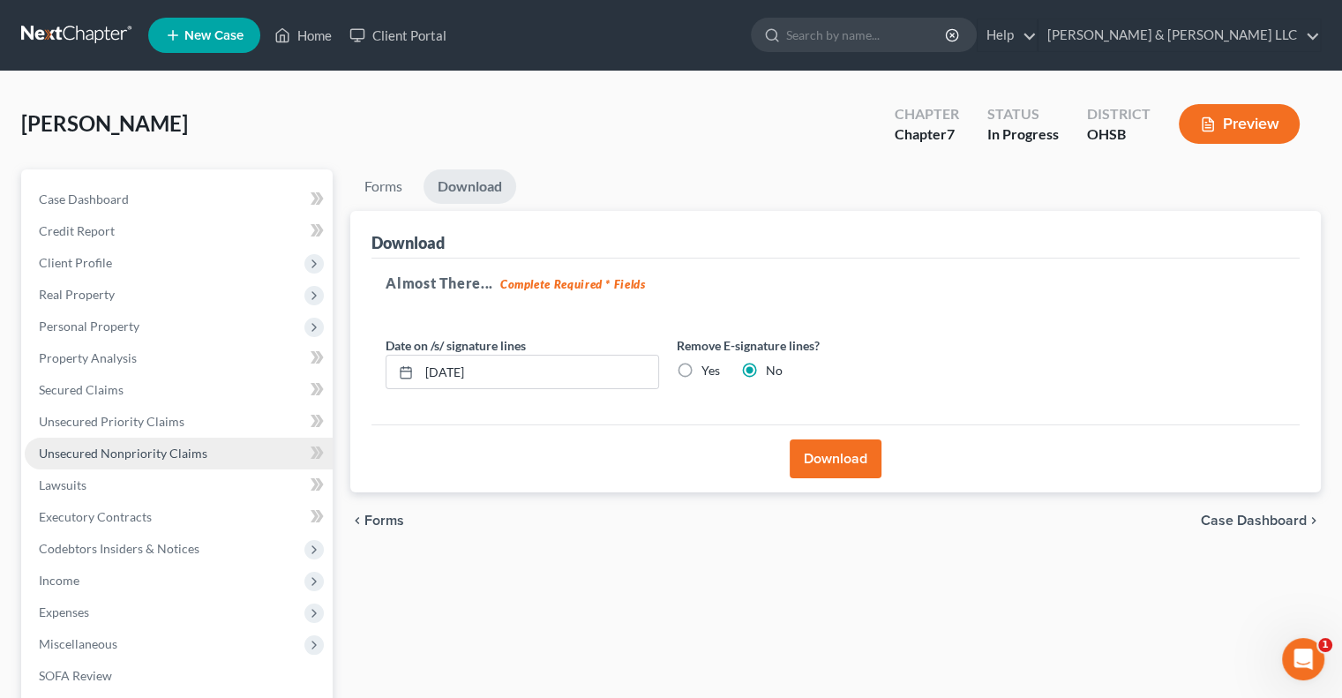
click at [203, 463] on link "Unsecured Nonpriority Claims" at bounding box center [179, 454] width 308 height 32
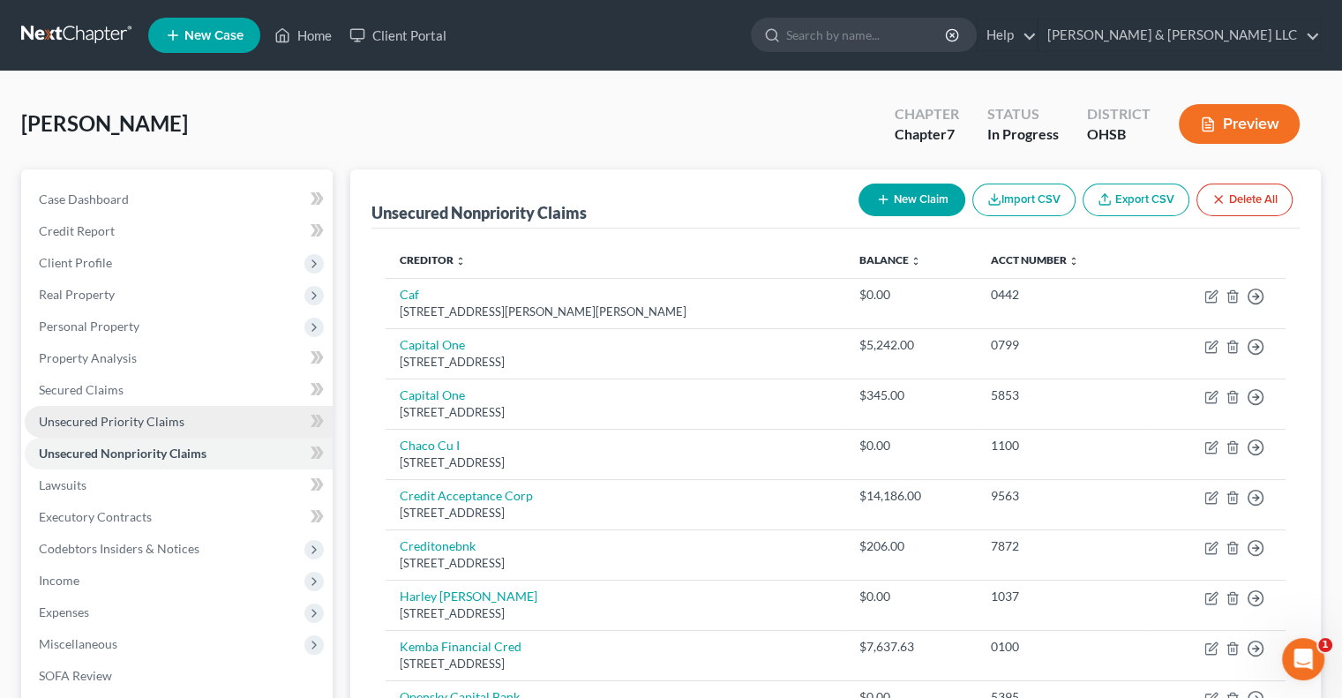
click at [156, 416] on span "Unsecured Priority Claims" at bounding box center [112, 421] width 146 height 15
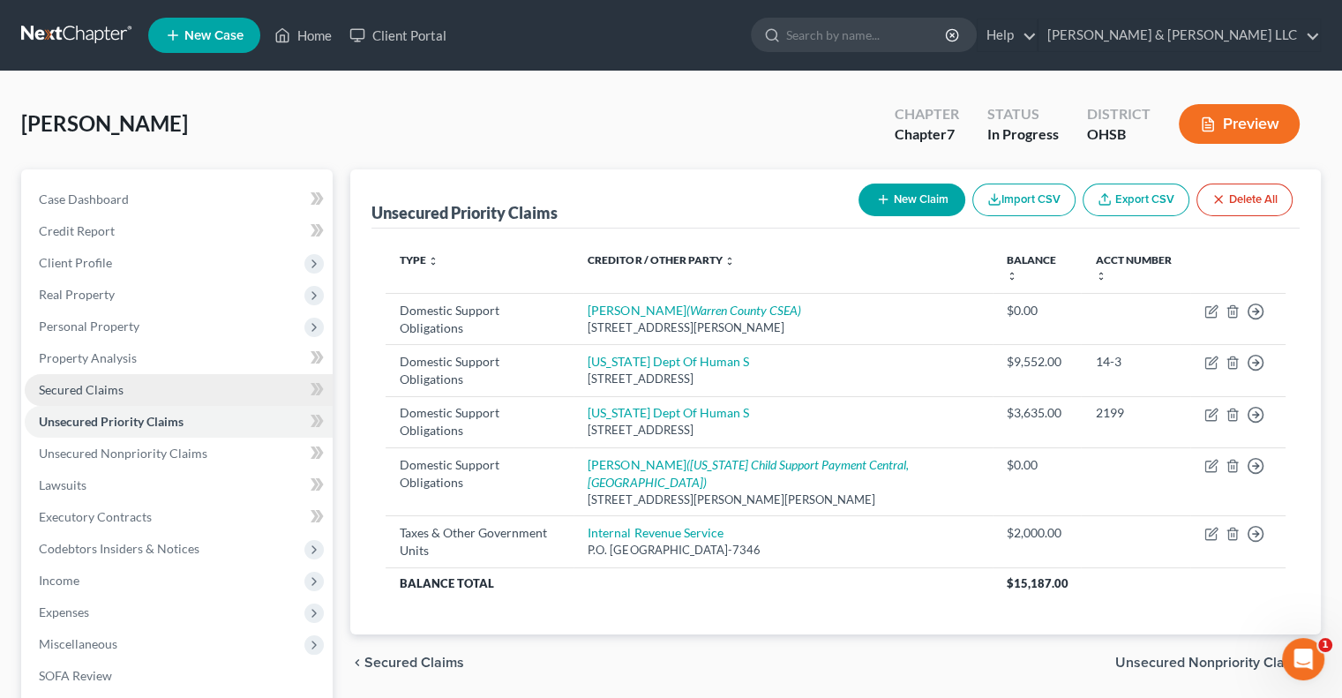
click at [131, 388] on link "Secured Claims" at bounding box center [179, 390] width 308 height 32
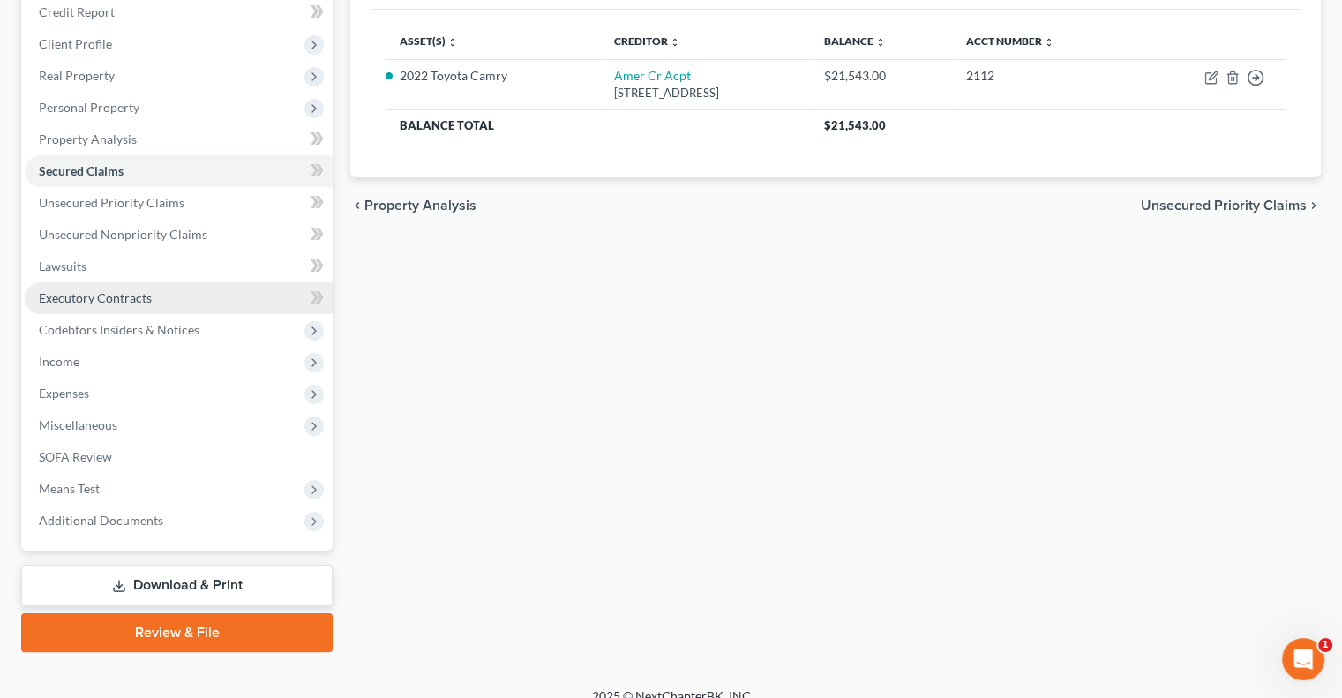
scroll to position [238, 0]
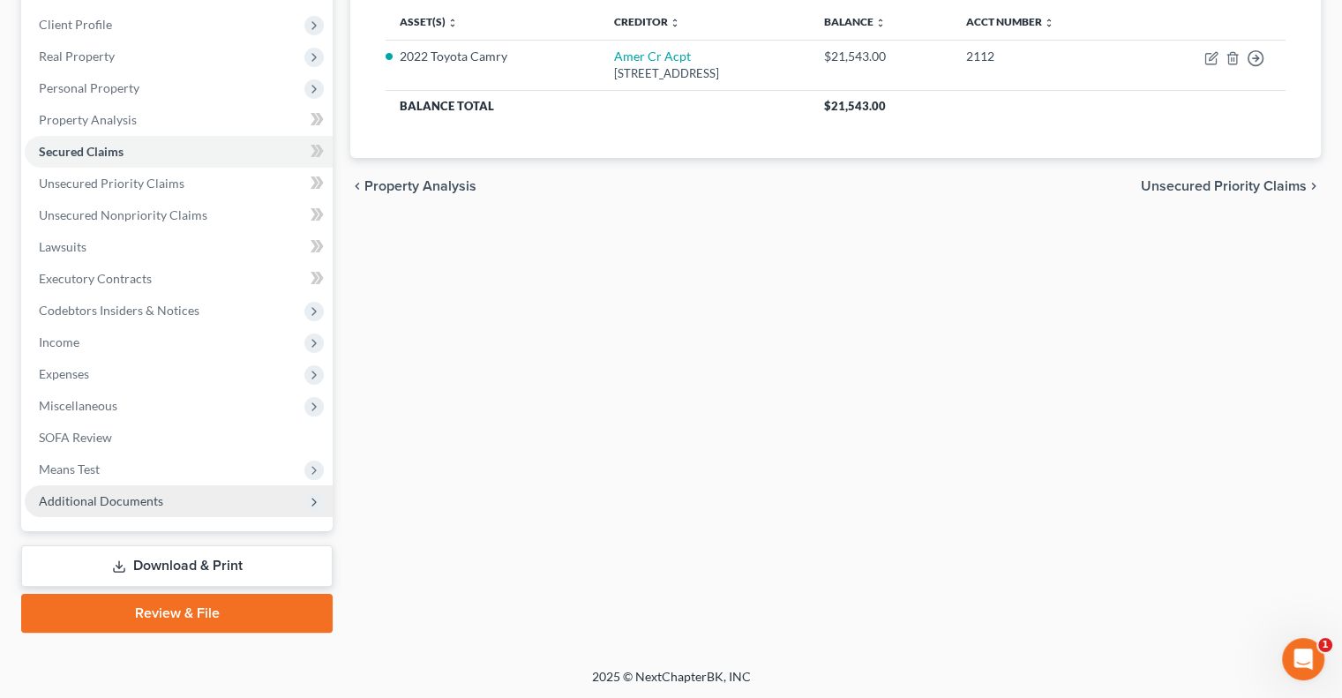
click at [128, 502] on span "Additional Documents" at bounding box center [101, 500] width 124 height 15
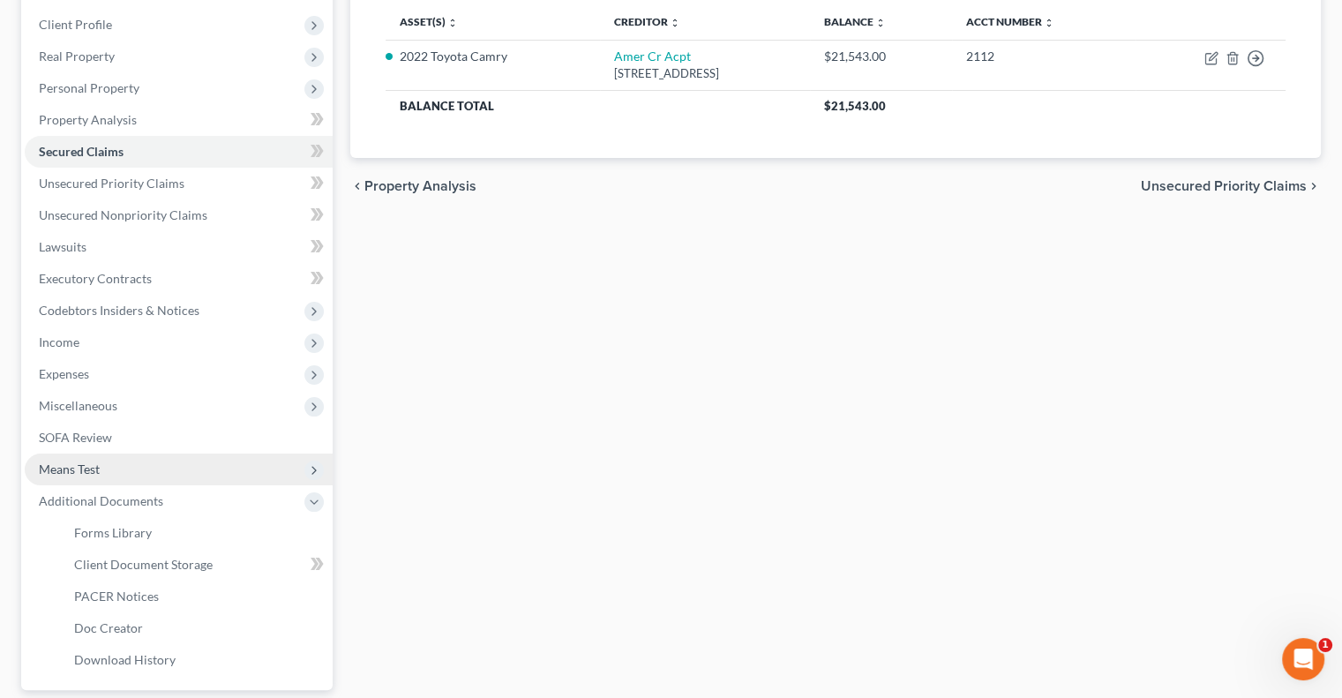
click at [103, 460] on span "Means Test" at bounding box center [179, 469] width 308 height 32
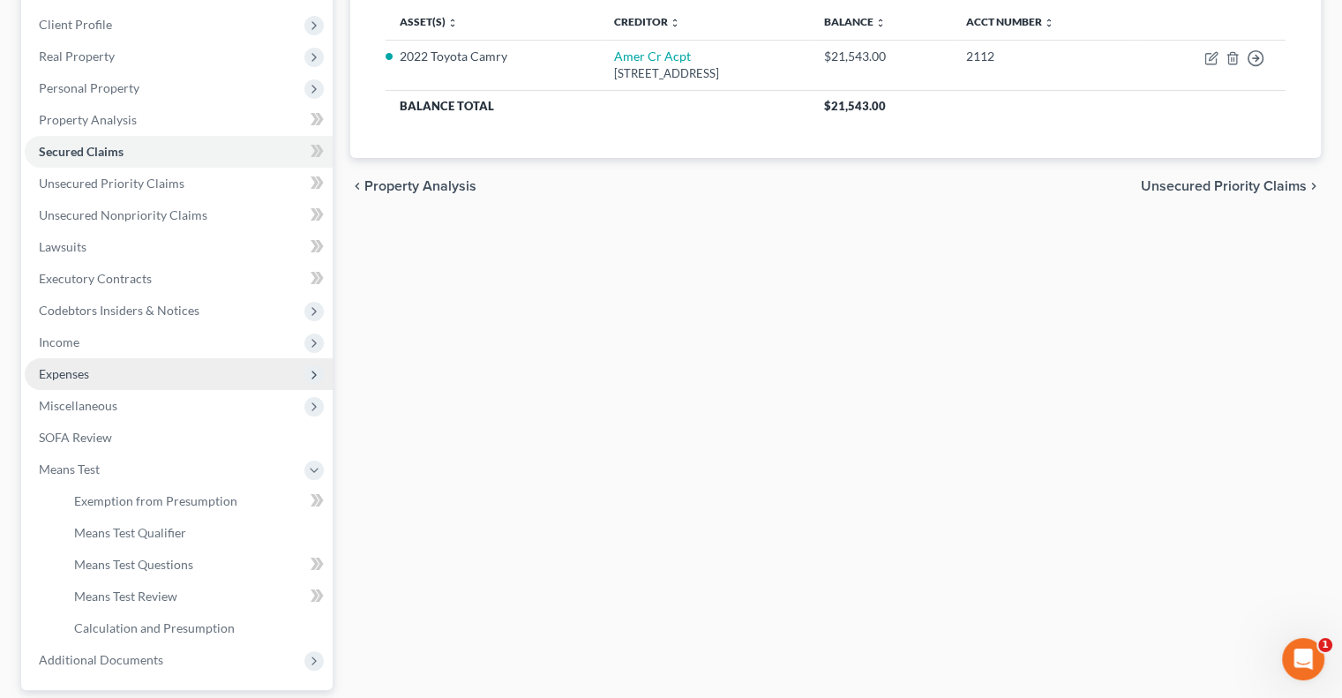
click at [62, 366] on span "Expenses" at bounding box center [64, 373] width 50 height 15
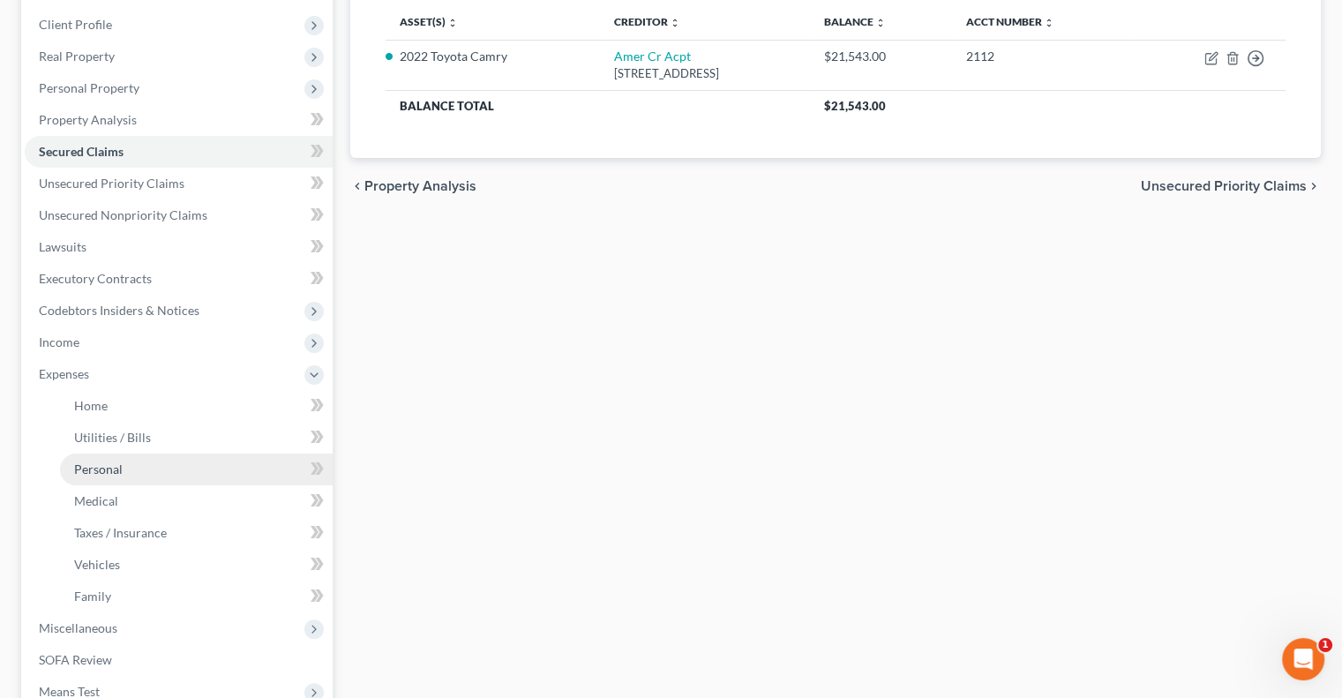
click at [130, 471] on link "Personal" at bounding box center [196, 469] width 273 height 32
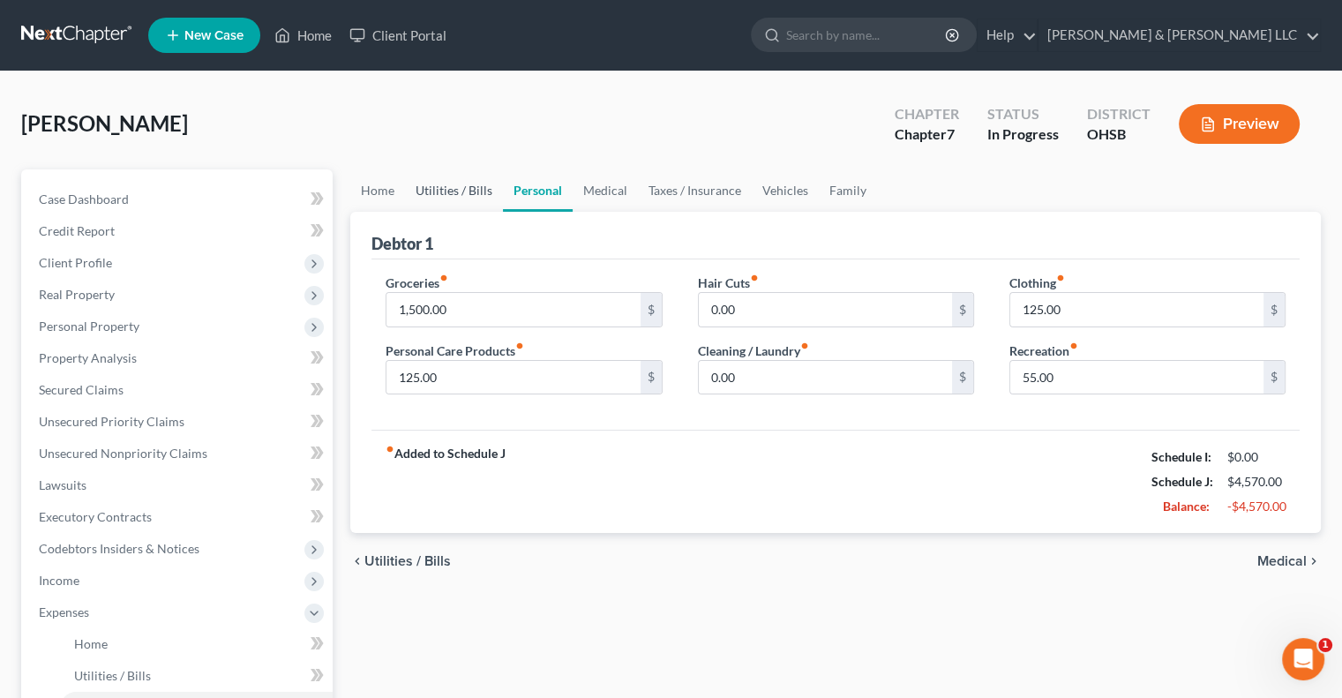
click at [439, 198] on link "Utilities / Bills" at bounding box center [454, 190] width 98 height 42
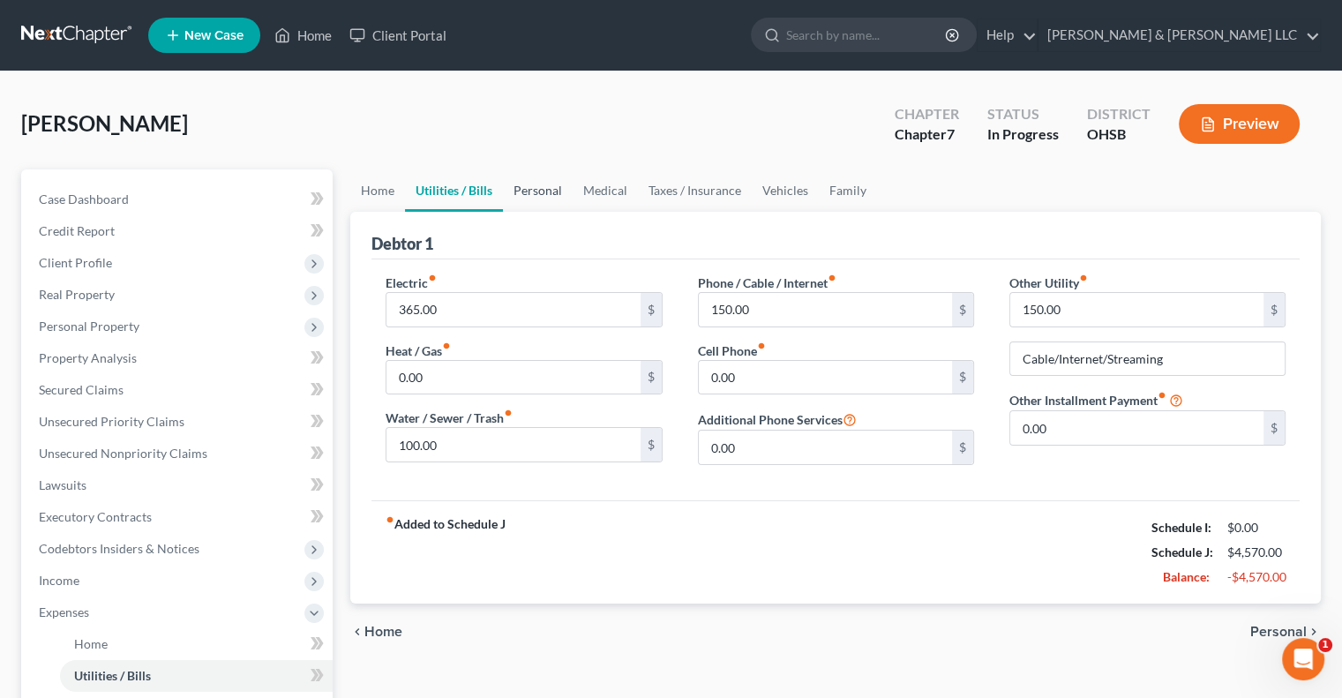
click at [525, 190] on link "Personal" at bounding box center [538, 190] width 70 height 42
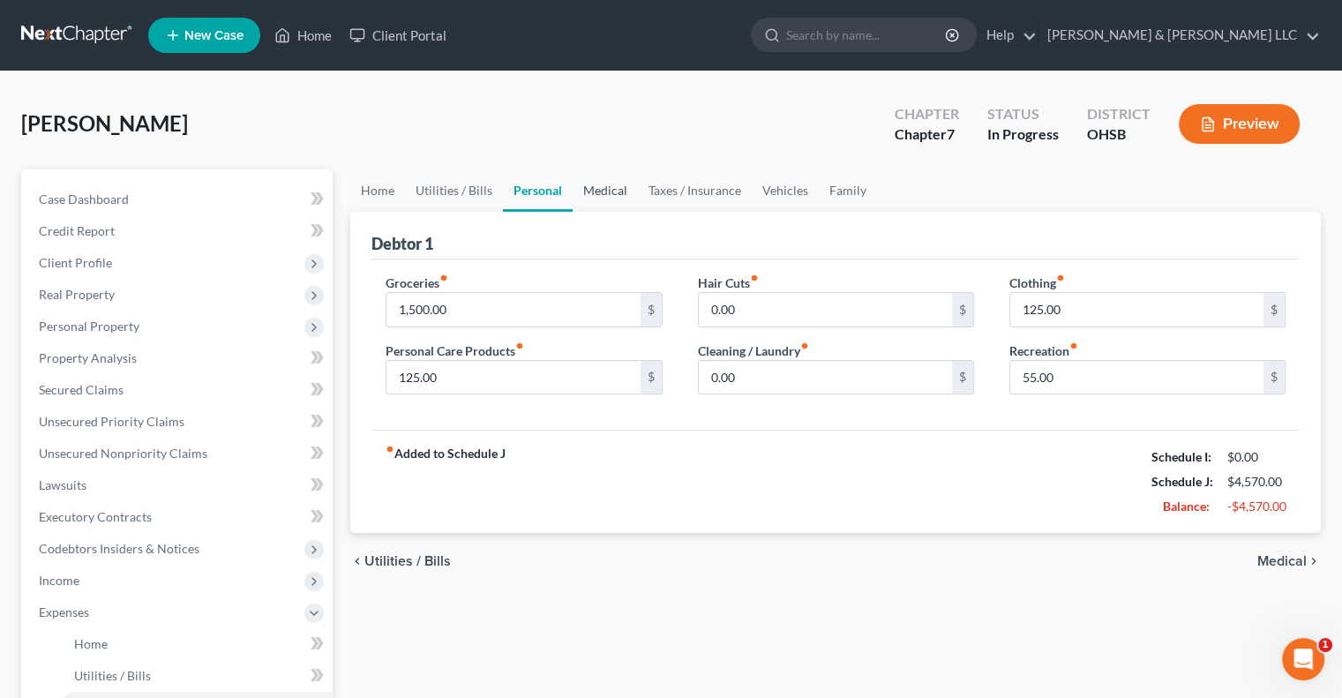
click at [590, 183] on link "Medical" at bounding box center [604, 190] width 65 height 42
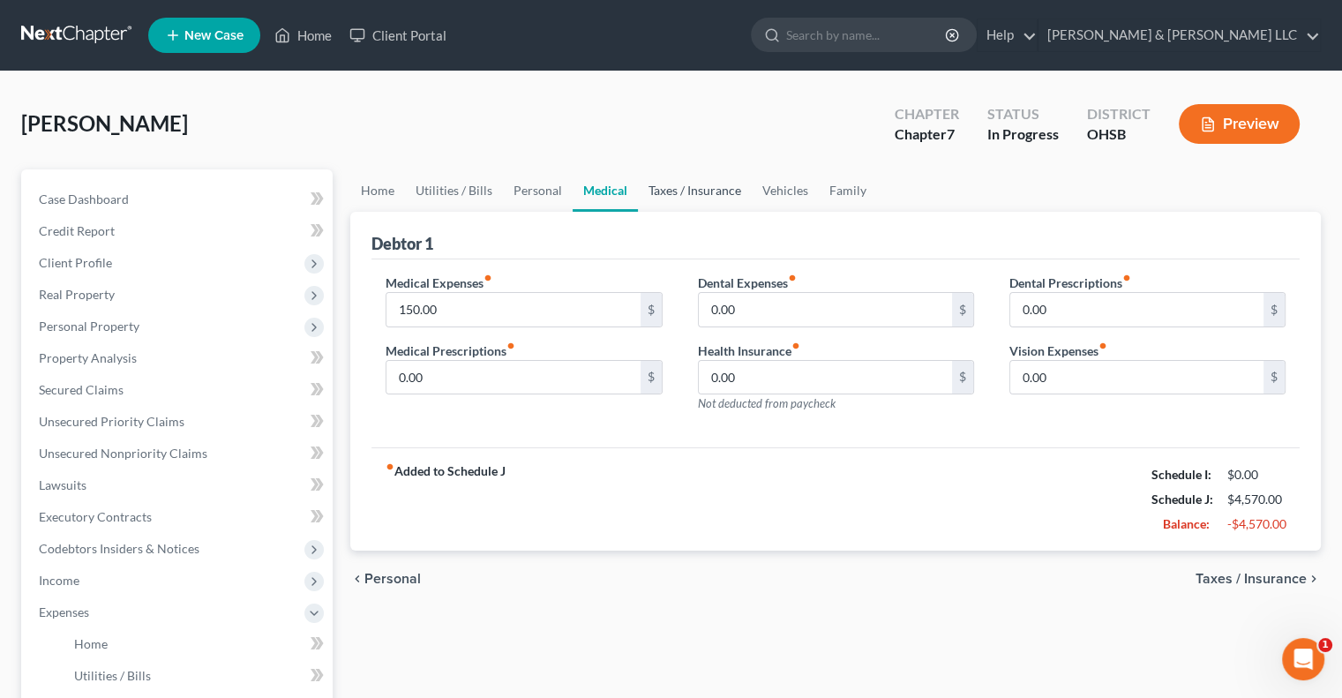
click at [700, 193] on link "Taxes / Insurance" at bounding box center [695, 190] width 114 height 42
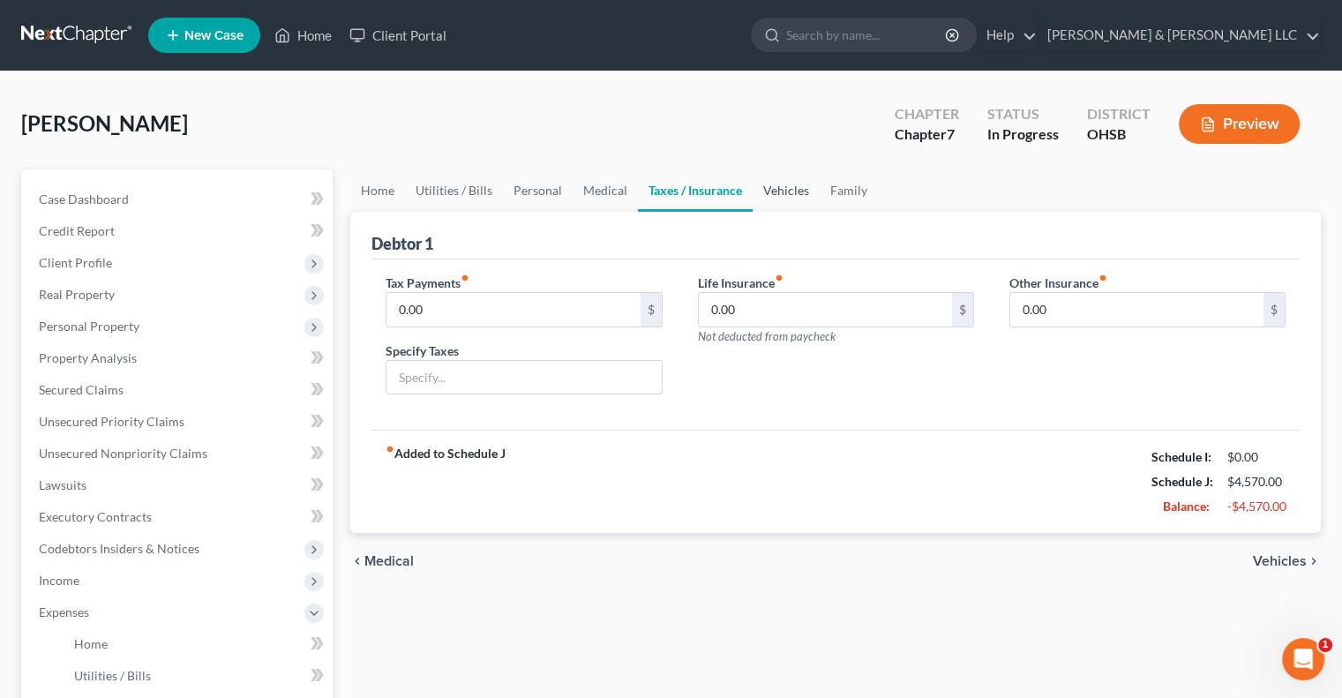
click at [771, 190] on link "Vehicles" at bounding box center [785, 190] width 67 height 42
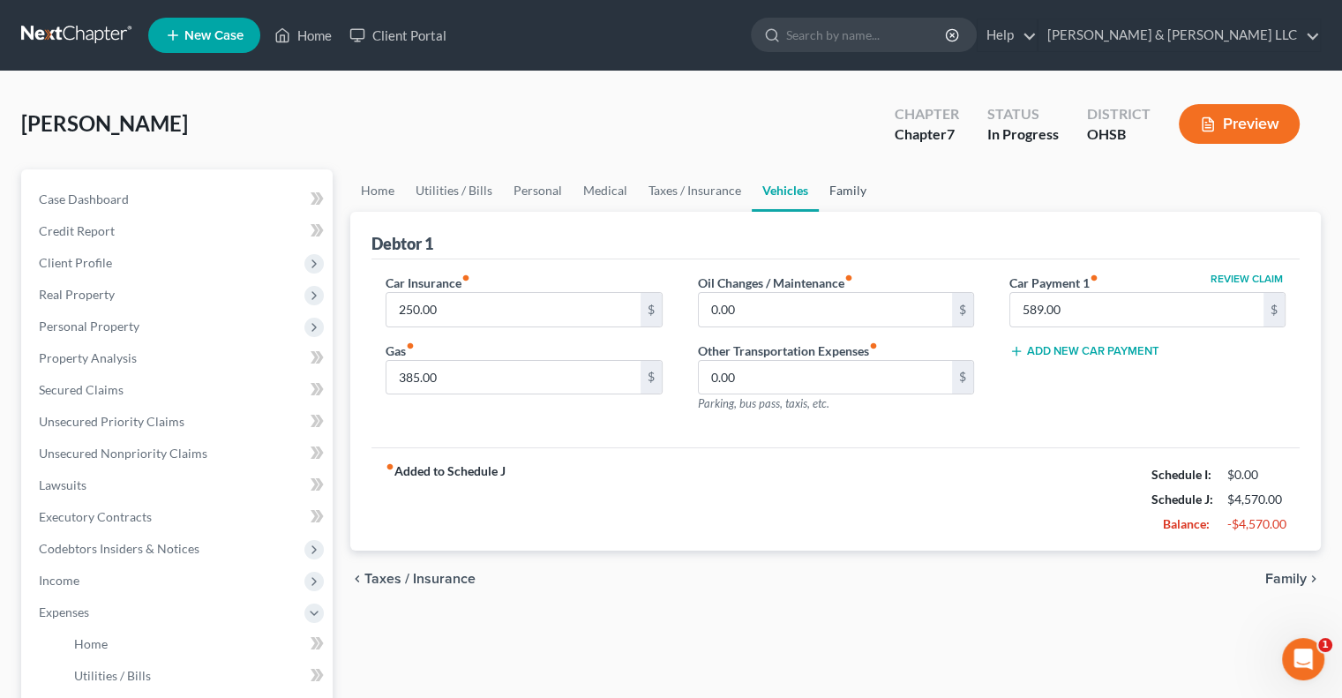
click at [853, 196] on link "Family" at bounding box center [848, 190] width 58 height 42
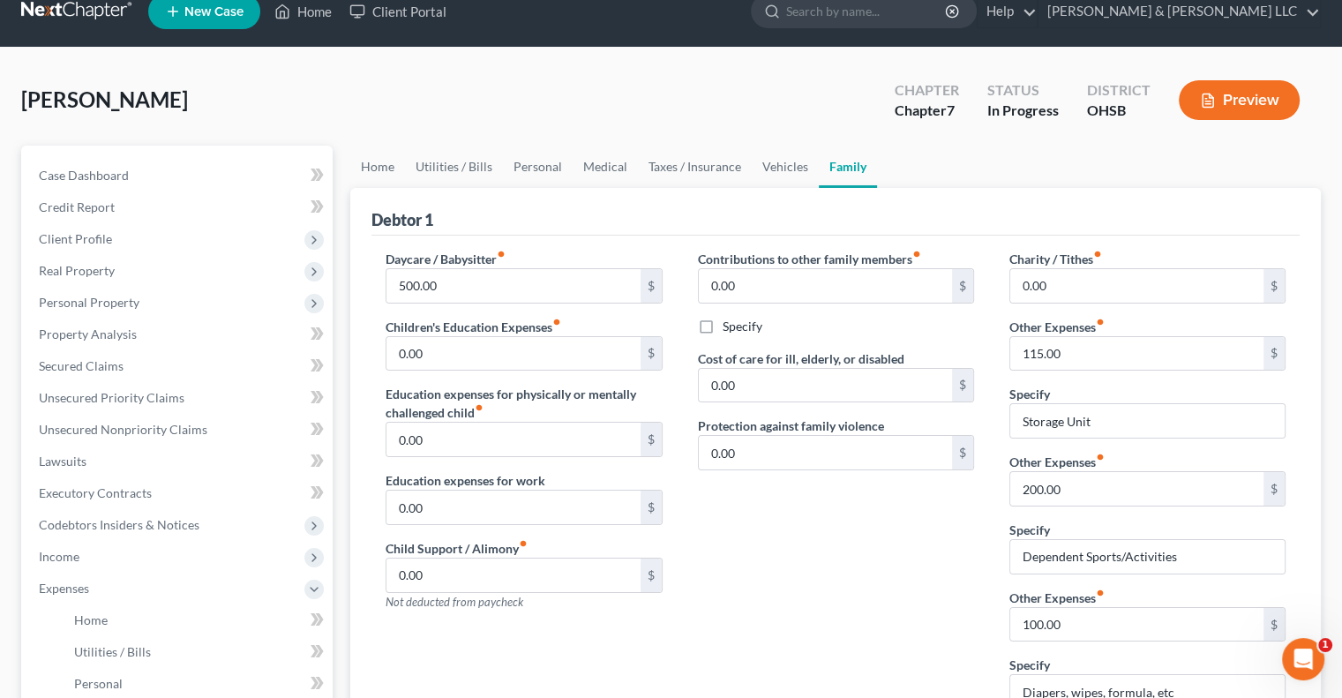
scroll to position [19, 0]
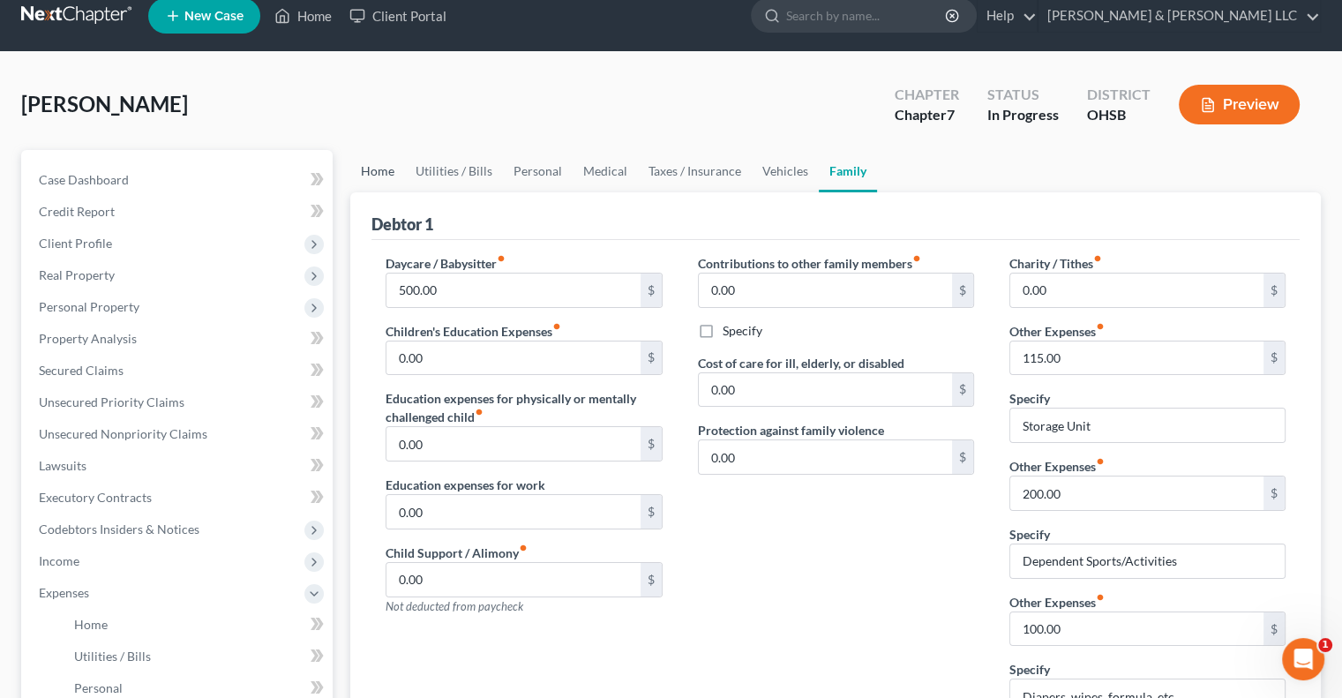
click at [381, 172] on link "Home" at bounding box center [377, 171] width 55 height 42
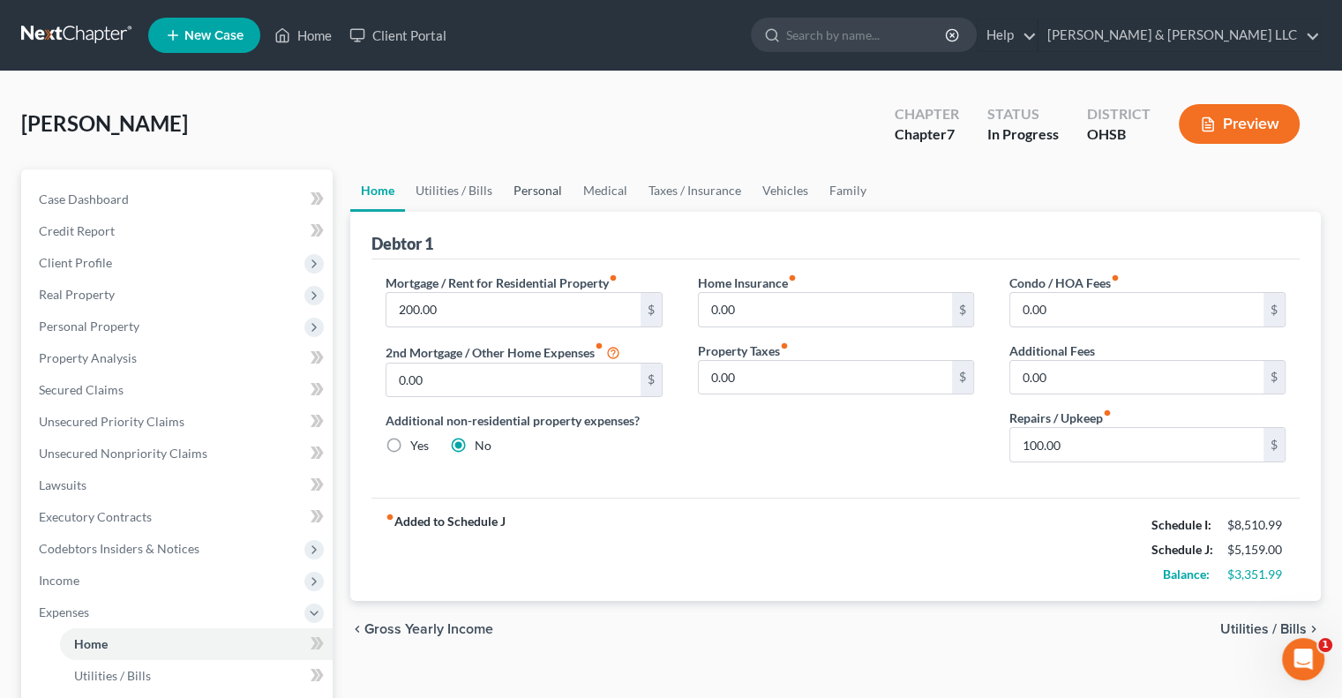
click at [535, 195] on link "Personal" at bounding box center [538, 190] width 70 height 42
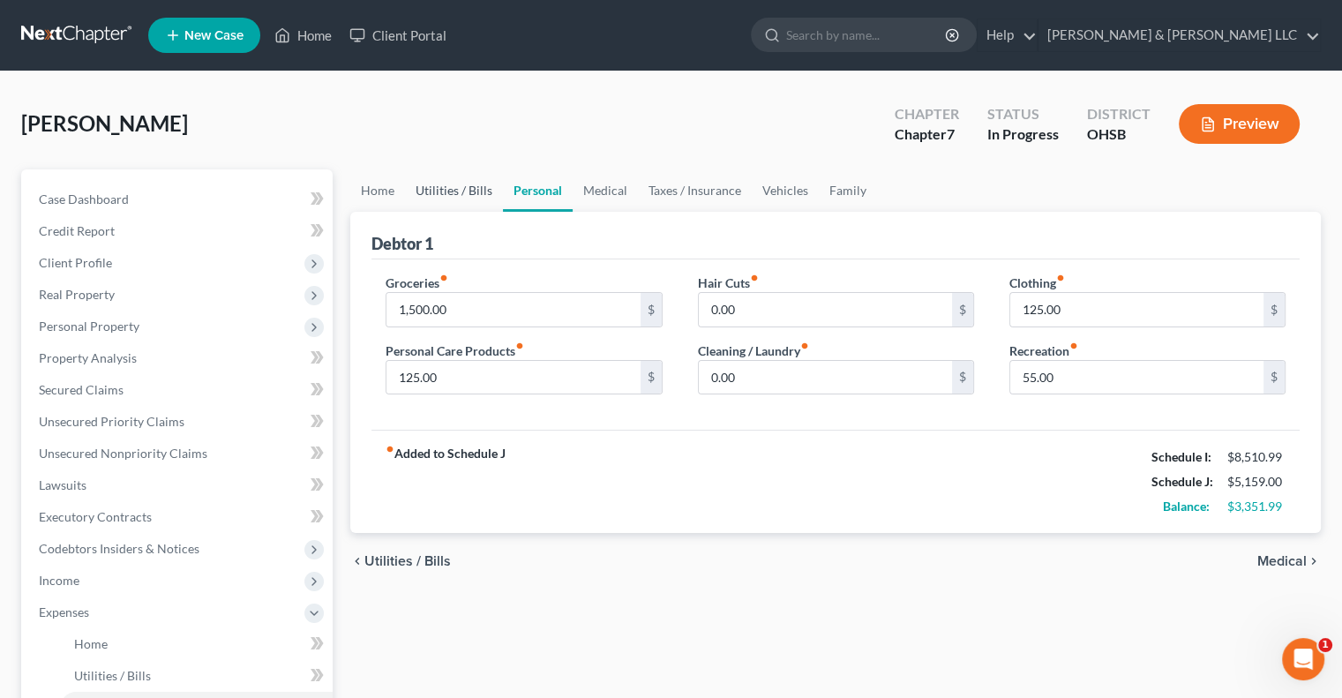
click at [468, 196] on link "Utilities / Bills" at bounding box center [454, 190] width 98 height 42
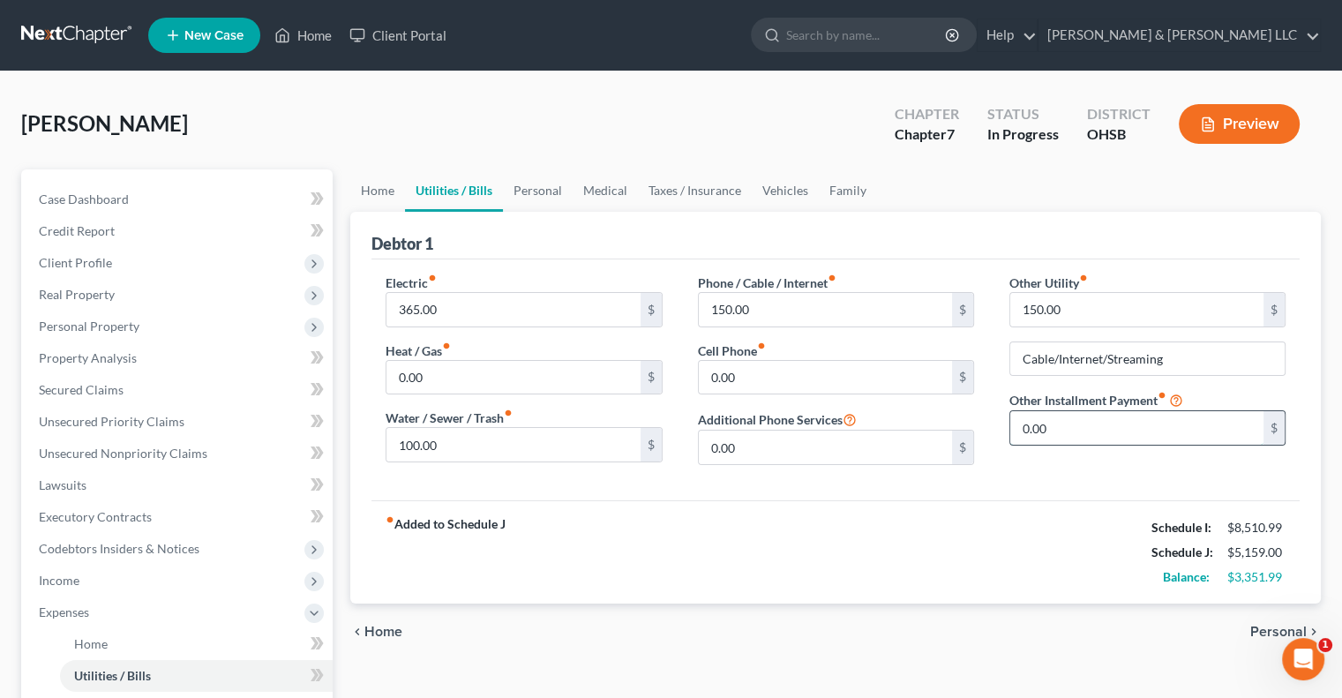
click at [1085, 432] on input "0.00" at bounding box center [1136, 428] width 253 height 34
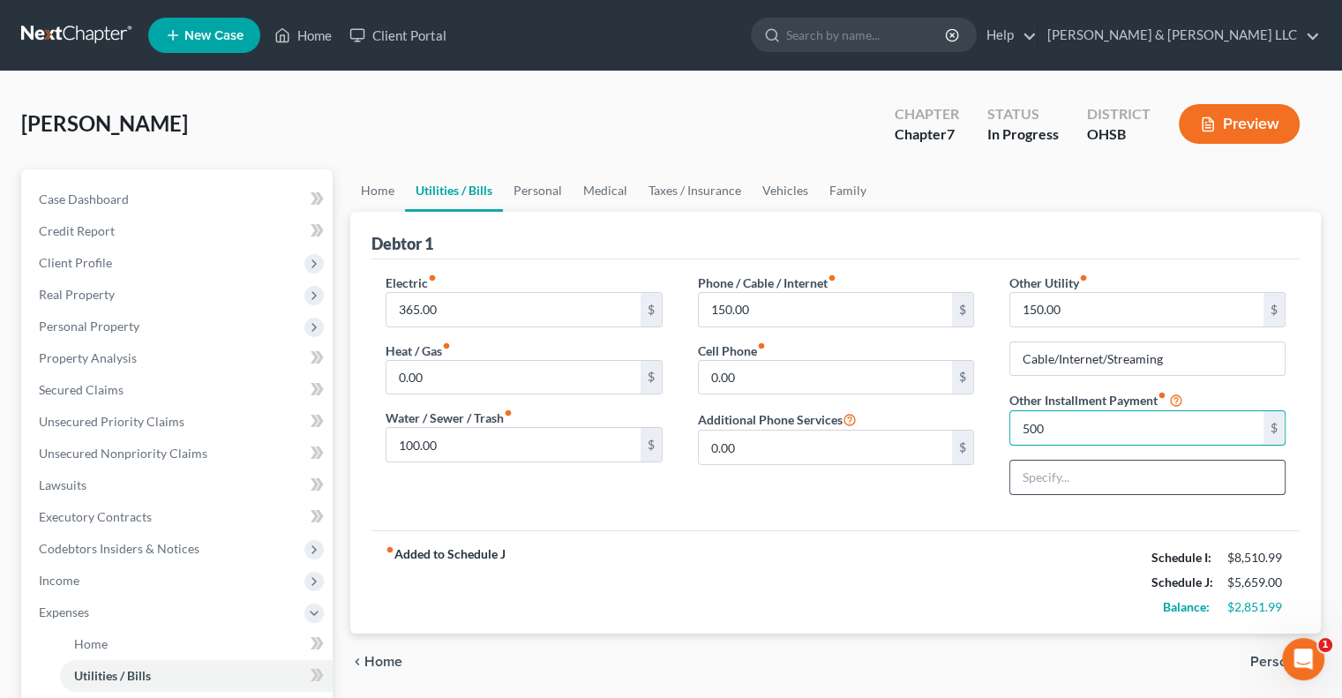
type input "500"
click at [1073, 479] on input "text" at bounding box center [1147, 477] width 274 height 34
type input "NFS Auto Payment"
click at [385, 193] on link "Home" at bounding box center [377, 190] width 55 height 42
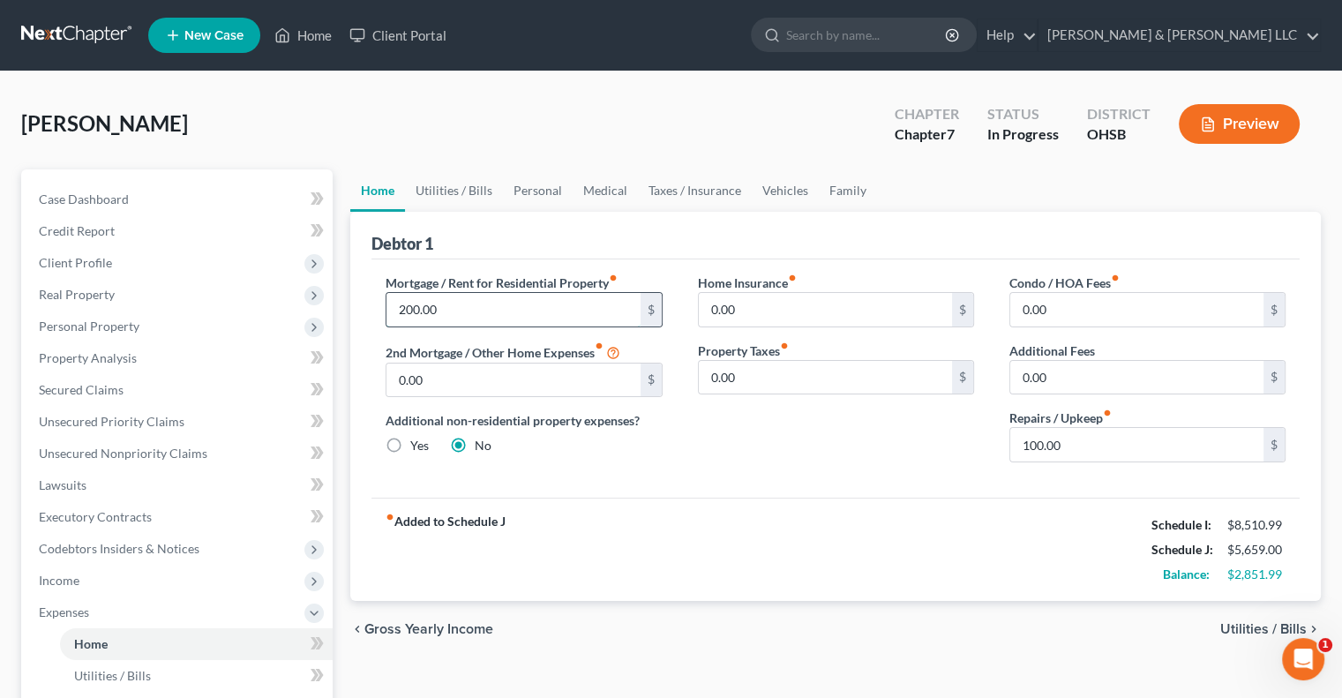
click at [447, 303] on input "200.00" at bounding box center [512, 310] width 253 height 34
type input "2,500"
click at [437, 374] on input "0.00" at bounding box center [512, 380] width 253 height 34
click at [430, 192] on link "Utilities / Bills" at bounding box center [454, 190] width 98 height 42
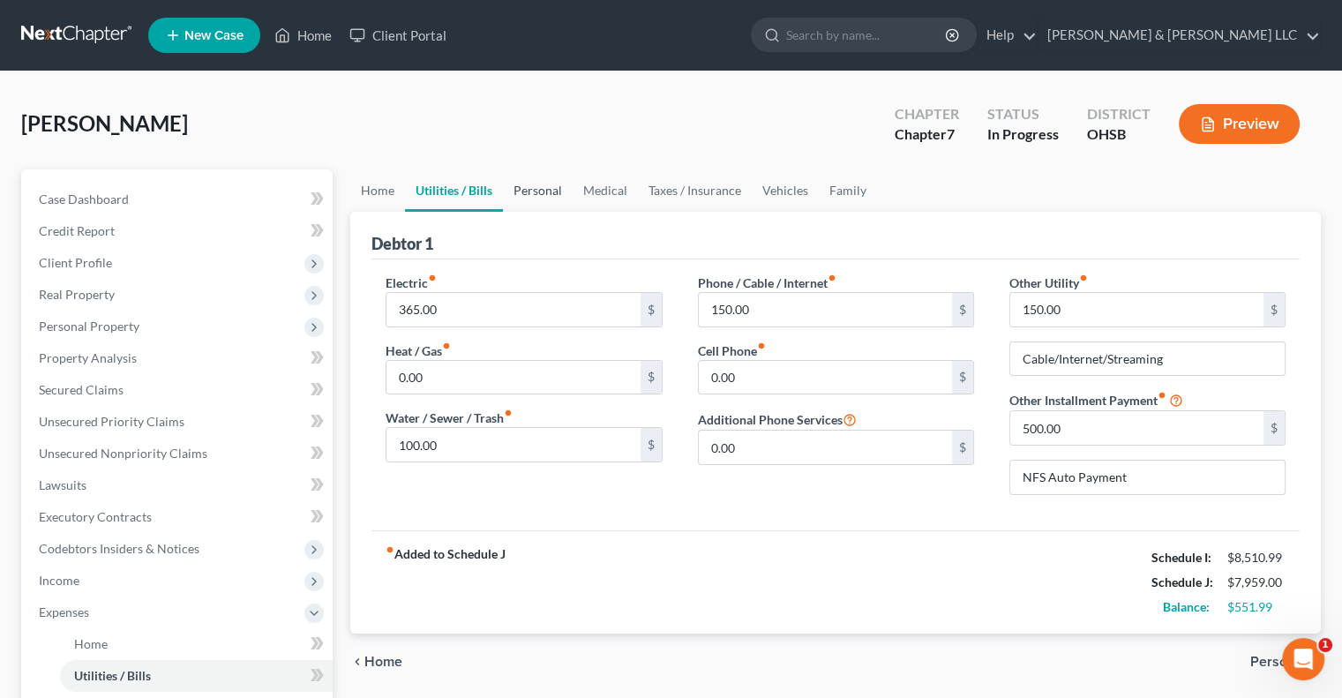
click at [543, 186] on link "Personal" at bounding box center [538, 190] width 70 height 42
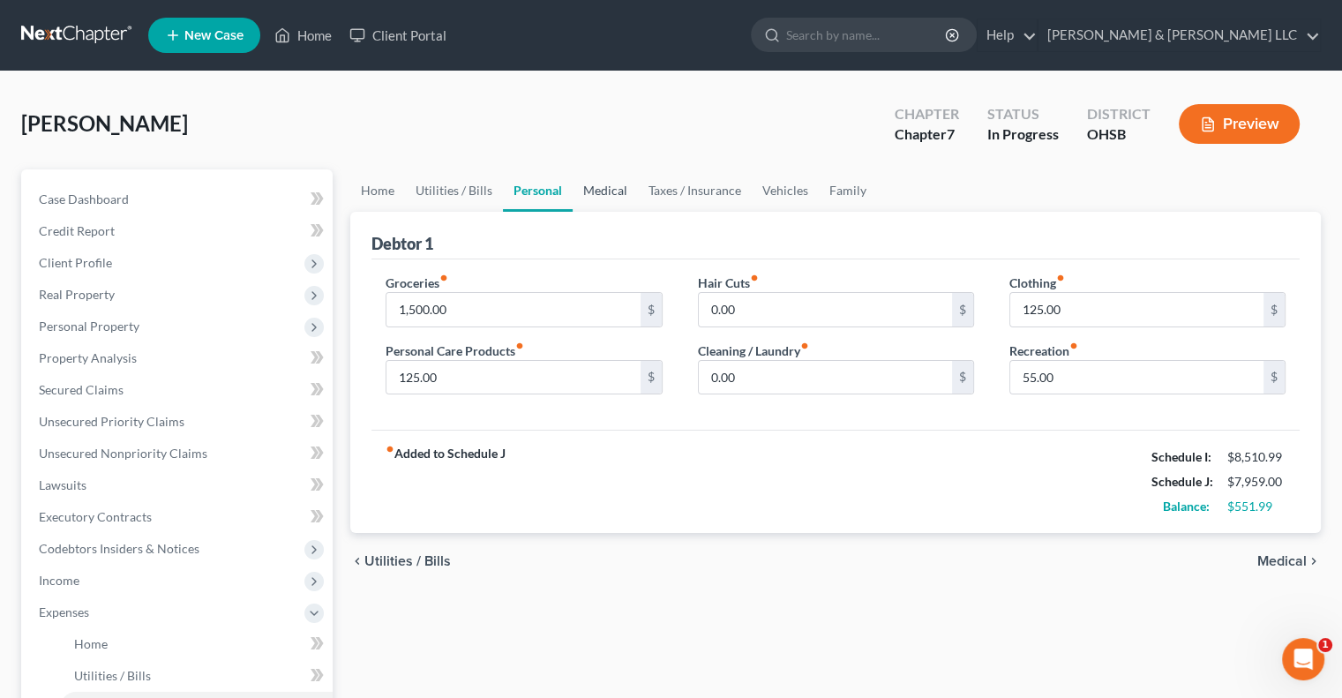
click at [598, 193] on link "Medical" at bounding box center [604, 190] width 65 height 42
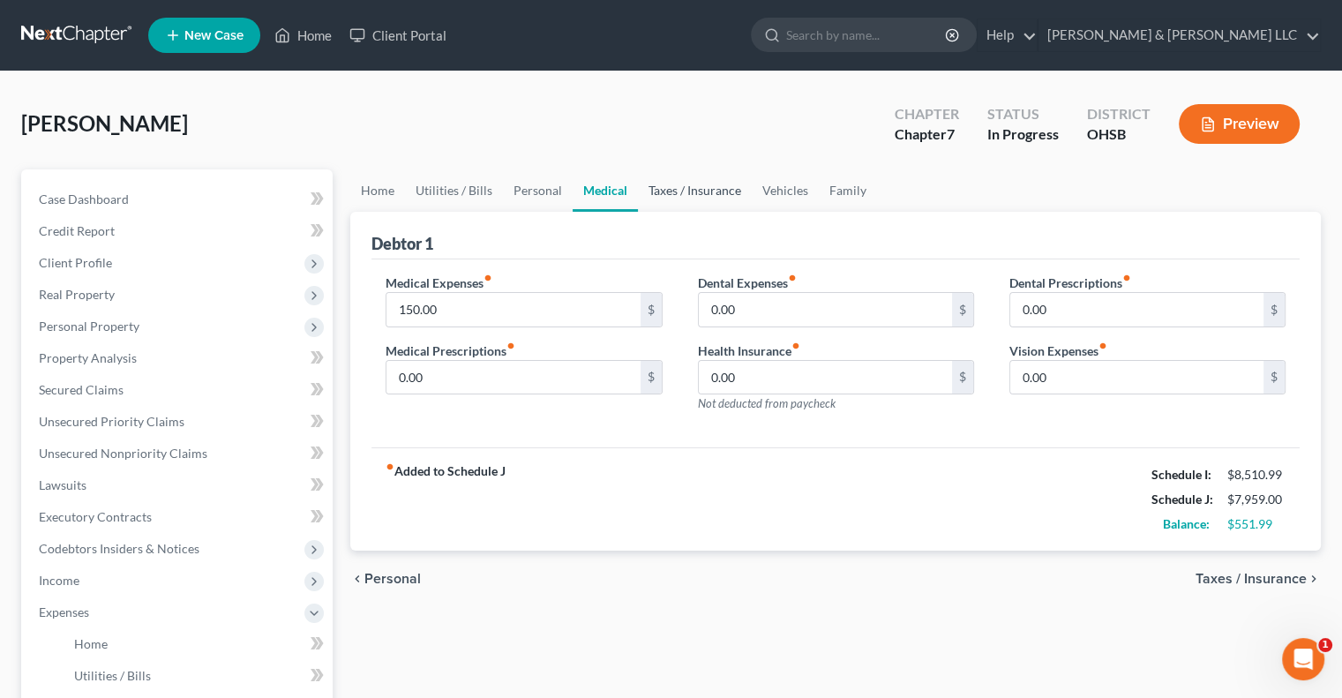
click at [671, 193] on link "Taxes / Insurance" at bounding box center [695, 190] width 114 height 42
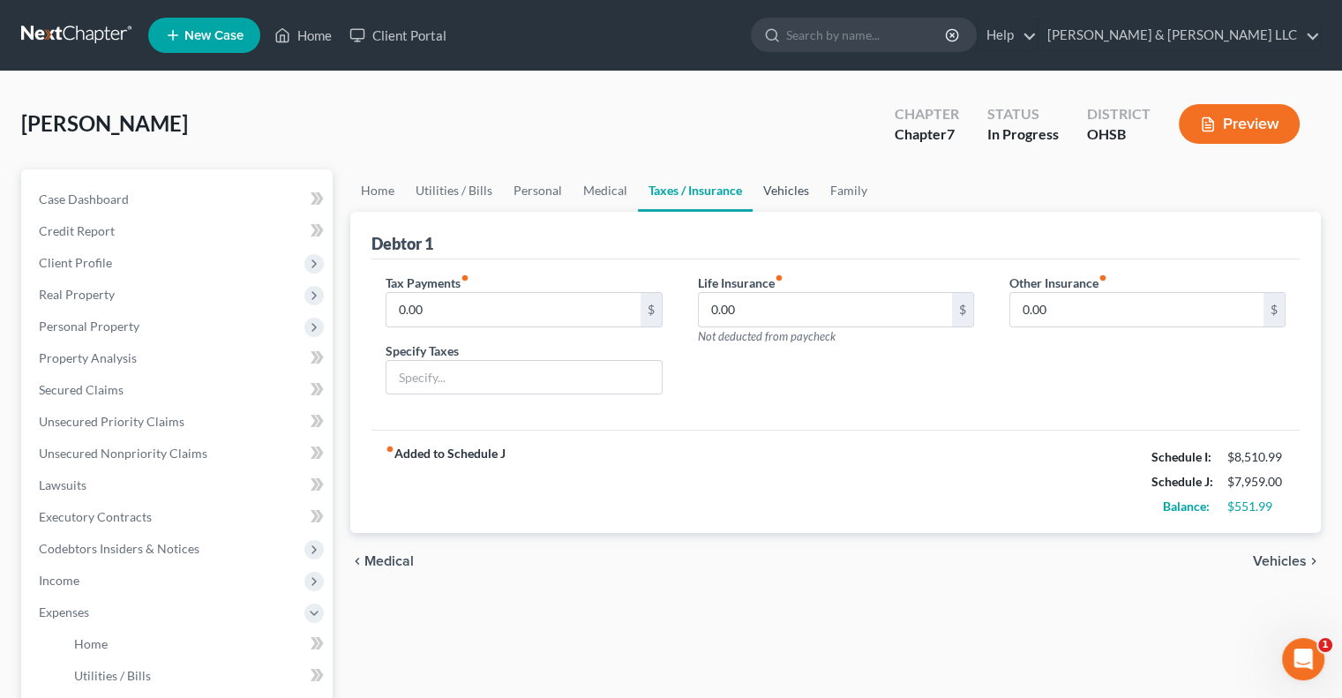
click at [780, 194] on link "Vehicles" at bounding box center [785, 190] width 67 height 42
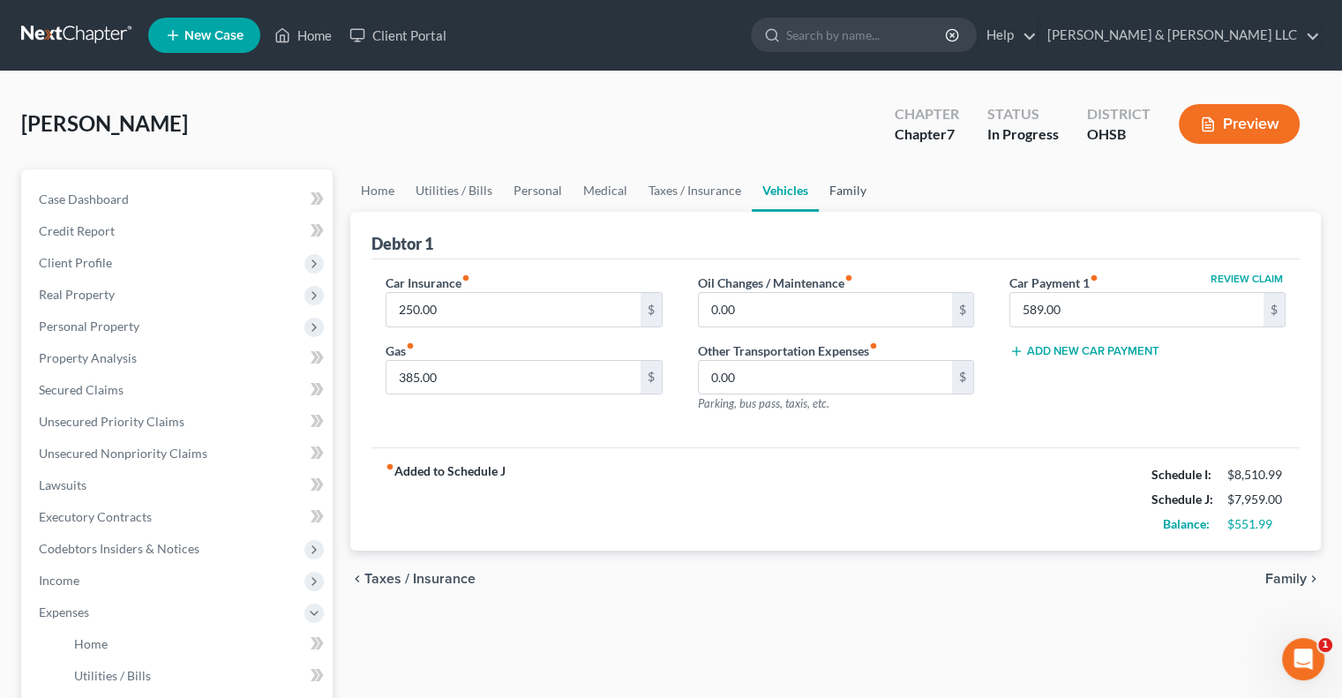
click at [857, 196] on link "Family" at bounding box center [848, 190] width 58 height 42
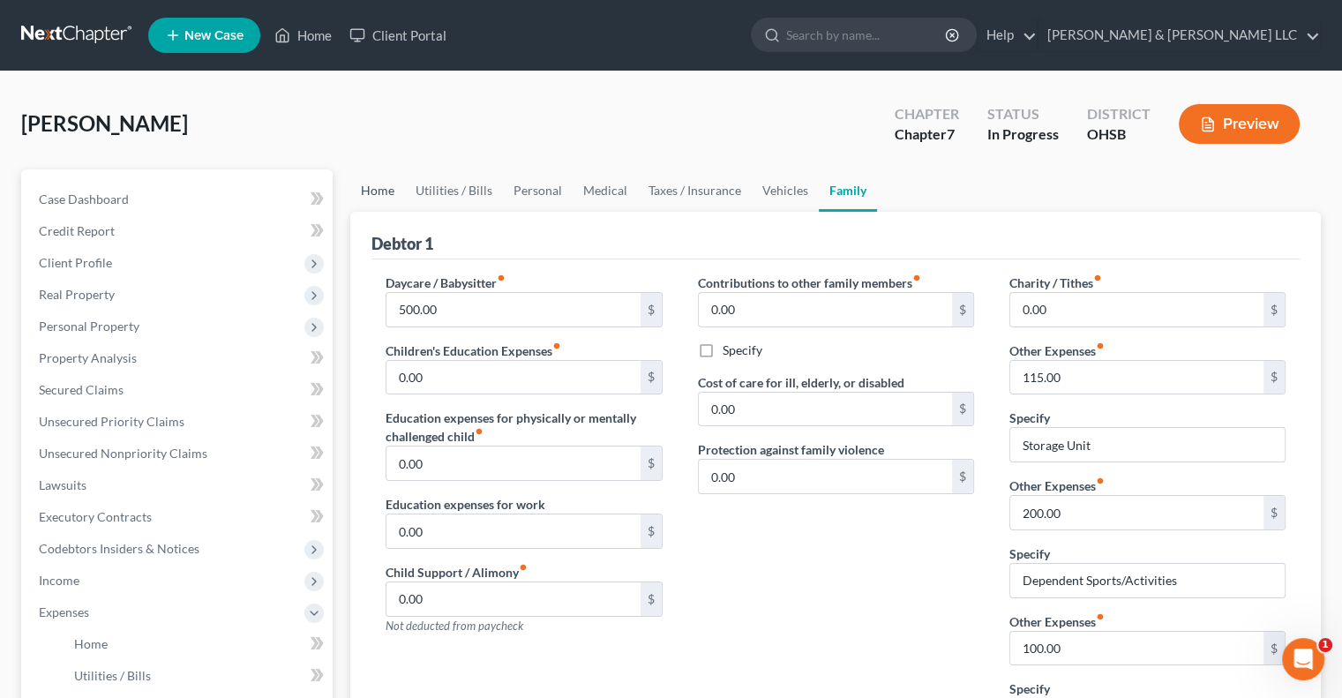
click at [368, 192] on link "Home" at bounding box center [377, 190] width 55 height 42
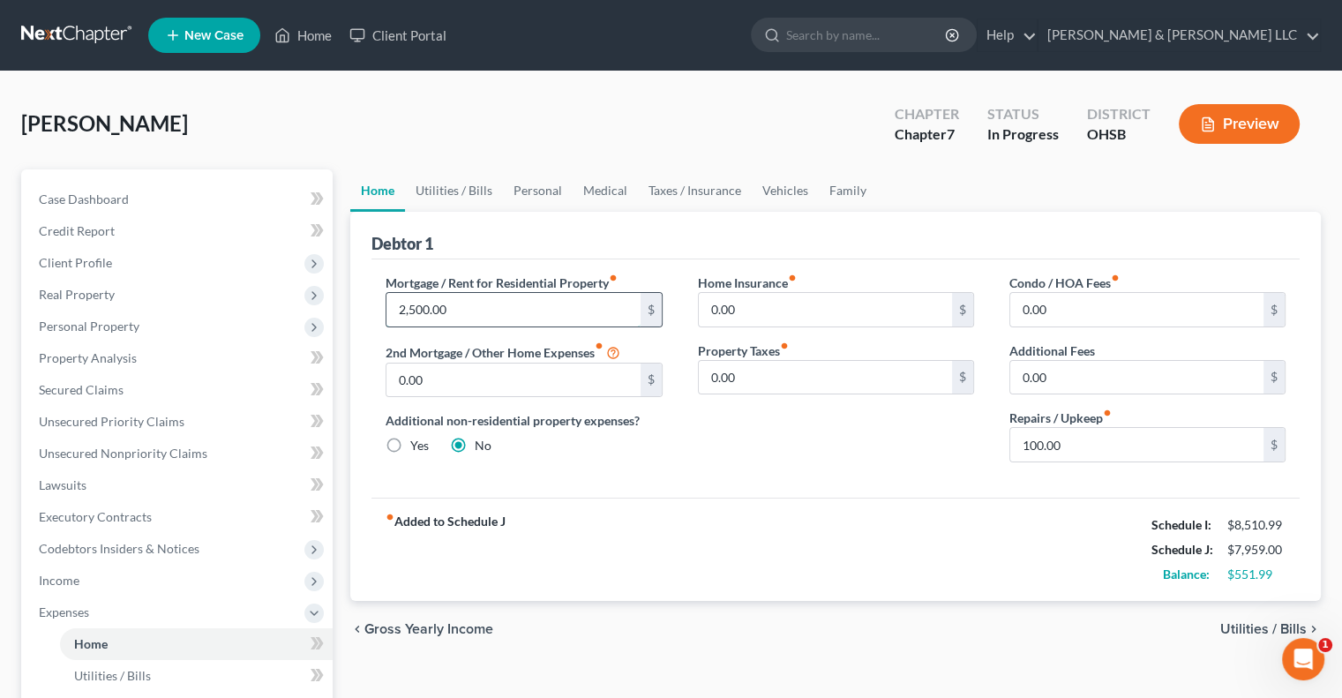
click at [455, 312] on input "2,500.00" at bounding box center [512, 310] width 253 height 34
type input "200"
click at [464, 189] on link "Utilities / Bills" at bounding box center [454, 190] width 98 height 42
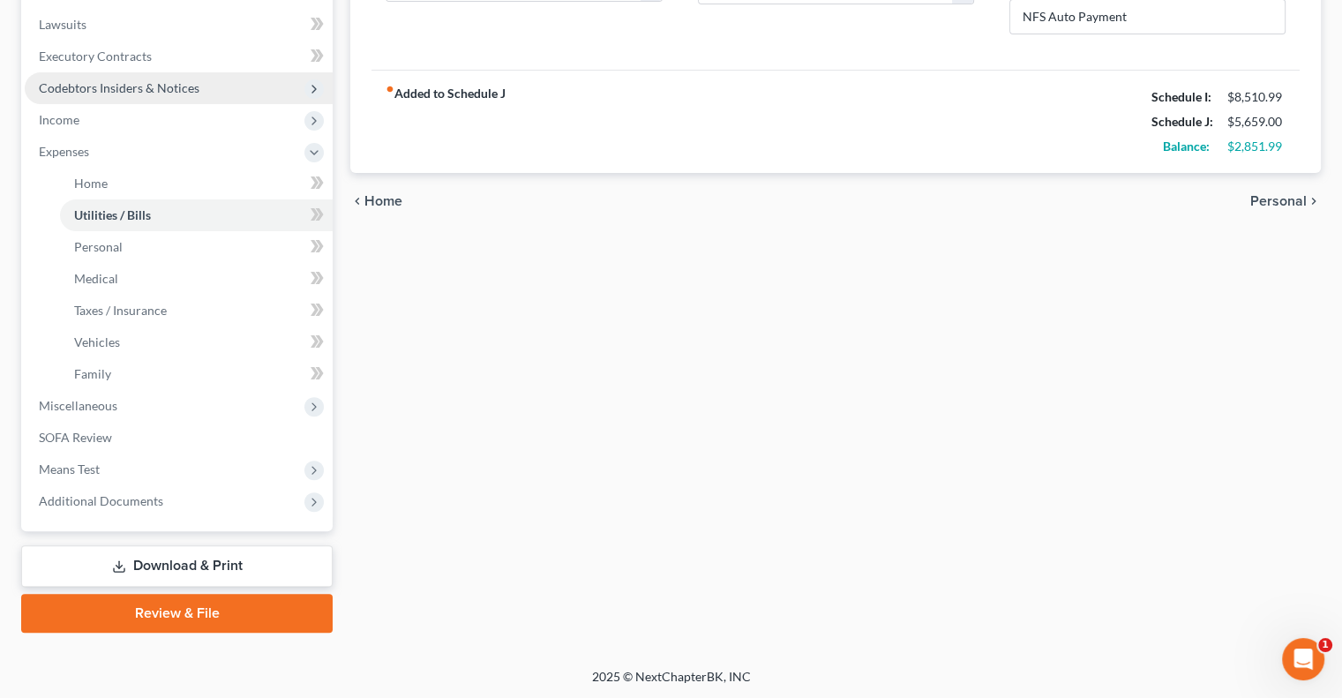
scroll to position [284, 0]
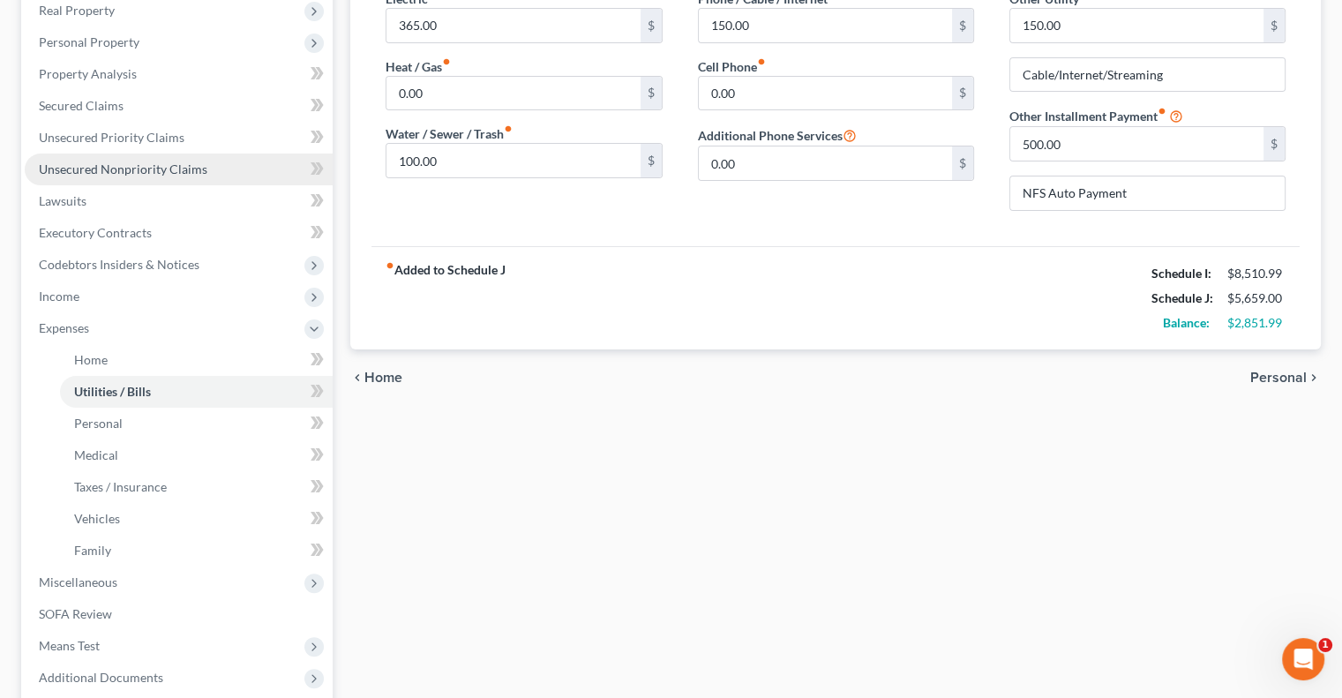
click at [163, 173] on span "Unsecured Nonpriority Claims" at bounding box center [123, 168] width 168 height 15
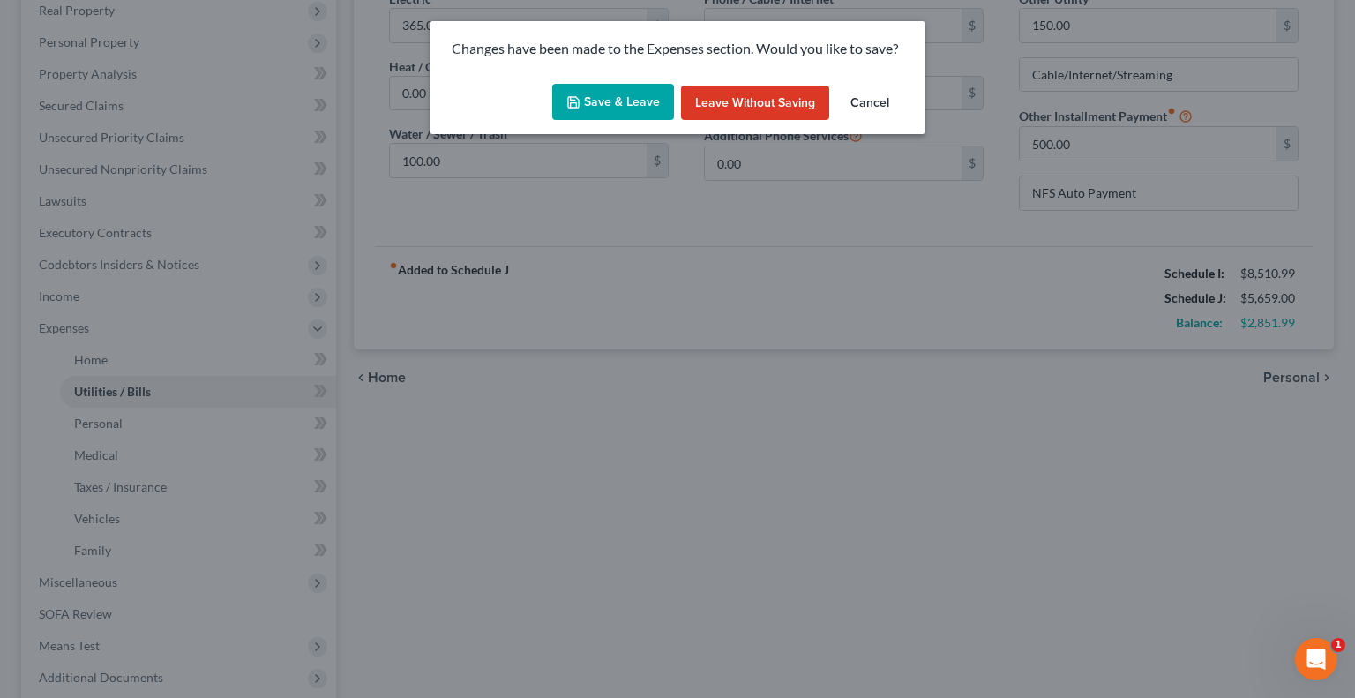
click at [593, 103] on button "Save & Leave" at bounding box center [613, 102] width 122 height 37
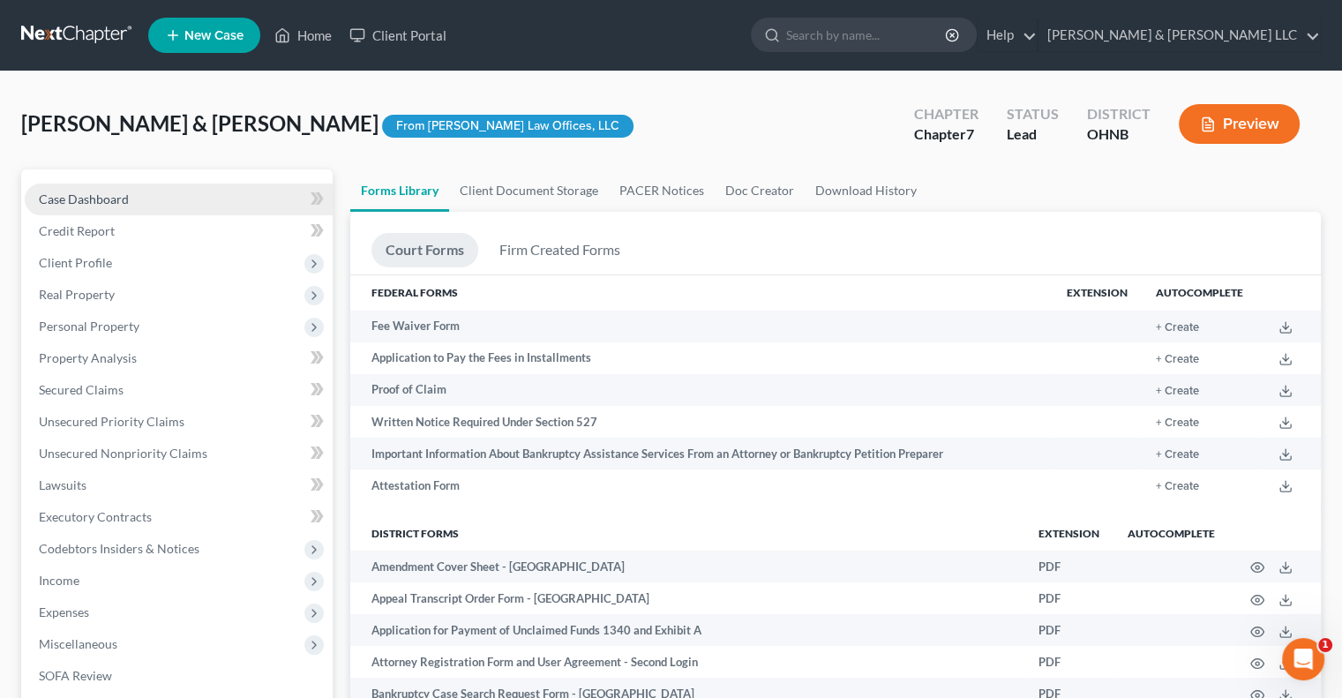
click at [72, 206] on span "Case Dashboard" at bounding box center [84, 198] width 90 height 15
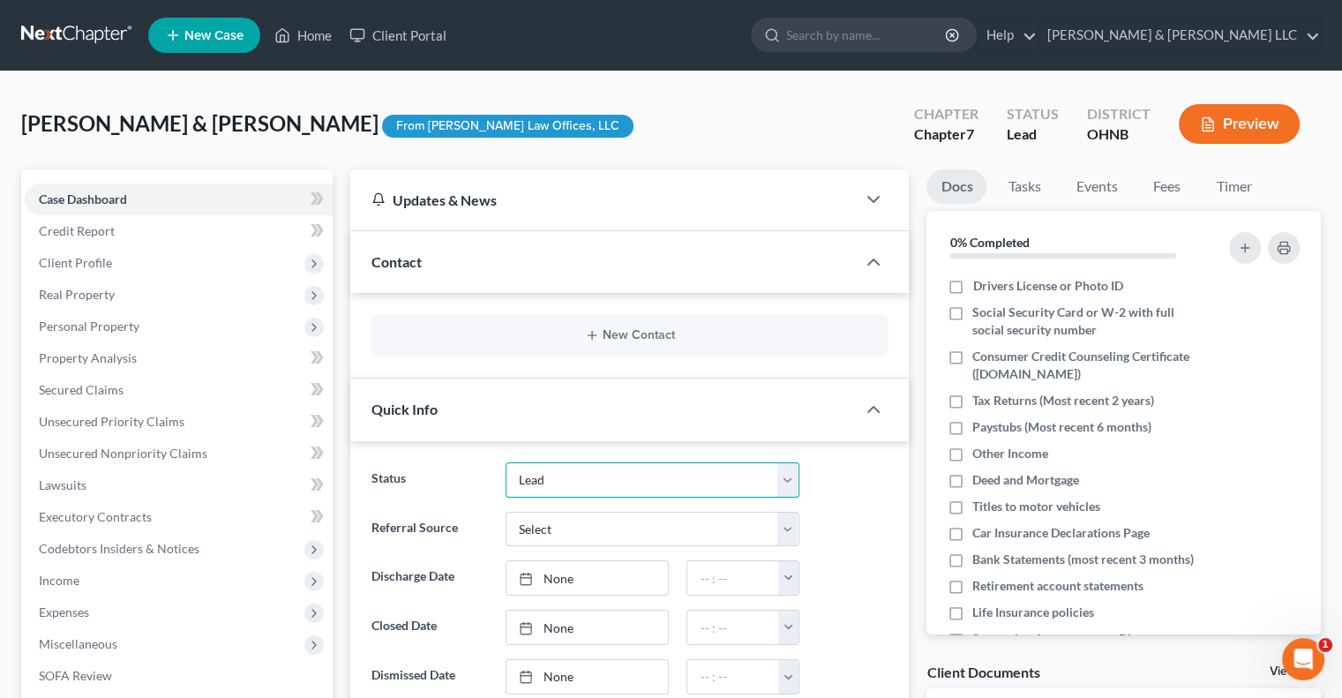
click at [609, 471] on select "Closed Discharged Dismissed Filed In Progress Lead Lost Lead Ready to File Reta…" at bounding box center [652, 479] width 294 height 35
select select "4"
click at [505, 462] on select "Closed Discharged Dismissed Filed In Progress Lead Lost Lead Ready to File Reta…" at bounding box center [652, 479] width 294 height 35
click at [312, 42] on link "Home" at bounding box center [303, 35] width 75 height 32
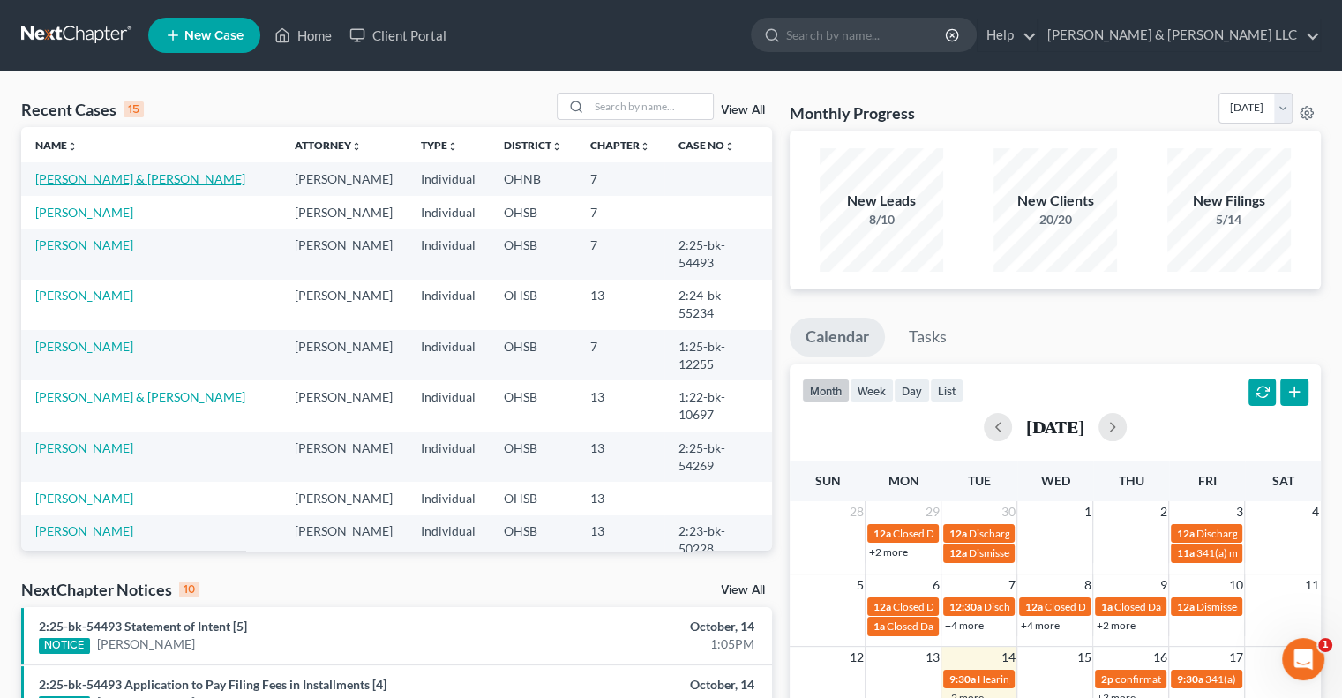
click at [146, 183] on link "[PERSON_NAME] & [PERSON_NAME]" at bounding box center [140, 178] width 210 height 15
select select "4"
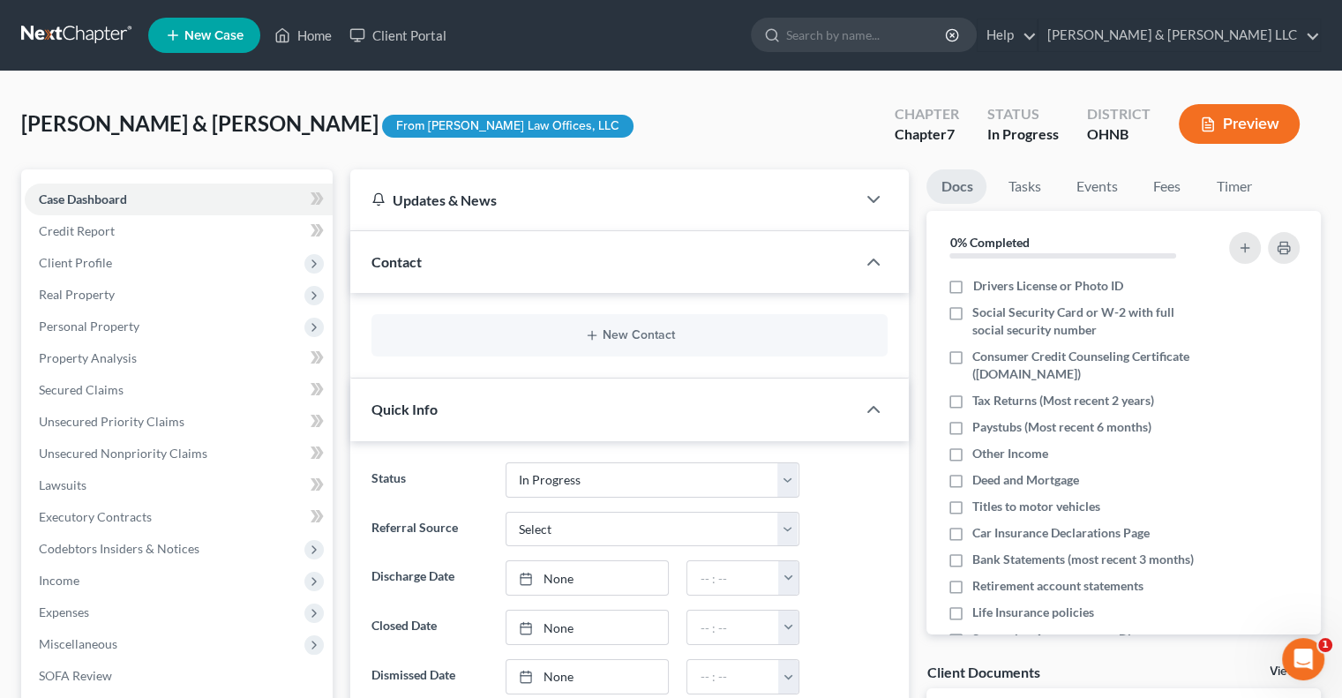
click at [382, 127] on div "From [PERSON_NAME] Law Offices, LLC" at bounding box center [507, 127] width 251 height 24
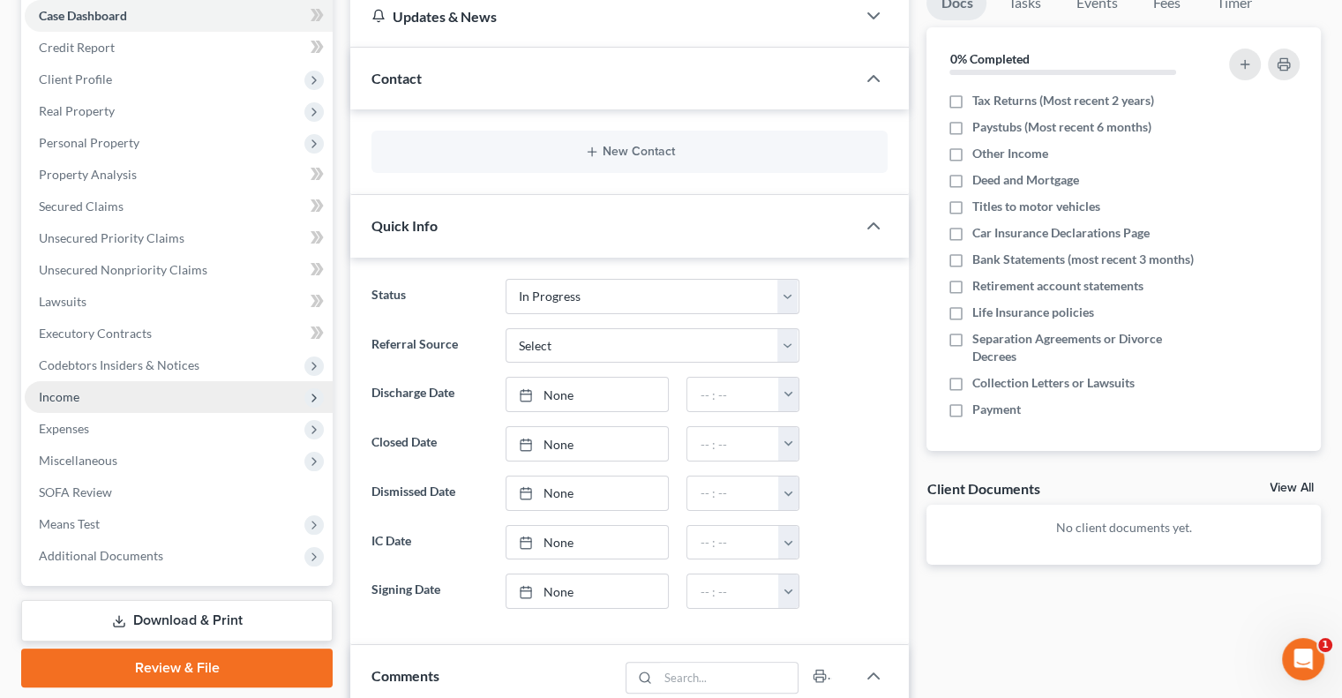
scroll to position [265, 0]
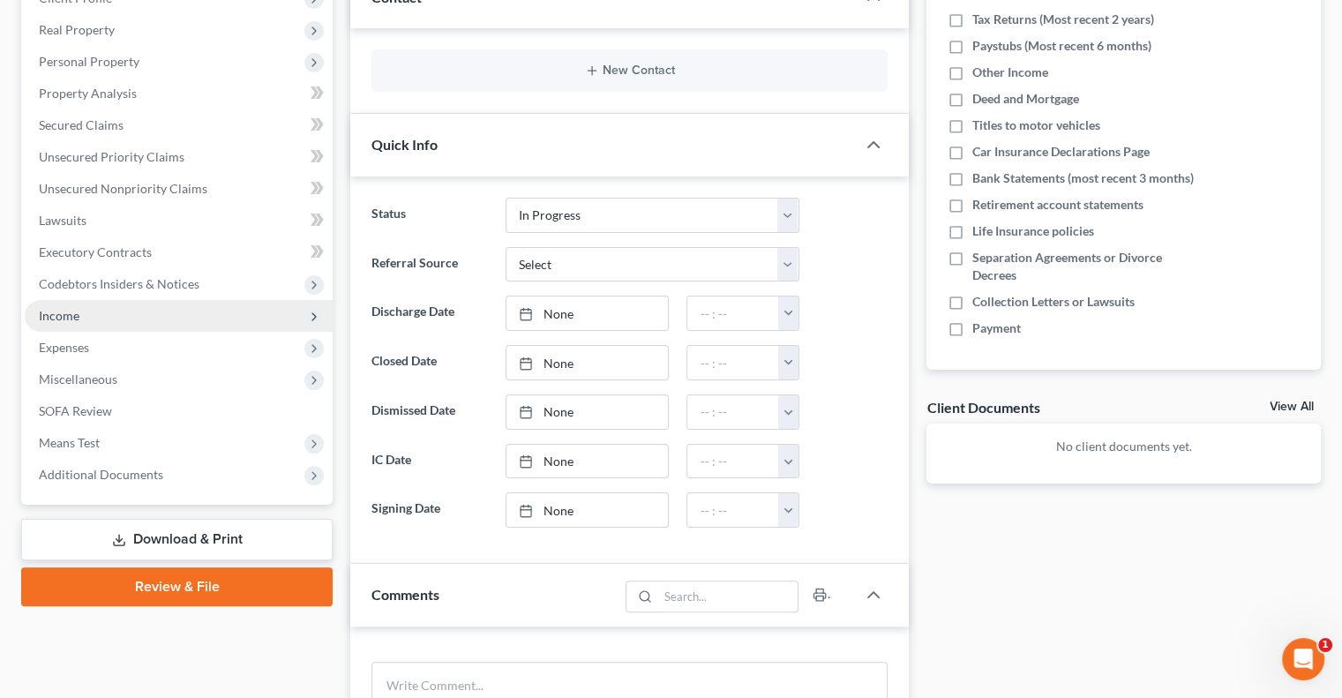
click at [64, 325] on span "Income" at bounding box center [179, 316] width 308 height 32
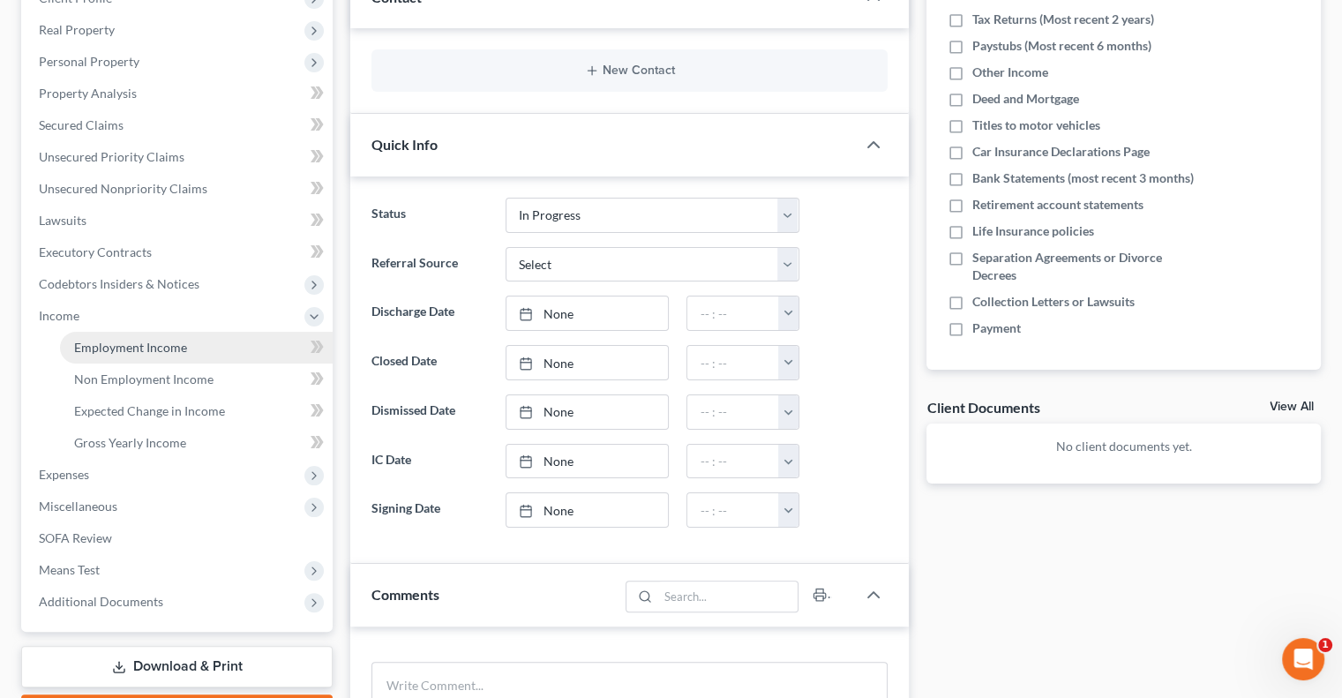
click at [91, 351] on span "Employment Income" at bounding box center [130, 347] width 113 height 15
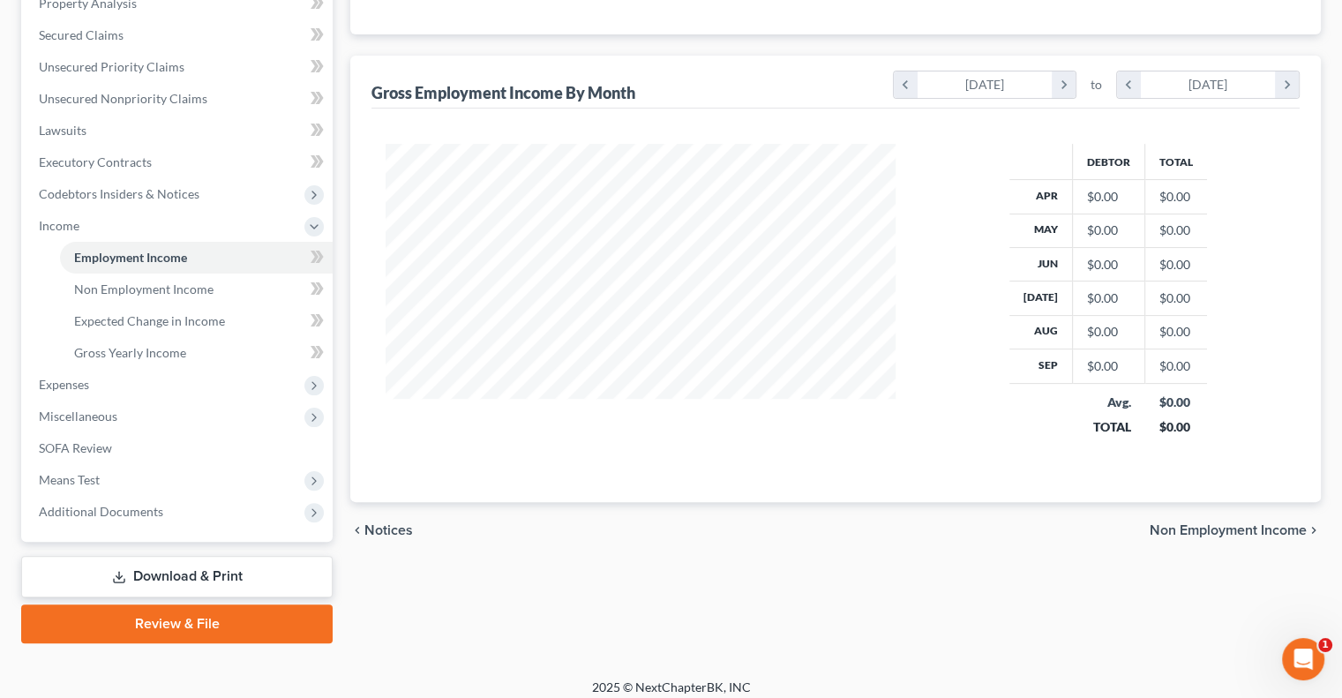
scroll to position [365, 0]
